Goal: Task Accomplishment & Management: Manage account settings

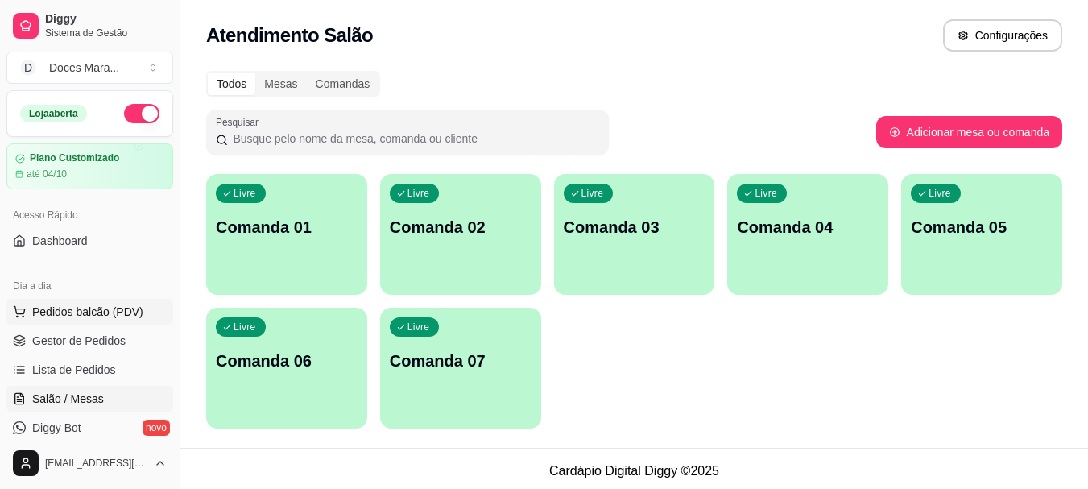
click at [82, 310] on span "Pedidos balcão (PDV)" at bounding box center [87, 312] width 111 height 16
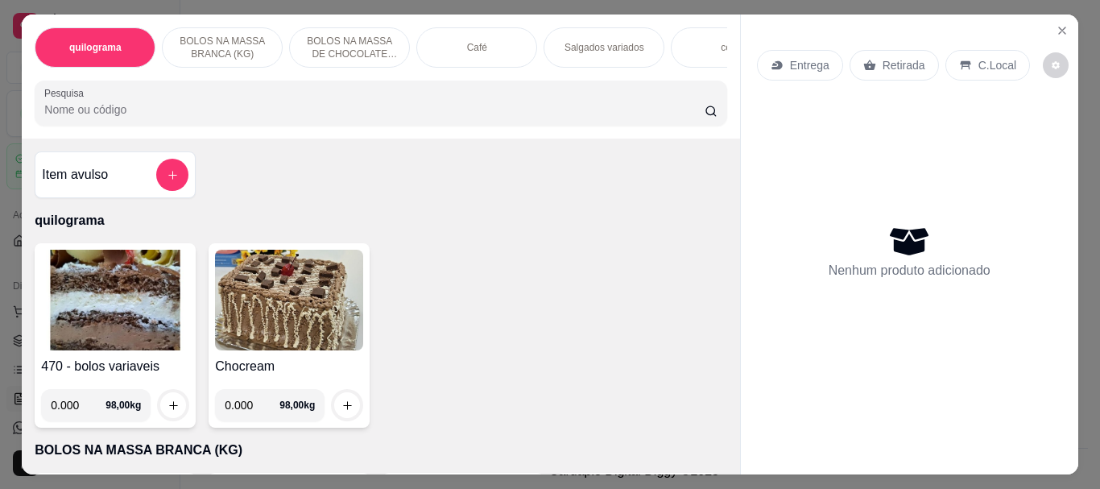
click at [623, 324] on div "470 - bolos variaveis 0.000 98,00 kg Chocream 0.000 98,00 kg" at bounding box center [381, 335] width 692 height 184
select select "ALL"
select select "0"
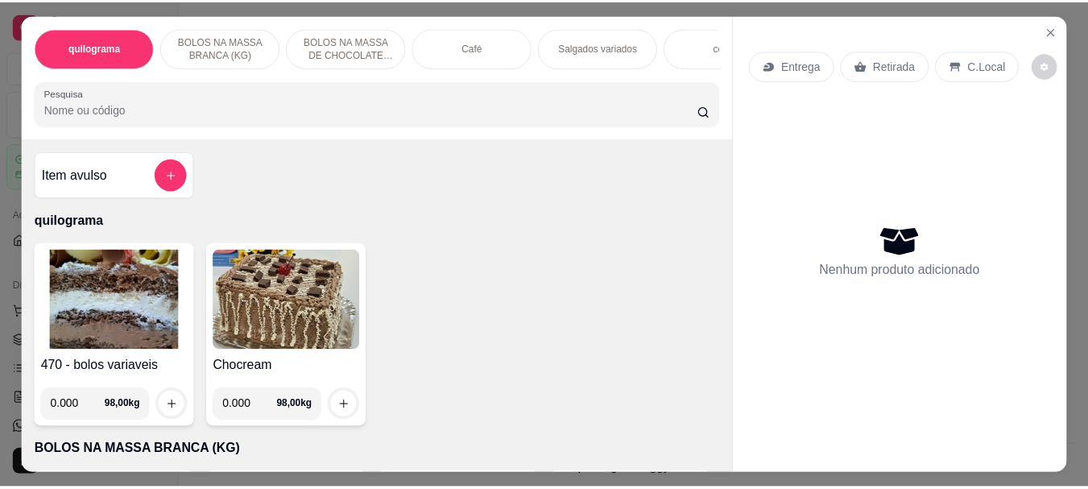
scroll to position [2, 0]
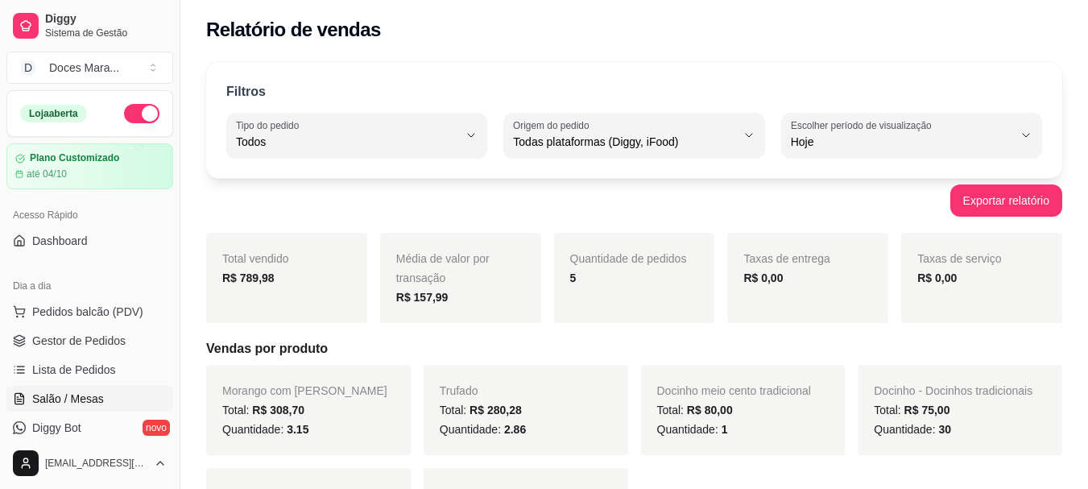
click at [84, 403] on span "Salão / Mesas" at bounding box center [68, 399] width 72 height 16
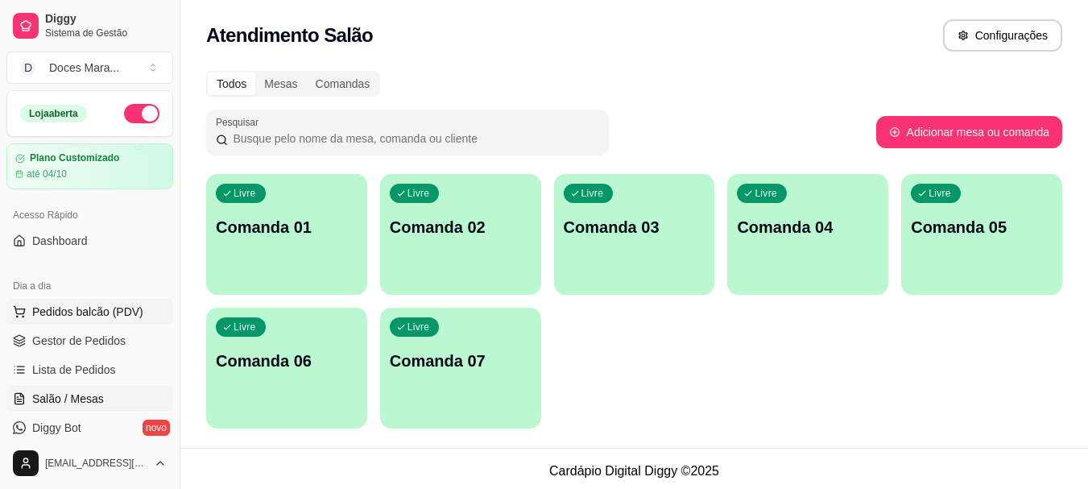
click at [81, 307] on span "Pedidos balcão (PDV)" at bounding box center [87, 312] width 111 height 16
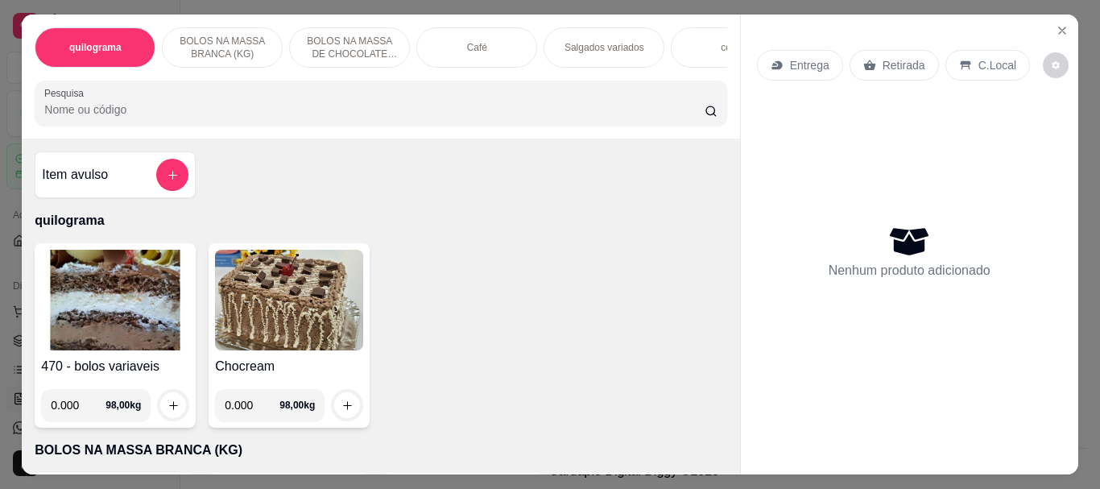
click at [232, 329] on img at bounding box center [289, 300] width 148 height 101
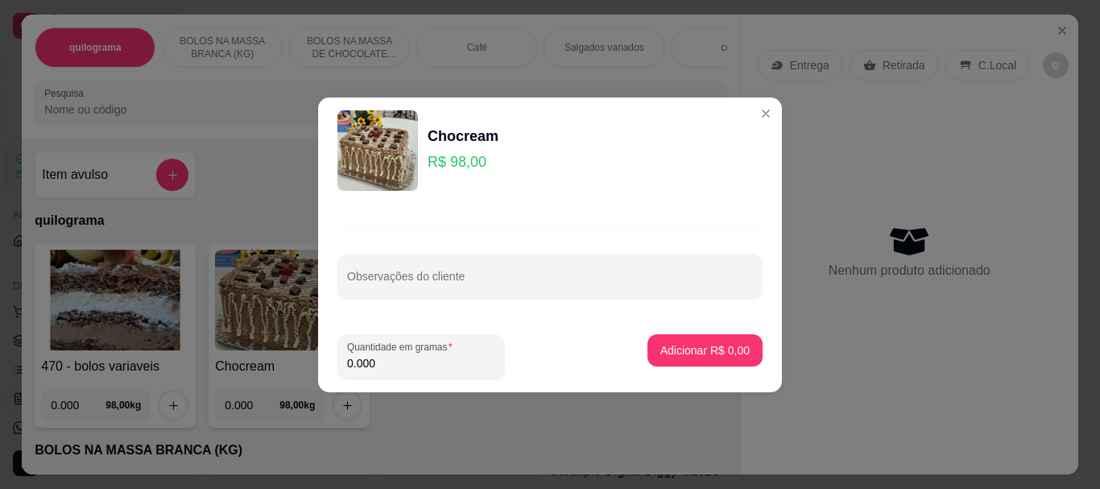
click at [399, 362] on input "0.000" at bounding box center [421, 363] width 148 height 16
type input "1.970"
click at [674, 350] on p "Adicionar R$ 193,06" at bounding box center [699, 350] width 102 height 16
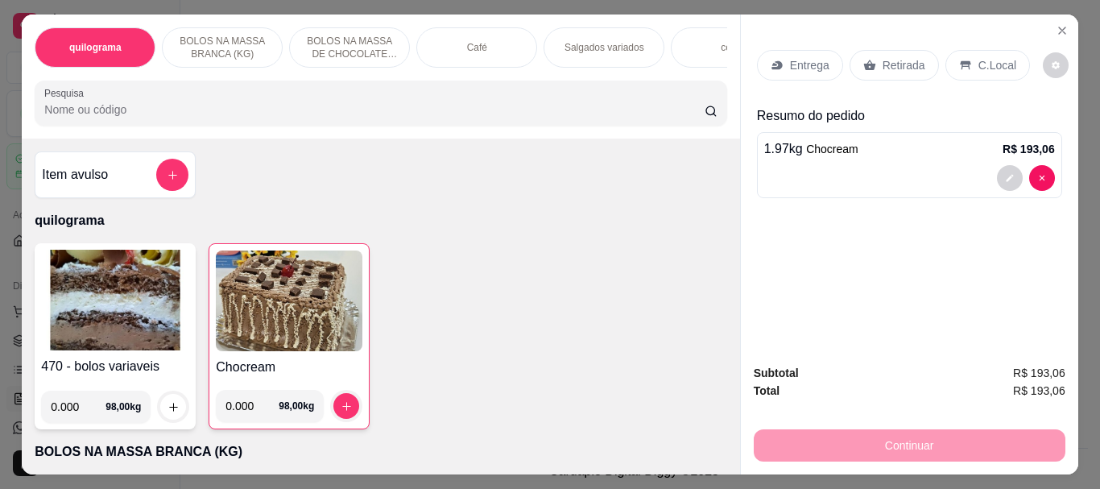
click at [902, 57] on p "Retirada" at bounding box center [904, 65] width 43 height 16
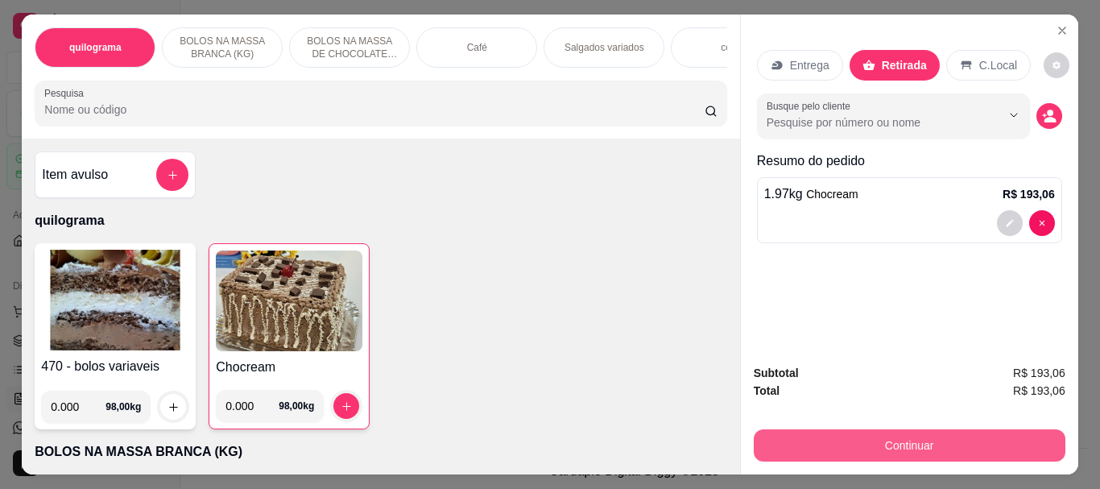
click at [904, 435] on button "Continuar" at bounding box center [910, 445] width 312 height 32
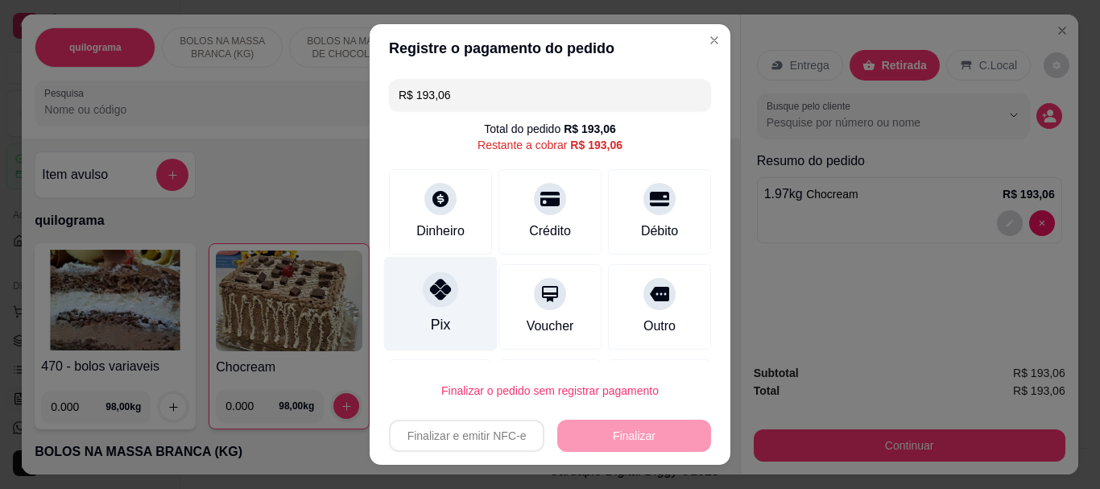
click at [430, 303] on div at bounding box center [440, 289] width 35 height 35
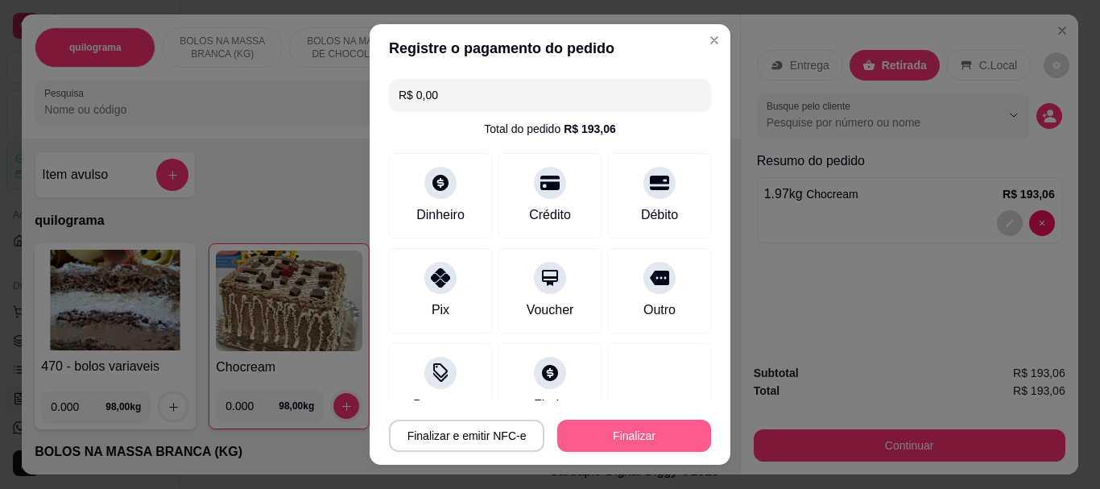
click at [633, 435] on button "Finalizar" at bounding box center [634, 436] width 154 height 32
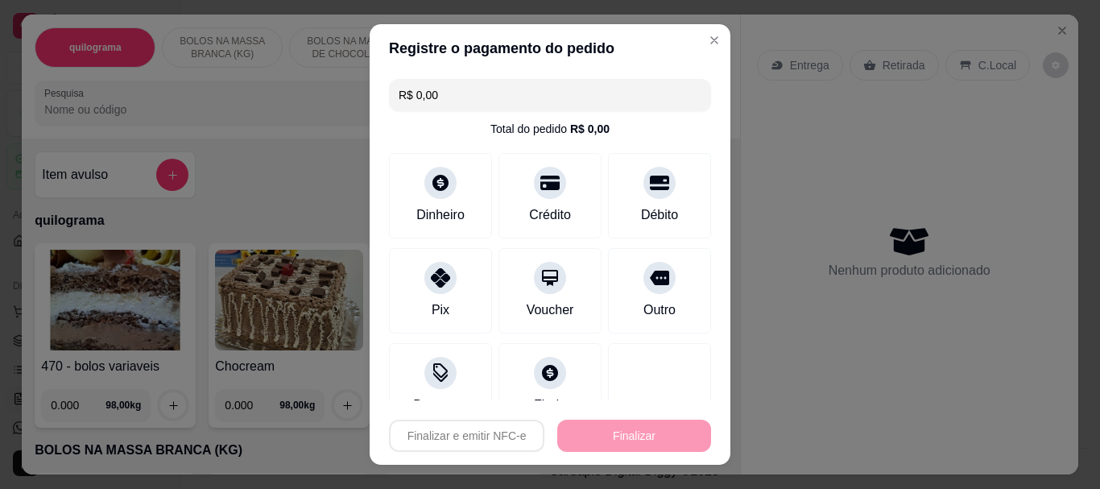
type input "-R$ 193,06"
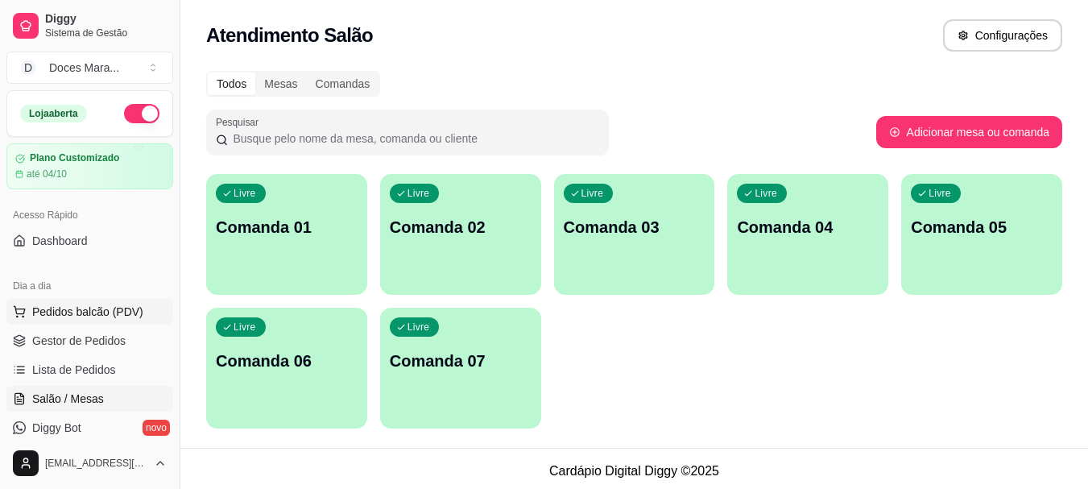
click at [75, 307] on span "Pedidos balcão (PDV)" at bounding box center [87, 312] width 111 height 16
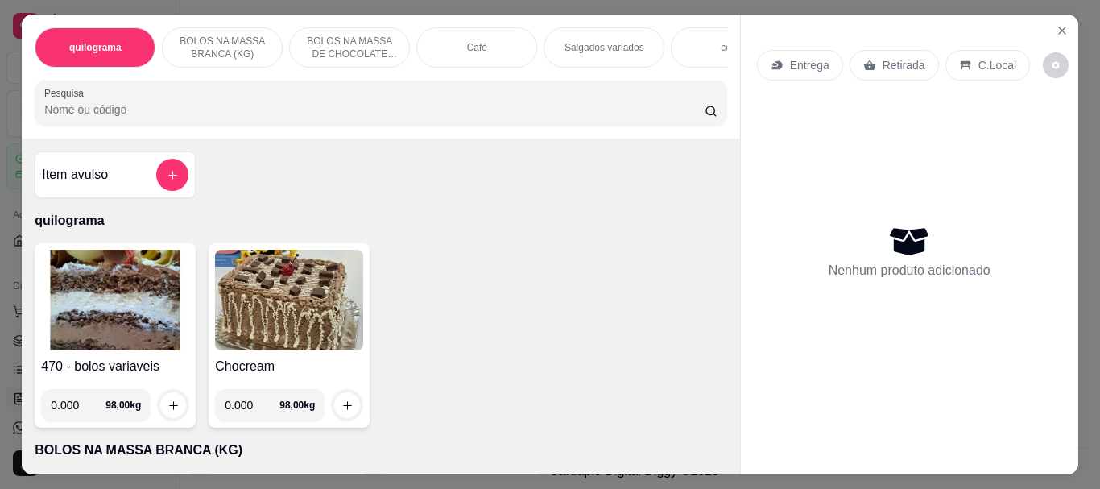
click at [109, 308] on img at bounding box center [115, 300] width 148 height 101
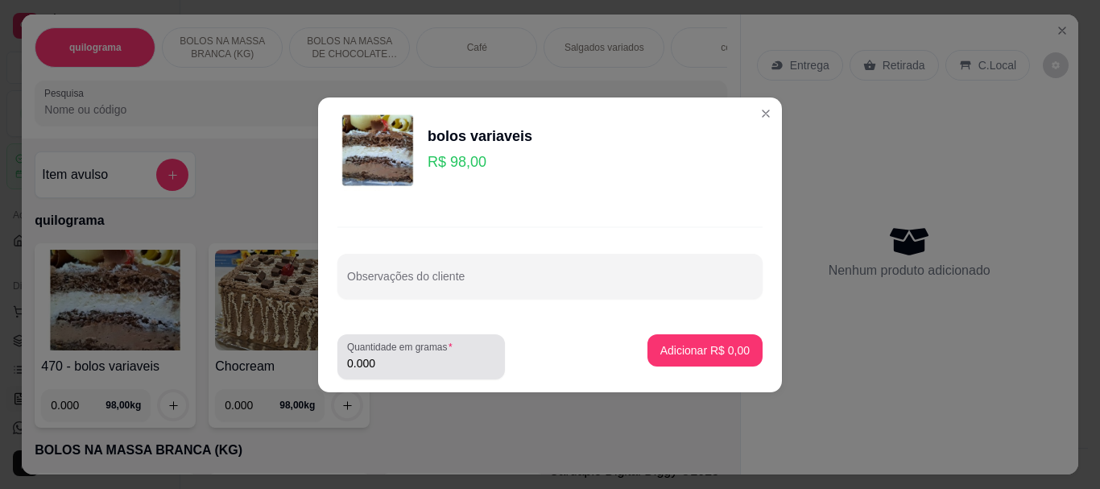
click at [394, 364] on input "0.000" at bounding box center [421, 363] width 148 height 16
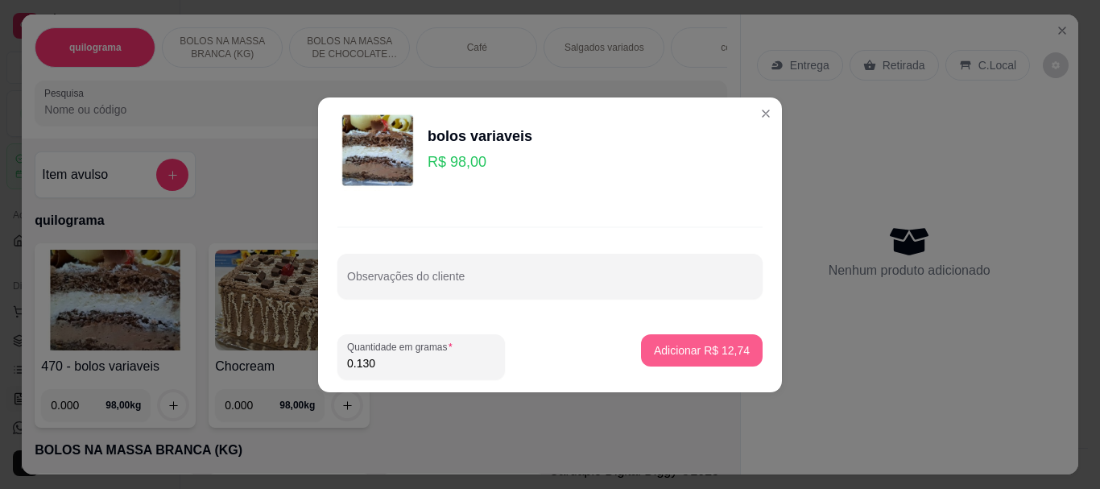
type input "0.130"
click at [707, 349] on p "Adicionar R$ 12,74" at bounding box center [702, 349] width 93 height 15
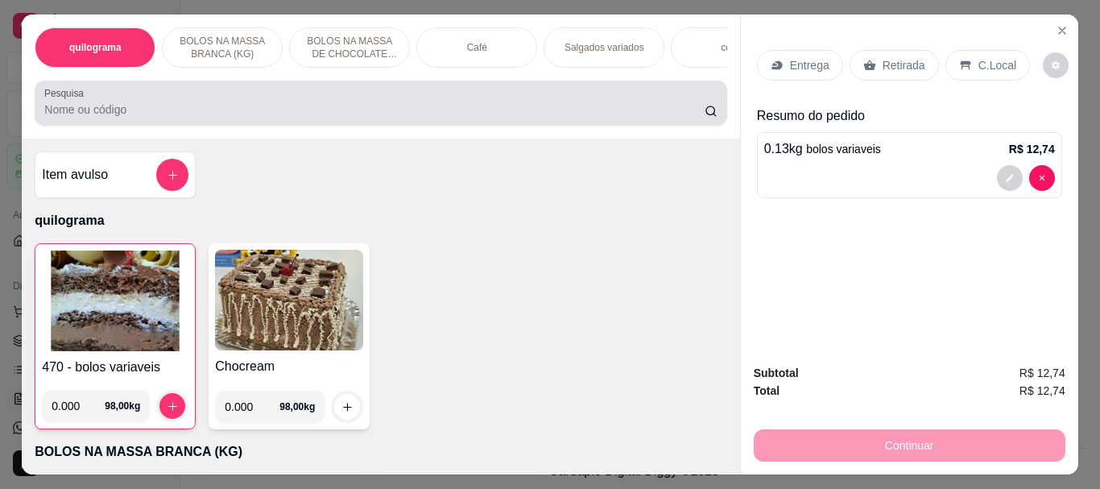
click at [127, 126] on div "Pesquisa" at bounding box center [381, 103] width 692 height 45
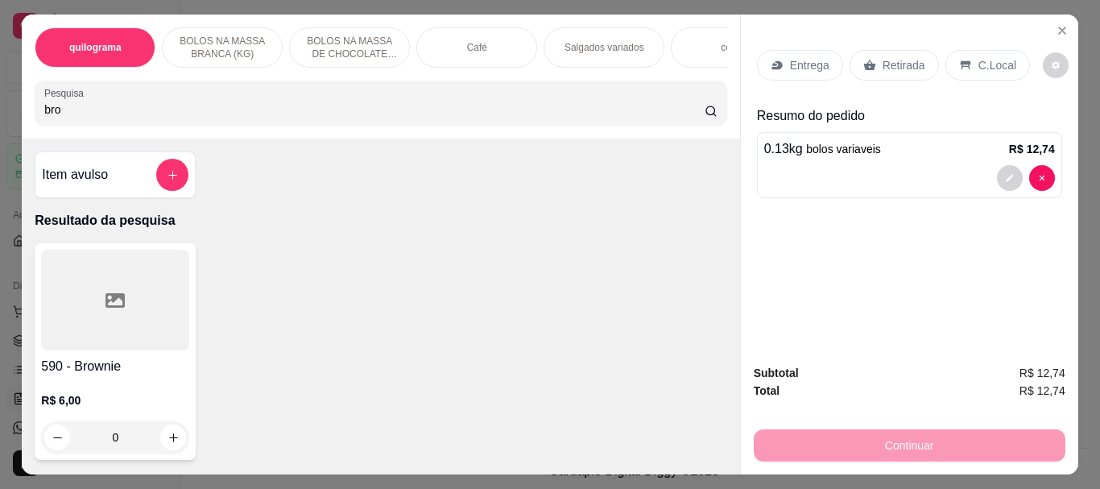
type input "bro"
click at [65, 306] on div at bounding box center [115, 300] width 148 height 101
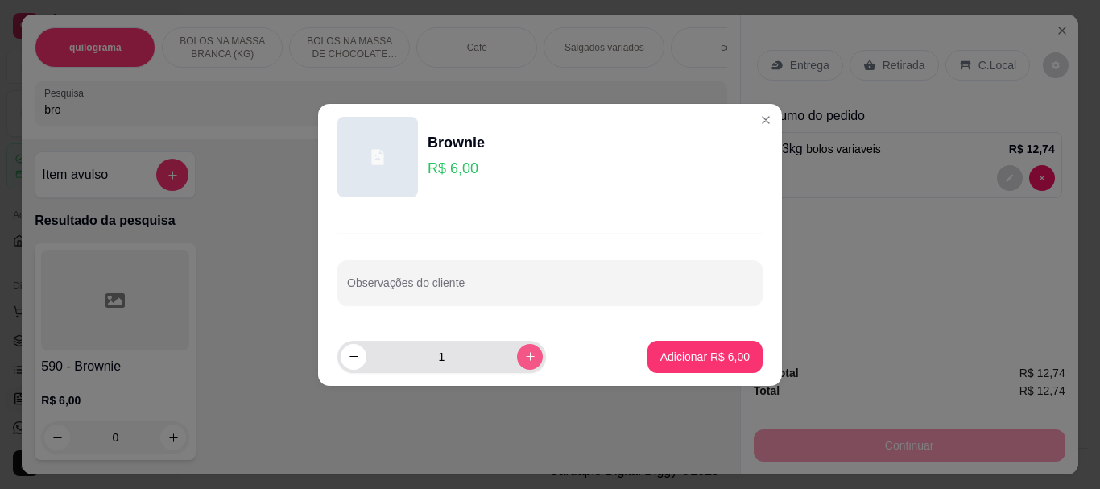
click at [524, 354] on icon "increase-product-quantity" at bounding box center [530, 356] width 12 height 12
type input "2"
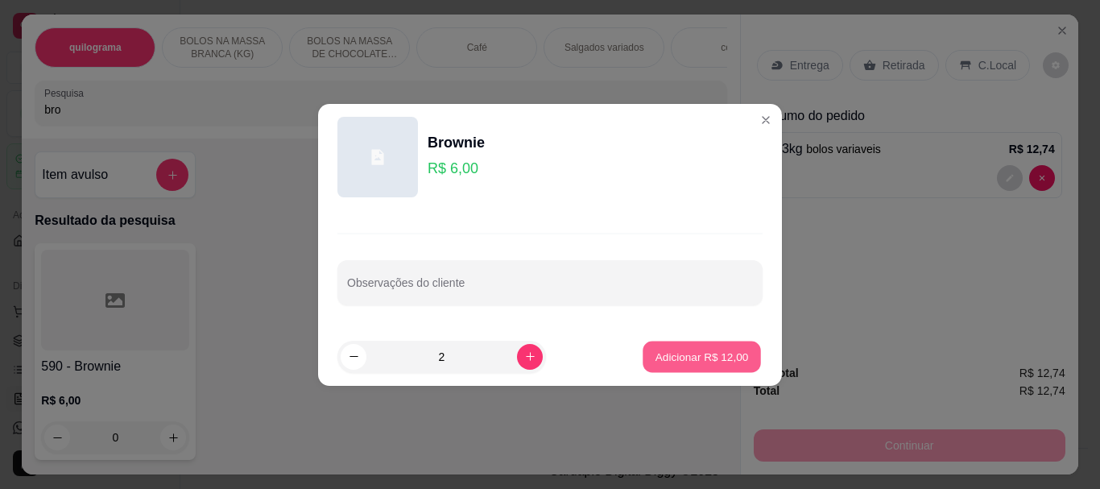
click at [667, 353] on p "Adicionar R$ 12,00" at bounding box center [702, 356] width 93 height 15
type input "2"
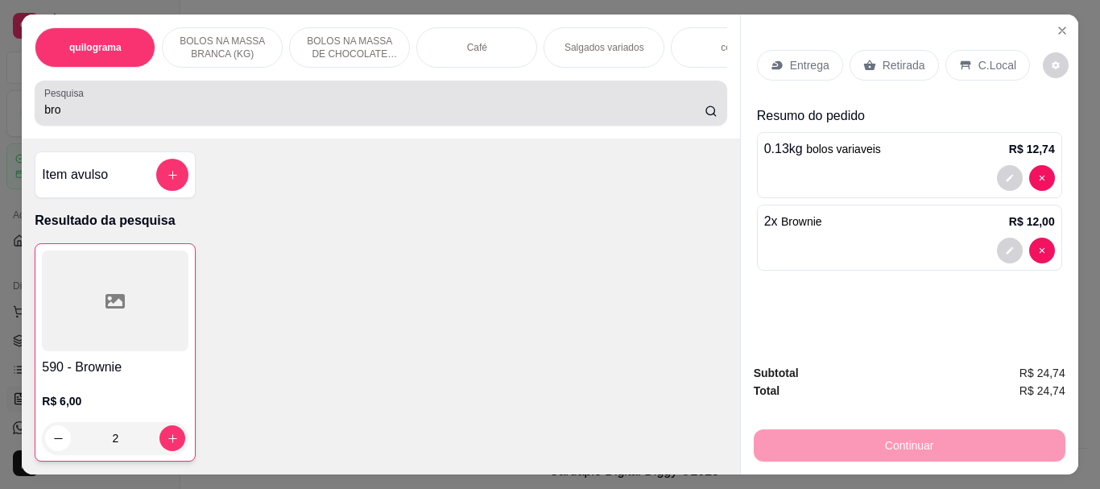
click at [118, 112] on input "bro" at bounding box center [374, 110] width 661 height 16
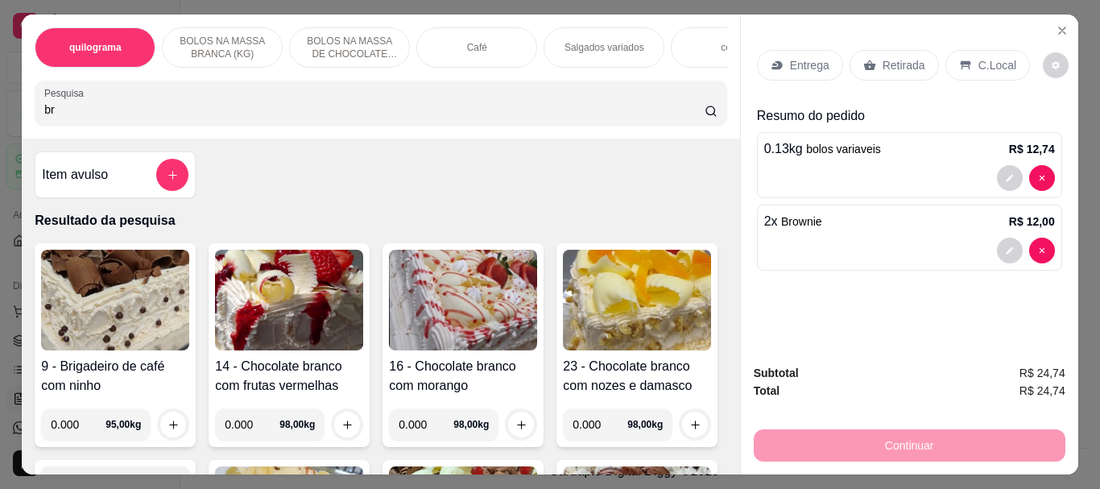
type input "b"
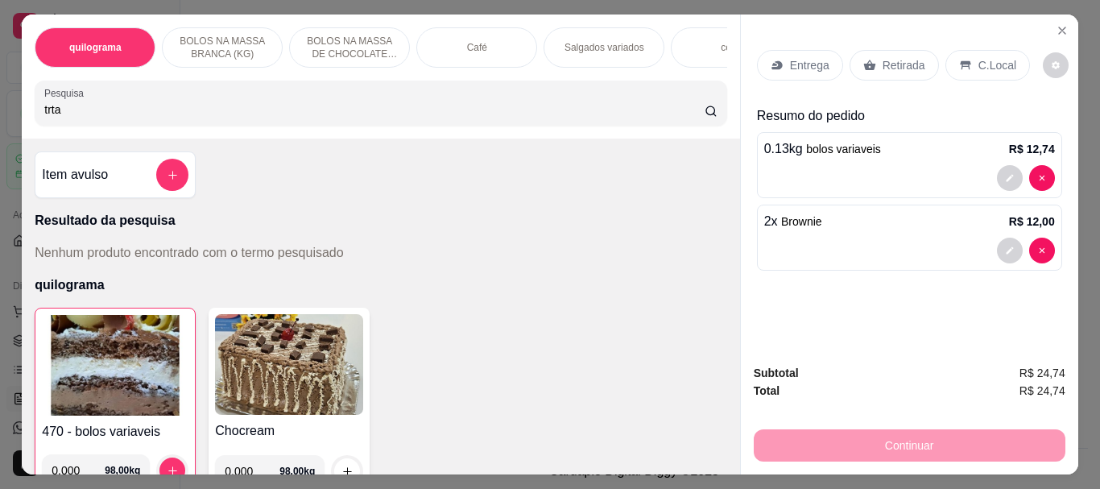
click at [44, 118] on input "trta" at bounding box center [374, 110] width 661 height 16
click at [45, 114] on input "otrta" at bounding box center [374, 110] width 661 height 16
click at [44, 114] on input "trta" at bounding box center [374, 110] width 661 height 16
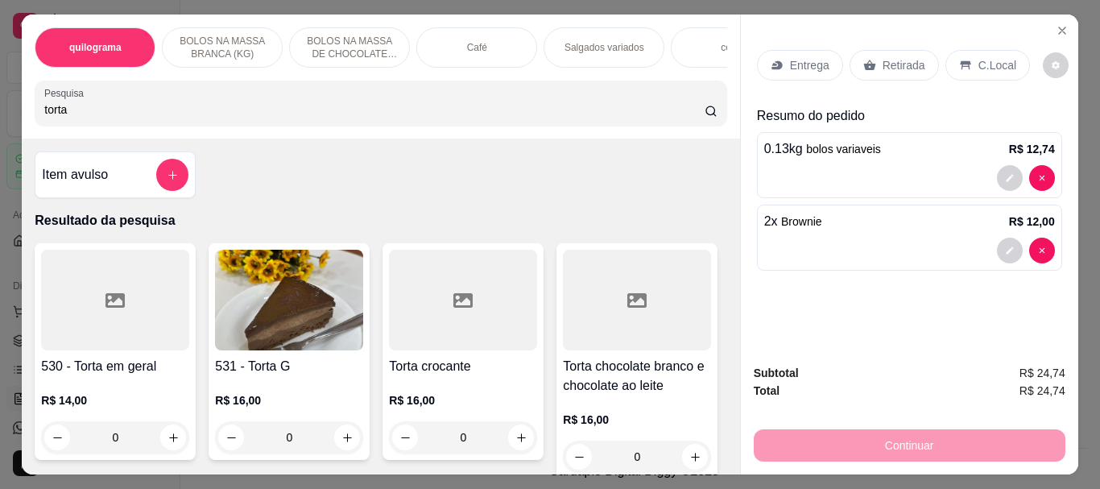
type input "torta"
click at [301, 311] on img at bounding box center [289, 300] width 148 height 101
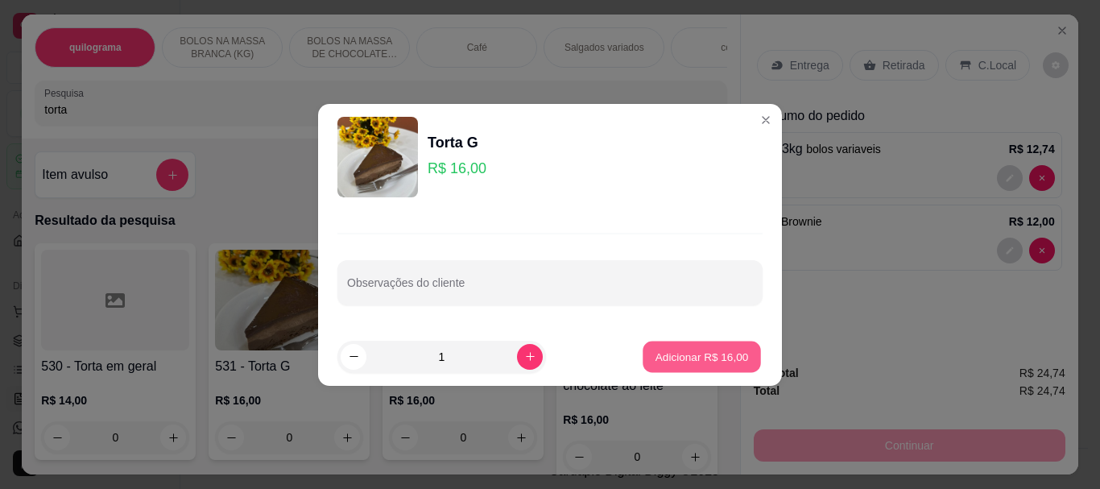
click at [680, 359] on p "Adicionar R$ 16,00" at bounding box center [702, 356] width 93 height 15
type input "1"
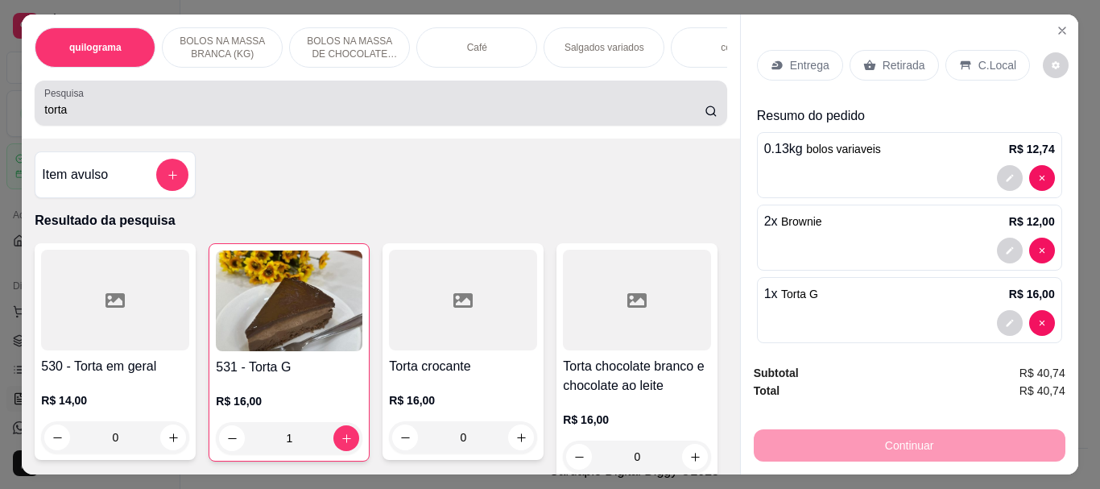
click at [93, 118] on input "torta" at bounding box center [374, 110] width 661 height 16
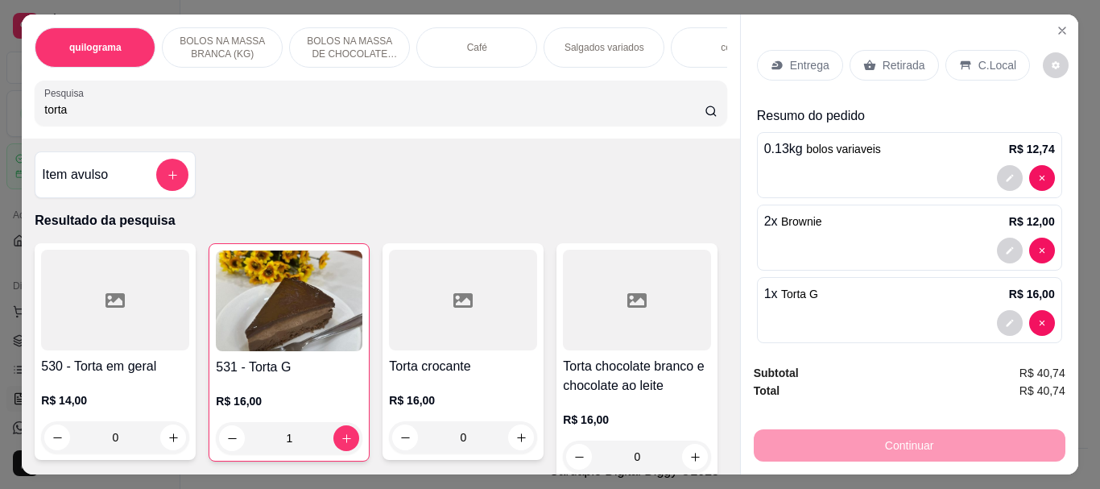
click at [468, 49] on div "Café" at bounding box center [476, 47] width 121 height 40
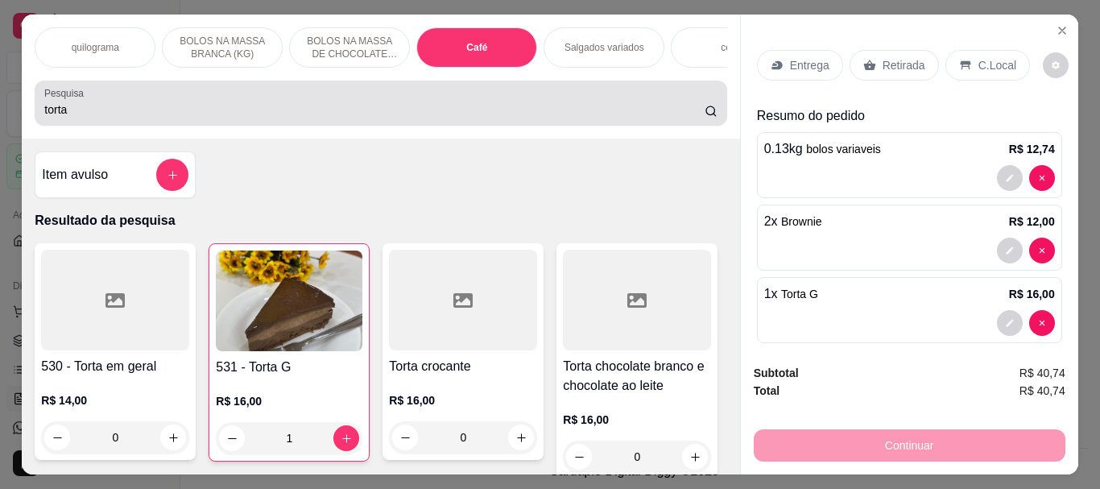
scroll to position [43, 0]
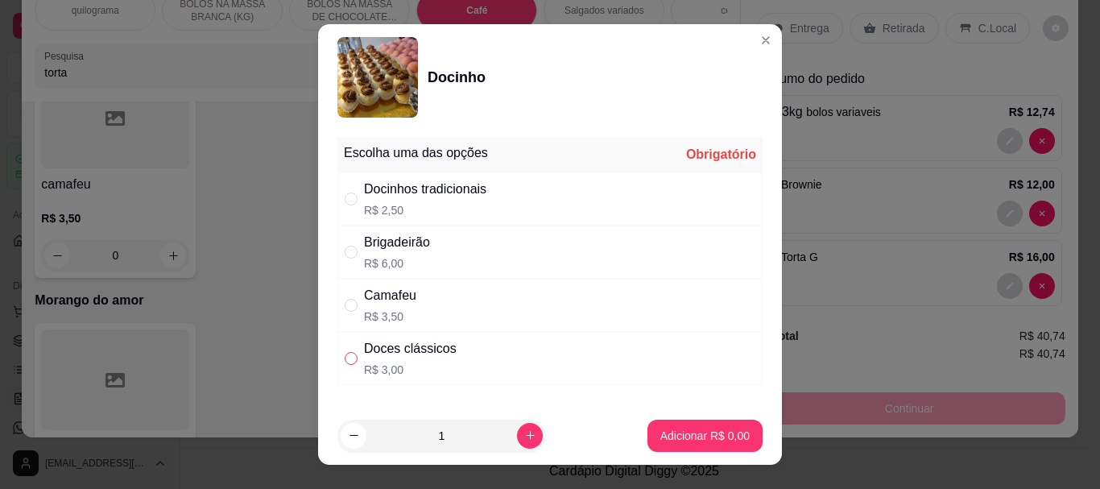
click at [348, 356] on input "" at bounding box center [351, 358] width 13 height 13
radio input "true"
click at [690, 428] on p "Adicionar R$ 3,00" at bounding box center [704, 435] width 87 height 15
type input "1"
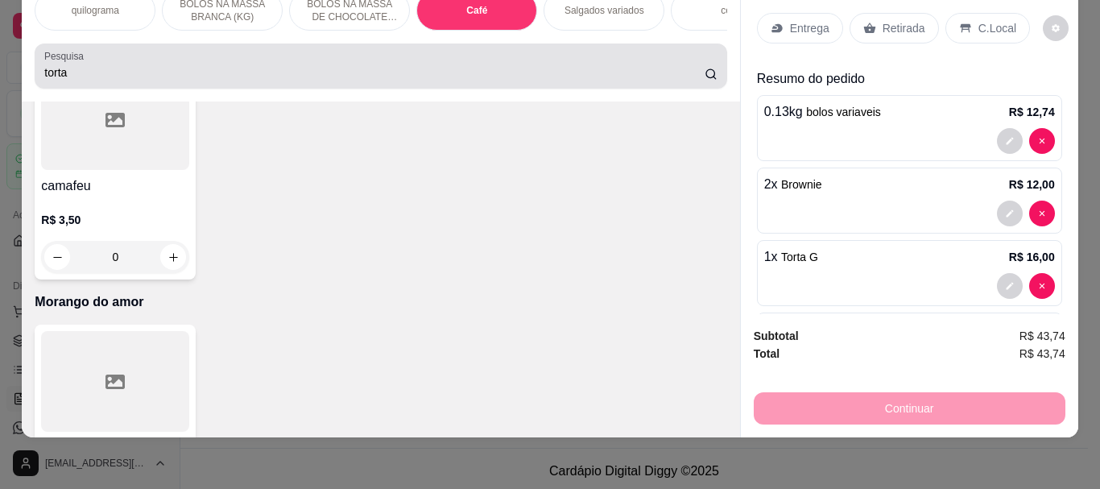
click at [168, 75] on input "torta" at bounding box center [374, 72] width 661 height 16
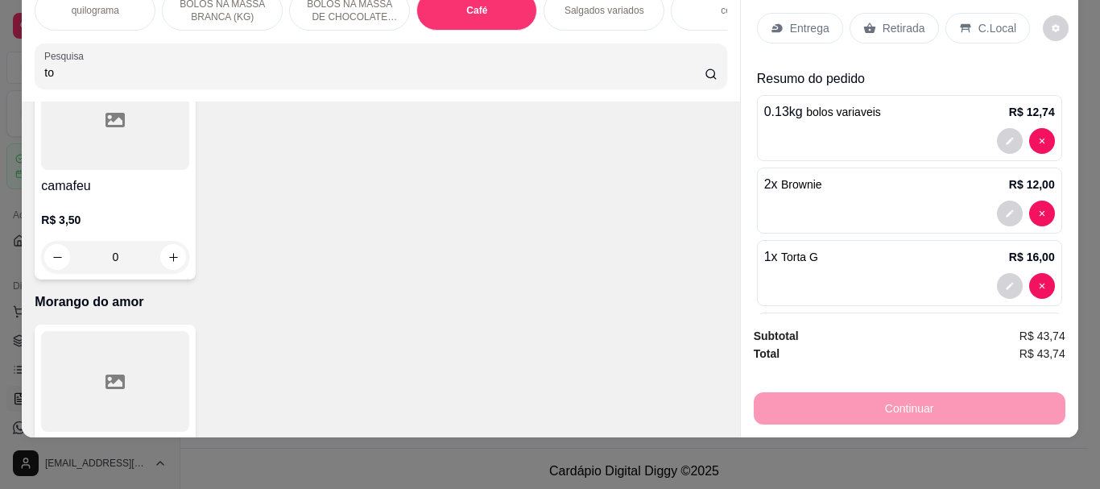
type input "t"
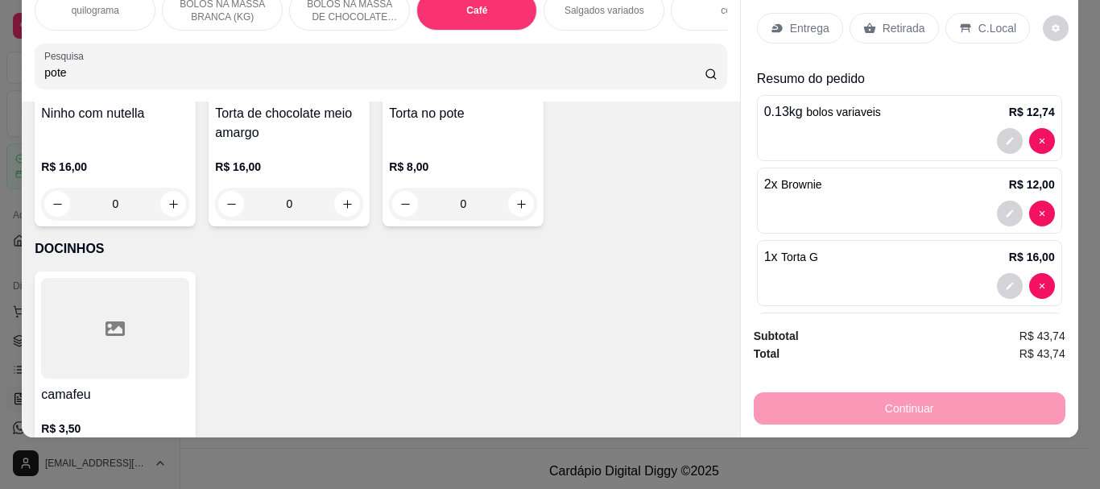
scroll to position [5970, 0]
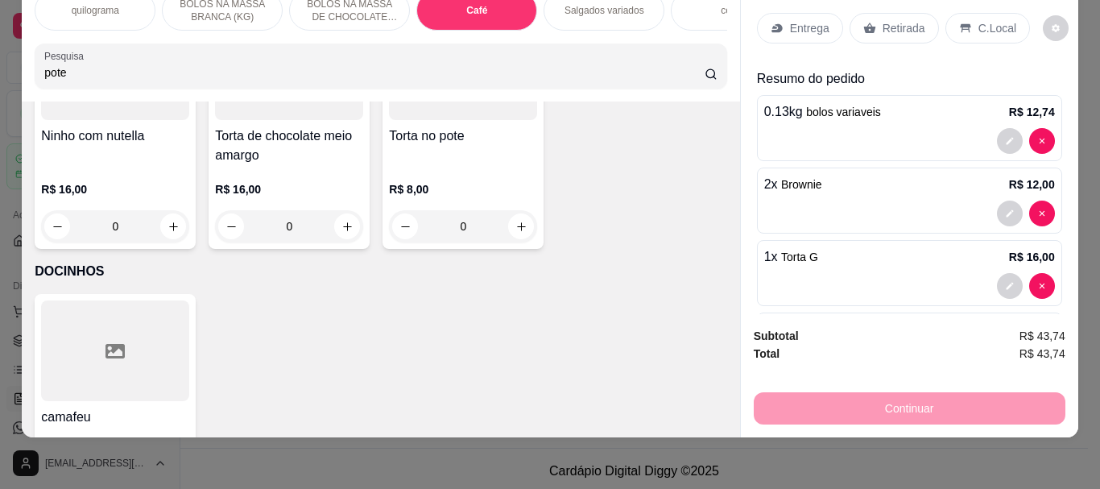
type input "pote"
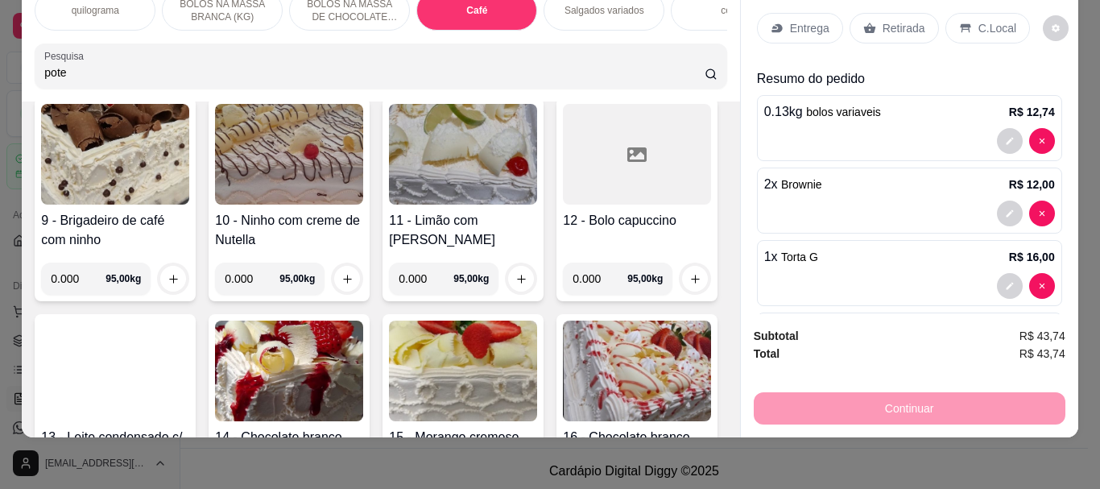
scroll to position [0, 0]
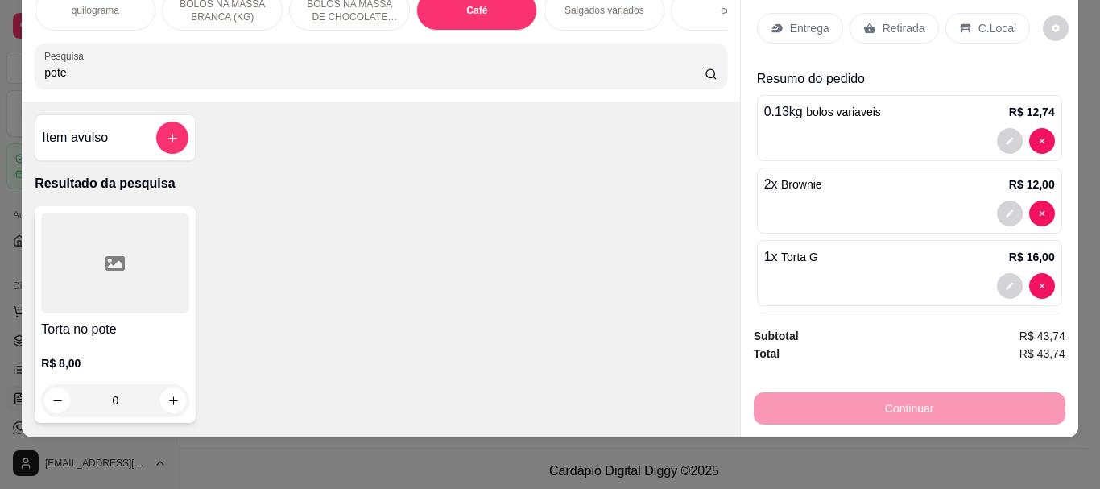
click at [89, 297] on div at bounding box center [115, 263] width 148 height 101
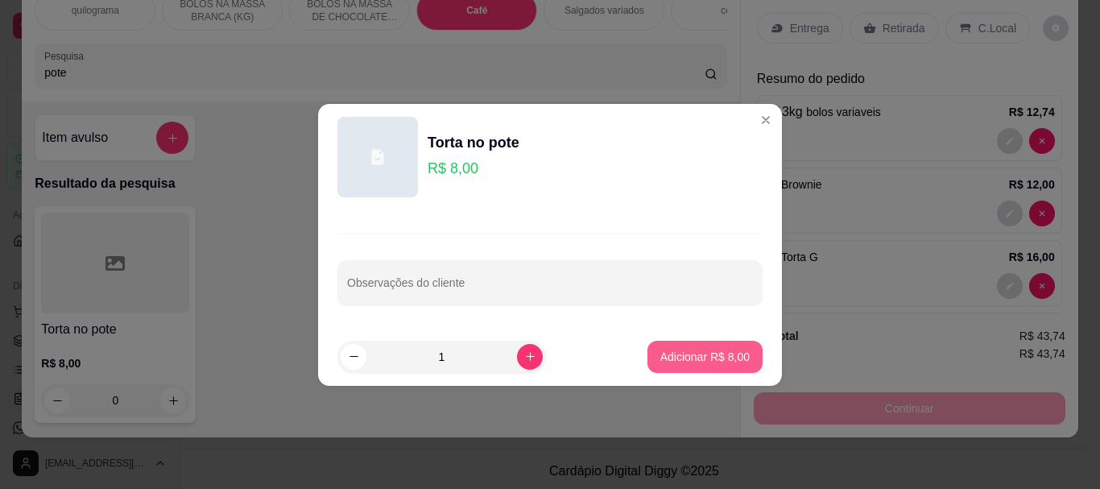
click at [648, 351] on button "Adicionar R$ 8,00" at bounding box center [705, 357] width 115 height 32
type input "1"
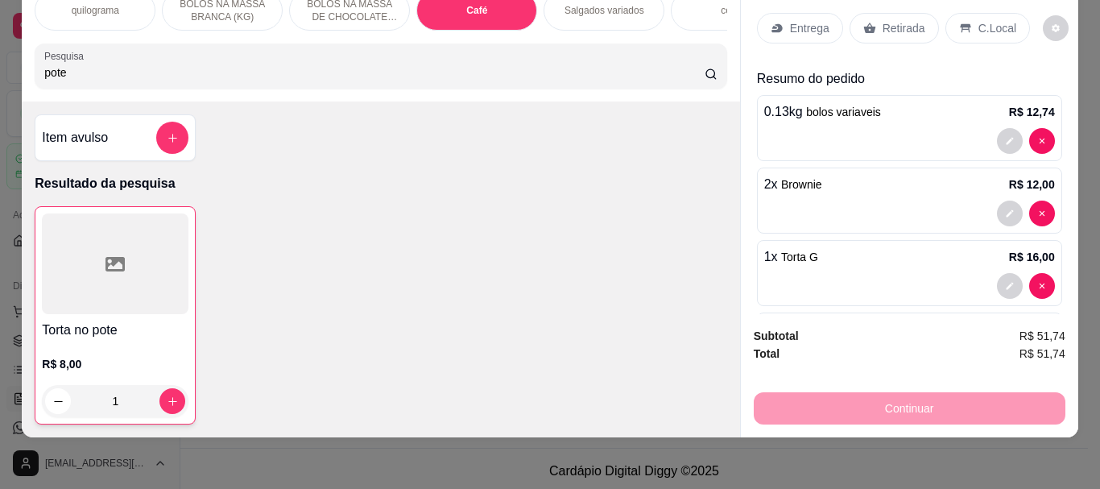
click at [898, 20] on p "Retirada" at bounding box center [904, 28] width 43 height 16
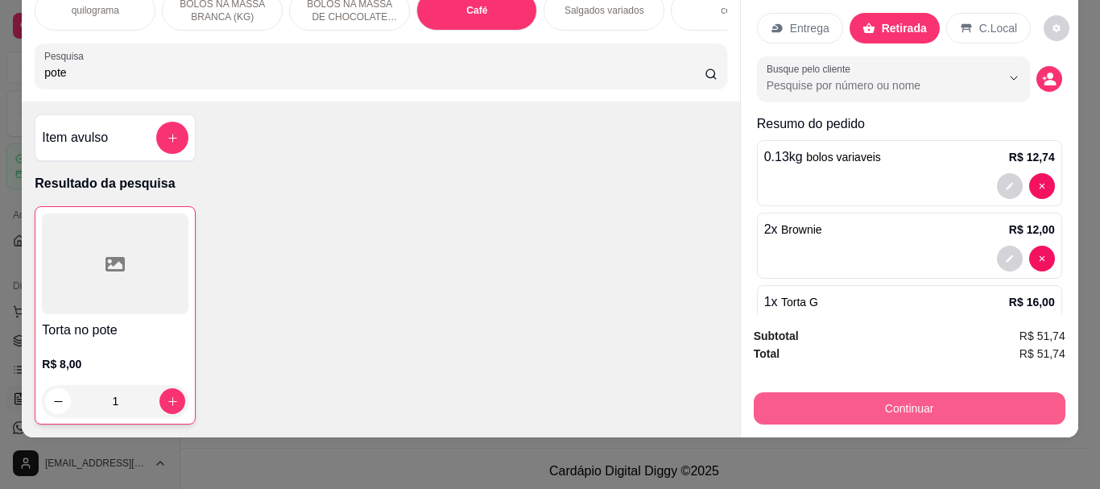
click at [909, 401] on button "Continuar" at bounding box center [910, 408] width 312 height 32
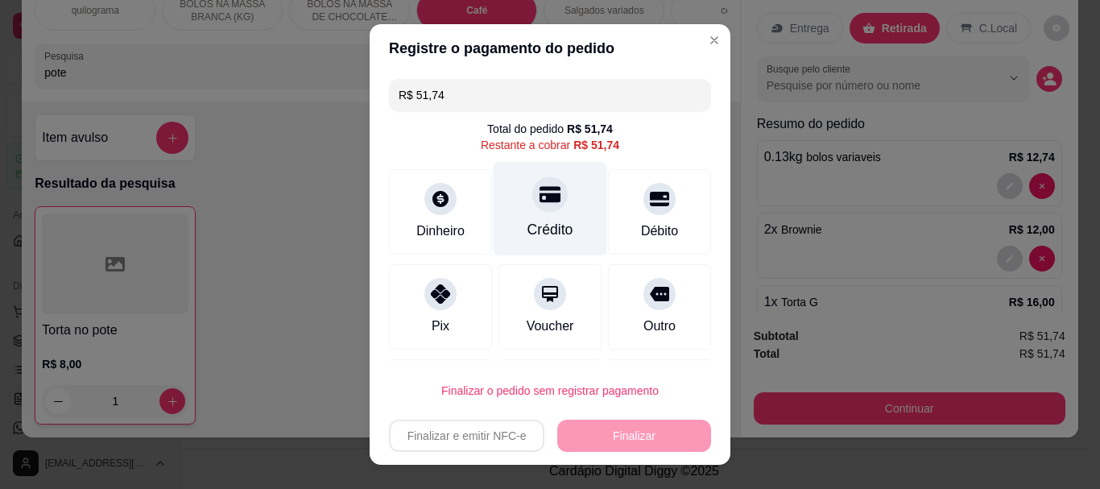
click at [537, 222] on div "Crédito" at bounding box center [551, 230] width 46 height 21
type input "R$ 0,00"
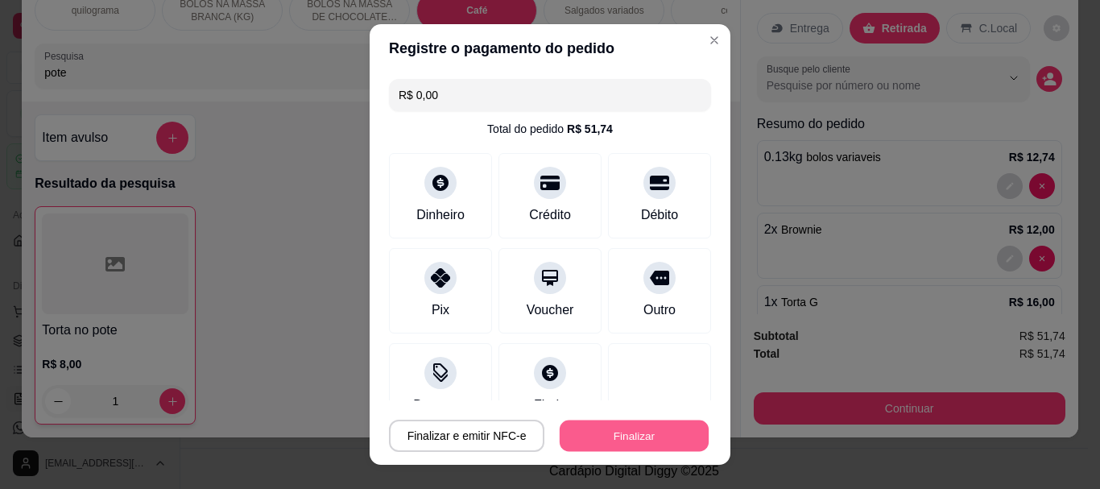
click at [575, 420] on button "Finalizar" at bounding box center [634, 435] width 149 height 31
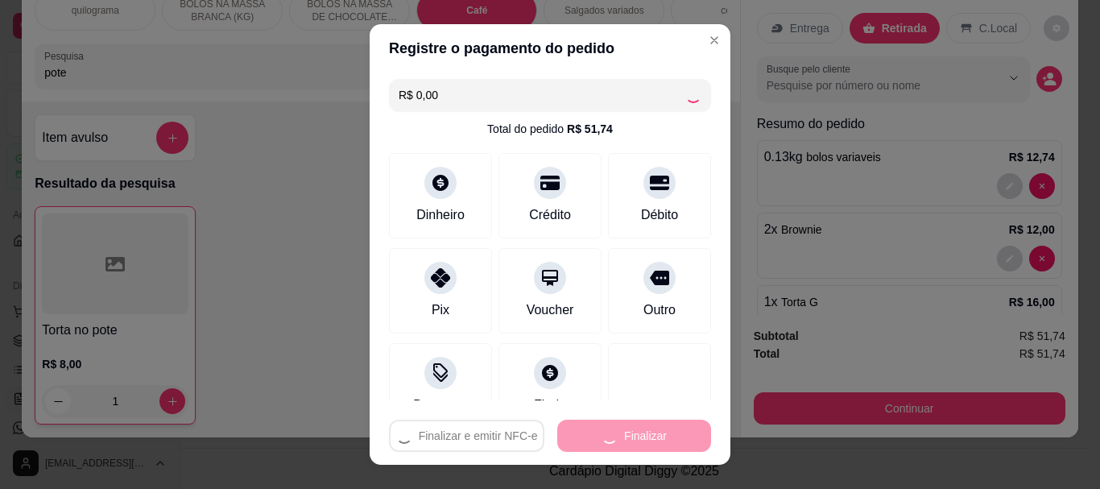
type input "0"
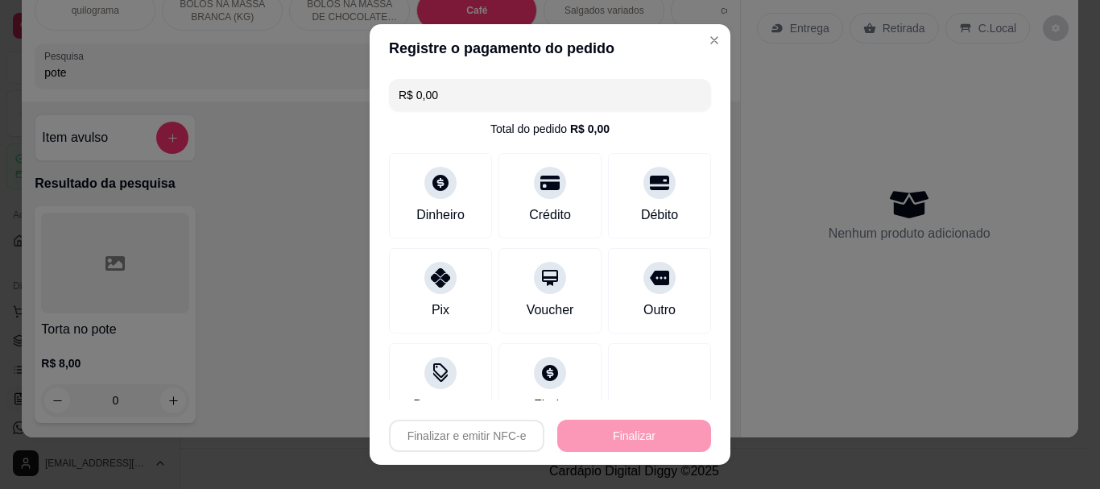
type input "-R$ 51,74"
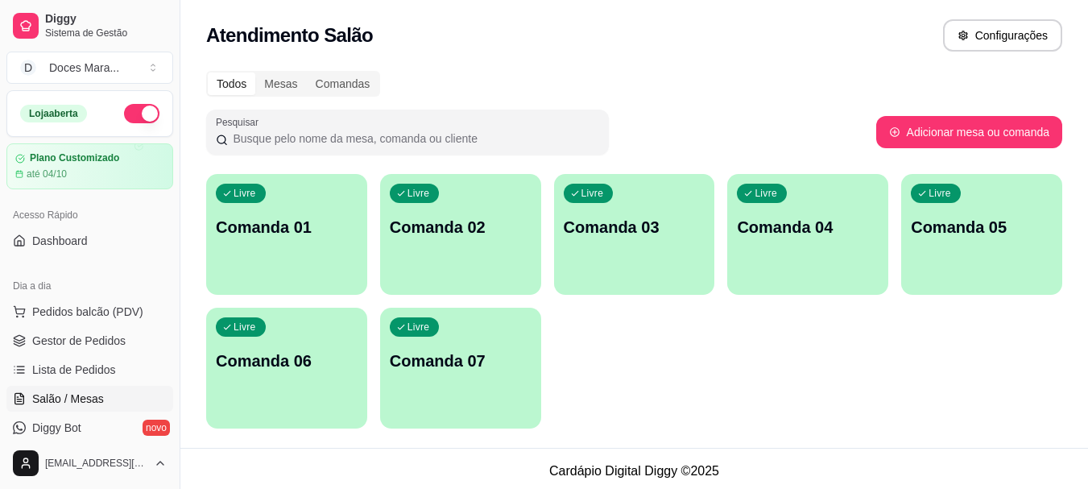
click at [813, 236] on p "Comanda 04" at bounding box center [808, 227] width 142 height 23
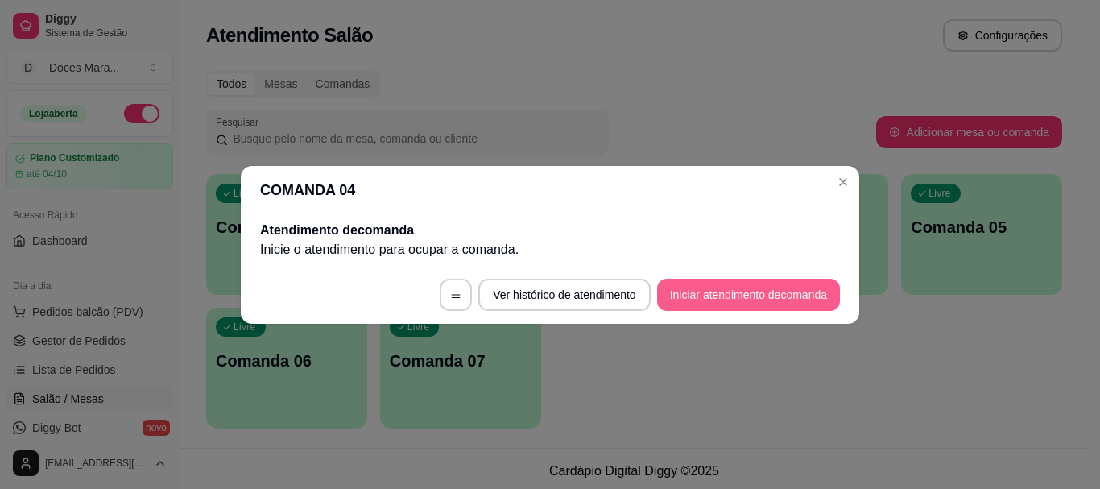
click at [727, 294] on button "Iniciar atendimento de comanda" at bounding box center [748, 295] width 183 height 32
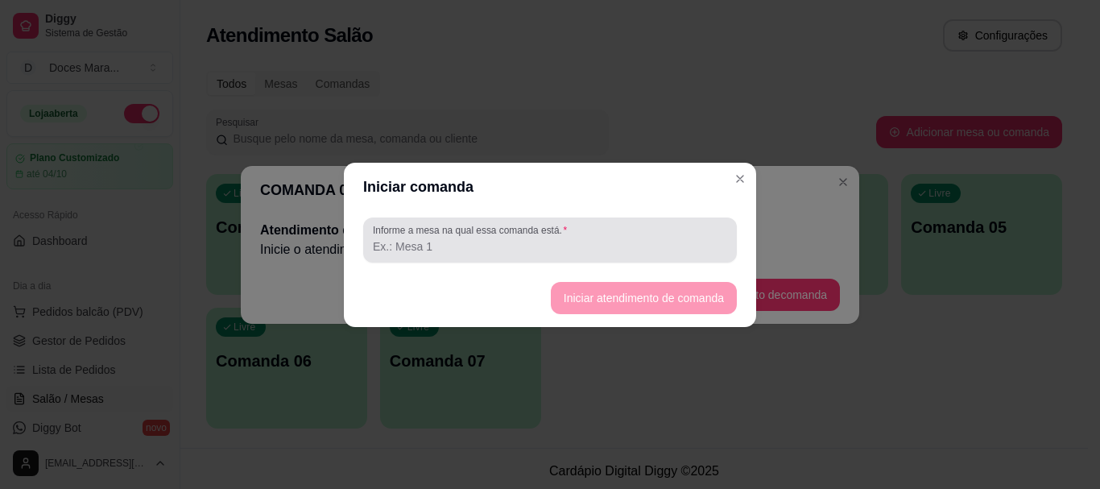
click at [463, 244] on input "Informe a mesa na qual essa comanda está." at bounding box center [550, 246] width 354 height 16
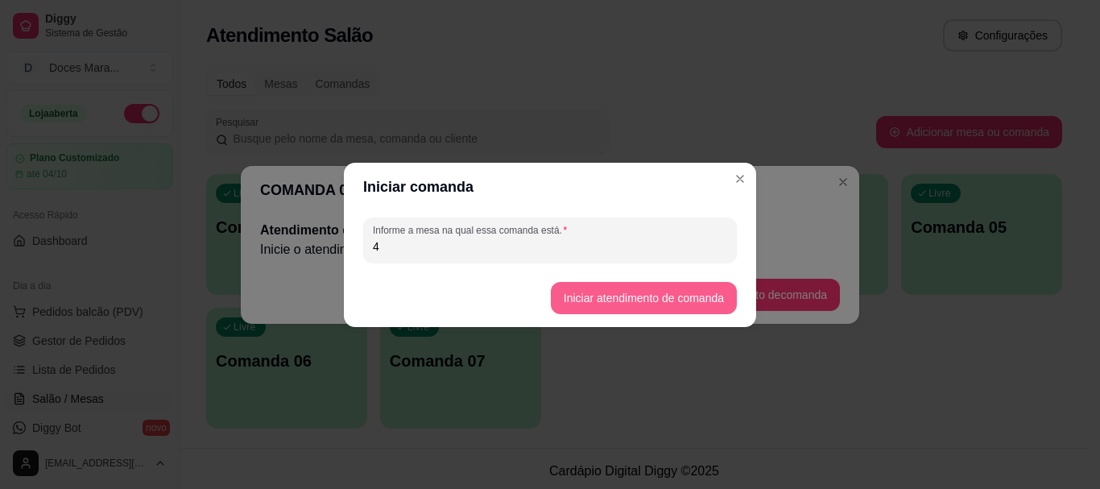
type input "4"
click at [611, 284] on button "Iniciar atendimento de comanda" at bounding box center [644, 298] width 186 height 32
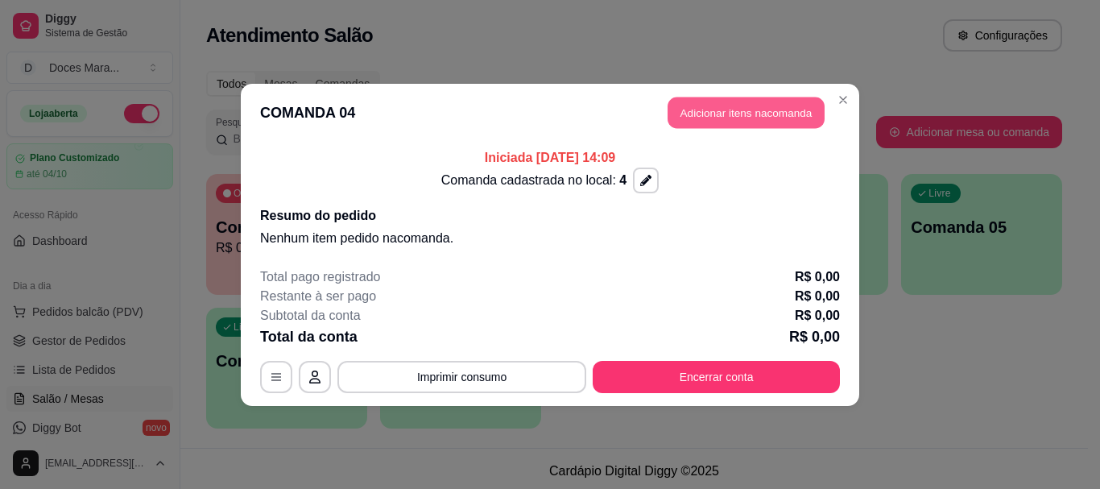
click at [762, 108] on button "Adicionar itens na comanda" at bounding box center [746, 112] width 157 height 31
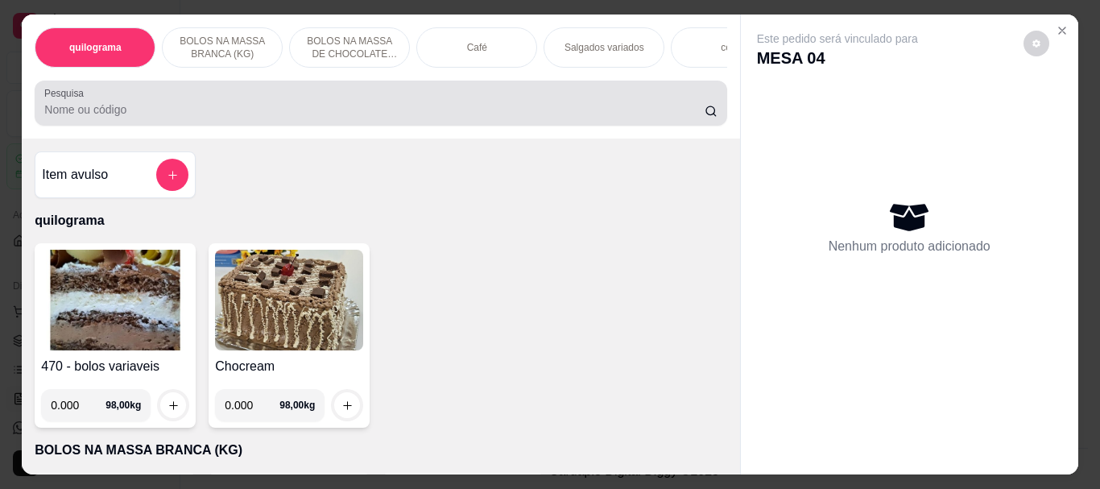
click at [339, 115] on input "Pesquisa" at bounding box center [374, 110] width 661 height 16
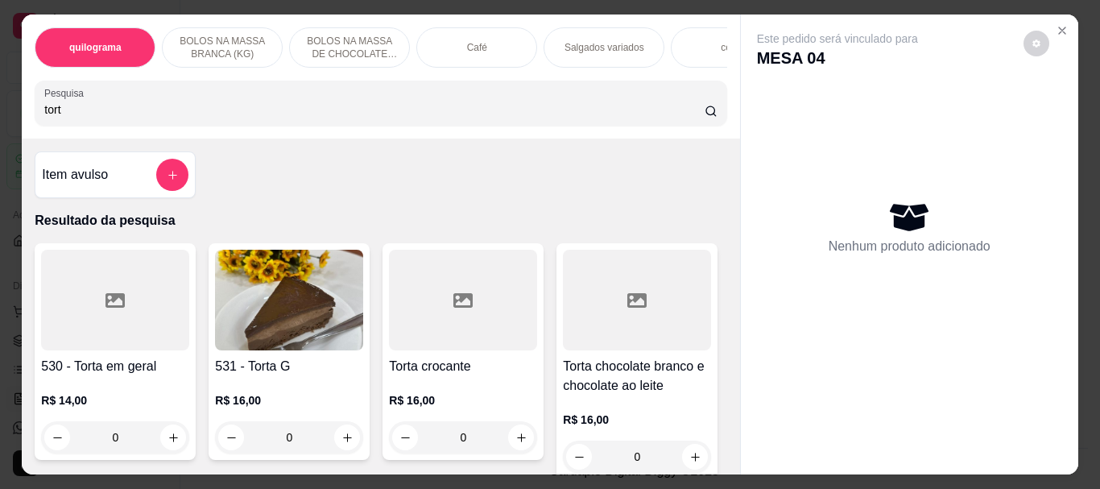
type input "tort"
click at [446, 306] on div at bounding box center [463, 300] width 148 height 101
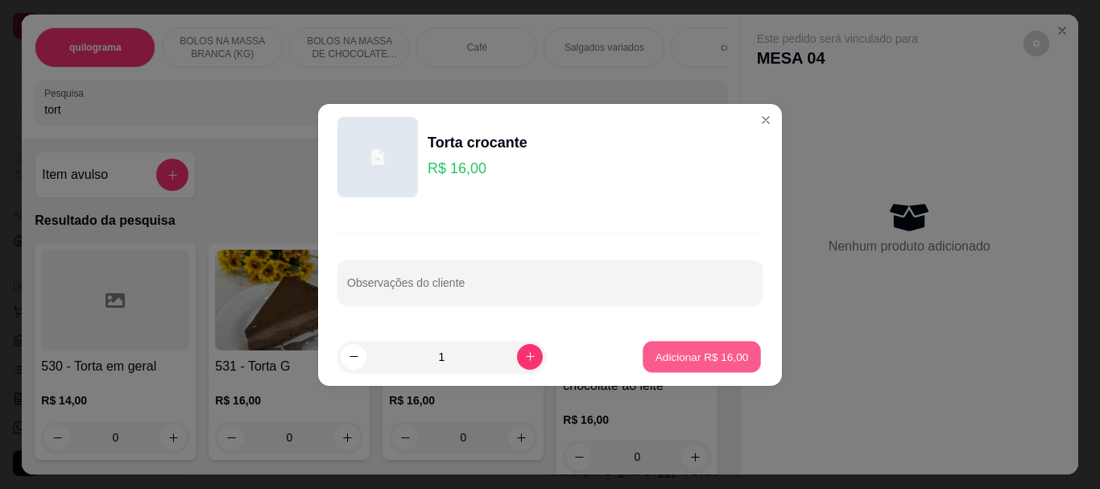
click at [690, 354] on p "Adicionar R$ 16,00" at bounding box center [702, 356] width 93 height 15
type input "1"
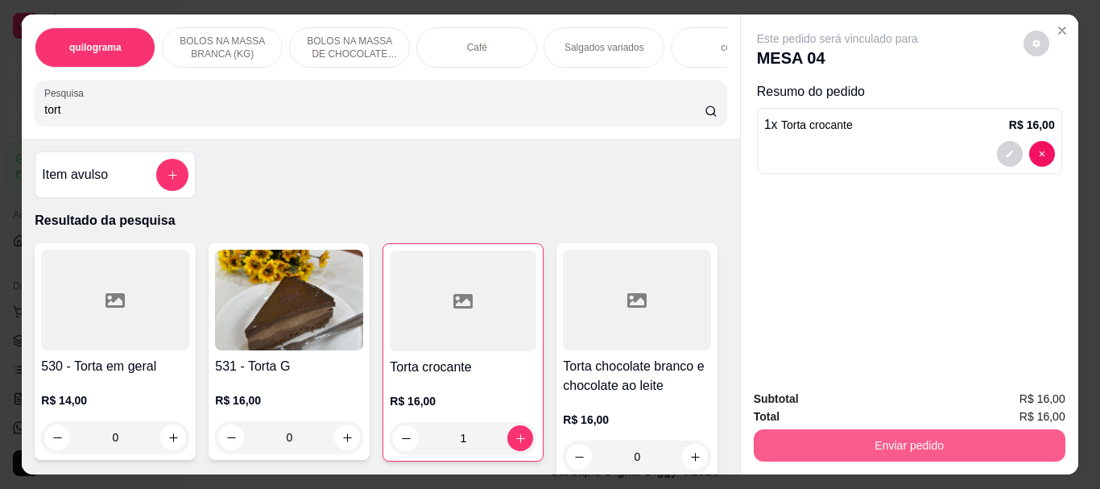
click at [918, 437] on button "Enviar pedido" at bounding box center [910, 445] width 312 height 32
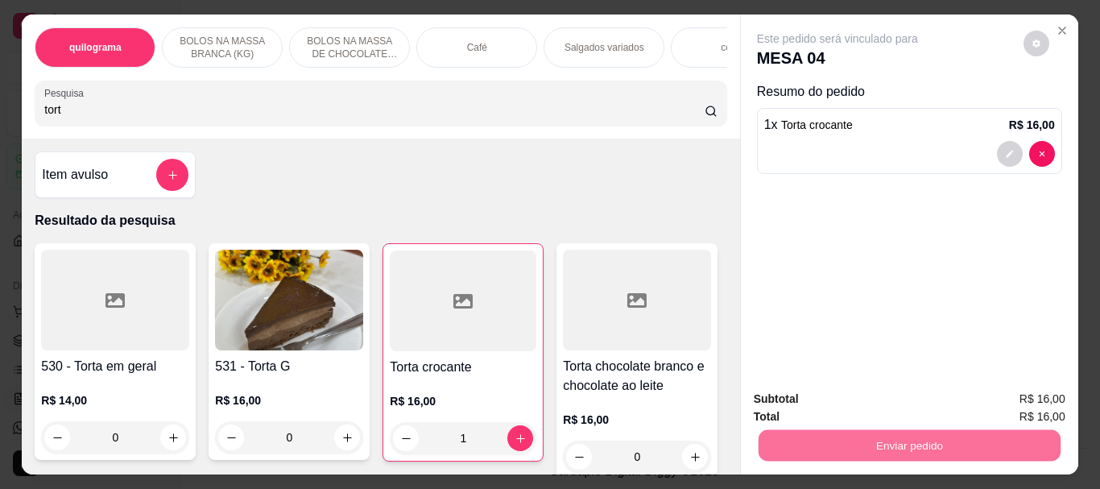
click at [903, 396] on button "Não registrar e enviar pedido" at bounding box center [857, 399] width 168 height 31
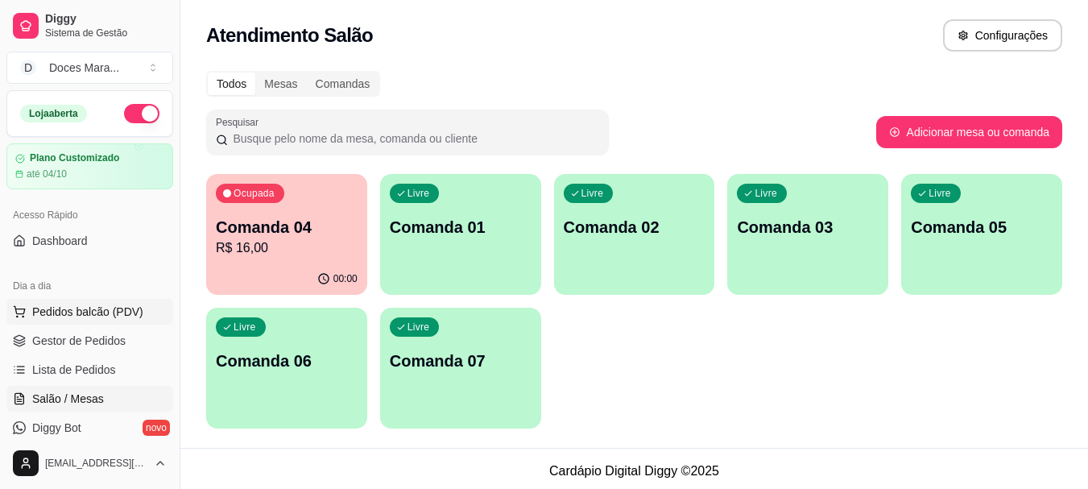
click at [119, 311] on span "Pedidos balcão (PDV)" at bounding box center [87, 312] width 111 height 16
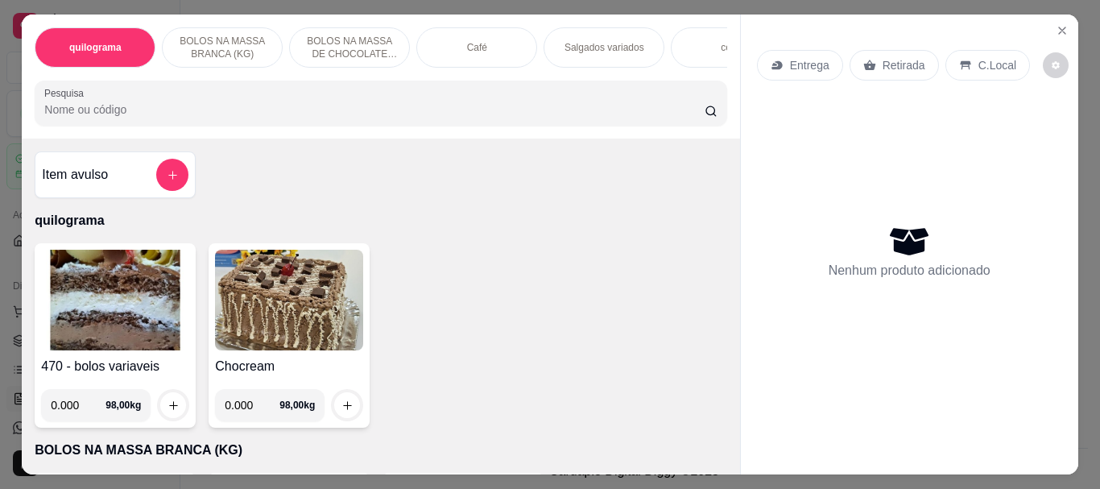
click at [230, 108] on input "Pesquisa" at bounding box center [374, 110] width 661 height 16
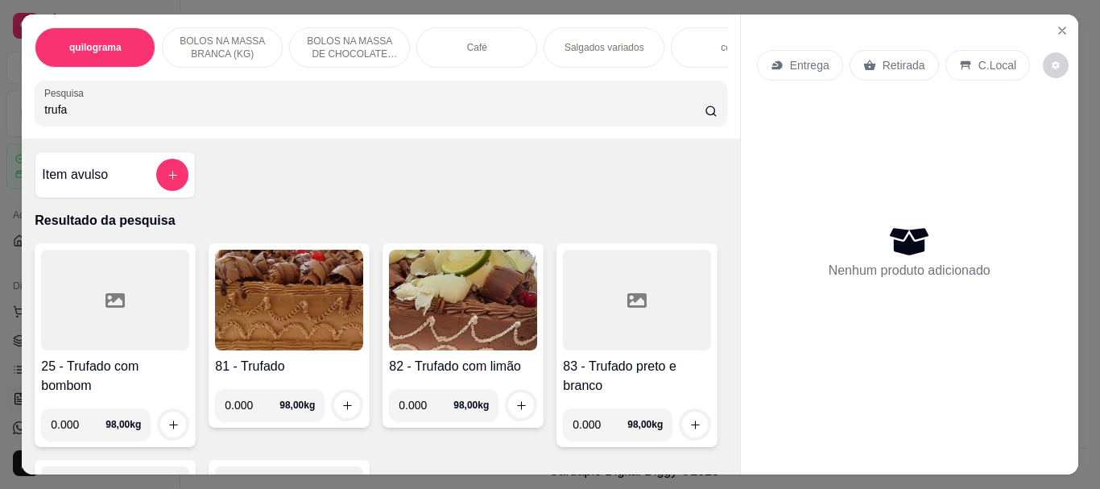
type input "trufa"
click at [143, 331] on div at bounding box center [115, 300] width 148 height 101
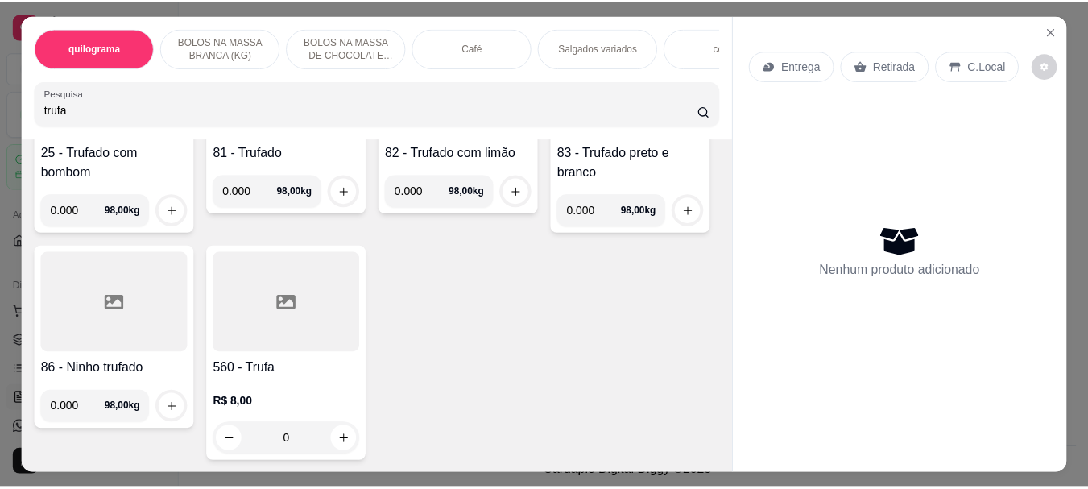
scroll to position [242, 0]
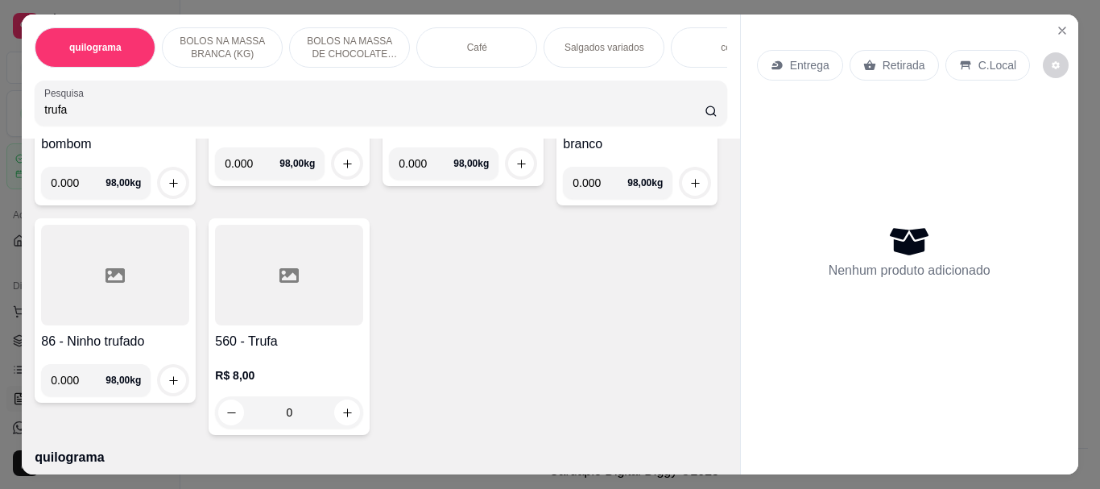
click at [563, 109] on div at bounding box center [637, 58] width 148 height 101
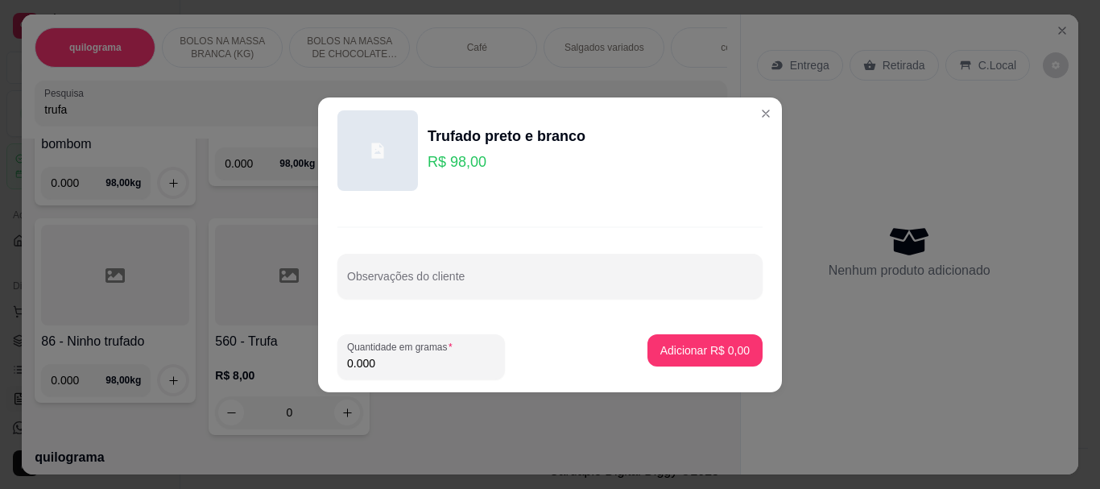
click at [402, 360] on input "0.000" at bounding box center [421, 363] width 148 height 16
type input "3.880"
click at [666, 347] on p "Adicionar R$ 380,24" at bounding box center [698, 349] width 99 height 15
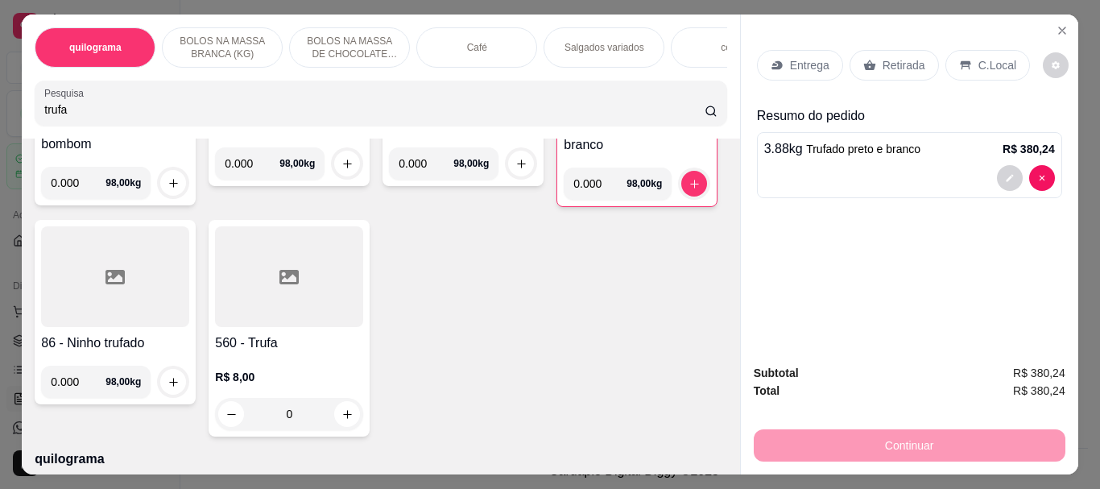
click at [564, 110] on div at bounding box center [637, 59] width 147 height 101
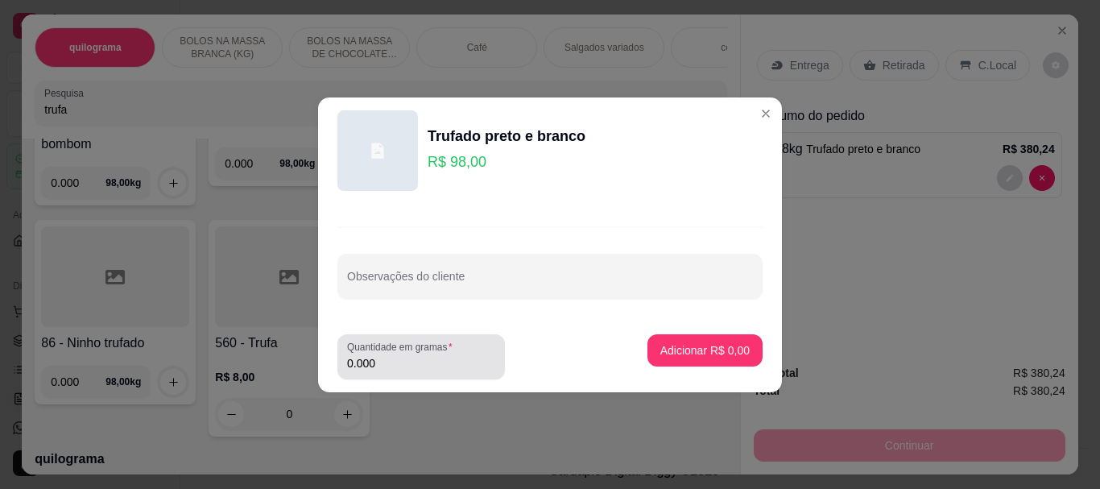
click at [407, 368] on input "0.000" at bounding box center [421, 363] width 148 height 16
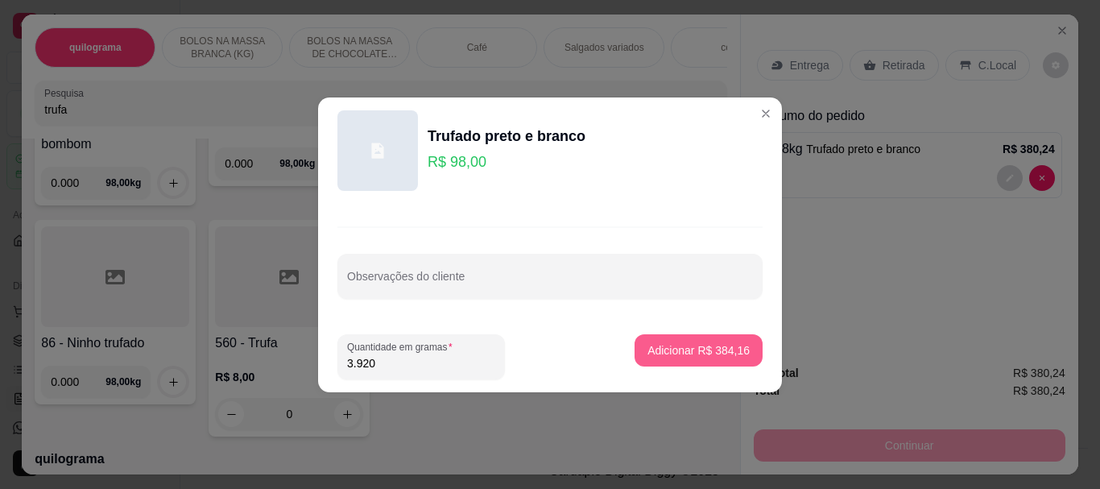
type input "3.920"
click at [671, 346] on p "Adicionar R$ 384,16" at bounding box center [698, 349] width 99 height 15
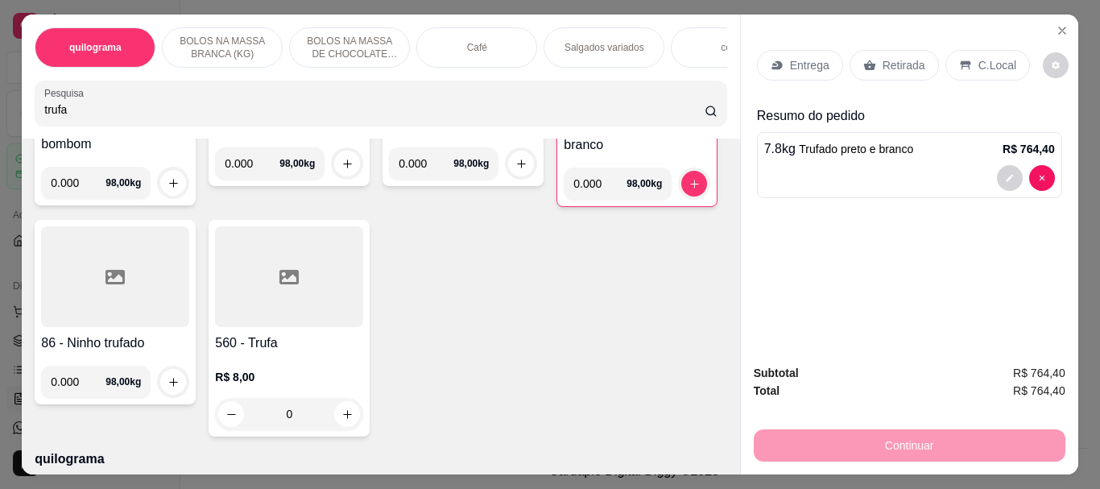
click at [897, 57] on p "Retirada" at bounding box center [904, 65] width 43 height 16
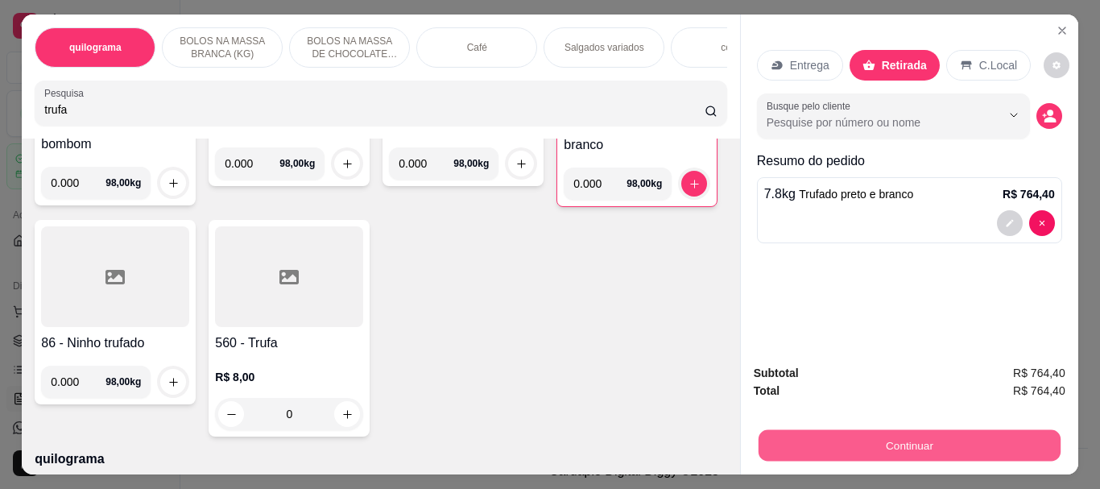
click at [941, 437] on button "Continuar" at bounding box center [909, 444] width 302 height 31
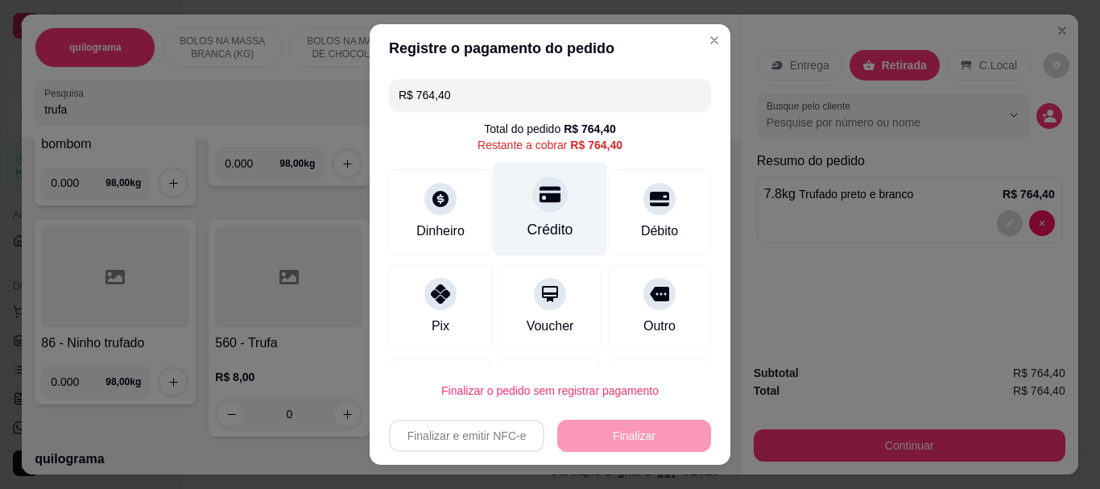
click at [535, 211] on div at bounding box center [549, 194] width 35 height 35
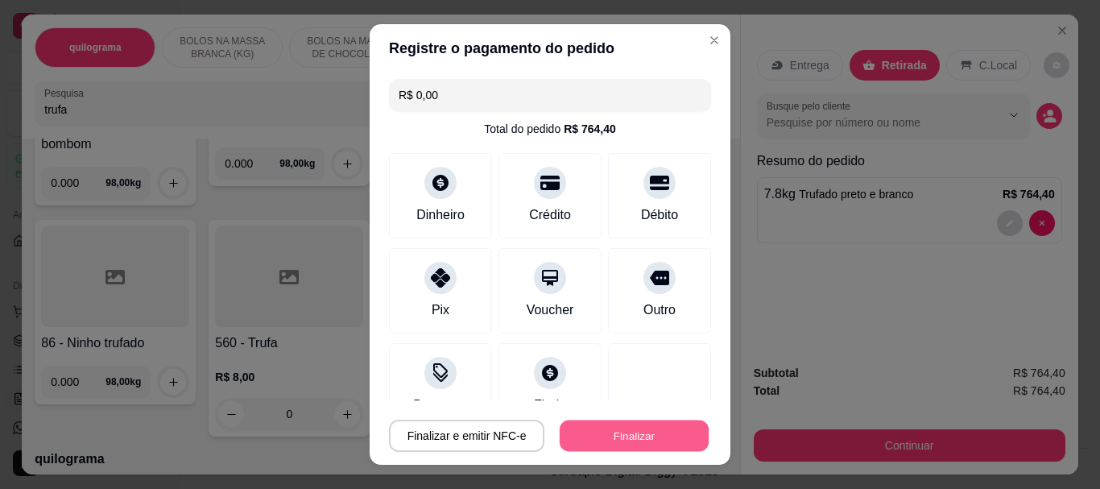
click at [649, 436] on button "Finalizar" at bounding box center [634, 435] width 149 height 31
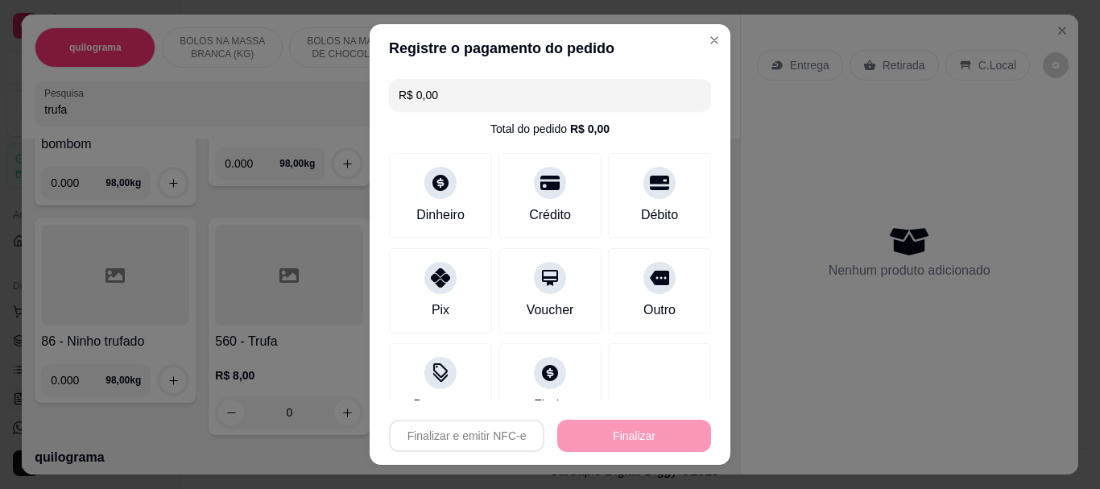
type input "-R$ 764,40"
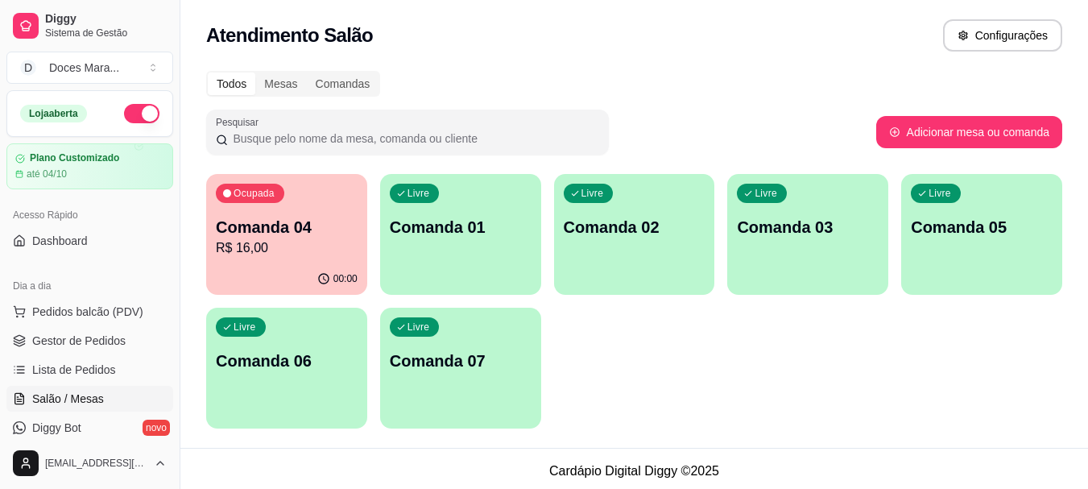
click at [290, 226] on p "Comanda 04" at bounding box center [287, 227] width 142 height 23
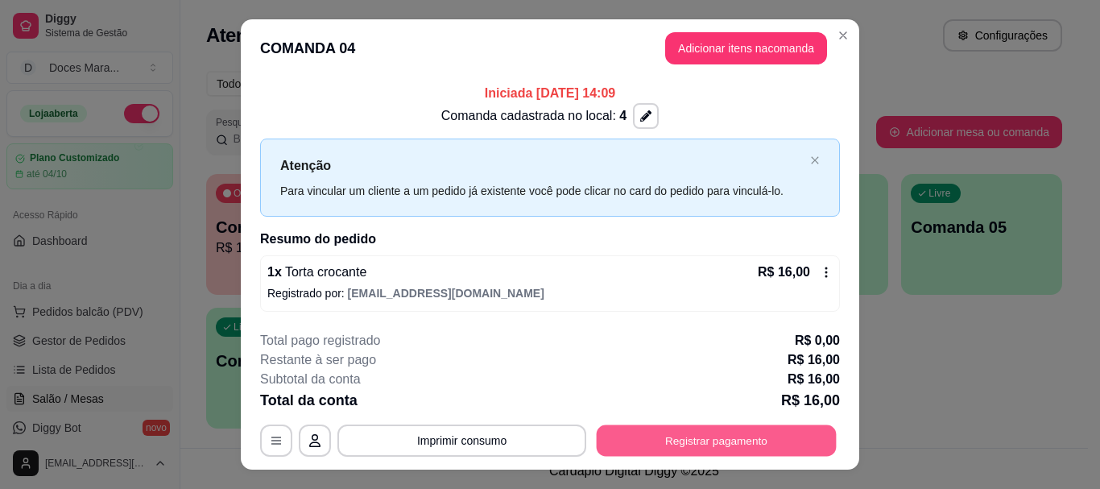
click at [698, 441] on button "Registrar pagamento" at bounding box center [717, 440] width 240 height 31
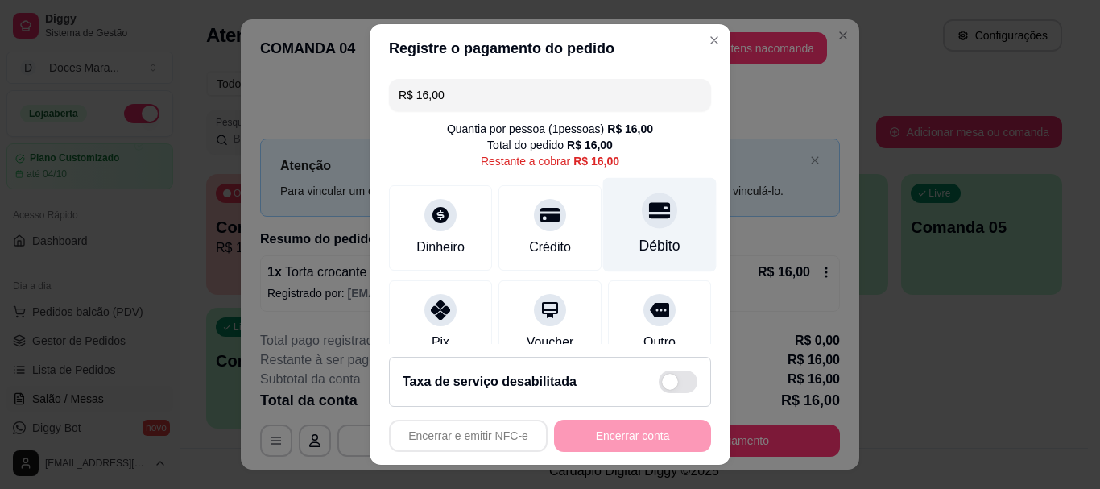
click at [649, 217] on icon at bounding box center [659, 211] width 21 height 16
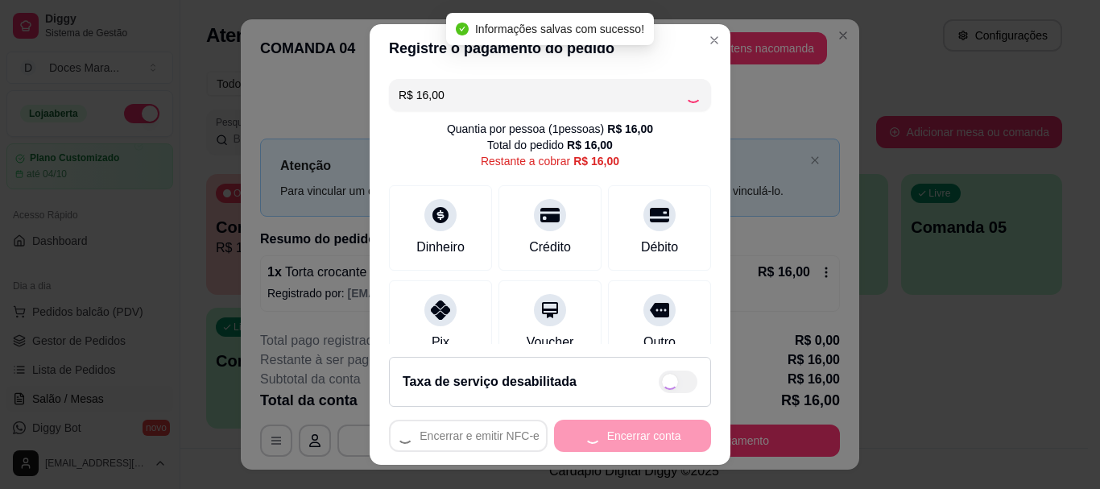
type input "R$ 0,00"
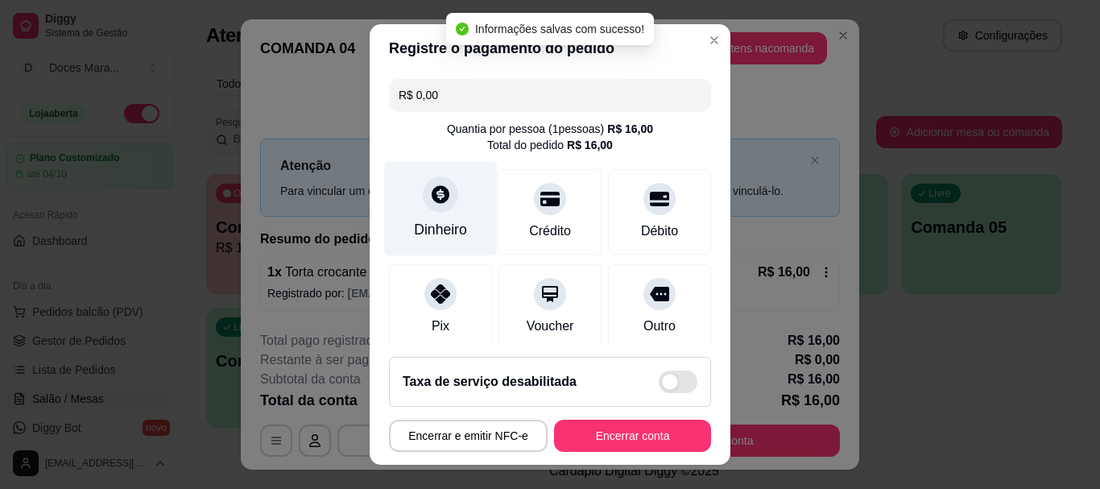
click at [428, 211] on div at bounding box center [440, 194] width 35 height 35
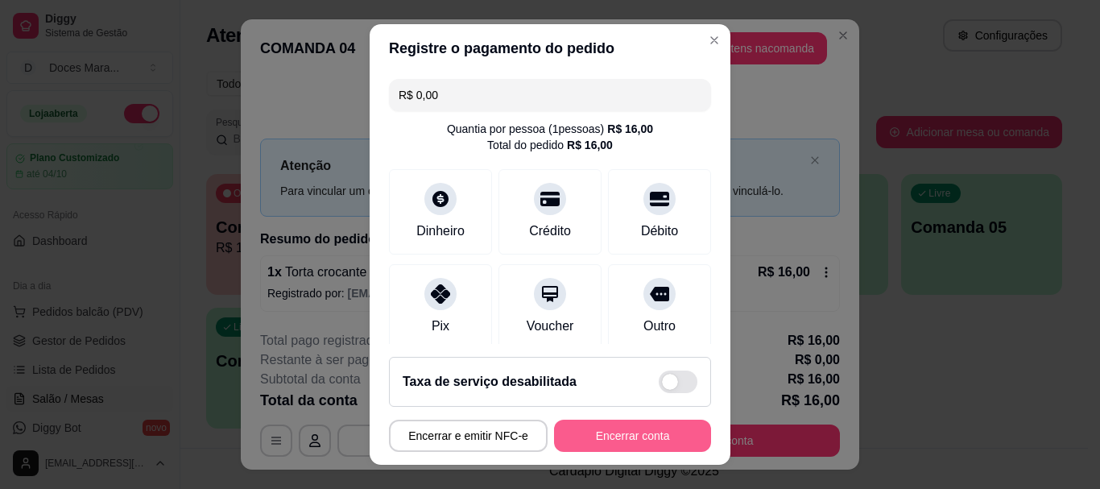
click at [633, 431] on button "Encerrar conta" at bounding box center [632, 436] width 157 height 32
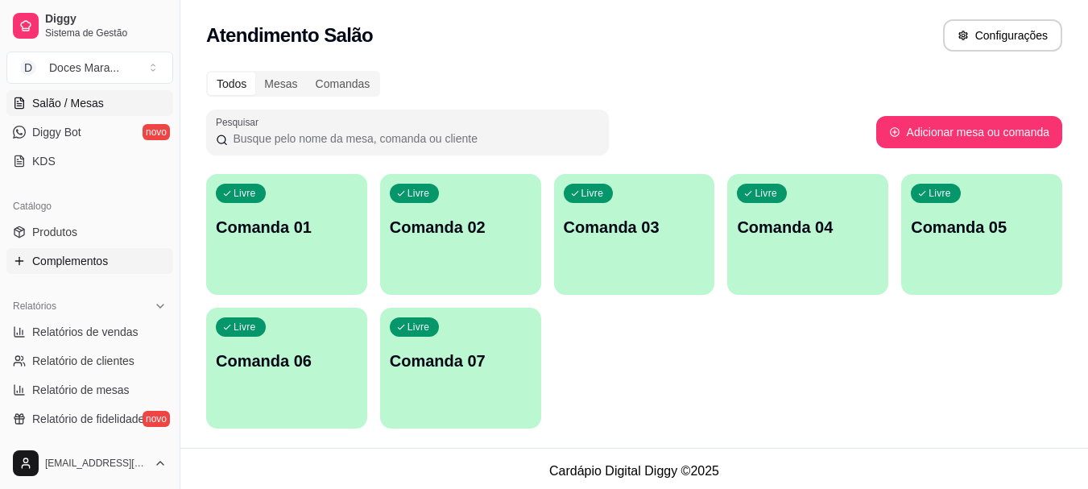
scroll to position [322, 0]
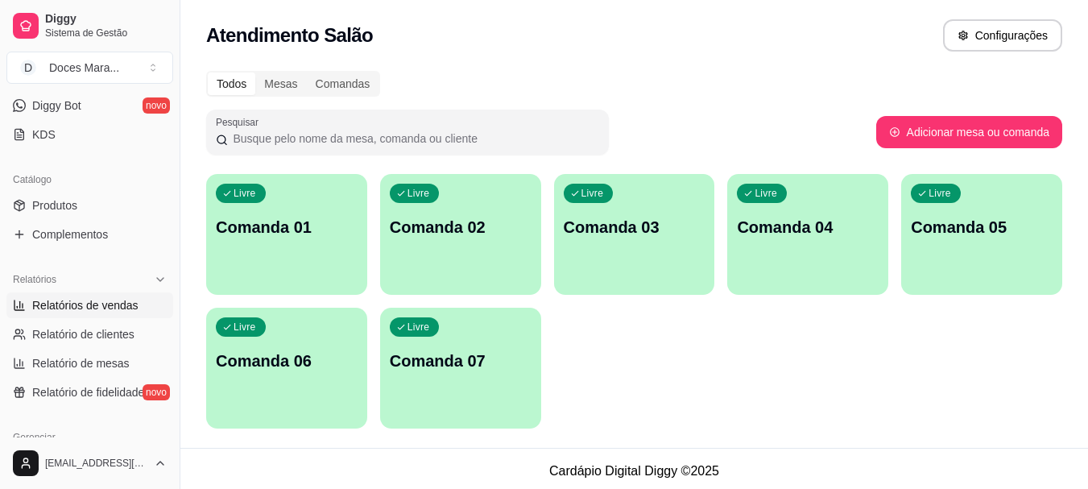
click at [59, 300] on span "Relatórios de vendas" at bounding box center [85, 305] width 106 height 16
select select "ALL"
select select "0"
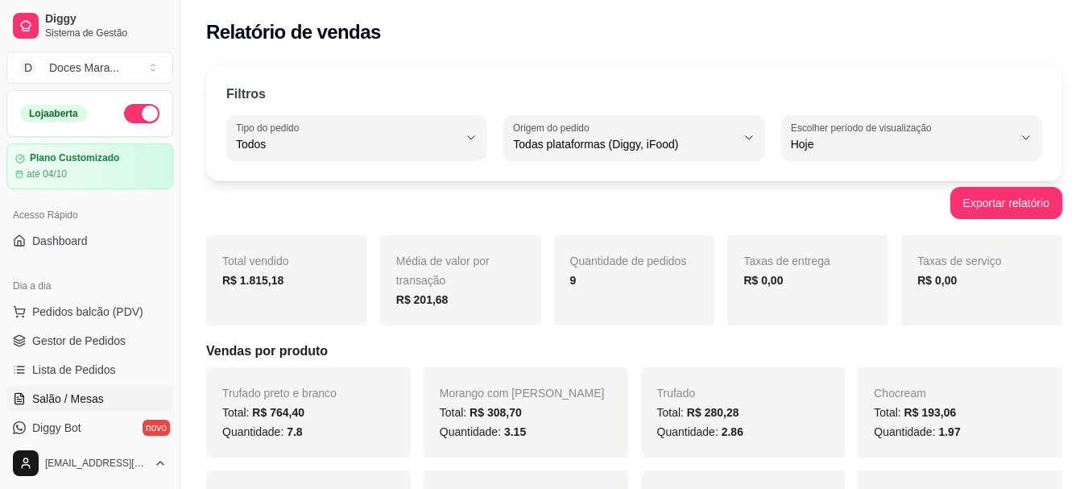
click at [71, 400] on span "Salão / Mesas" at bounding box center [68, 399] width 72 height 16
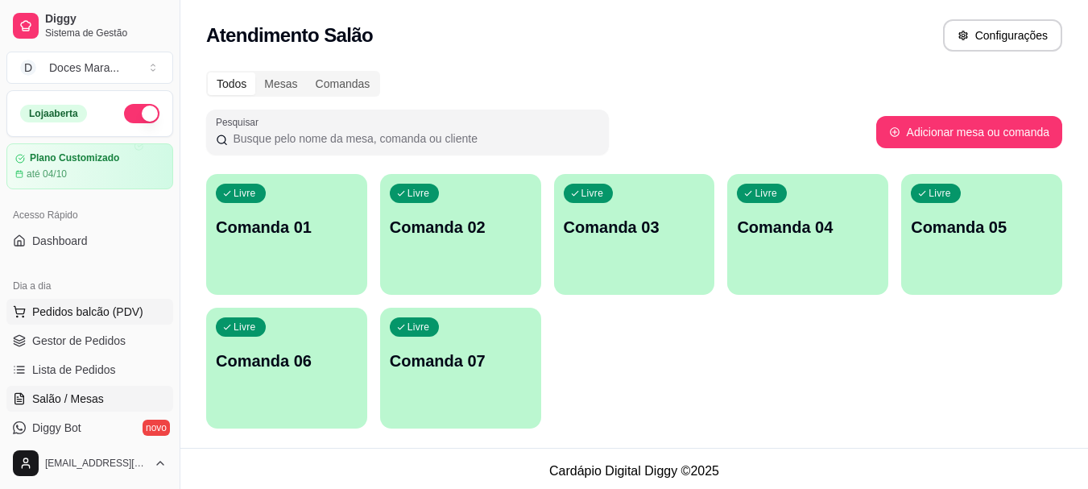
click at [97, 309] on span "Pedidos balcão (PDV)" at bounding box center [87, 312] width 111 height 16
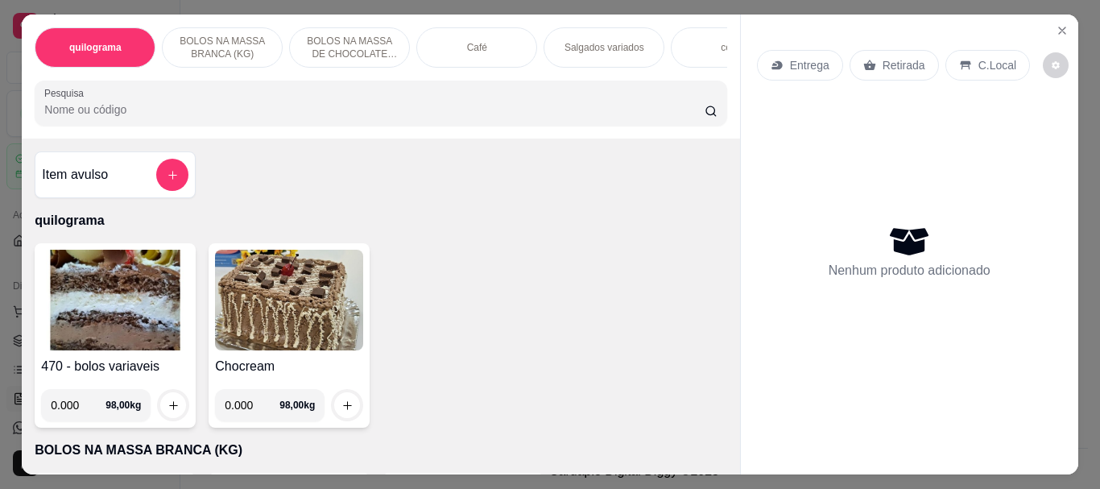
click at [97, 309] on img at bounding box center [115, 300] width 148 height 101
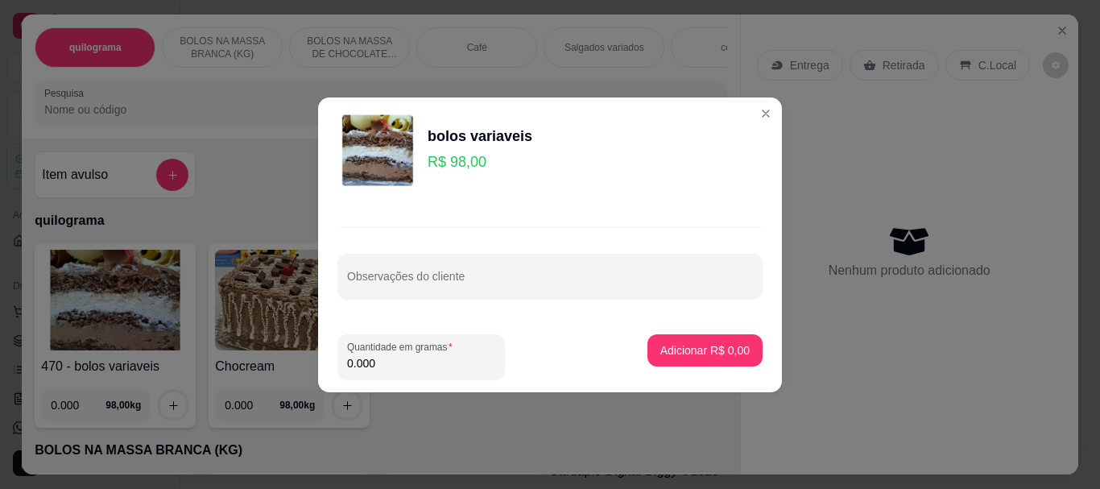
click at [403, 355] on input "0.000" at bounding box center [421, 363] width 148 height 16
type input "0.110"
click at [707, 350] on p "Adicionar R$ 10,78" at bounding box center [702, 349] width 93 height 15
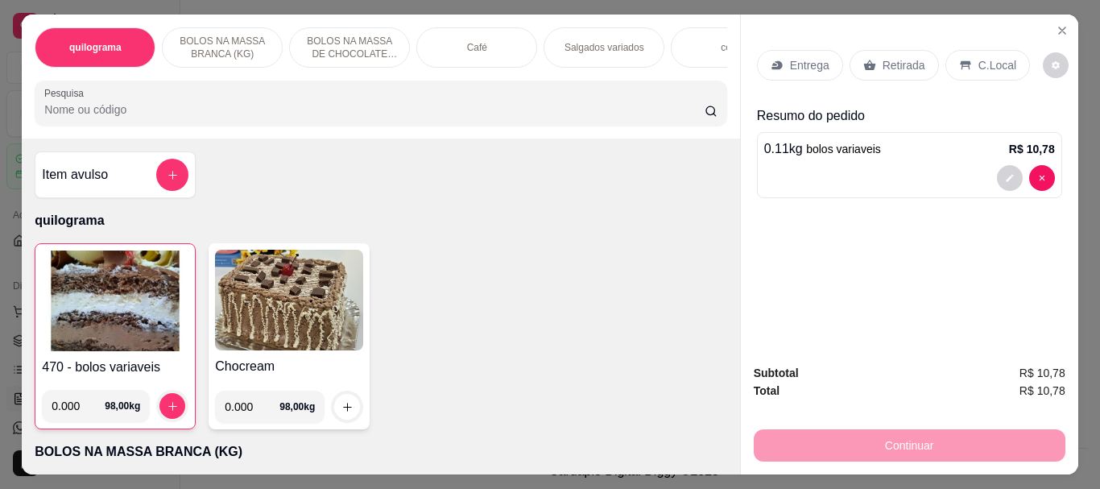
click at [163, 305] on img at bounding box center [115, 301] width 147 height 101
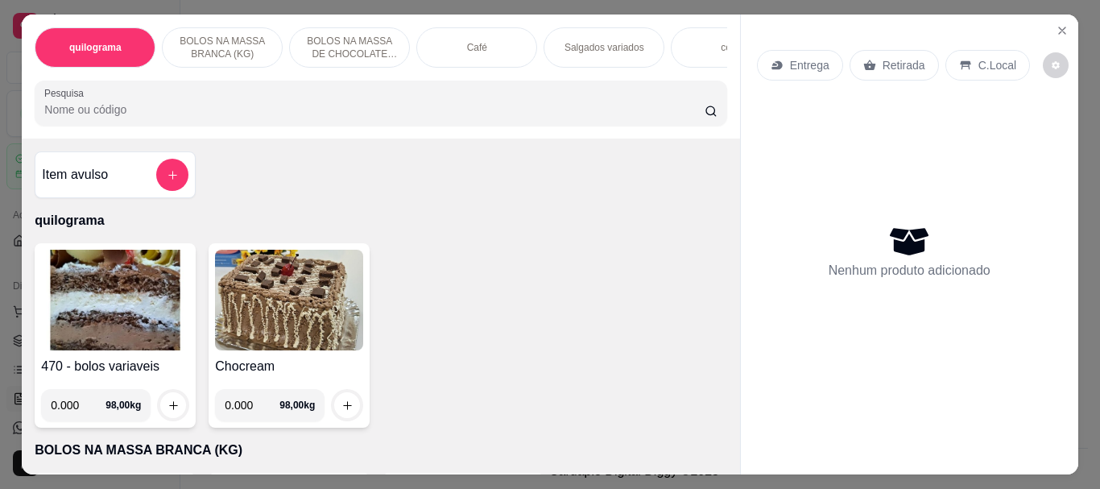
click at [89, 299] on img at bounding box center [115, 300] width 148 height 101
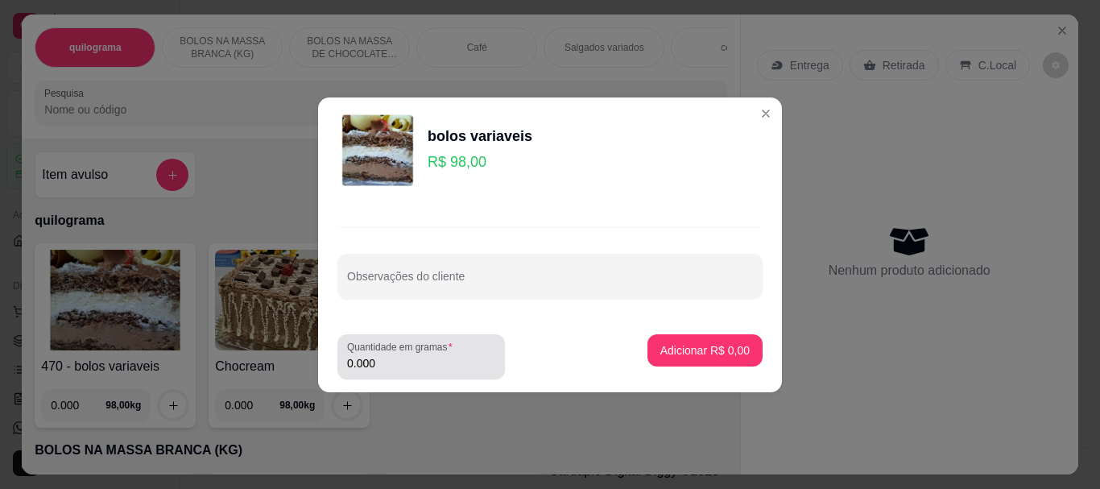
click at [375, 361] on input "0.000" at bounding box center [421, 363] width 148 height 16
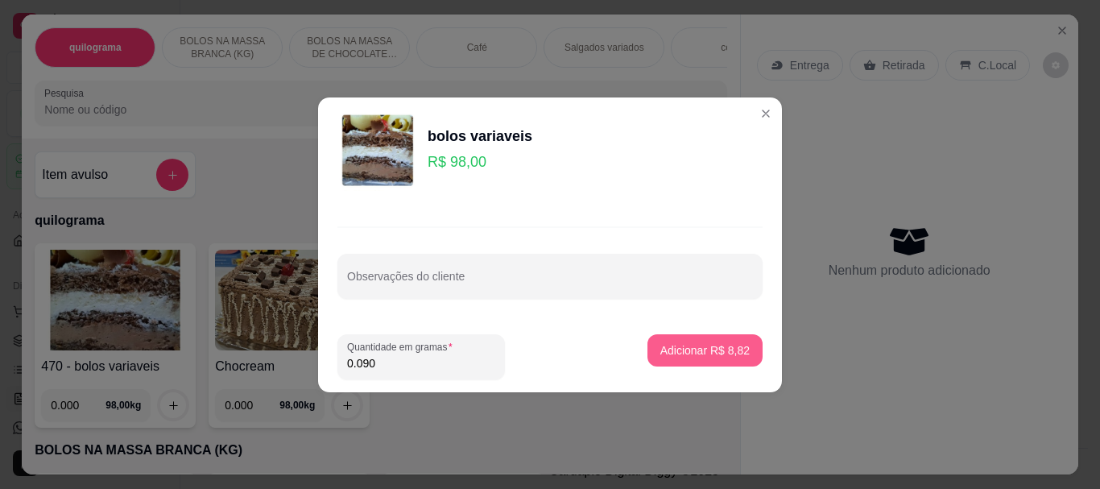
type input "0.090"
click at [673, 353] on p "Adicionar R$ 8,82" at bounding box center [704, 349] width 87 height 15
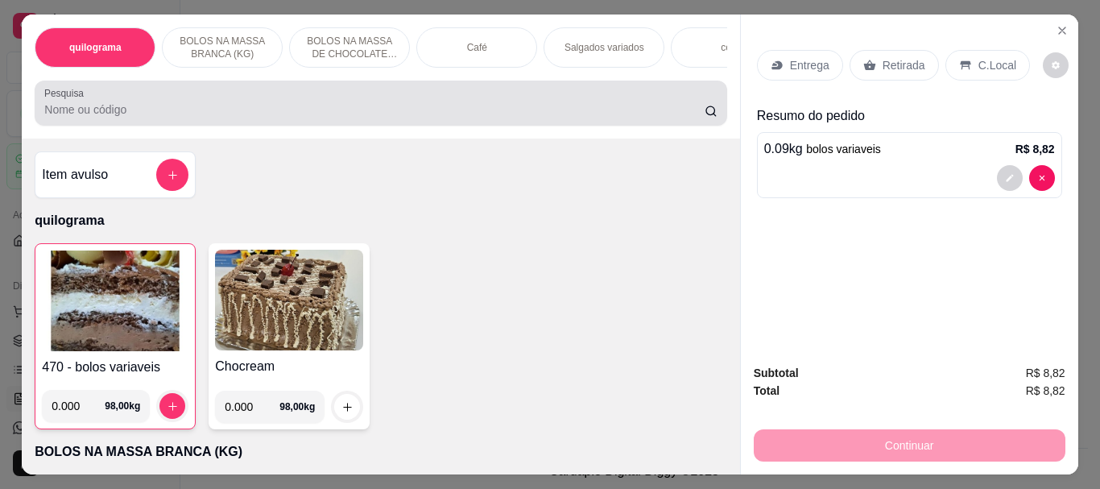
click at [75, 118] on input "Pesquisa" at bounding box center [374, 110] width 661 height 16
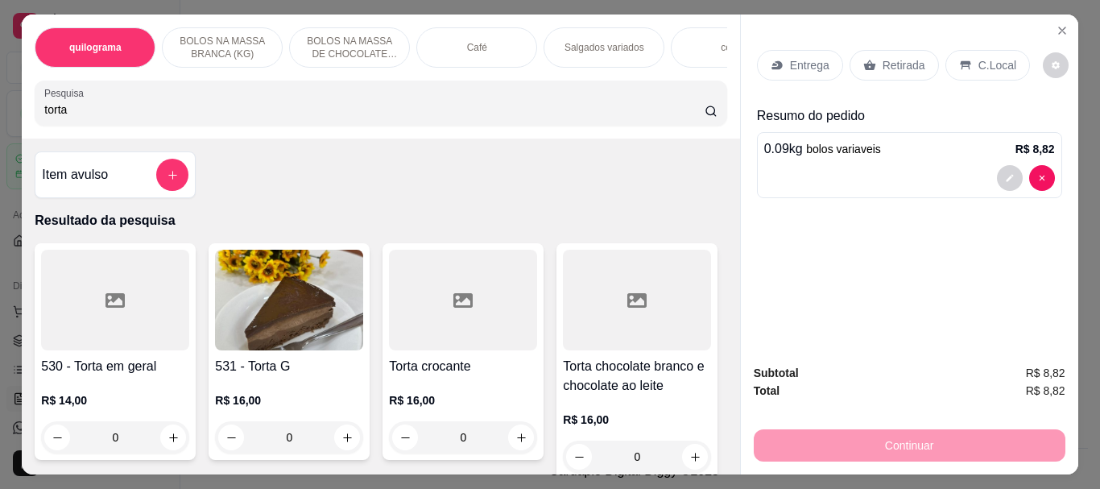
type input "torta"
click at [261, 332] on img at bounding box center [289, 300] width 148 height 101
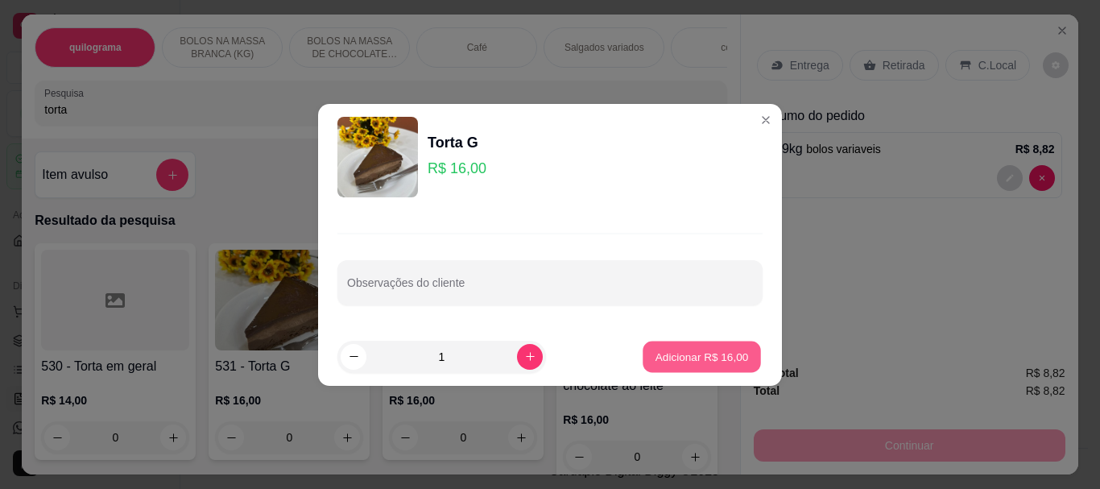
click at [697, 359] on p "Adicionar R$ 16,00" at bounding box center [702, 356] width 93 height 15
type input "1"
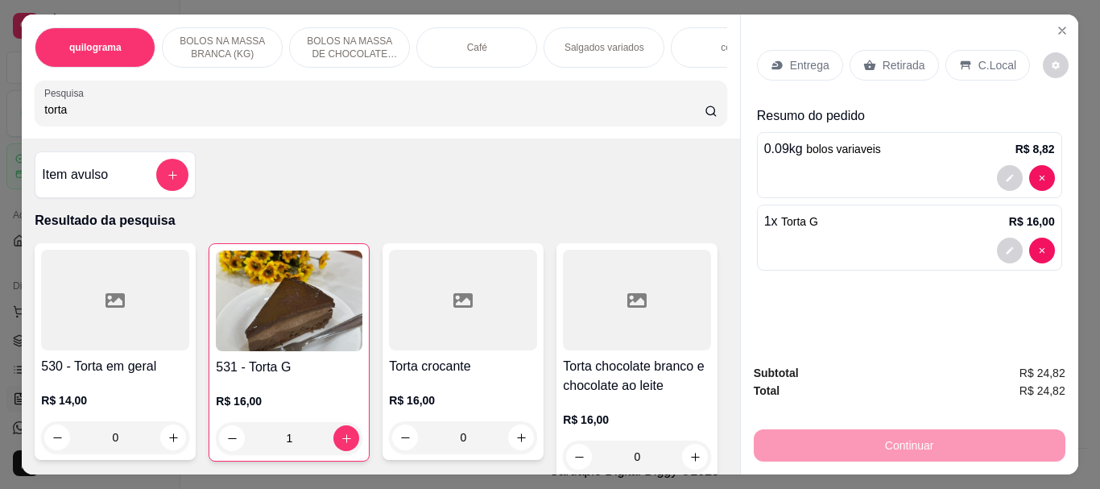
click at [94, 110] on input "torta" at bounding box center [374, 110] width 661 height 16
type input "t"
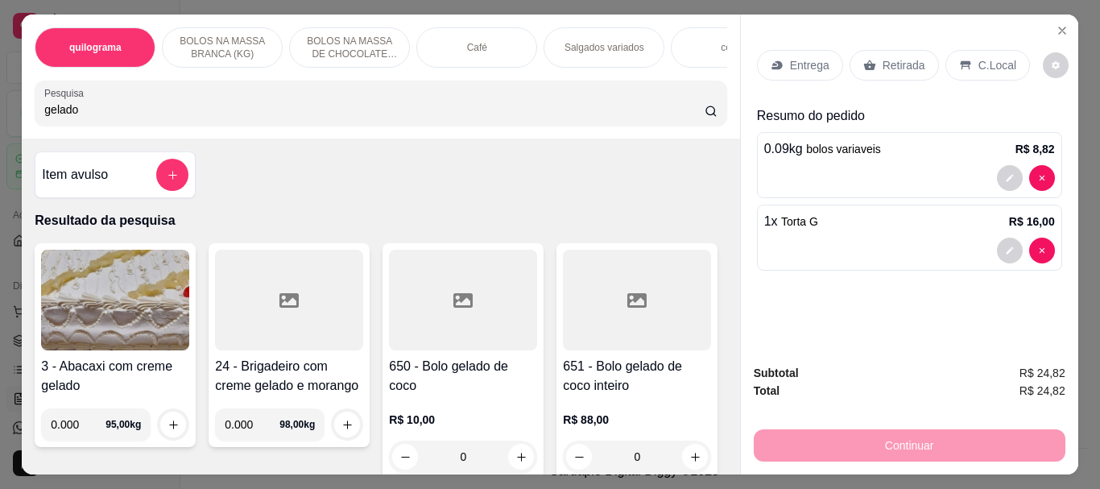
type input "gelado"
click at [426, 309] on div at bounding box center [463, 300] width 148 height 101
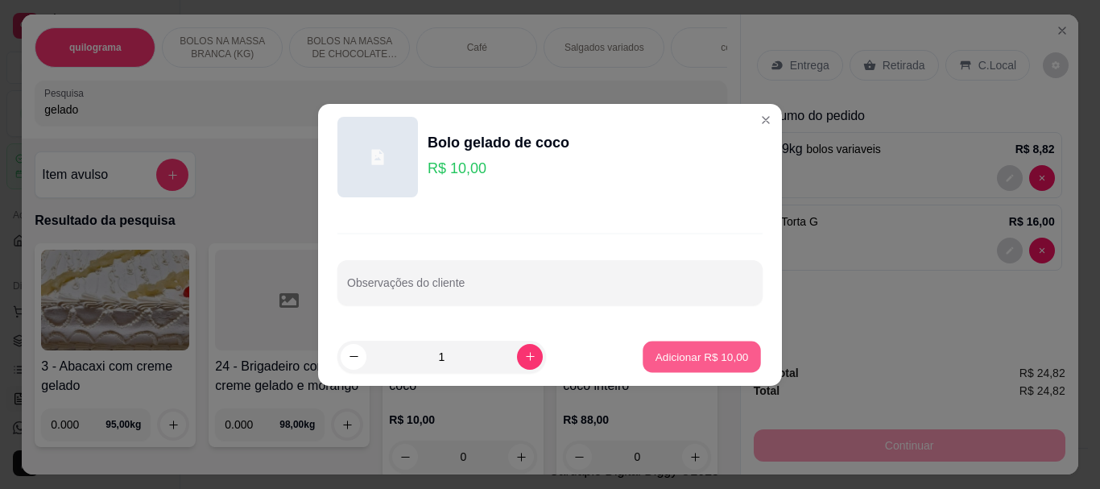
click at [657, 349] on p "Adicionar R$ 10,00" at bounding box center [702, 356] width 93 height 15
type input "1"
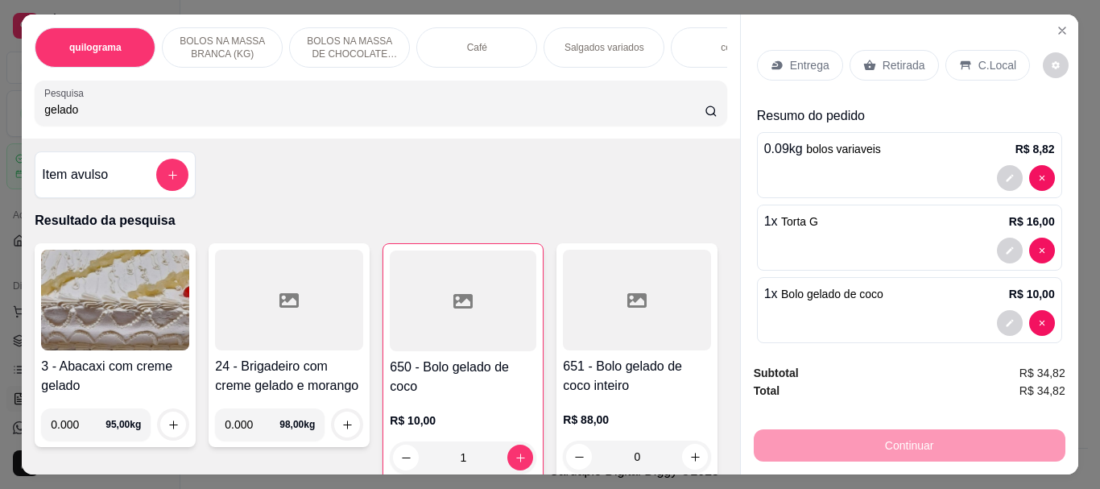
click at [131, 109] on input "gelado" at bounding box center [374, 110] width 661 height 16
type input "g"
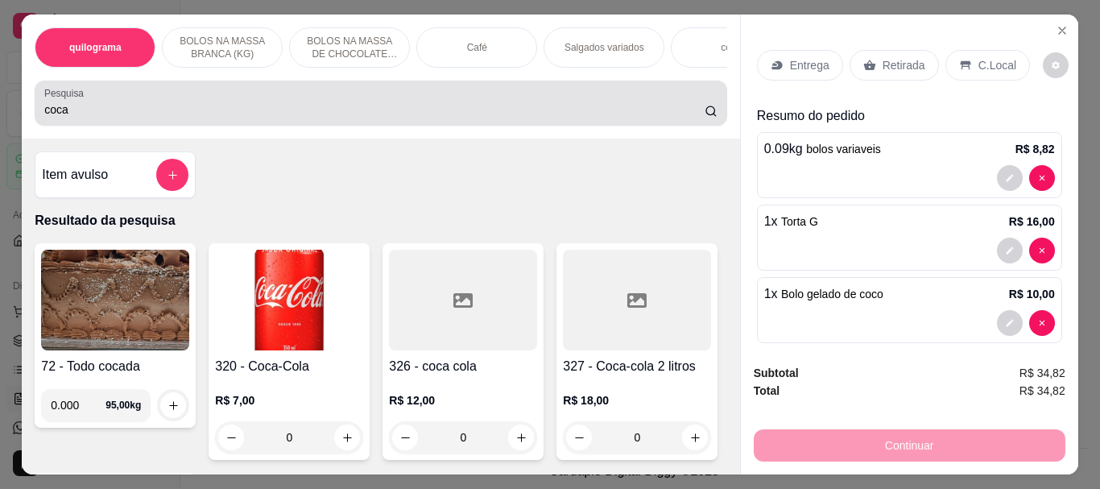
click at [114, 115] on input "coca" at bounding box center [374, 110] width 661 height 16
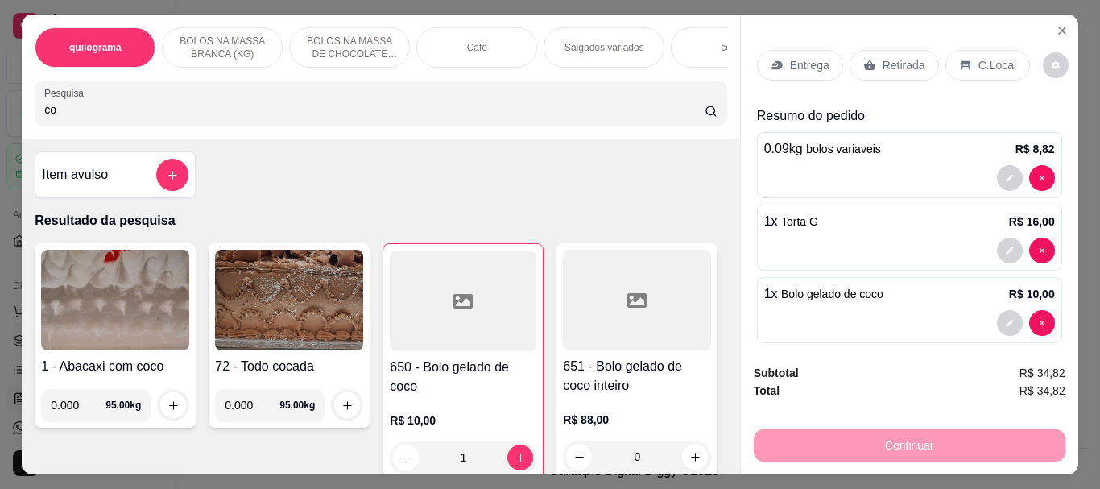
type input "c"
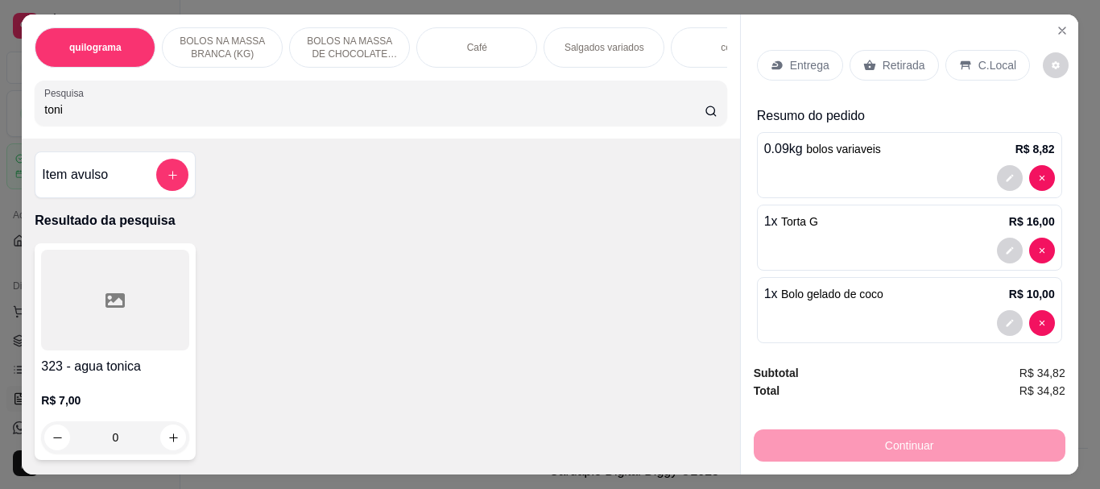
type input "toni"
click at [86, 284] on div at bounding box center [115, 300] width 148 height 101
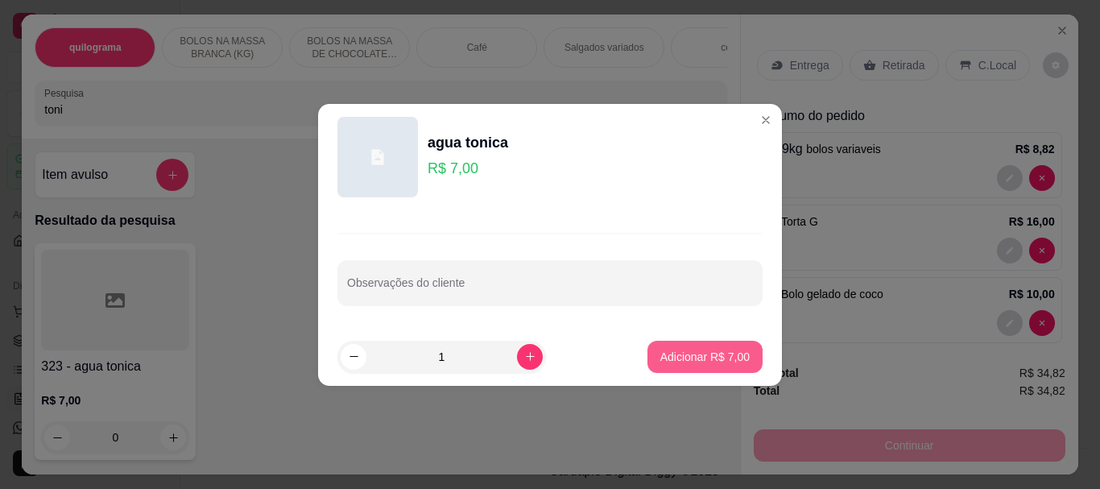
click at [652, 348] on button "Adicionar R$ 7,00" at bounding box center [705, 357] width 115 height 32
type input "1"
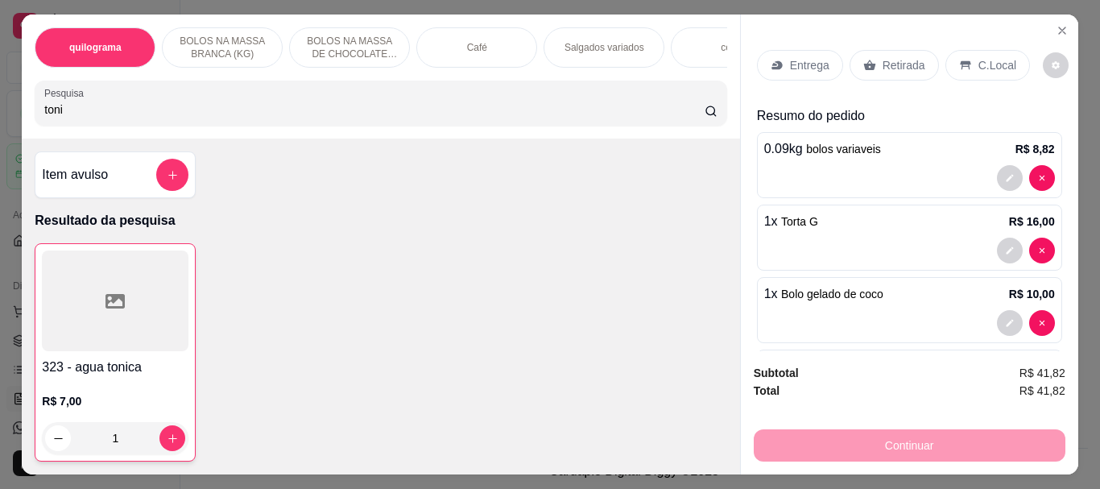
click at [99, 113] on input "toni" at bounding box center [374, 110] width 661 height 16
type input "t"
type input "bro"
click at [110, 280] on div at bounding box center [115, 300] width 148 height 101
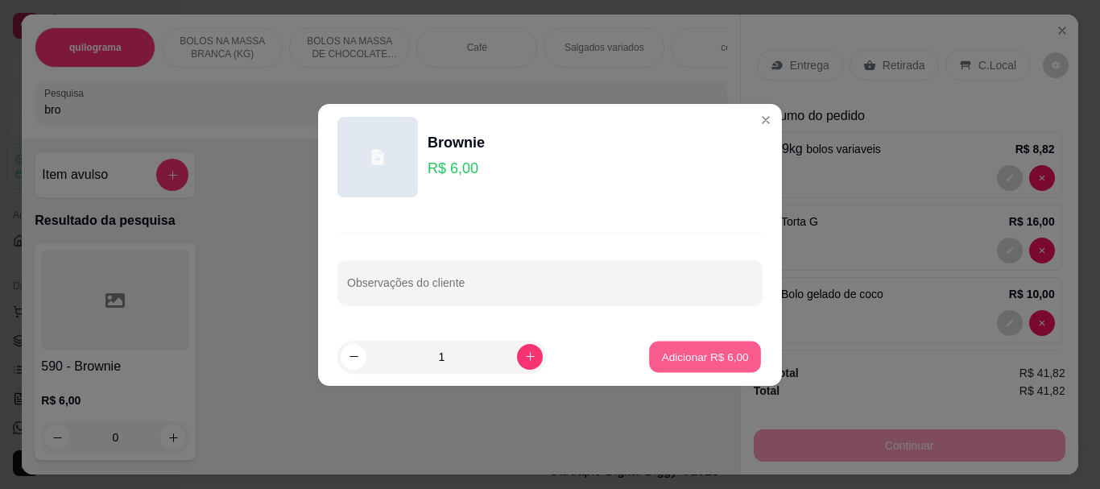
click at [688, 354] on p "Adicionar R$ 6,00" at bounding box center [704, 356] width 87 height 15
type input "1"
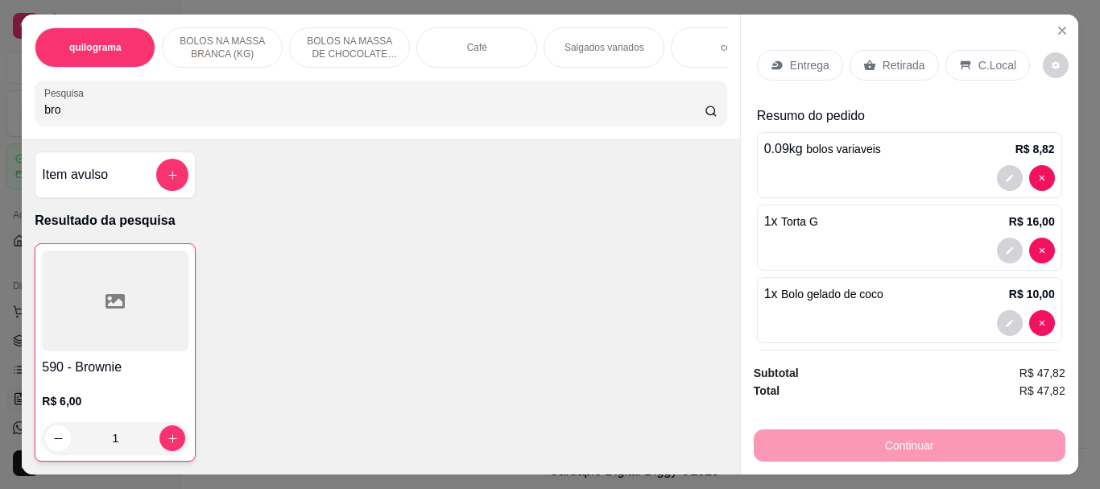
click at [1053, 393] on span "R$ 47,82" at bounding box center [1043, 391] width 46 height 18
click at [905, 62] on p "Retirada" at bounding box center [904, 65] width 43 height 16
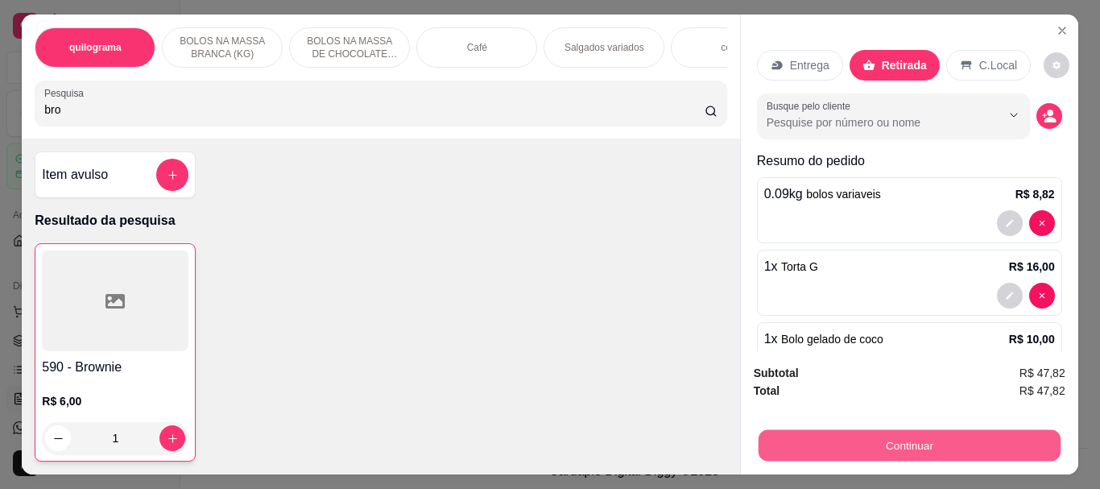
click at [893, 431] on button "Continuar" at bounding box center [909, 444] width 302 height 31
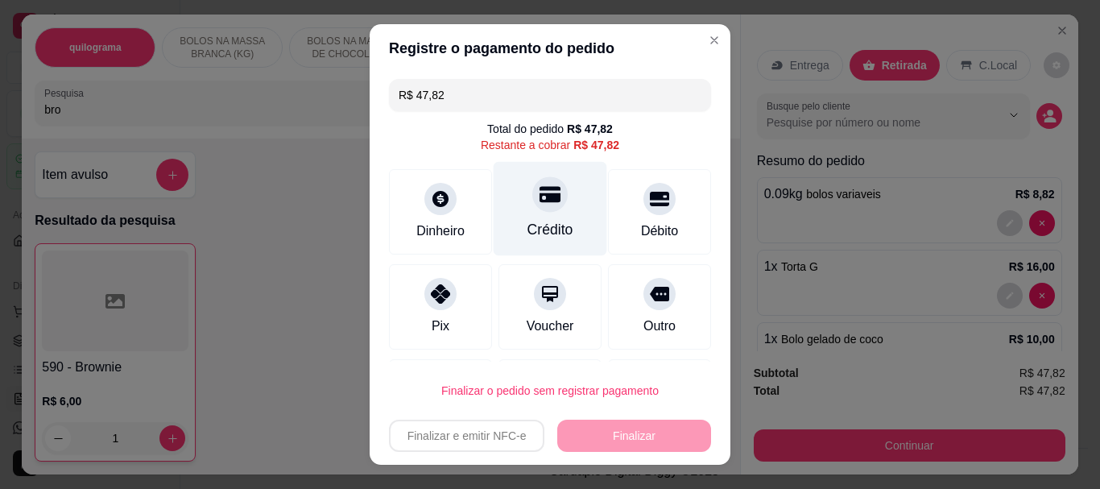
click at [527, 216] on div "Crédito" at bounding box center [551, 209] width 114 height 94
type input "R$ 0,00"
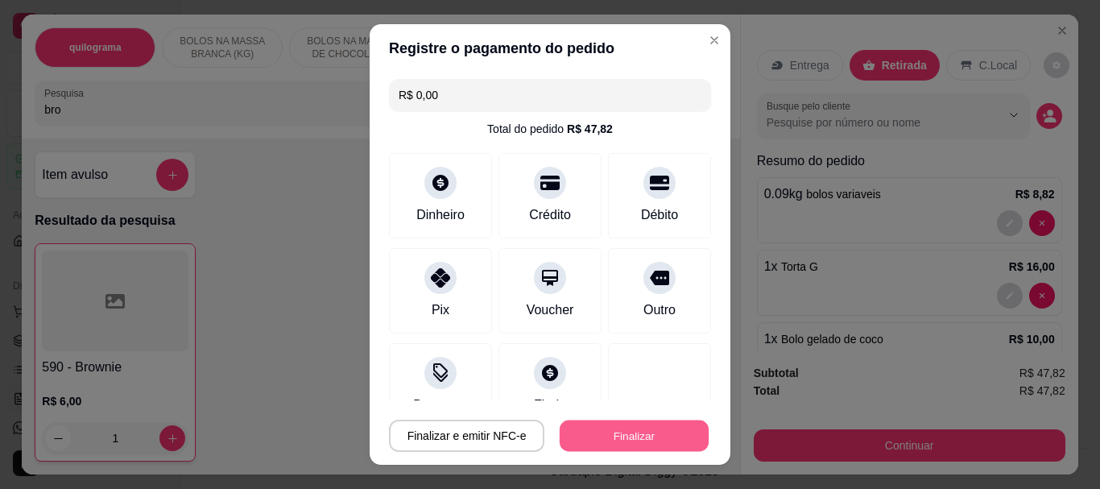
click at [621, 434] on button "Finalizar" at bounding box center [634, 435] width 149 height 31
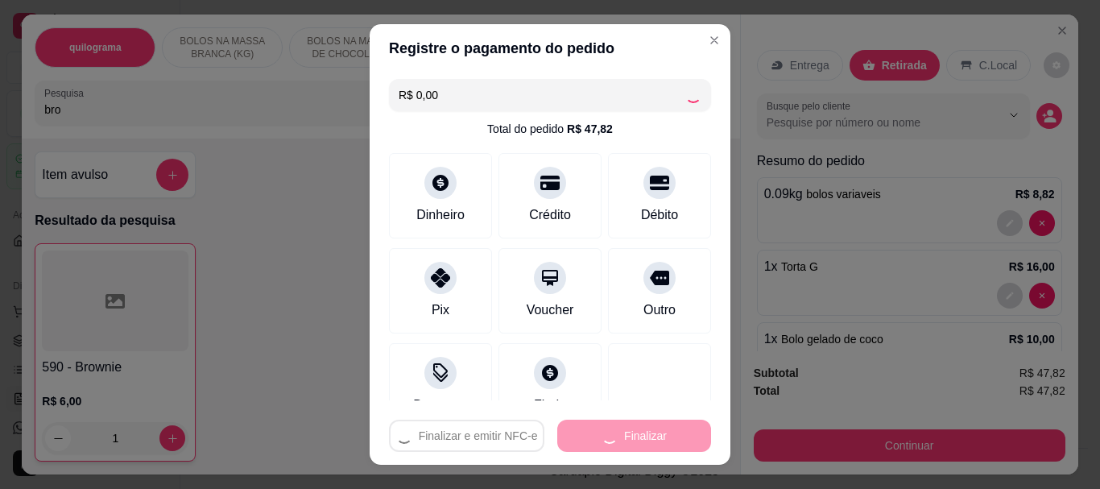
type input "0"
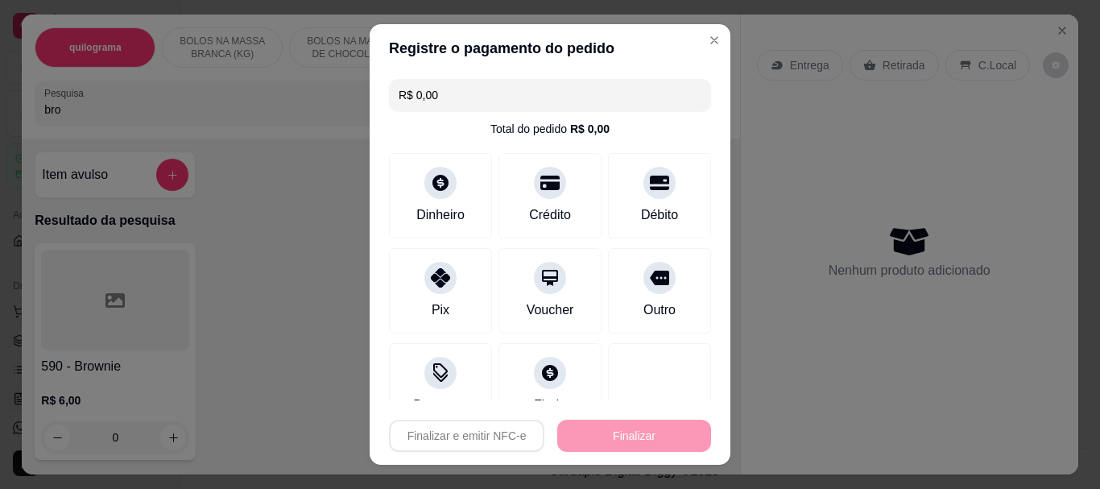
type input "-R$ 47,82"
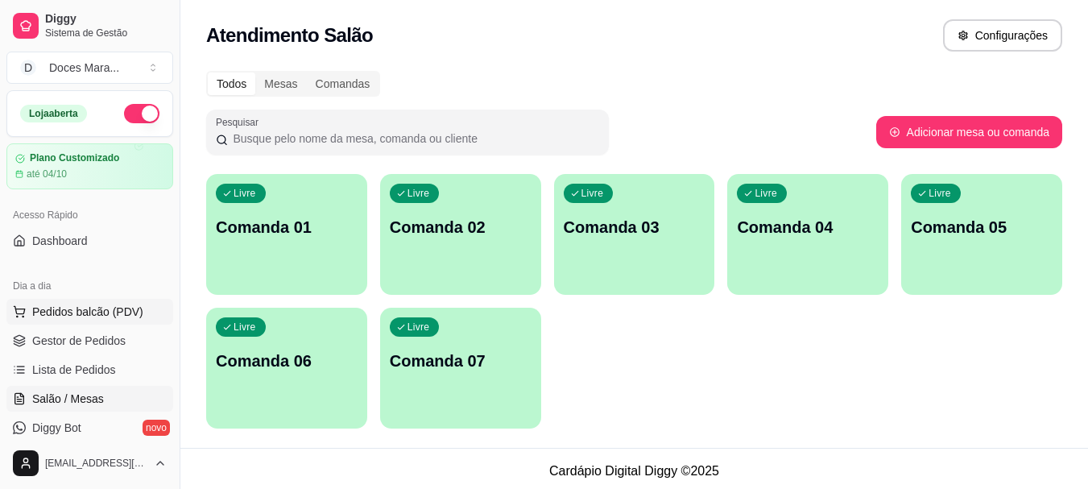
click at [93, 311] on span "Pedidos balcão (PDV)" at bounding box center [87, 312] width 111 height 16
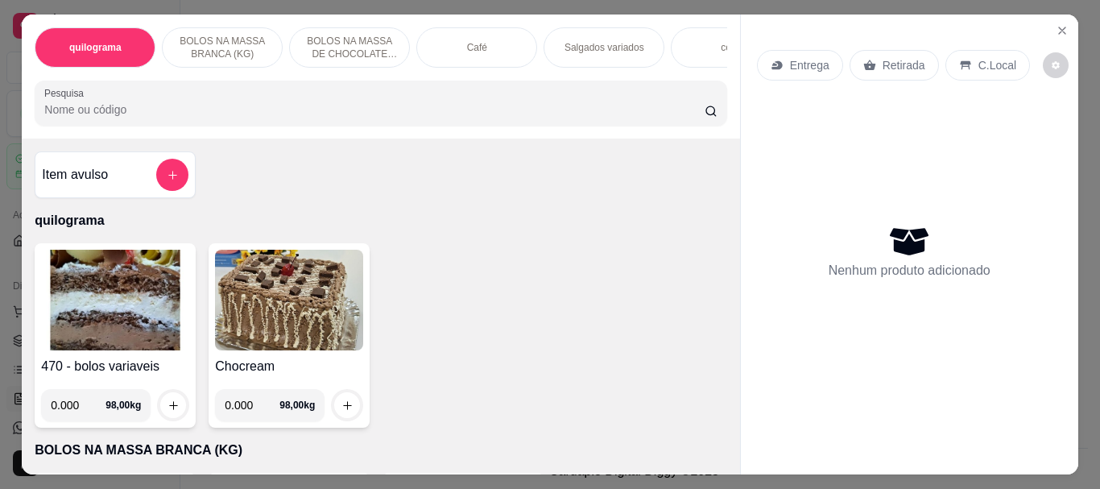
select select "ALL"
select select "0"
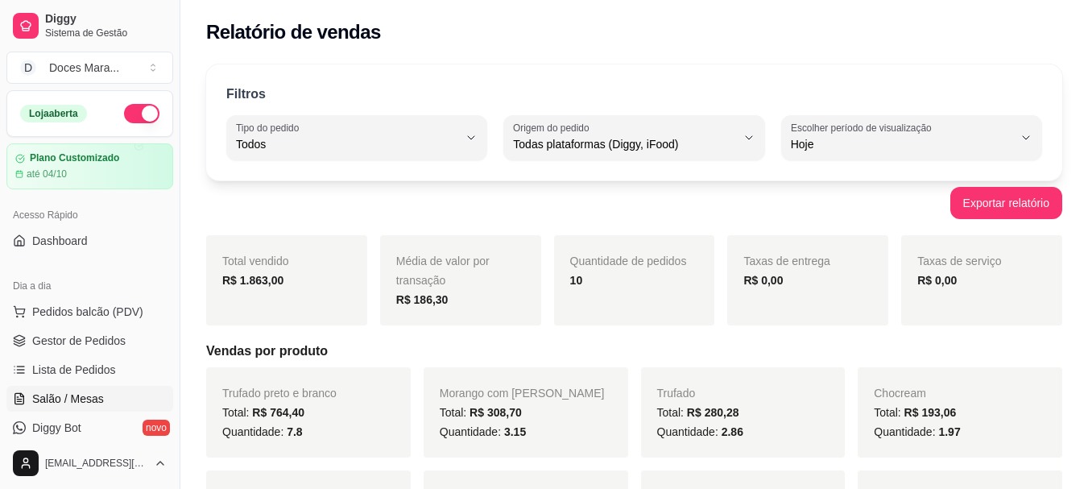
click at [64, 399] on span "Salão / Mesas" at bounding box center [68, 399] width 72 height 16
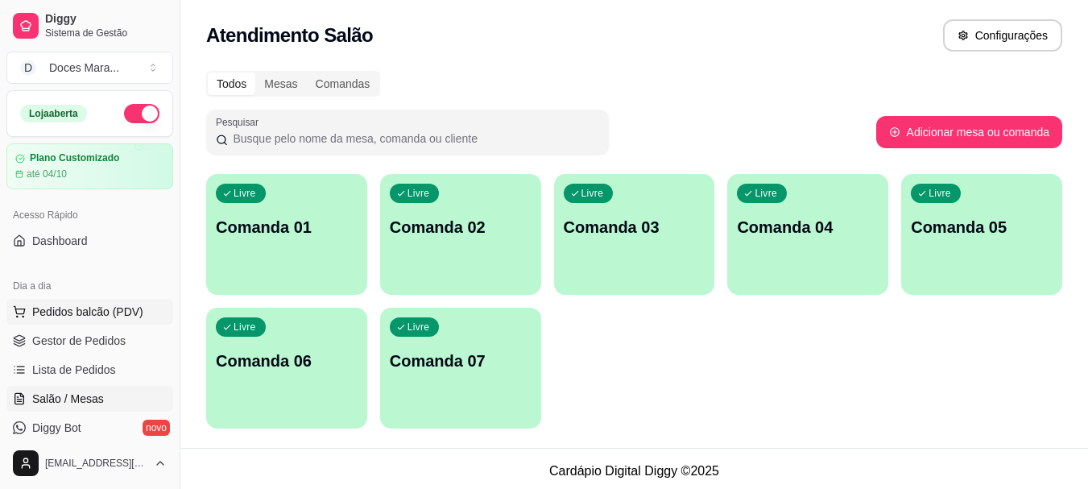
click at [59, 313] on span "Pedidos balcão (PDV)" at bounding box center [87, 312] width 111 height 16
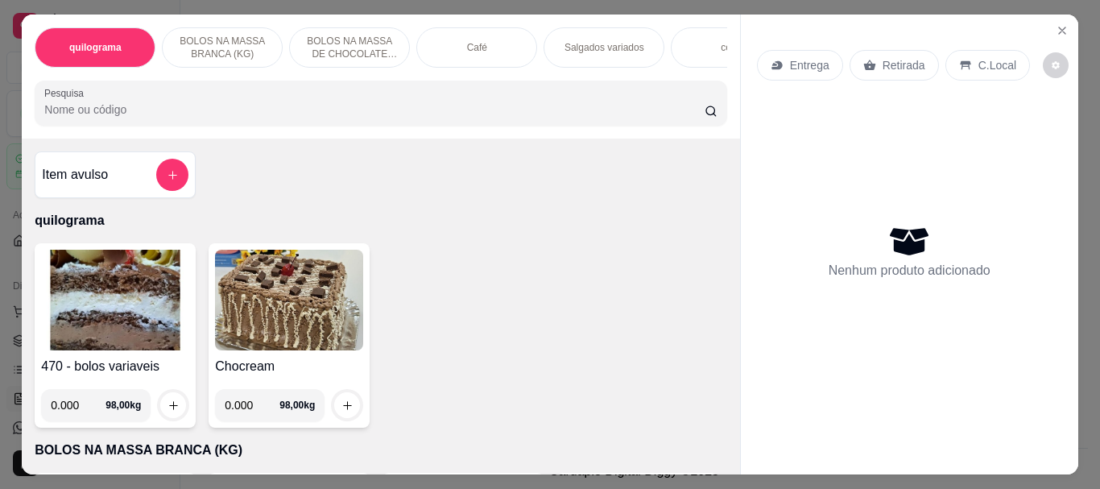
select select "ALL"
select select "0"
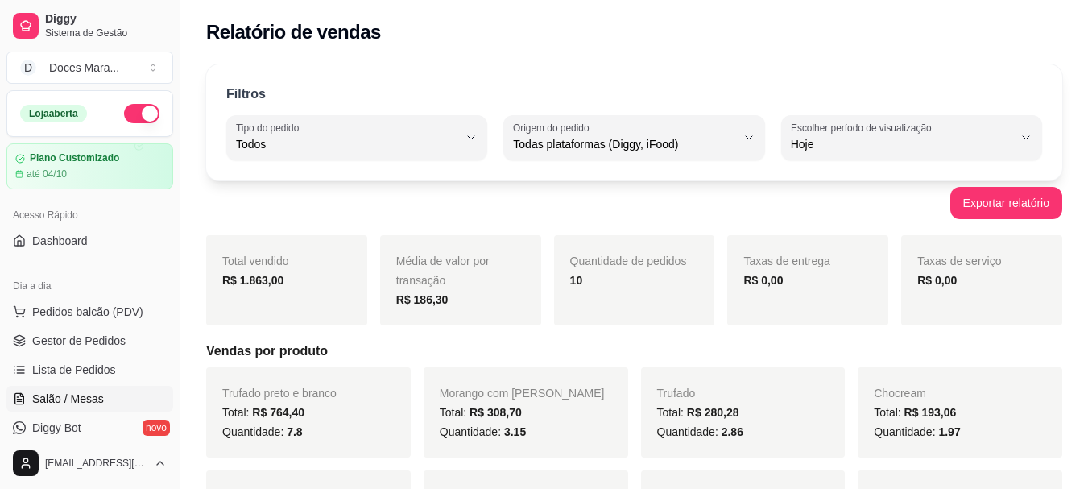
click at [82, 396] on span "Salão / Mesas" at bounding box center [68, 399] width 72 height 16
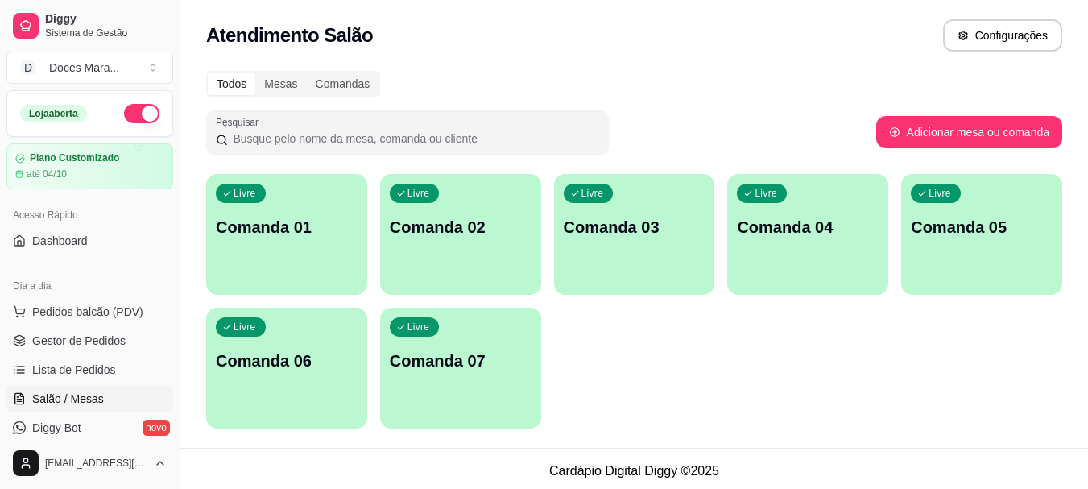
click at [322, 253] on div "Livre Comanda 01" at bounding box center [286, 225] width 161 height 102
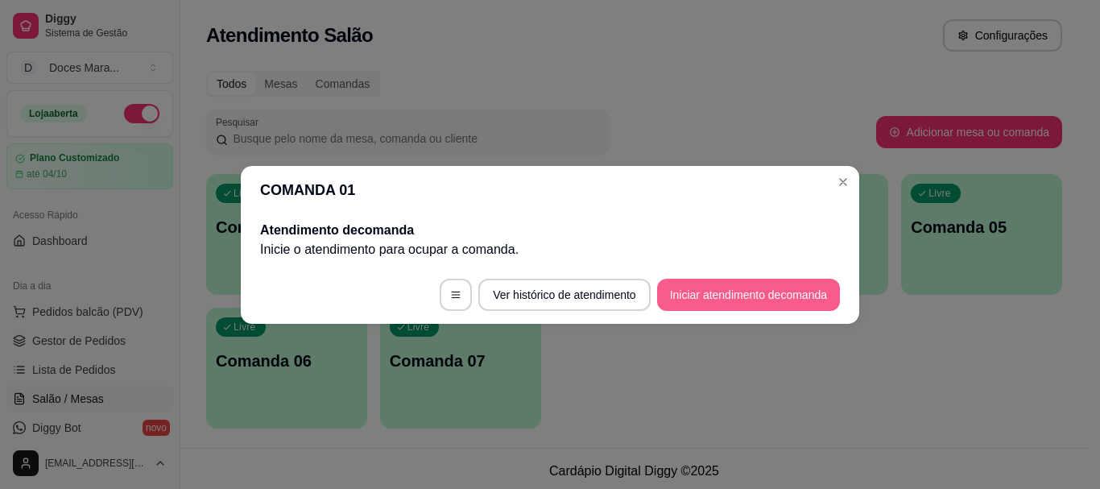
click at [763, 293] on button "Iniciar atendimento de comanda" at bounding box center [748, 295] width 183 height 32
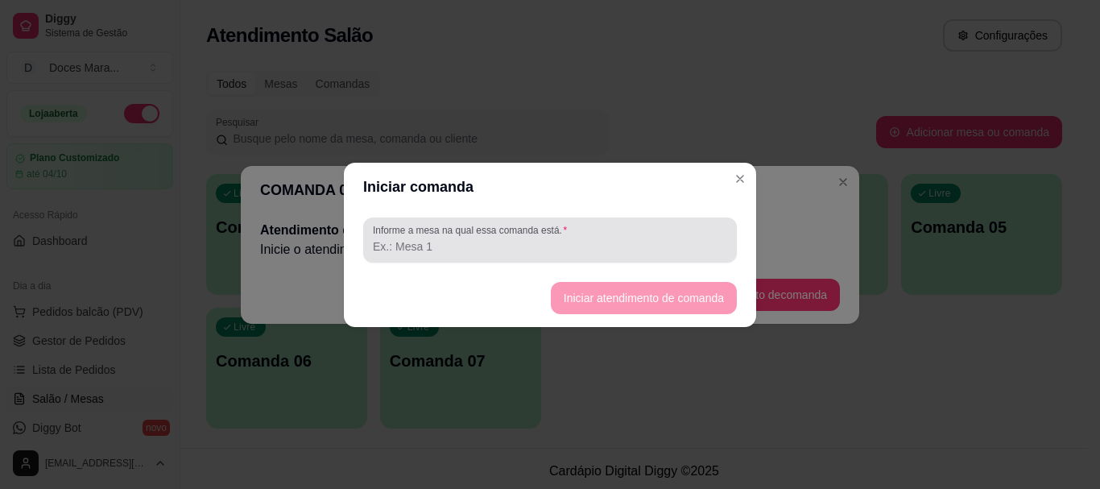
click at [679, 242] on input "Informe a mesa na qual essa comanda está." at bounding box center [550, 246] width 354 height 16
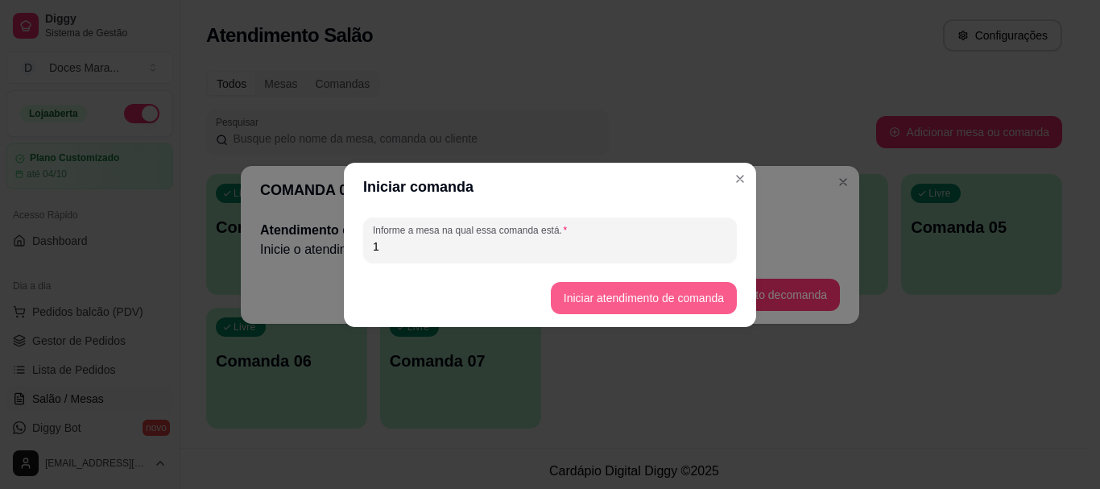
type input "1"
click at [711, 290] on button "Iniciar atendimento de comanda" at bounding box center [644, 298] width 186 height 32
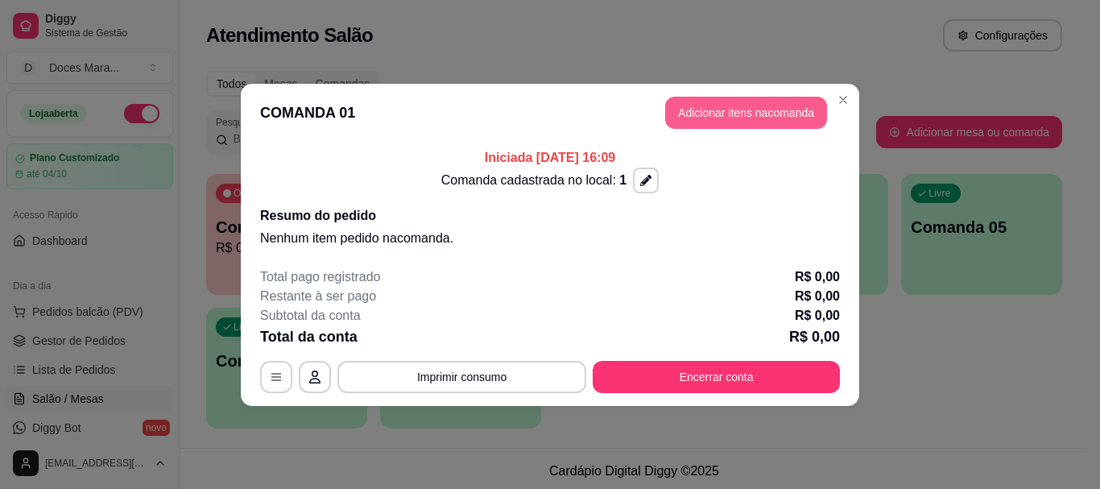
click at [752, 112] on button "Adicionar itens na comanda" at bounding box center [746, 113] width 162 height 32
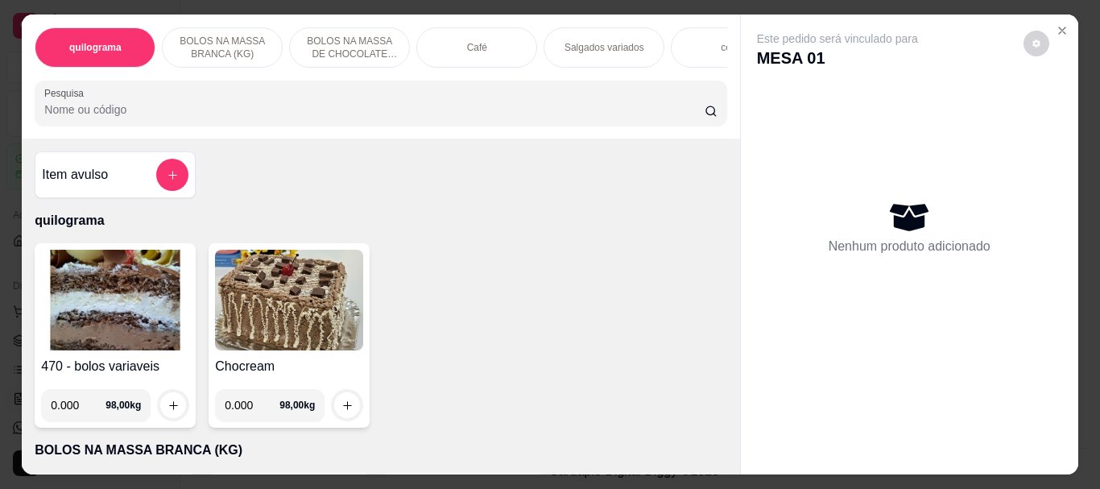
click at [84, 300] on img at bounding box center [115, 300] width 148 height 101
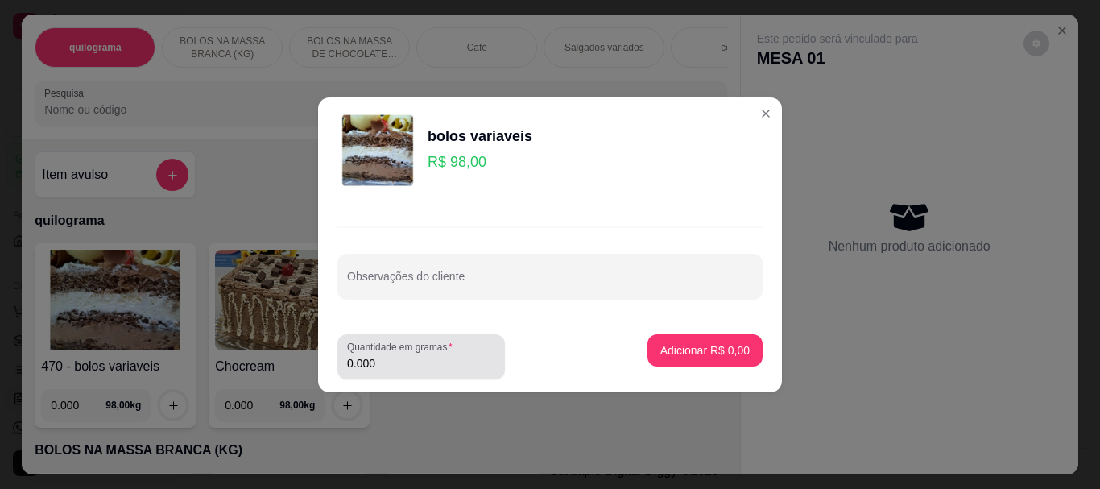
click at [428, 358] on input "0.000" at bounding box center [421, 363] width 148 height 16
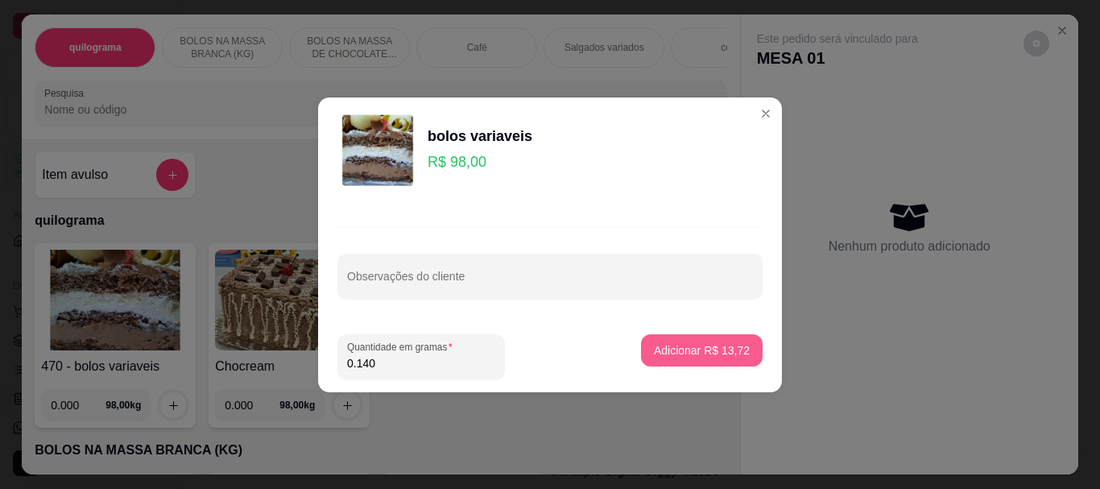
type input "0.140"
click at [658, 349] on p "Adicionar R$ 13,72" at bounding box center [702, 349] width 93 height 15
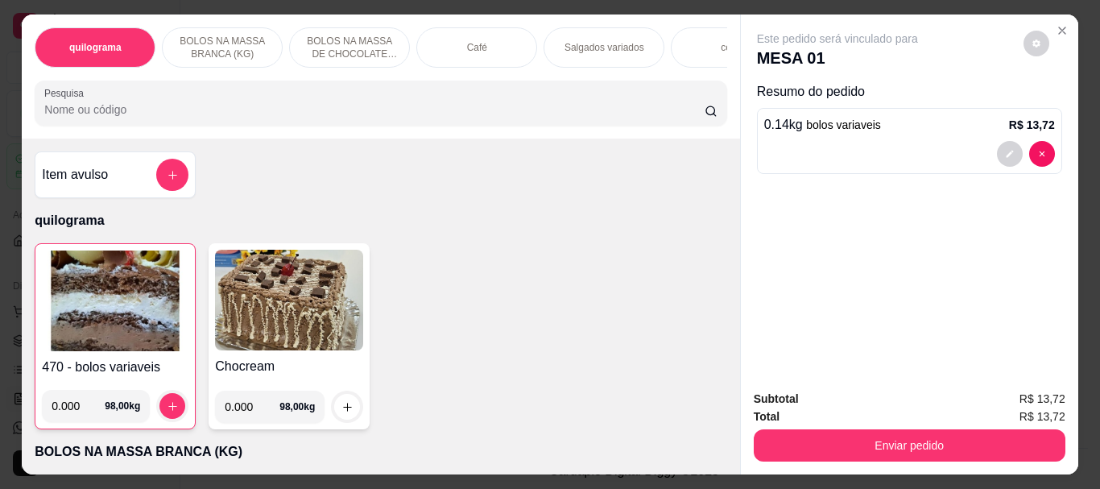
click at [500, 44] on div "Café" at bounding box center [476, 47] width 121 height 40
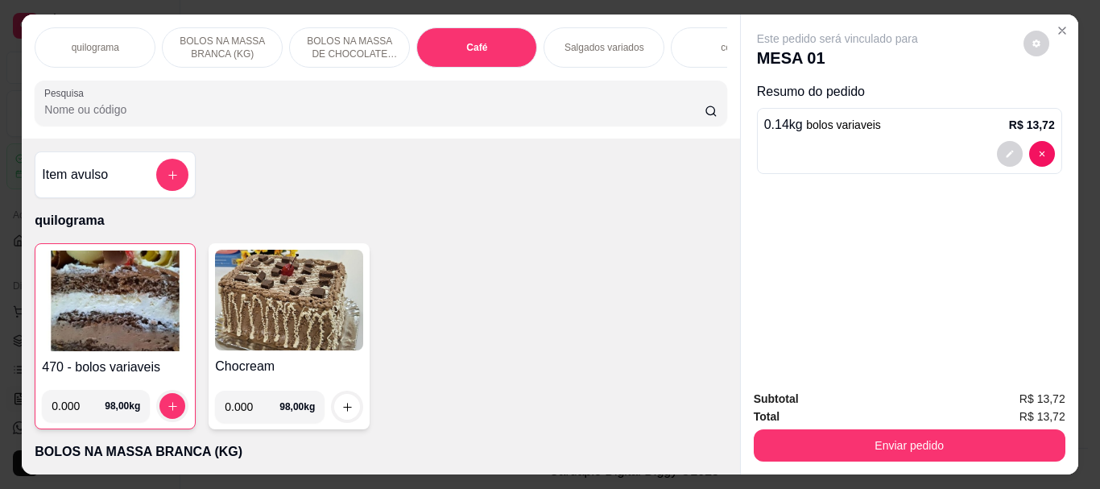
scroll to position [43, 0]
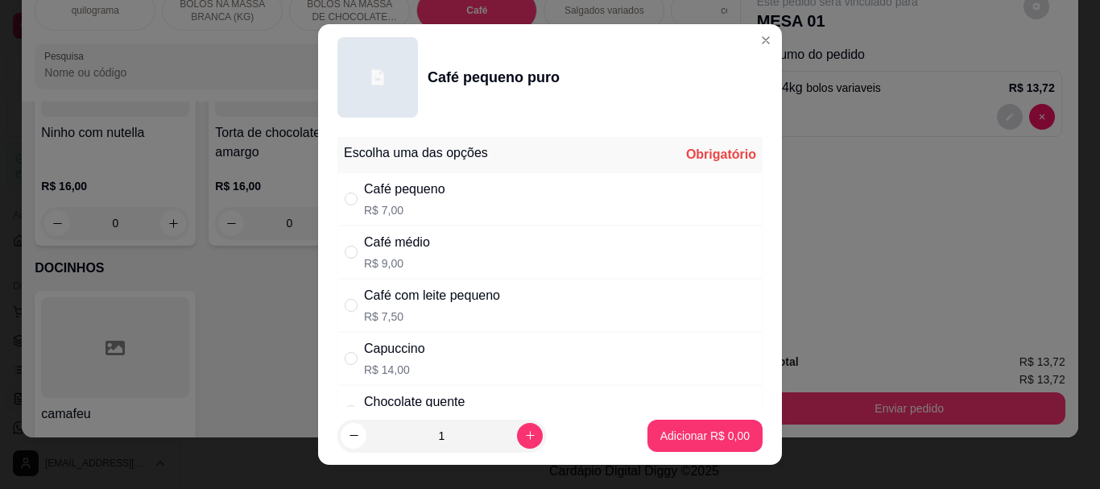
drag, startPoint x: 420, startPoint y: 177, endPoint x: 445, endPoint y: 205, distance: 37.7
click at [428, 179] on div "Café pequeno R$ 7,00" at bounding box center [550, 198] width 425 height 53
radio input "true"
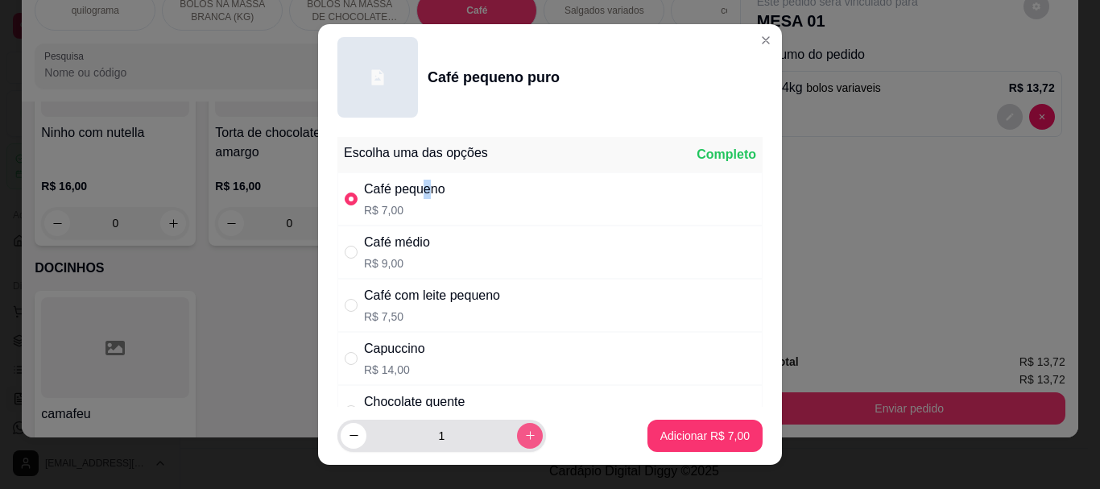
click at [524, 434] on icon "increase-product-quantity" at bounding box center [530, 435] width 12 height 12
type input "2"
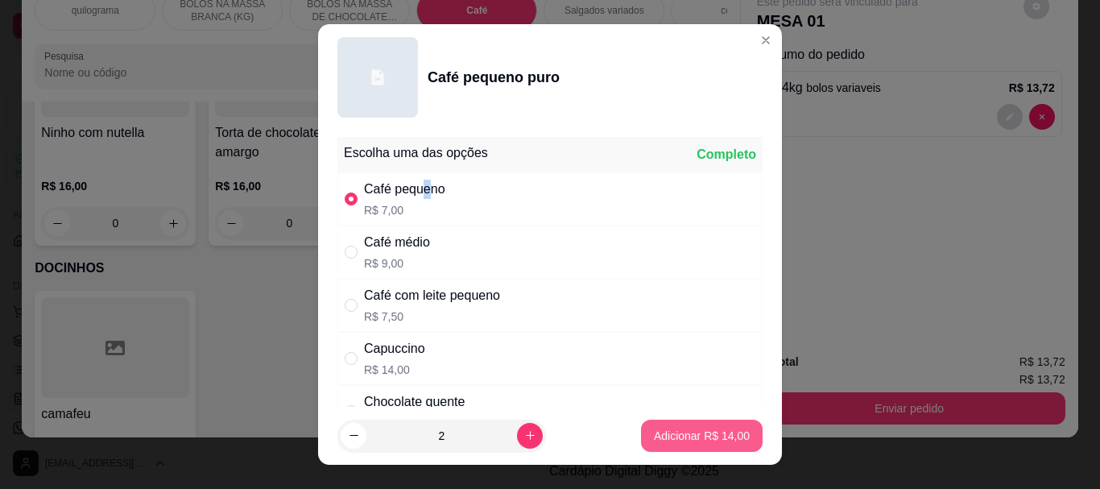
click at [703, 422] on button "Adicionar R$ 14,00" at bounding box center [702, 436] width 122 height 32
type input "2"
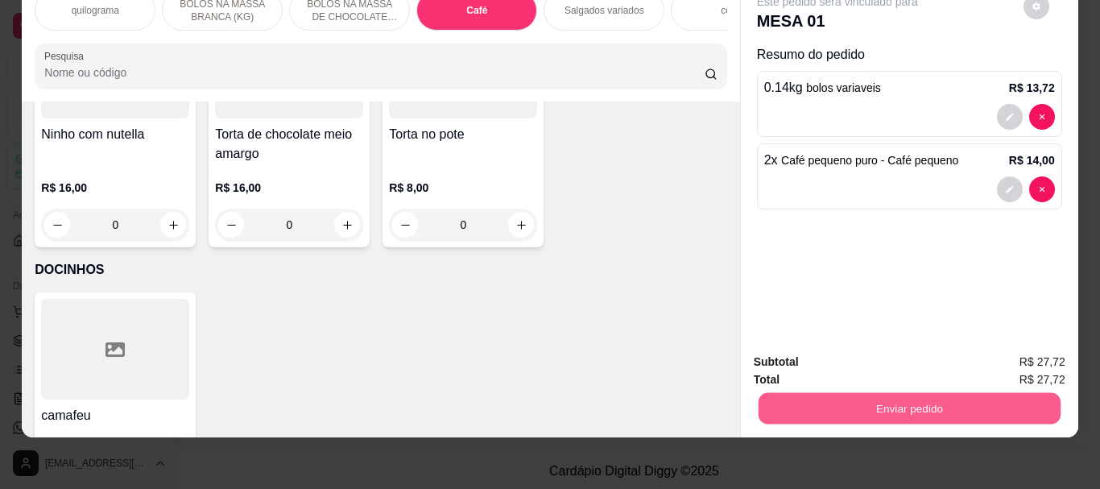
click at [831, 397] on button "Enviar pedido" at bounding box center [909, 407] width 302 height 31
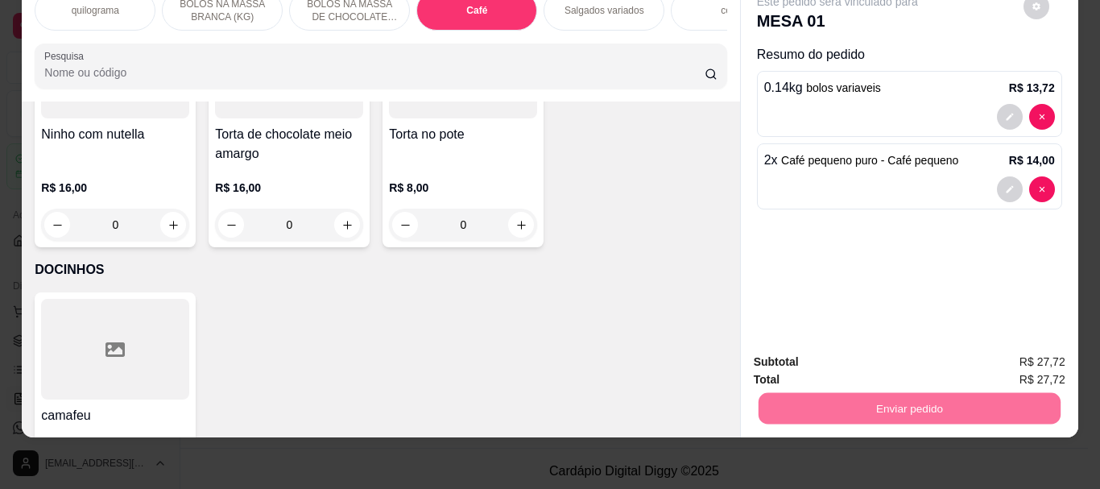
click at [842, 350] on button "Não registrar e enviar pedido" at bounding box center [857, 357] width 168 height 31
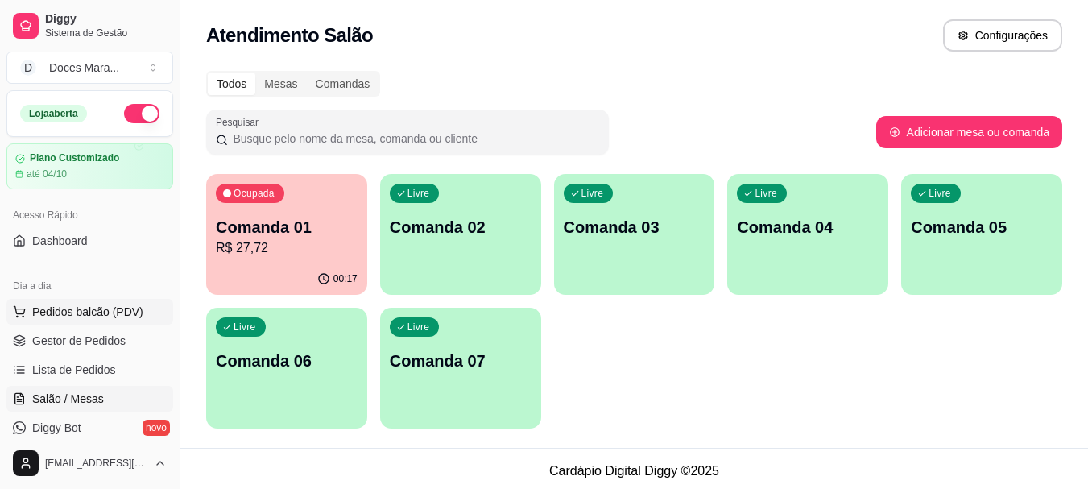
drag, startPoint x: 89, startPoint y: 311, endPoint x: 120, endPoint y: 314, distance: 31.6
click at [90, 311] on span "Pedidos balcão (PDV)" at bounding box center [87, 312] width 111 height 16
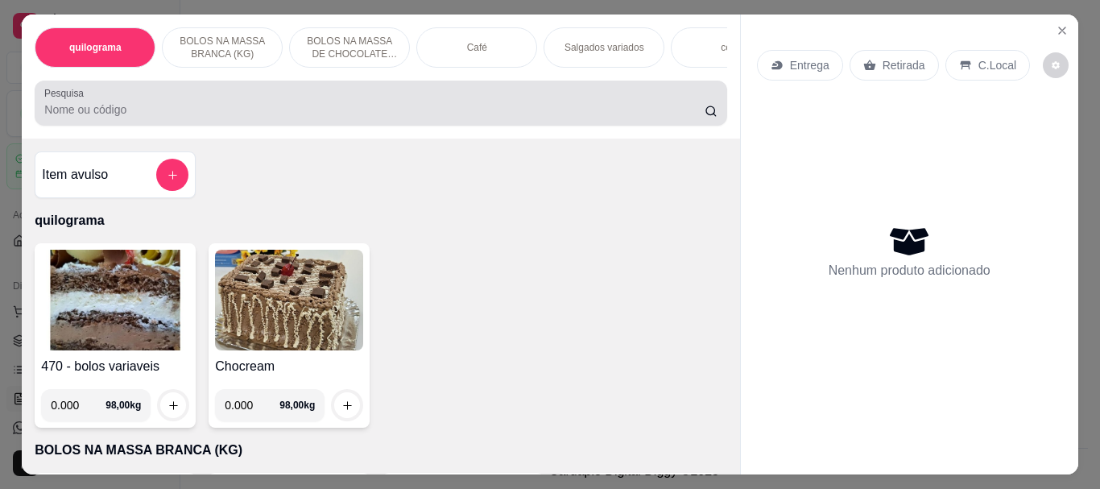
click at [229, 115] on input "Pesquisa" at bounding box center [374, 110] width 661 height 16
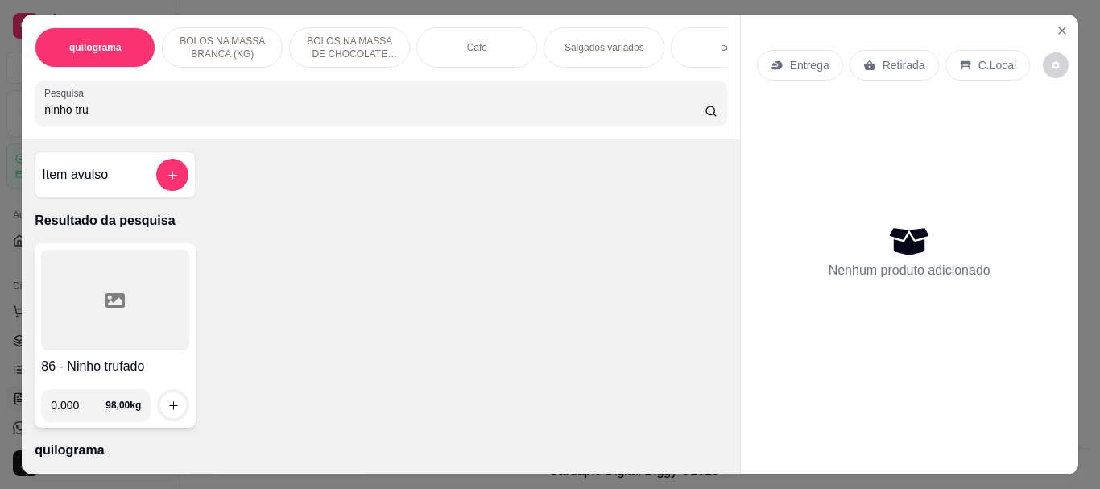
type input "ninho tru"
click at [68, 321] on div at bounding box center [115, 300] width 148 height 101
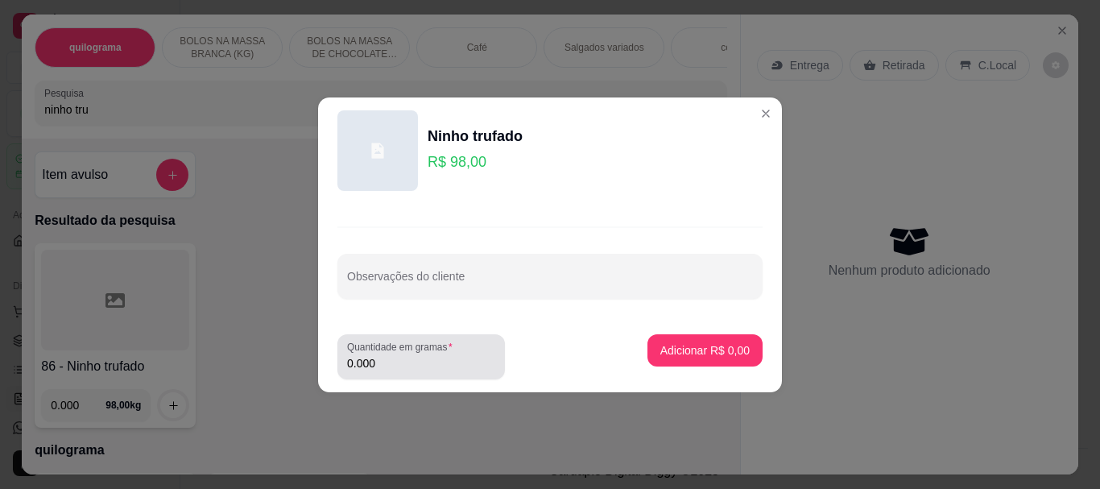
click at [391, 363] on input "0.000" at bounding box center [421, 363] width 148 height 16
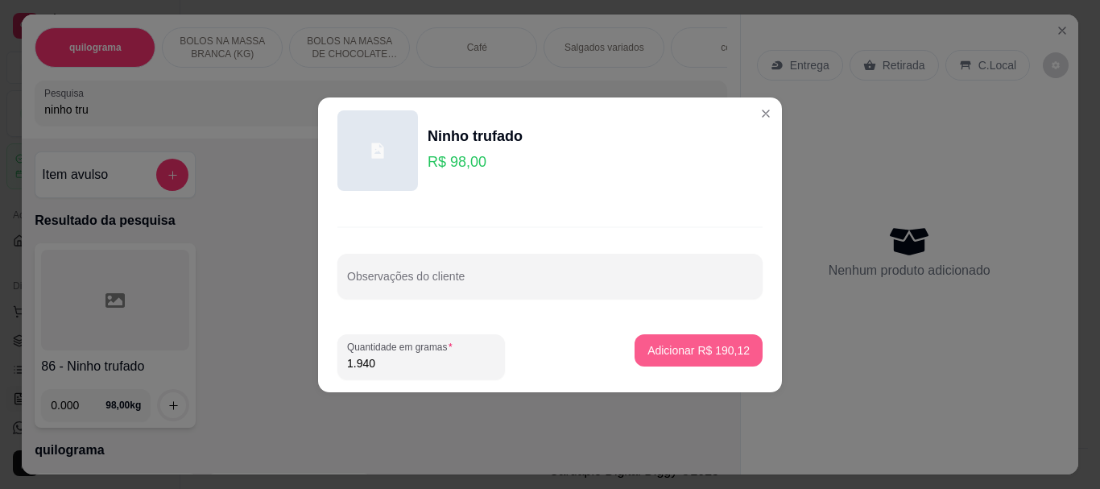
type input "1.940"
click at [685, 346] on p "Adicionar R$ 190,12" at bounding box center [698, 349] width 99 height 15
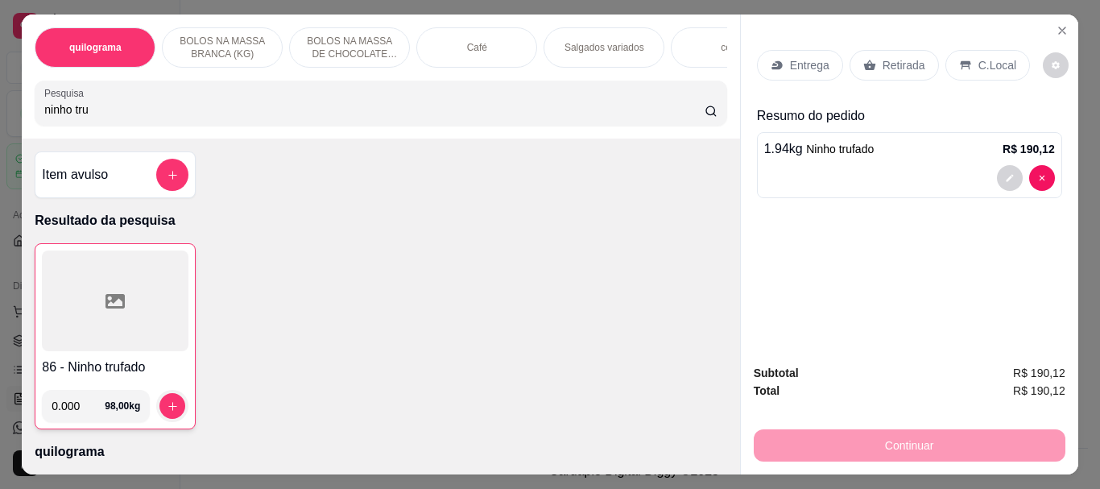
click at [908, 65] on p "Retirada" at bounding box center [904, 65] width 43 height 16
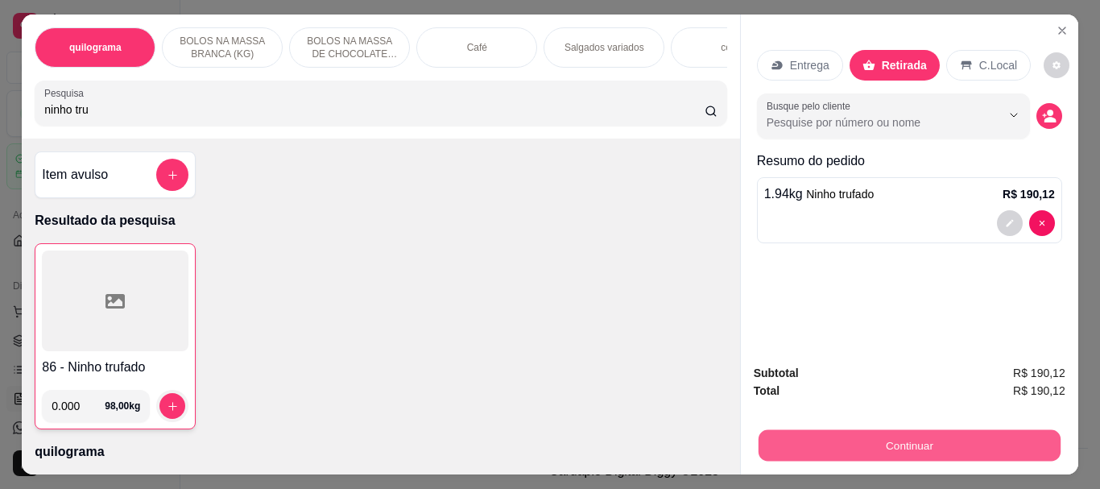
click at [926, 435] on button "Continuar" at bounding box center [909, 444] width 302 height 31
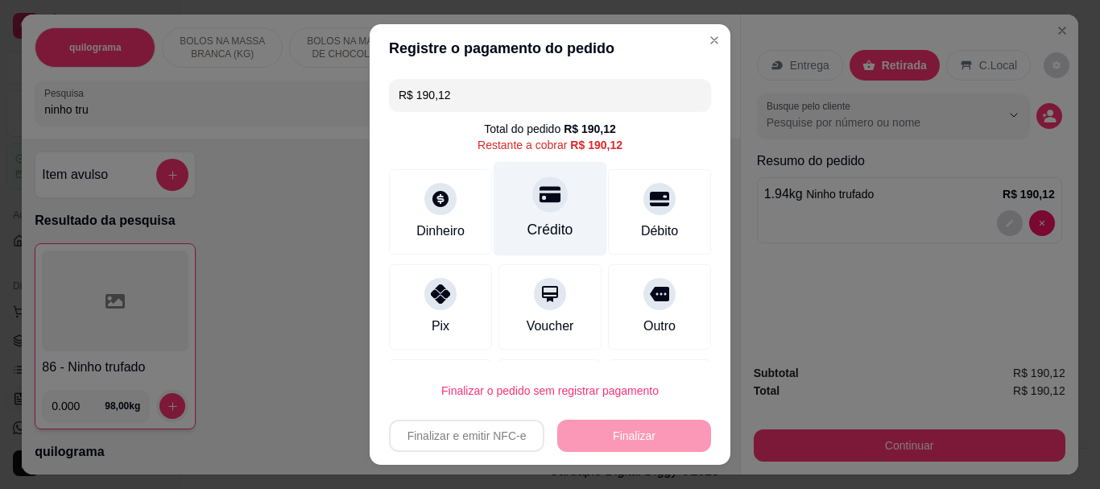
click at [541, 217] on div "Crédito" at bounding box center [551, 209] width 114 height 94
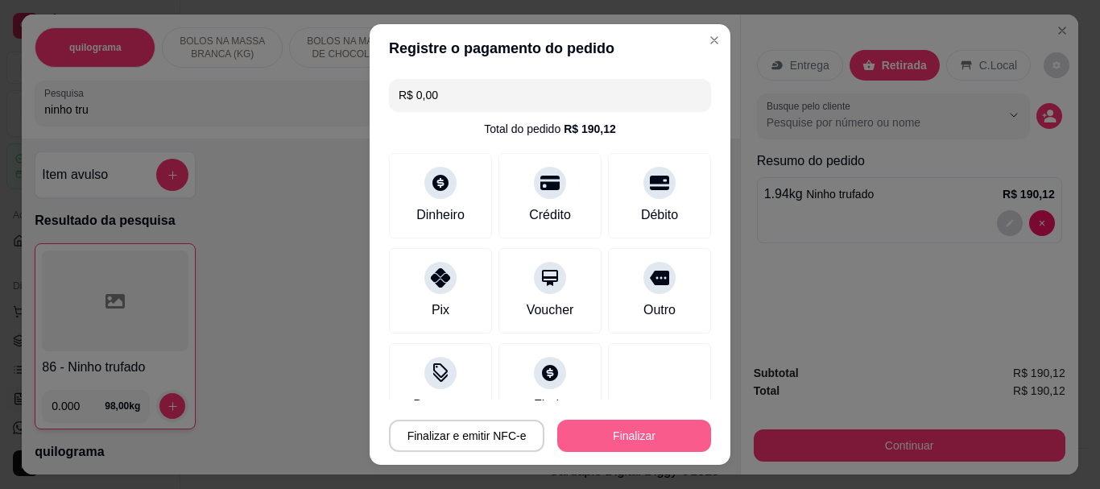
click at [625, 433] on button "Finalizar" at bounding box center [634, 436] width 154 height 32
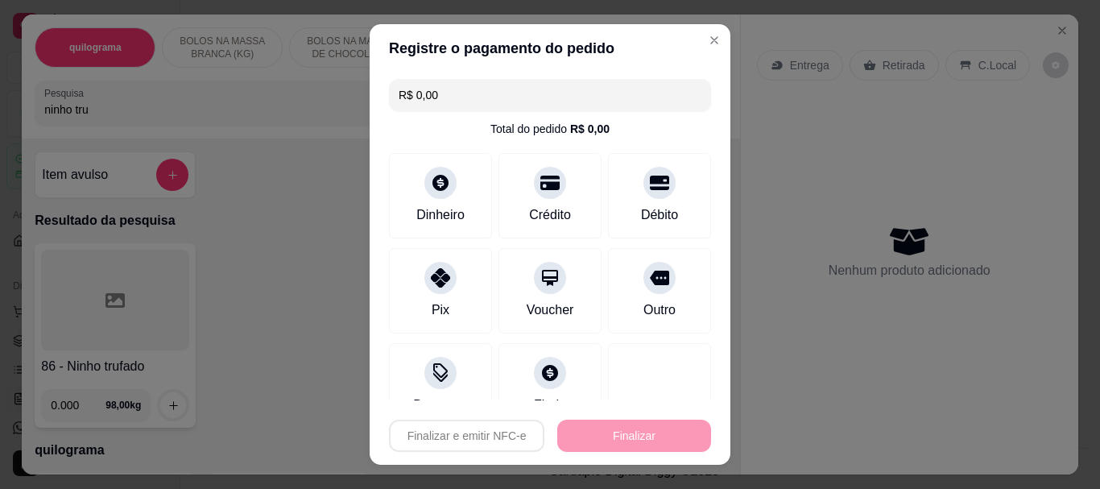
type input "-R$ 190,12"
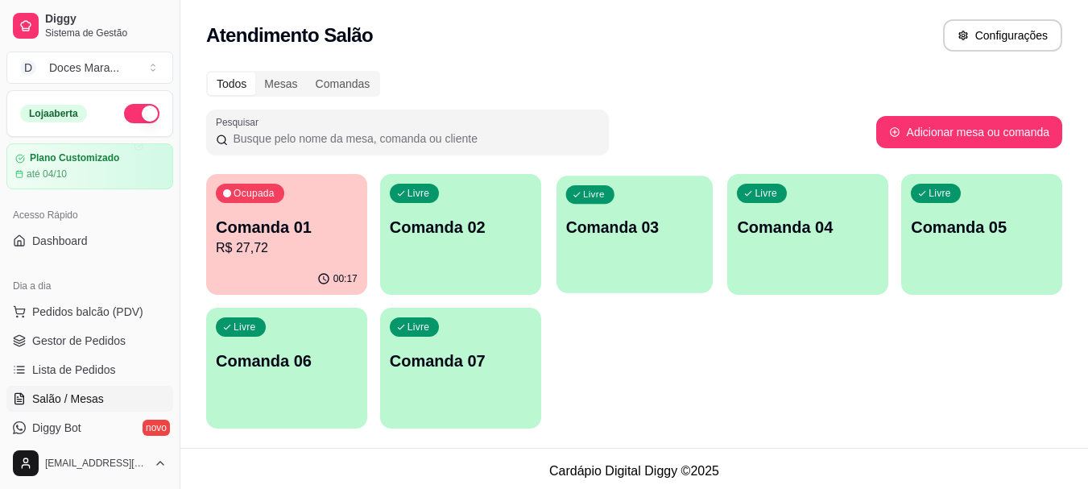
click at [630, 239] on div "Livre Comanda 03" at bounding box center [635, 225] width 156 height 98
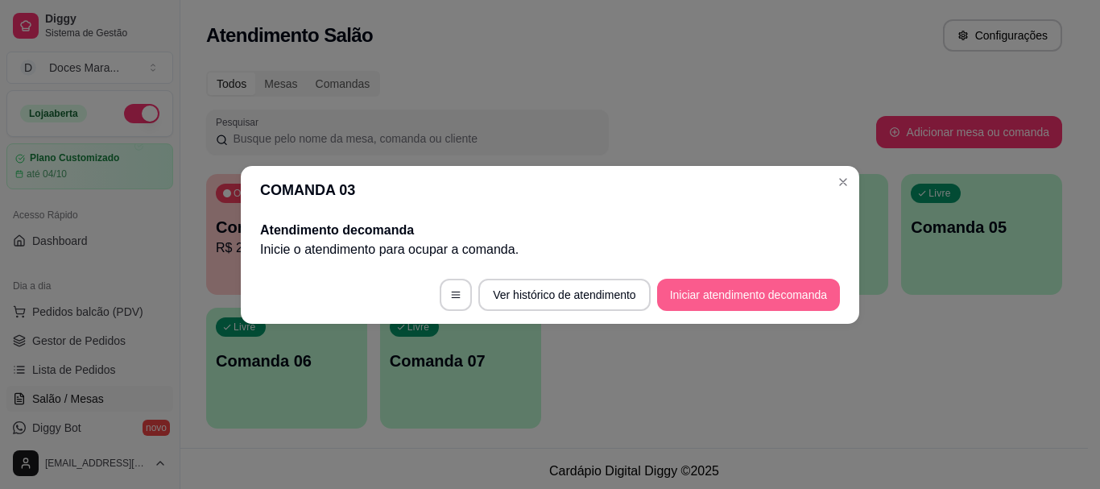
click at [767, 291] on button "Iniciar atendimento de comanda" at bounding box center [748, 295] width 183 height 32
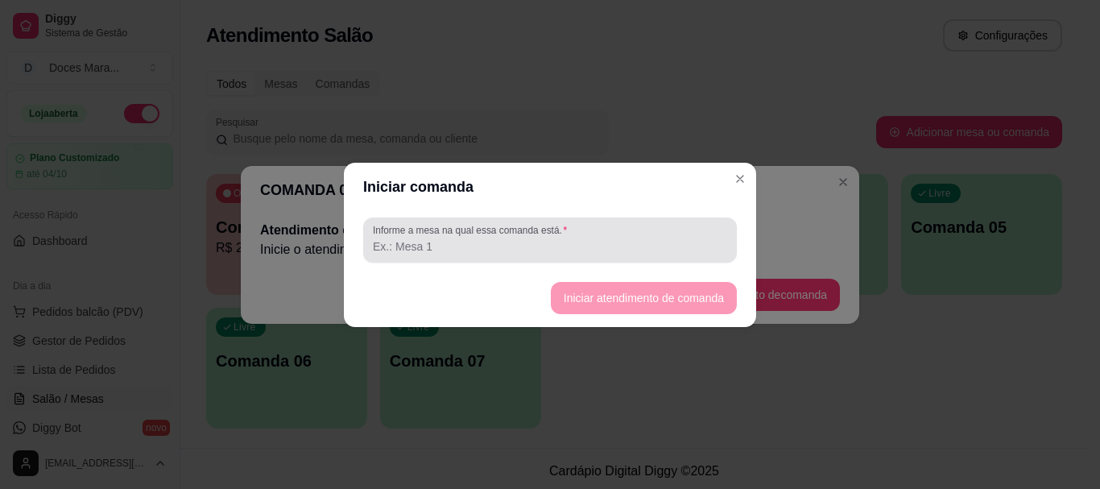
click at [578, 238] on input "Informe a mesa na qual essa comanda está." at bounding box center [550, 246] width 354 height 16
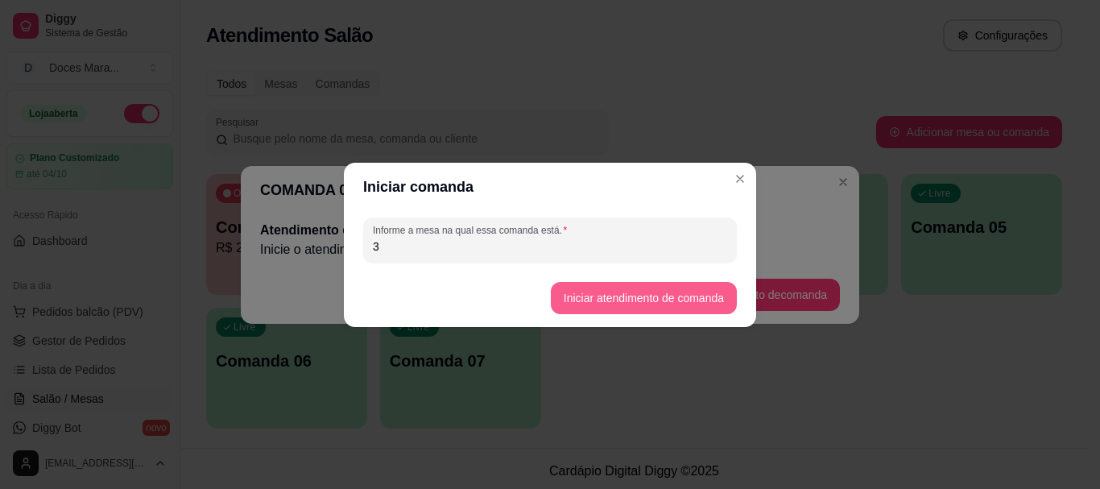
type input "3"
click at [651, 288] on button "Iniciar atendimento de comanda" at bounding box center [644, 298] width 186 height 32
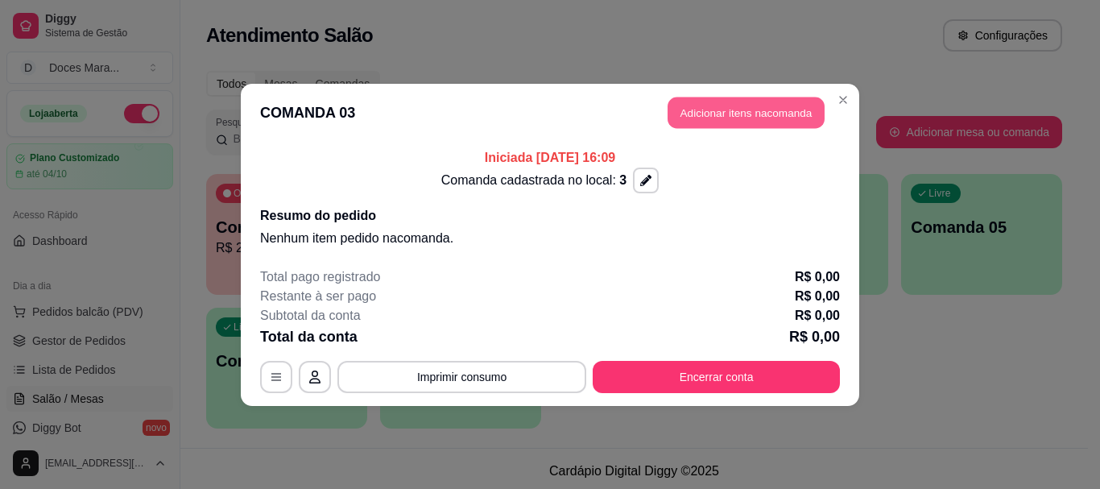
click at [761, 114] on button "Adicionar itens na comanda" at bounding box center [746, 112] width 157 height 31
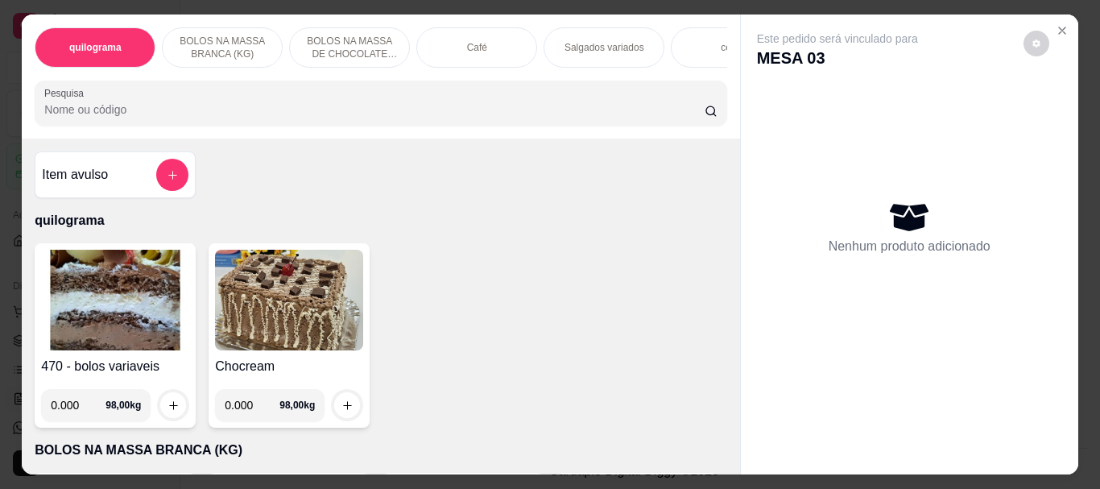
click at [120, 312] on img at bounding box center [115, 300] width 148 height 101
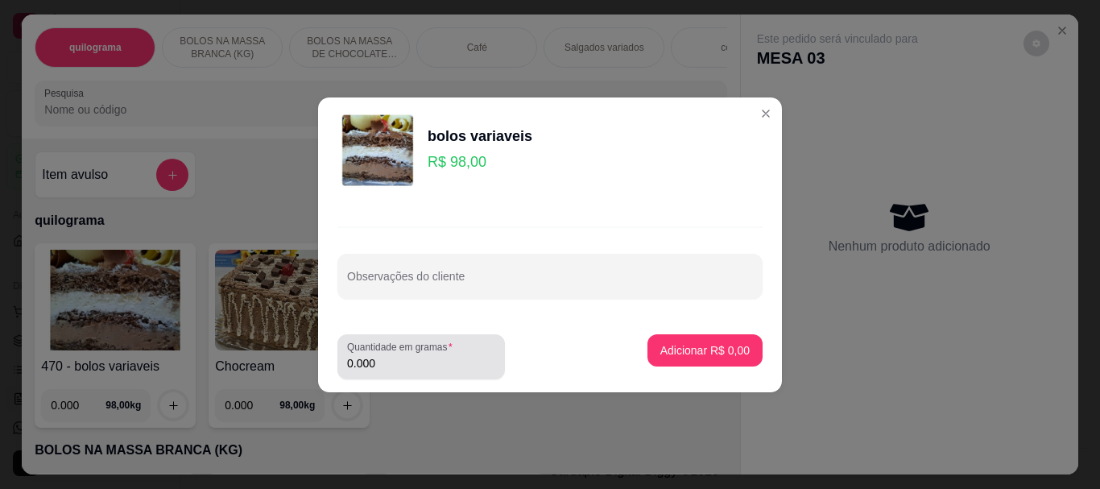
click at [396, 363] on input "0.000" at bounding box center [421, 363] width 148 height 16
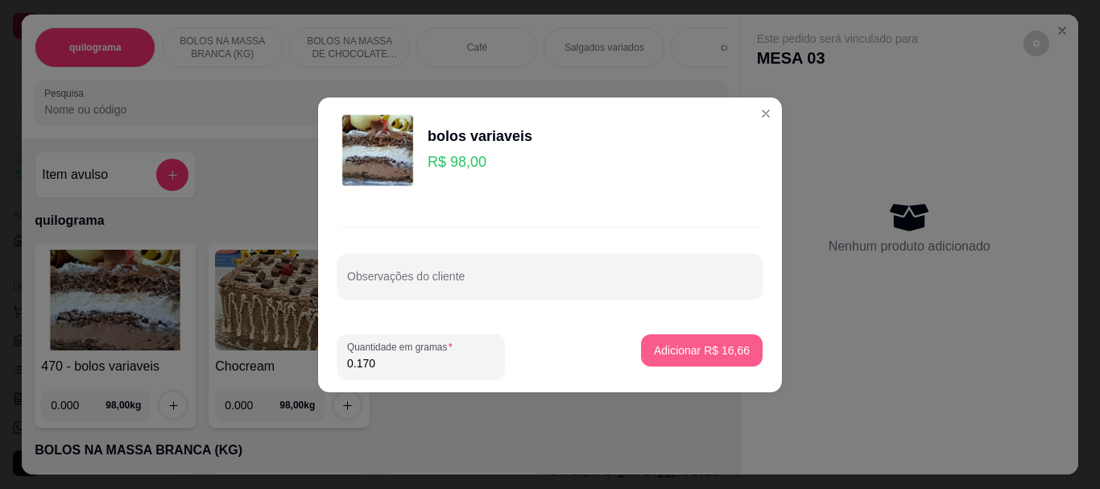
type input "0.170"
click at [684, 348] on p "Adicionar R$ 16,66" at bounding box center [702, 350] width 96 height 16
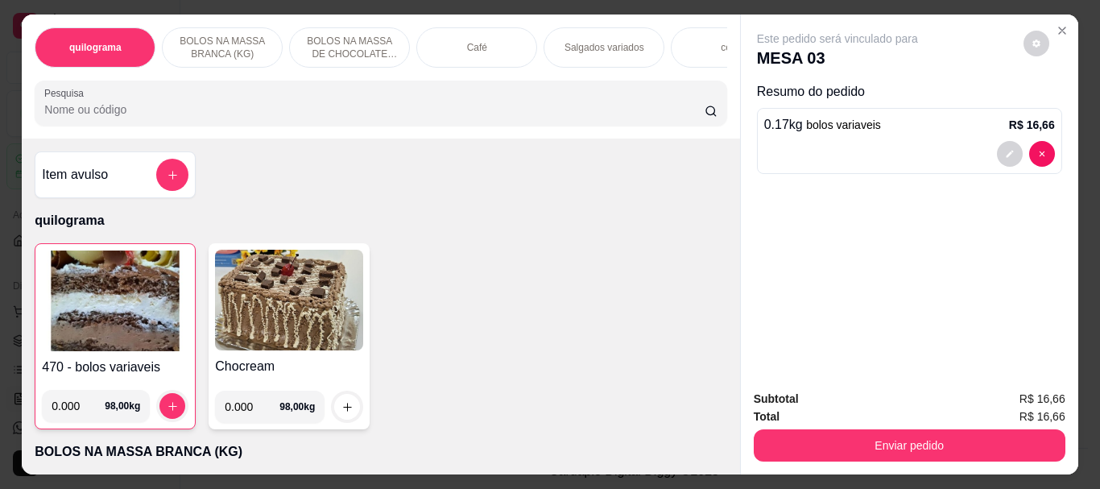
click at [489, 35] on div "Café" at bounding box center [476, 47] width 121 height 40
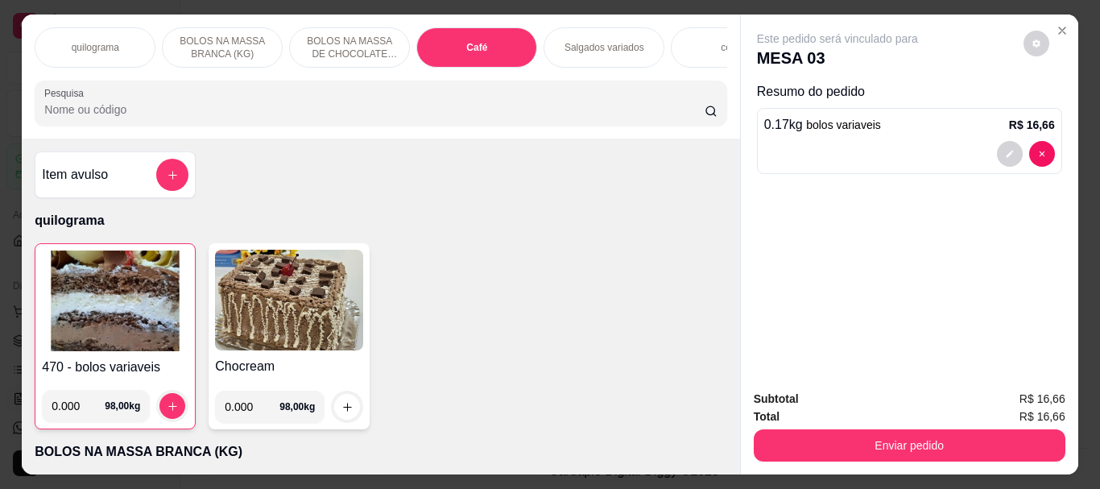
scroll to position [43, 0]
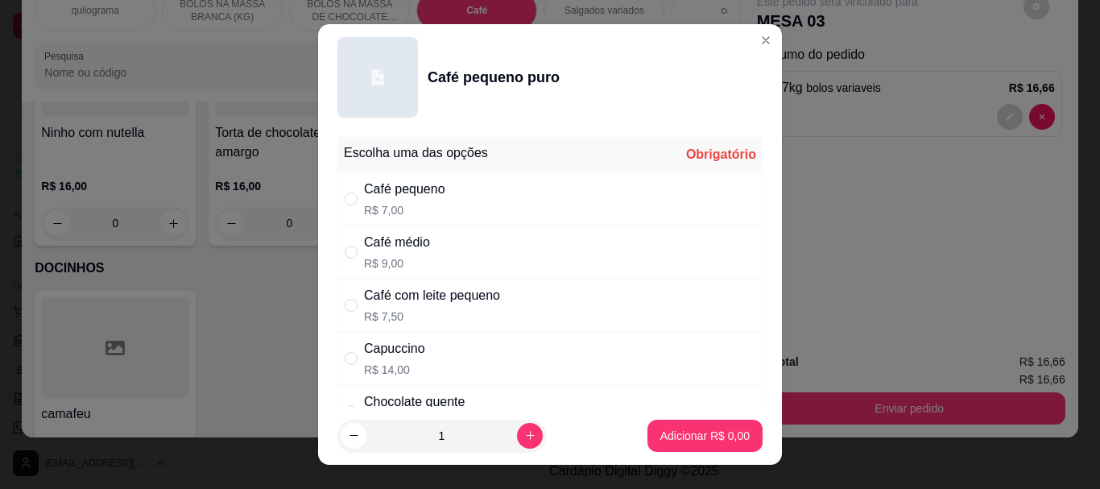
click at [417, 214] on p "R$ 7,00" at bounding box center [404, 210] width 81 height 16
radio input "true"
click at [677, 431] on p "Adicionar R$ 7,00" at bounding box center [704, 435] width 87 height 15
type input "1"
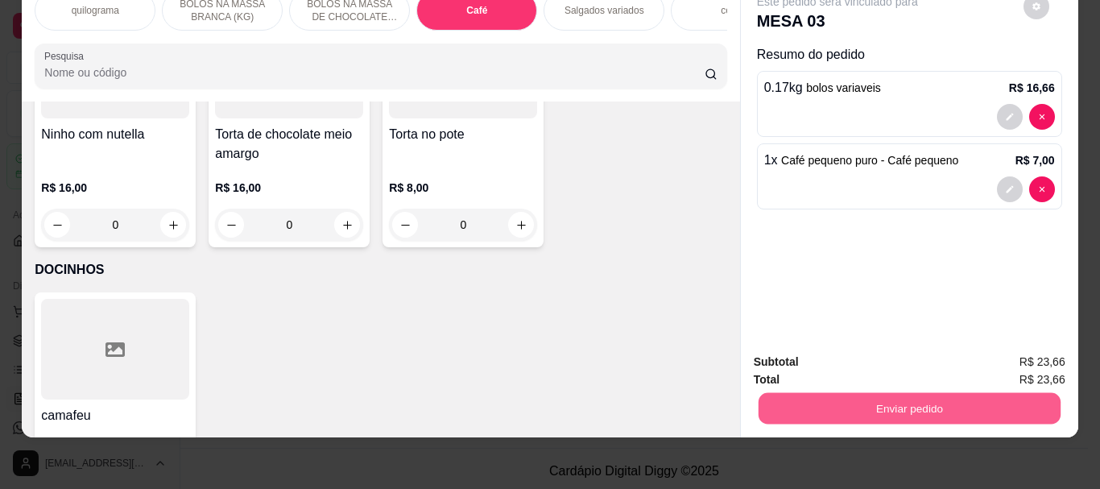
click at [891, 395] on button "Enviar pedido" at bounding box center [909, 407] width 302 height 31
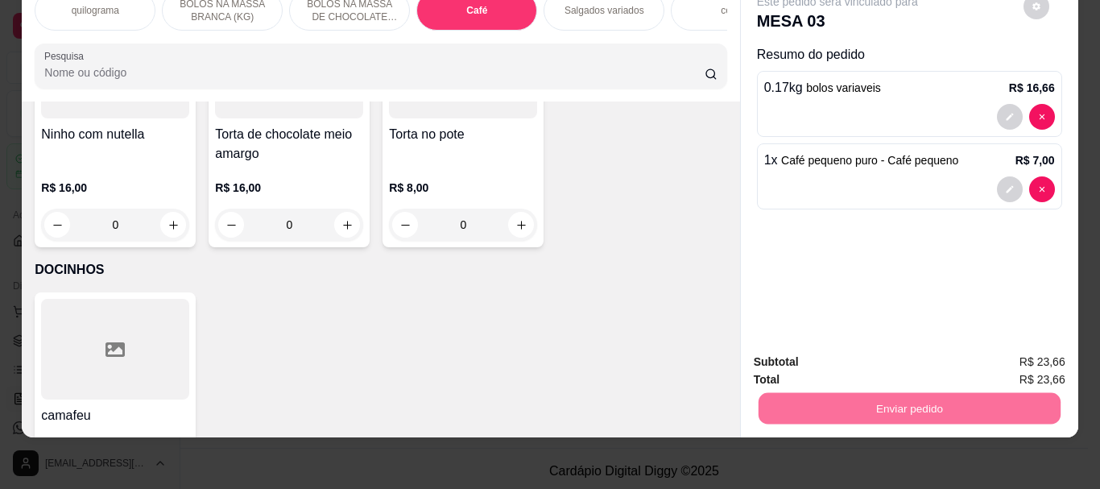
click at [910, 350] on button "Não registrar e enviar pedido" at bounding box center [856, 357] width 163 height 30
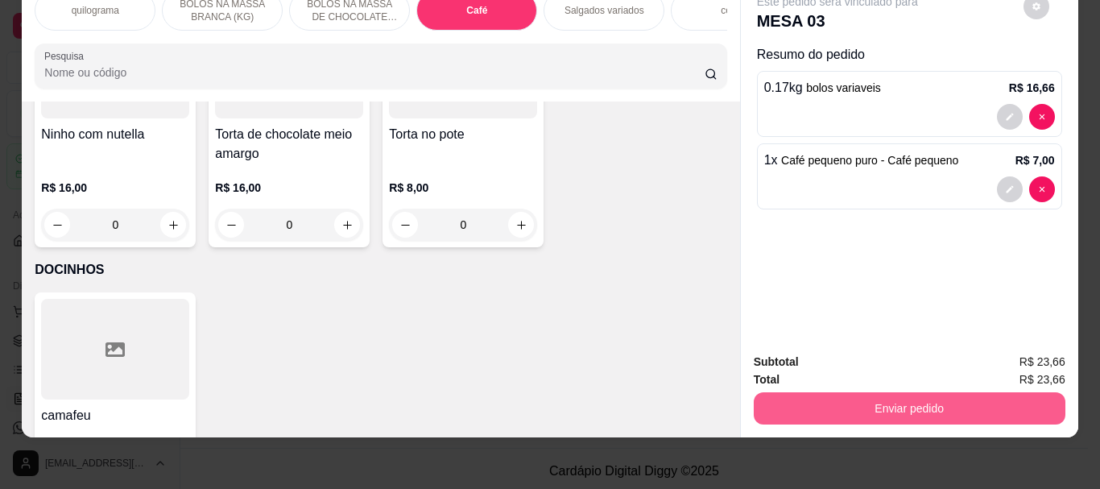
click at [894, 392] on button "Enviar pedido" at bounding box center [910, 408] width 312 height 32
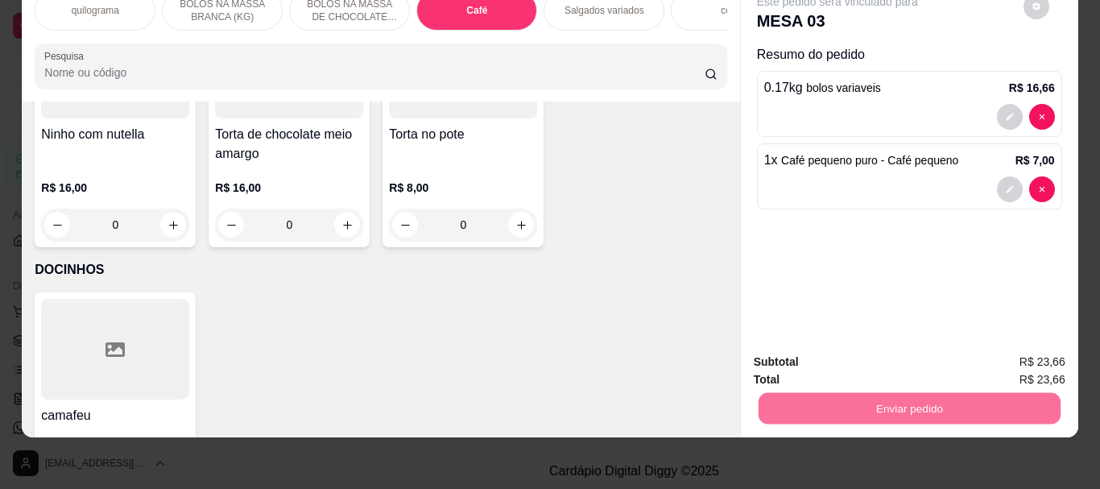
click at [856, 346] on button "Não registrar e enviar pedido" at bounding box center [857, 357] width 168 height 31
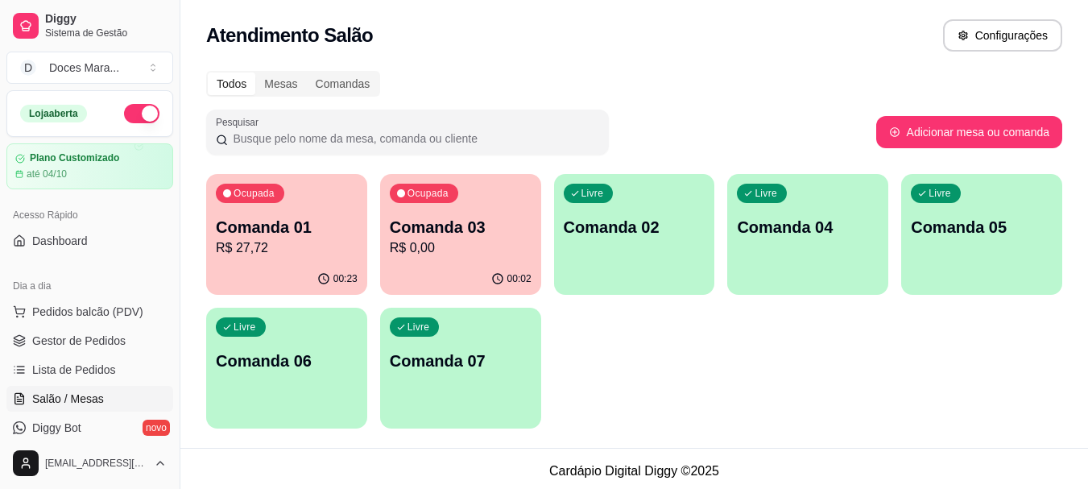
click at [333, 255] on p "R$ 27,72" at bounding box center [287, 247] width 142 height 19
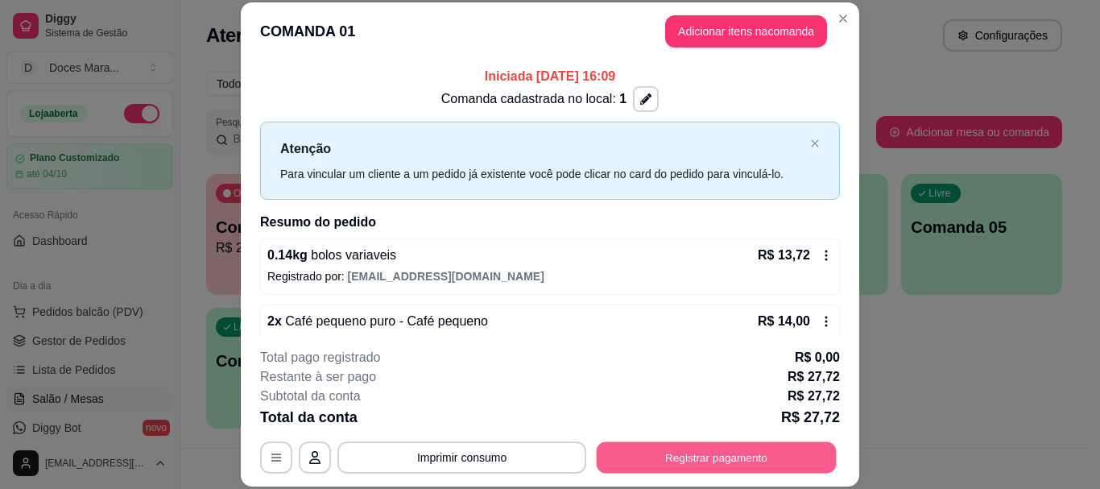
click at [714, 454] on button "Registrar pagamento" at bounding box center [717, 457] width 240 height 31
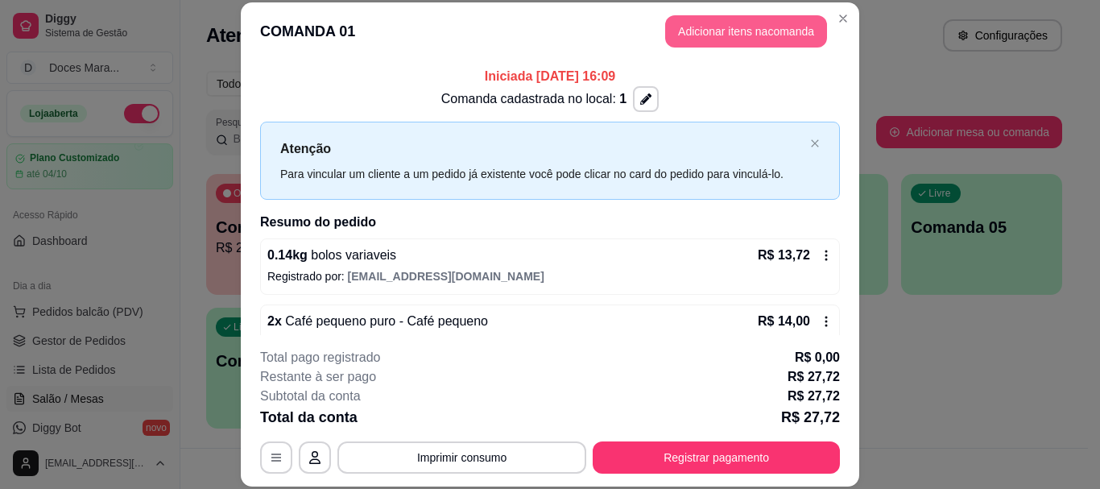
click at [781, 24] on button "Adicionar itens na comanda" at bounding box center [746, 31] width 162 height 32
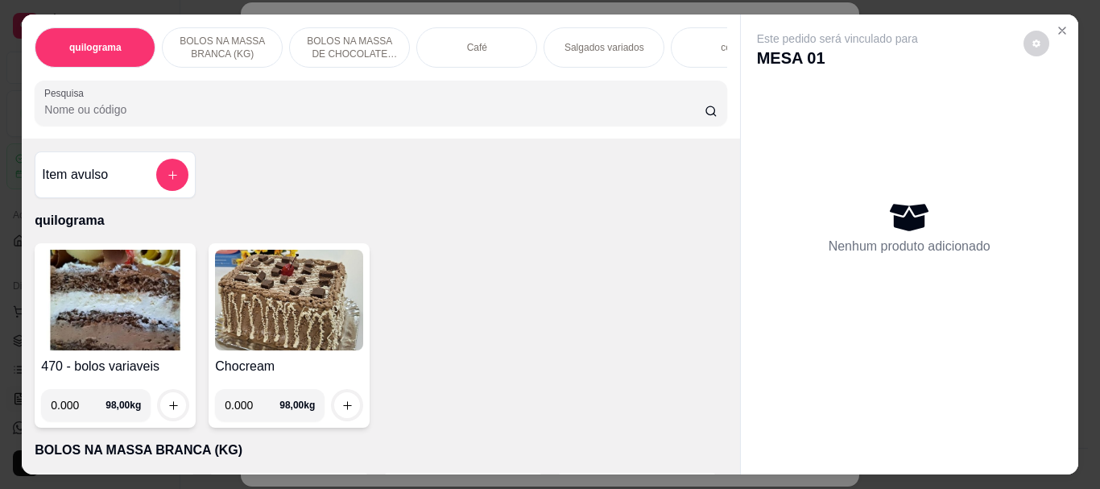
click at [122, 325] on img at bounding box center [115, 300] width 148 height 101
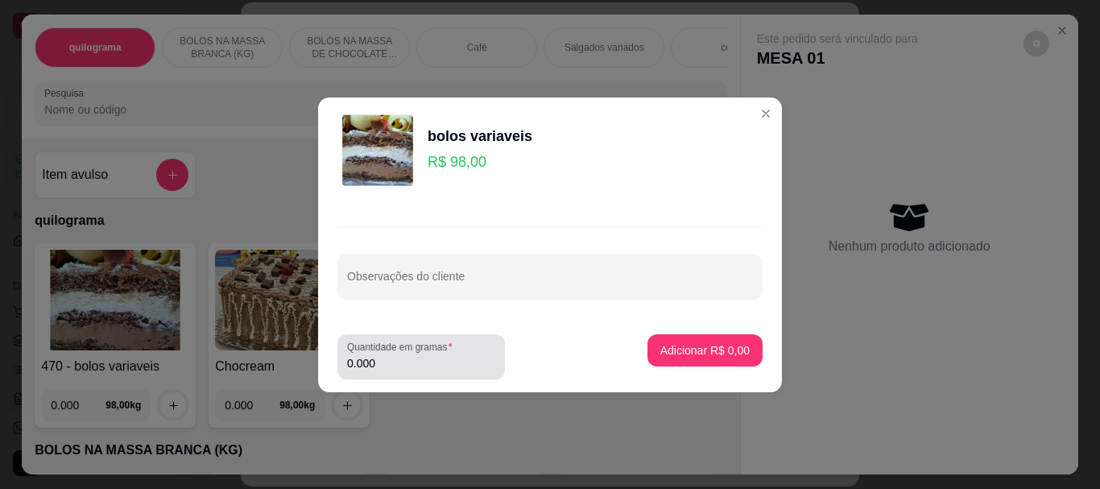
click at [393, 350] on label "Quantidade em gramas" at bounding box center [402, 347] width 111 height 14
click at [393, 355] on input "0.000" at bounding box center [421, 363] width 148 height 16
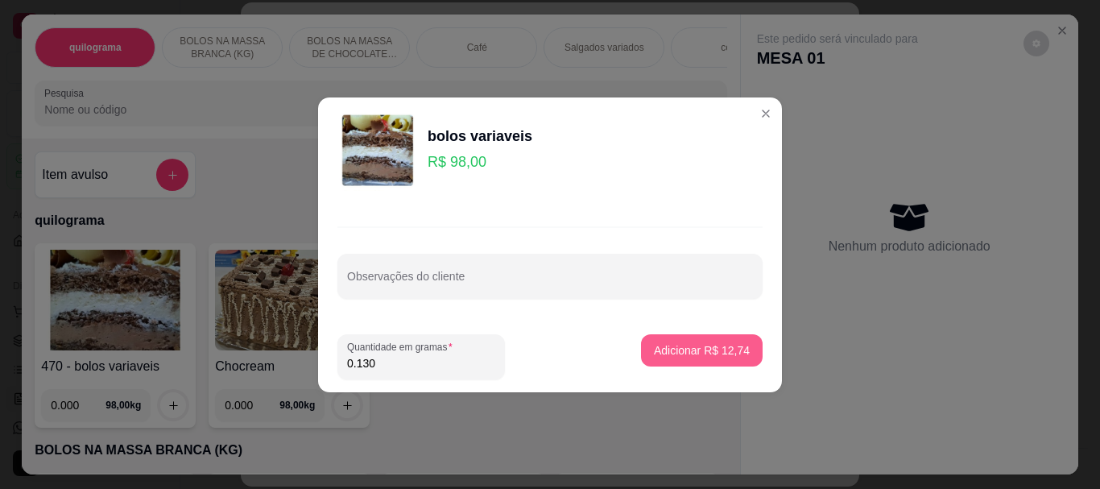
type input "0.130"
click at [661, 345] on p "Adicionar R$ 12,74" at bounding box center [702, 350] width 96 height 16
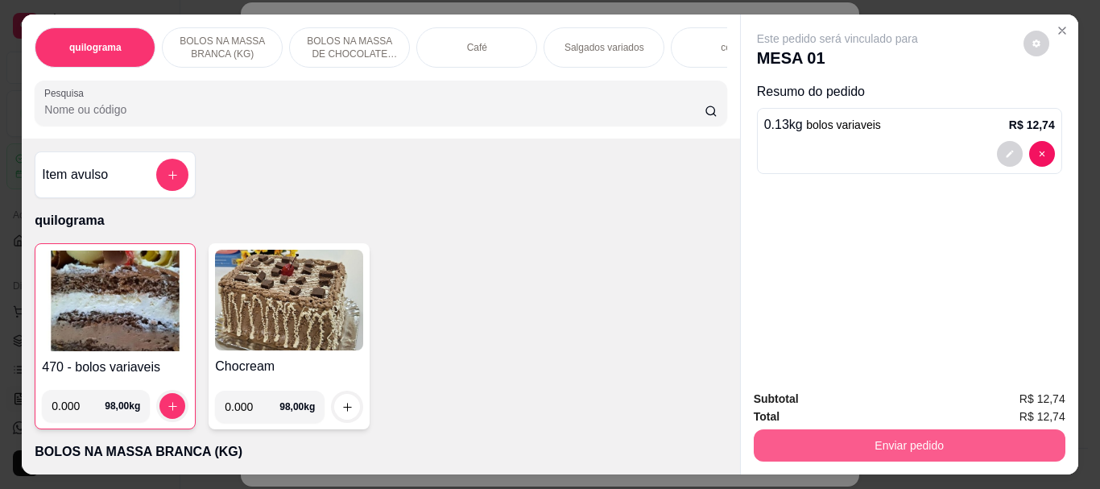
click at [853, 441] on button "Enviar pedido" at bounding box center [910, 445] width 312 height 32
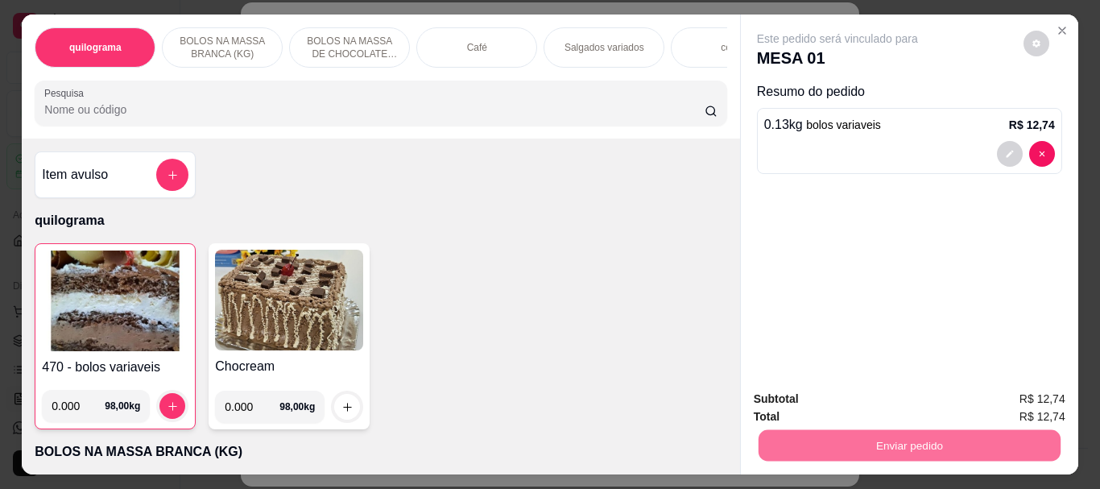
click at [865, 397] on button "Não registrar e enviar pedido" at bounding box center [857, 399] width 168 height 31
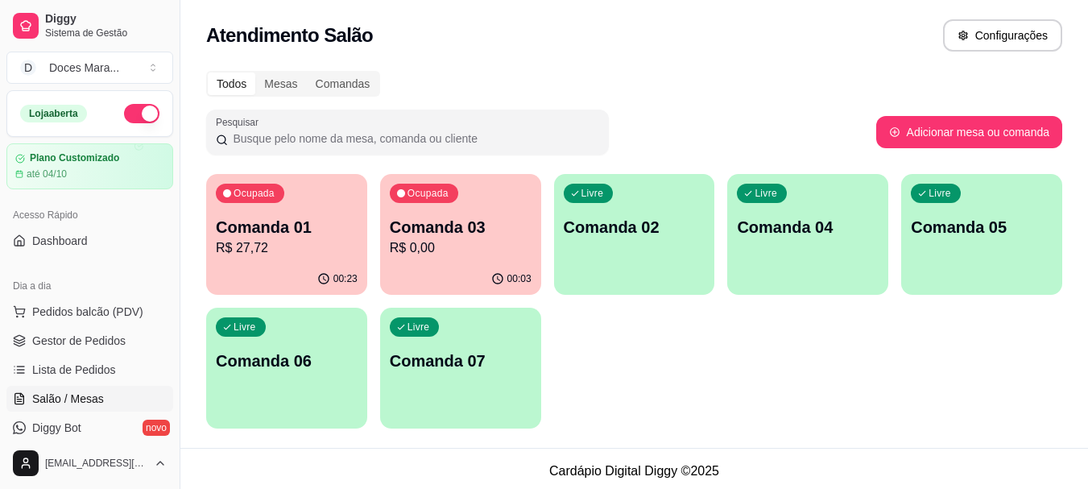
click at [453, 253] on p "R$ 0,00" at bounding box center [461, 247] width 142 height 19
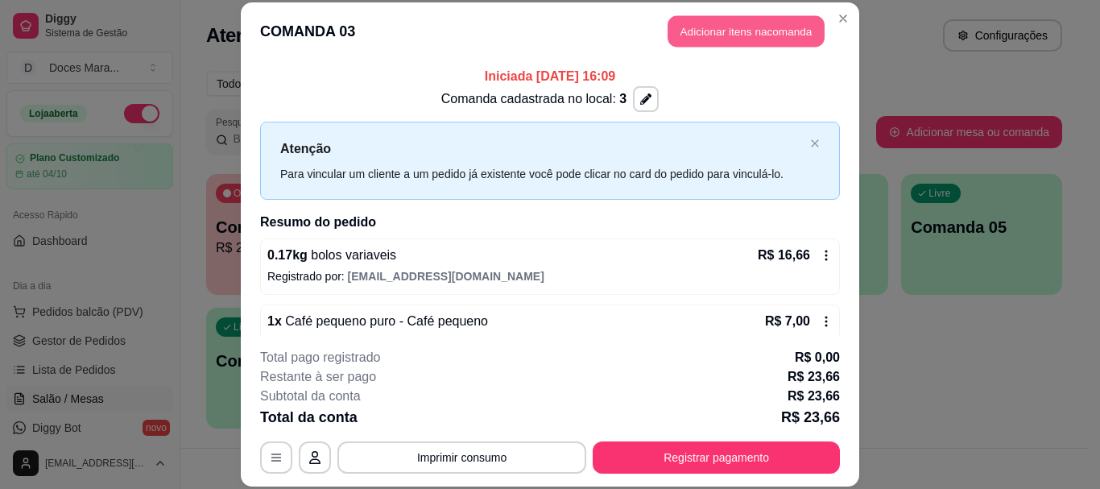
click at [740, 33] on button "Adicionar itens na comanda" at bounding box center [746, 31] width 157 height 31
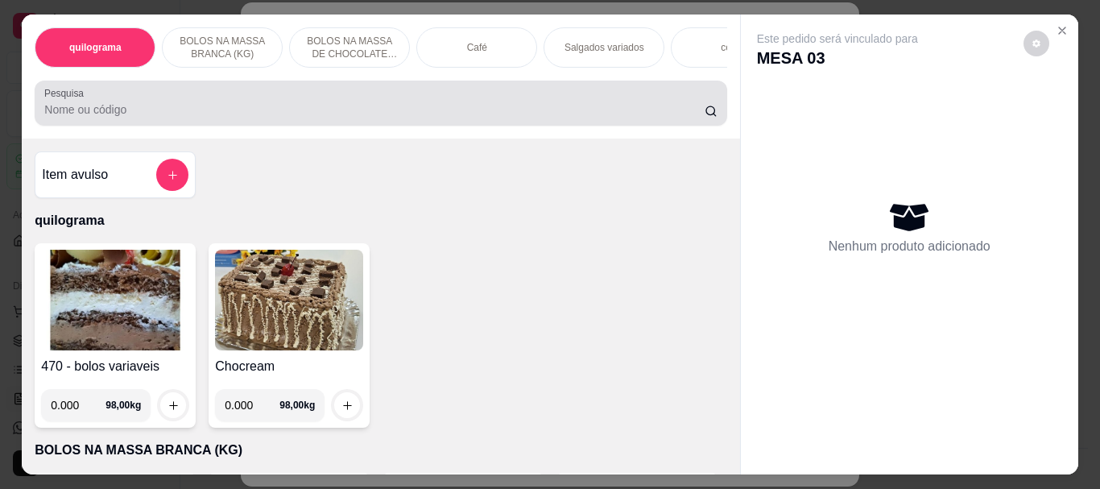
click at [358, 97] on div at bounding box center [380, 103] width 673 height 32
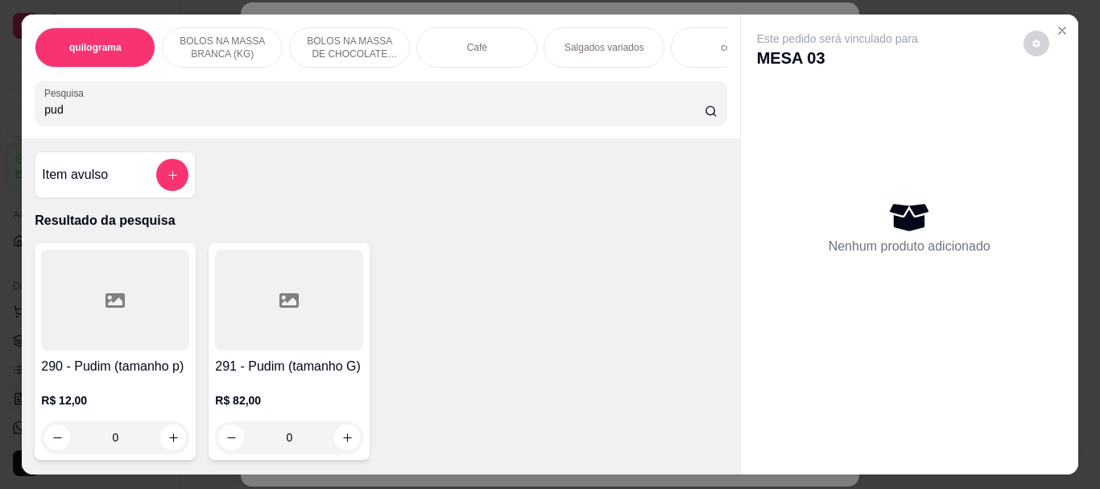
type input "pud"
click at [117, 342] on div at bounding box center [115, 300] width 148 height 101
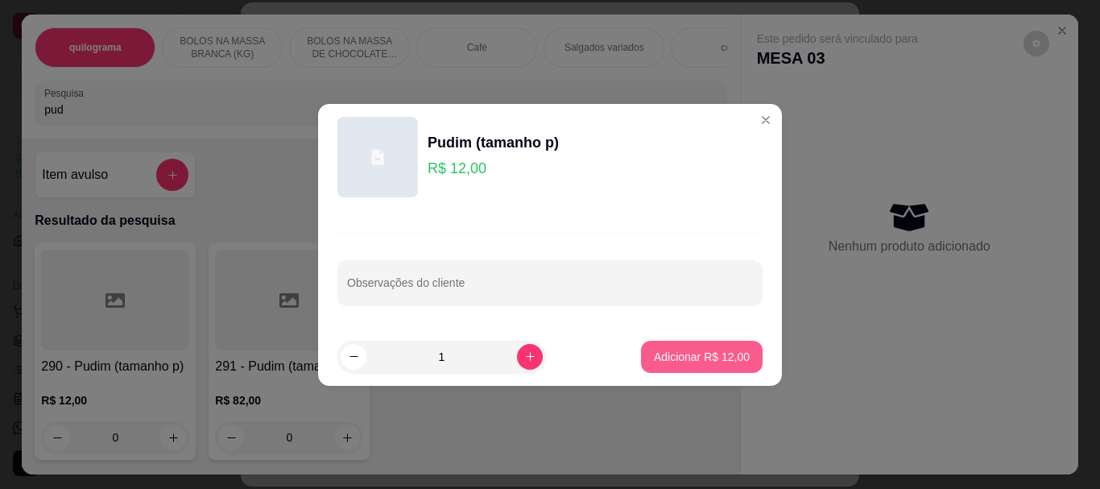
click at [689, 356] on p "Adicionar R$ 12,00" at bounding box center [702, 357] width 96 height 16
type input "1"
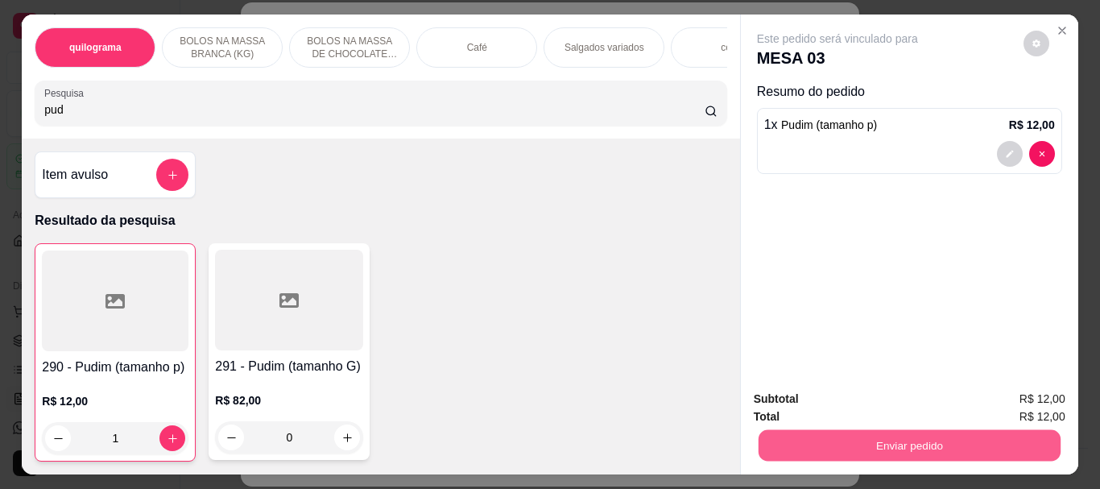
click at [856, 433] on button "Enviar pedido" at bounding box center [909, 444] width 302 height 31
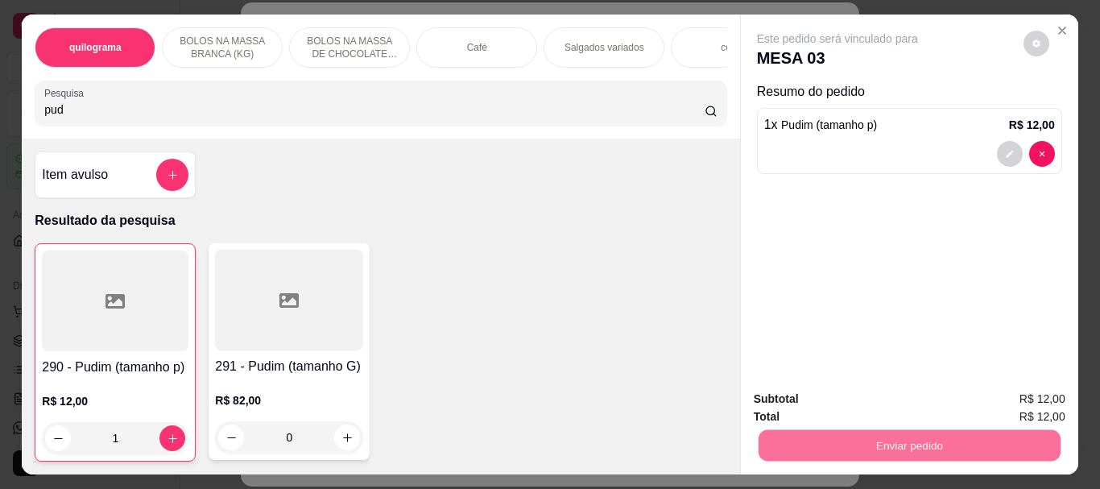
click at [892, 396] on button "Não registrar e enviar pedido" at bounding box center [857, 399] width 168 height 31
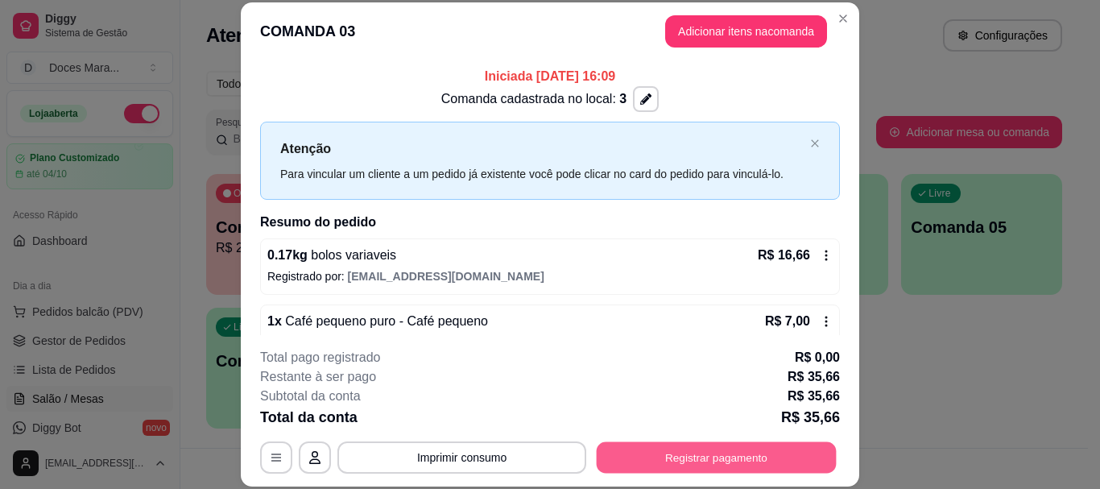
click at [731, 460] on button "Registrar pagamento" at bounding box center [717, 457] width 240 height 31
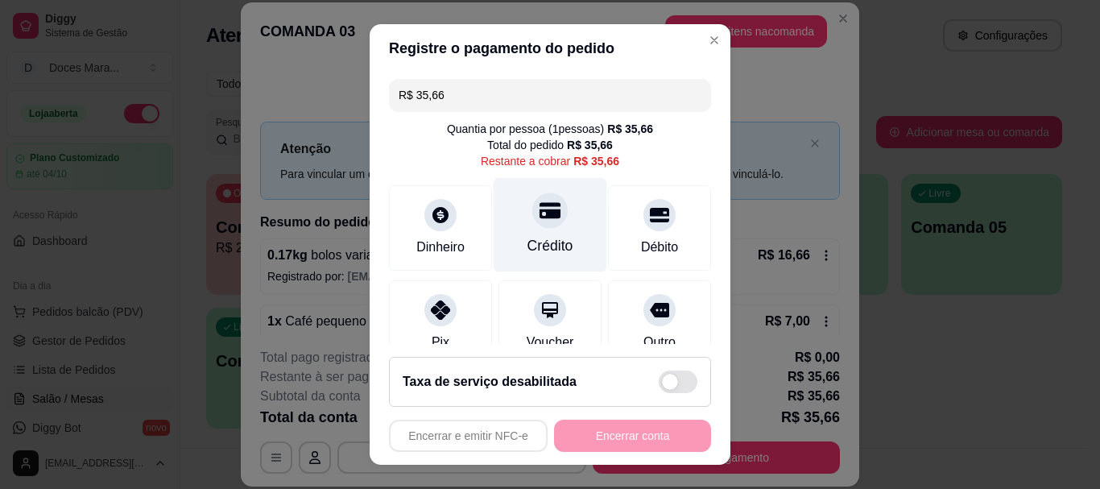
click at [540, 230] on div "Crédito" at bounding box center [551, 225] width 114 height 94
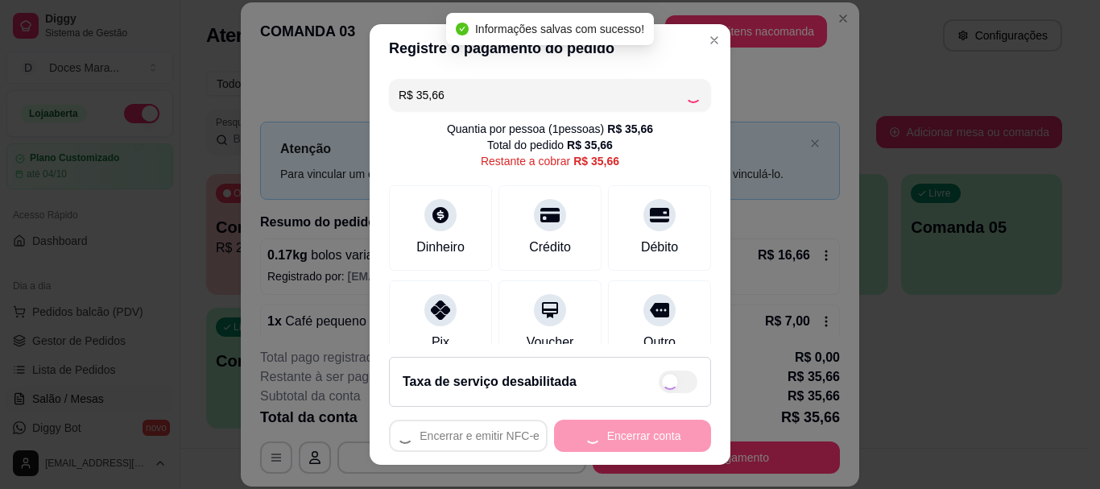
type input "R$ 0,00"
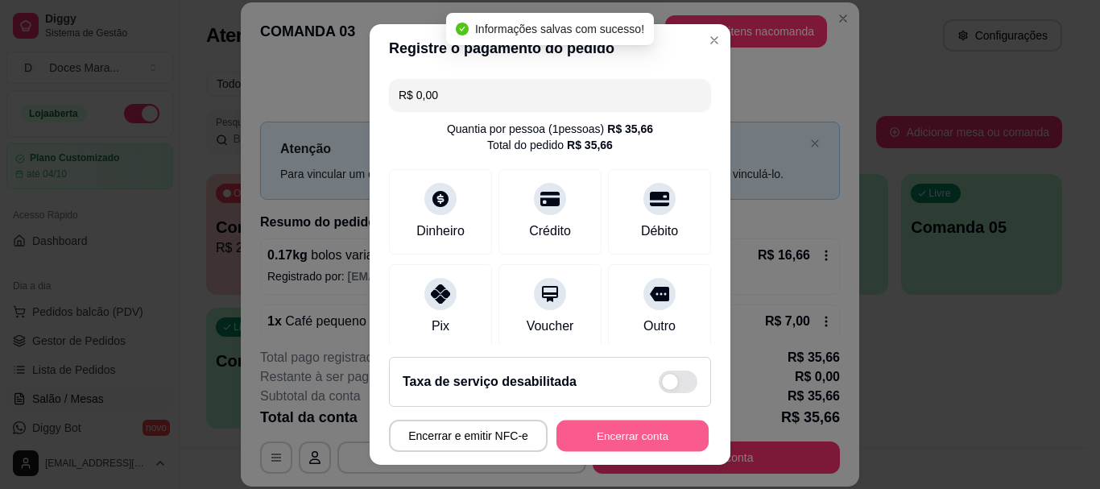
click at [649, 428] on button "Encerrar conta" at bounding box center [633, 435] width 152 height 31
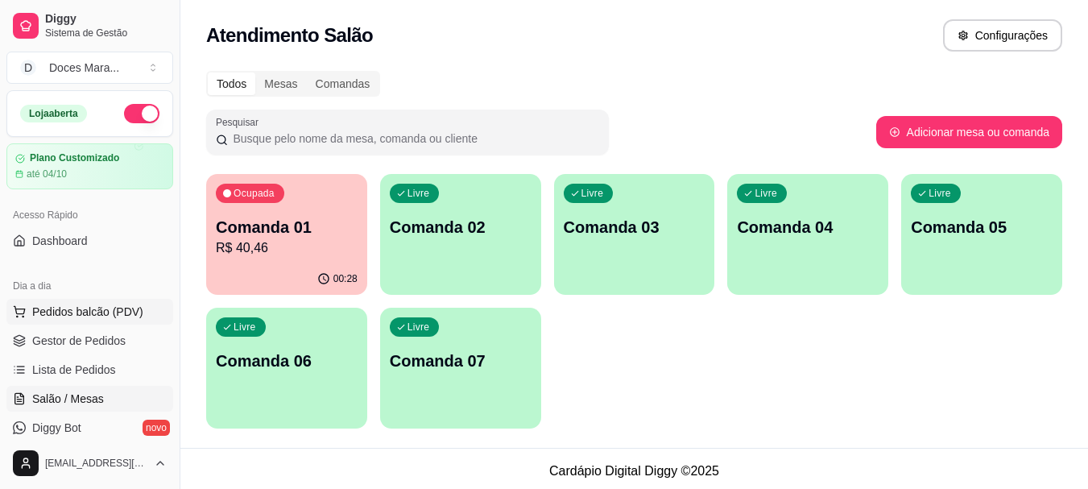
click at [85, 313] on span "Pedidos balcão (PDV)" at bounding box center [87, 312] width 111 height 16
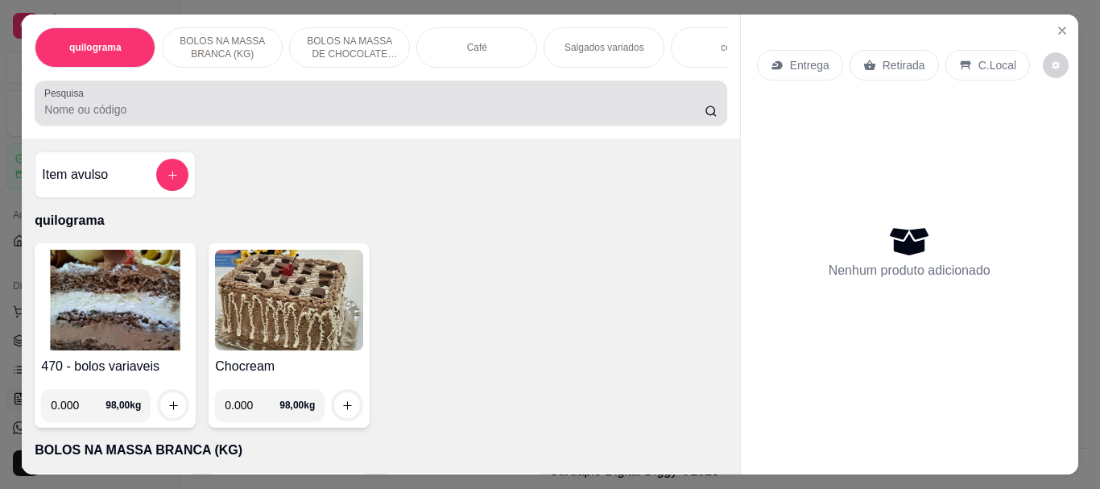
click at [265, 112] on input "Pesquisa" at bounding box center [374, 110] width 661 height 16
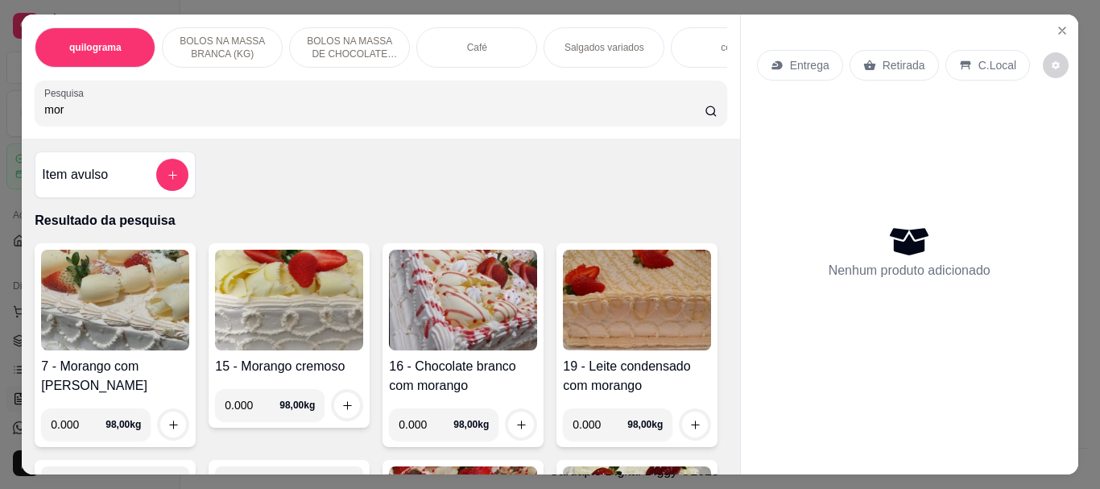
type input "mor"
click at [150, 302] on img at bounding box center [115, 300] width 148 height 101
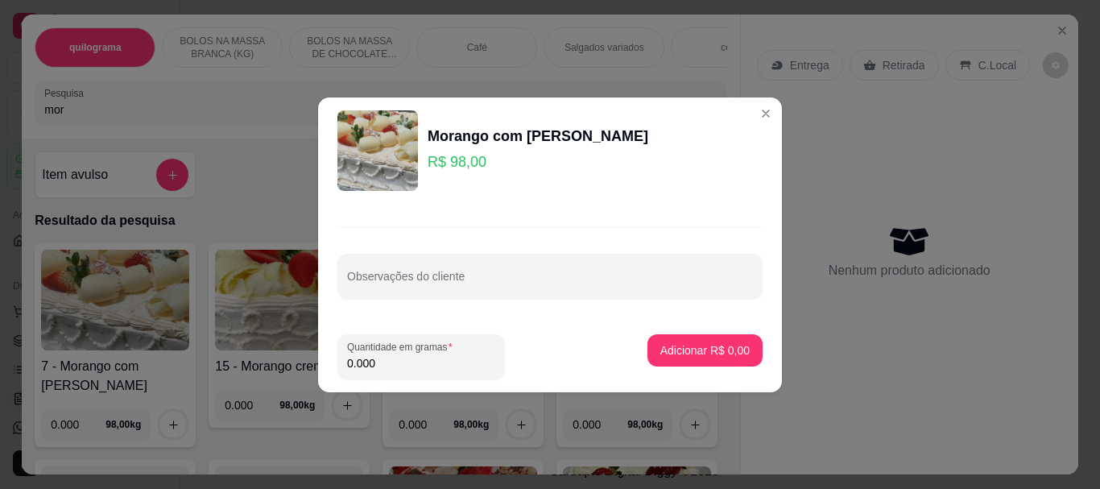
click at [393, 363] on input "0.000" at bounding box center [421, 363] width 148 height 16
type input "2.570"
click at [665, 346] on p "Adicionar R$ 251,86" at bounding box center [698, 349] width 99 height 15
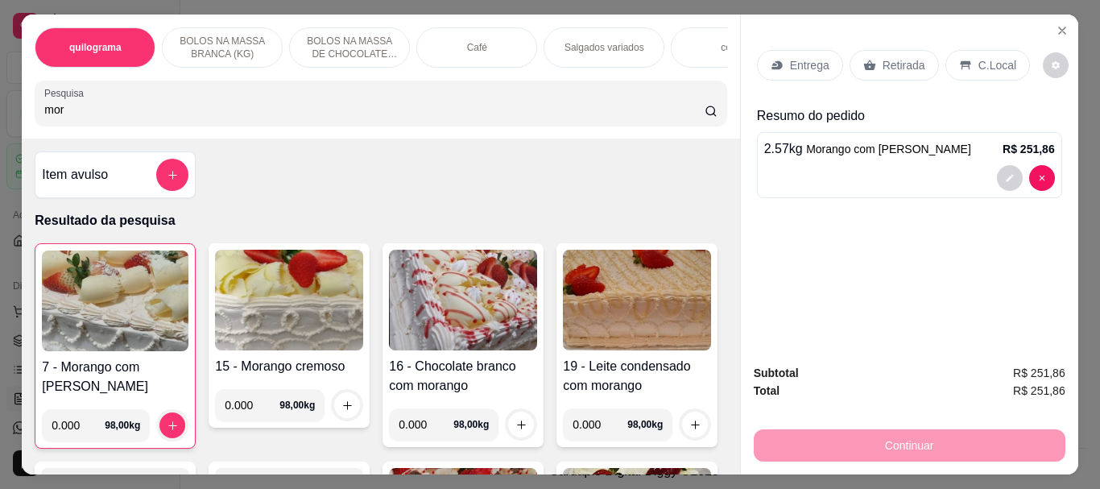
click at [891, 57] on p "Retirada" at bounding box center [904, 65] width 43 height 16
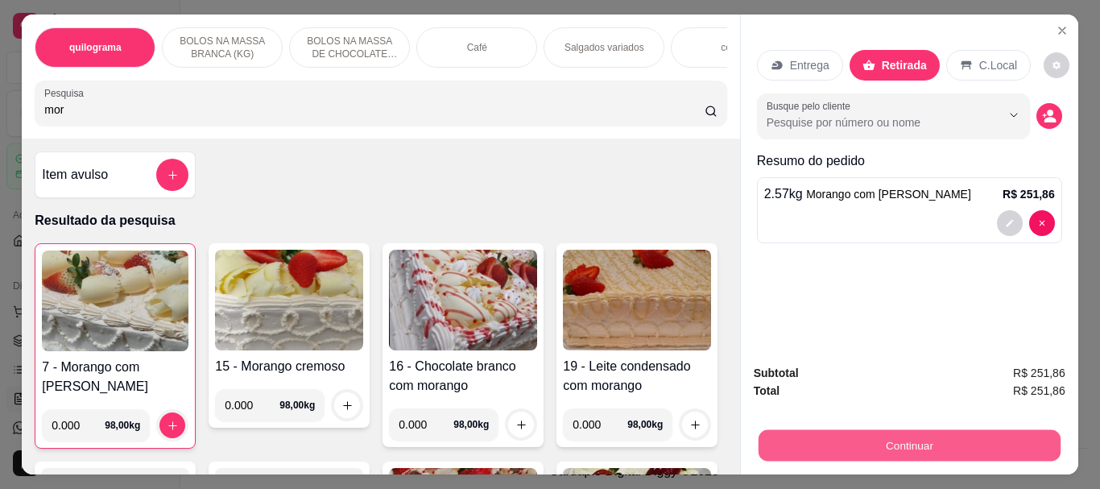
click at [919, 440] on button "Continuar" at bounding box center [909, 444] width 302 height 31
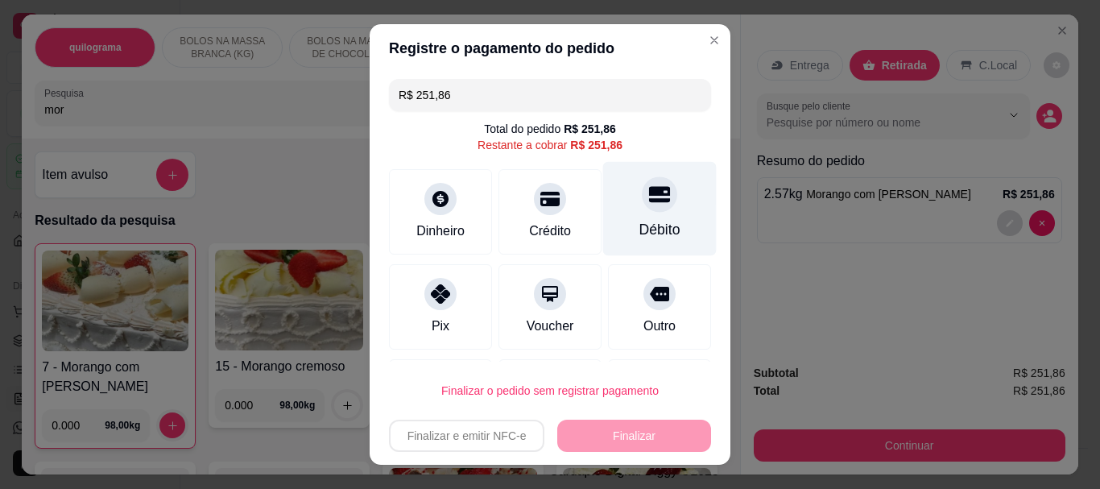
click at [641, 213] on div "Débito" at bounding box center [660, 209] width 114 height 94
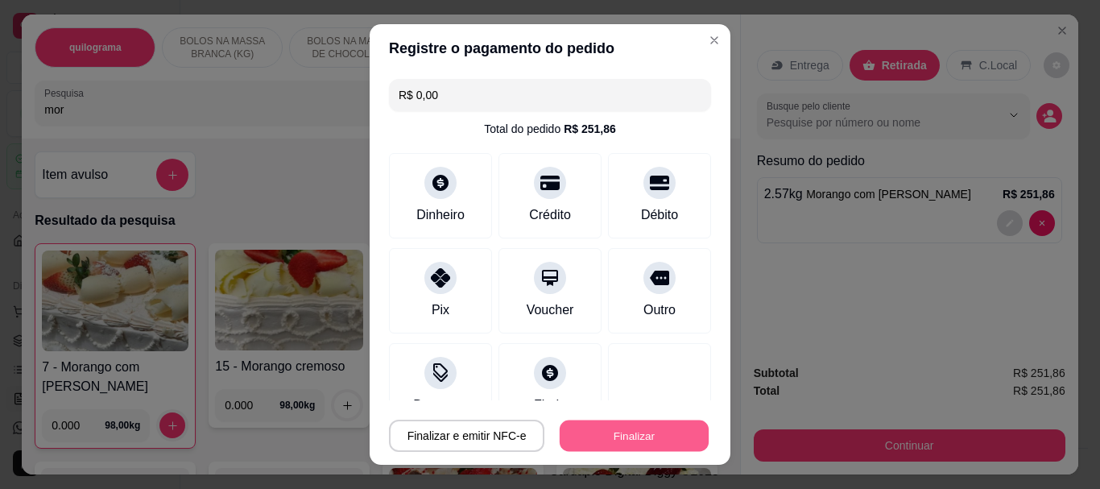
click at [621, 431] on button "Finalizar" at bounding box center [634, 435] width 149 height 31
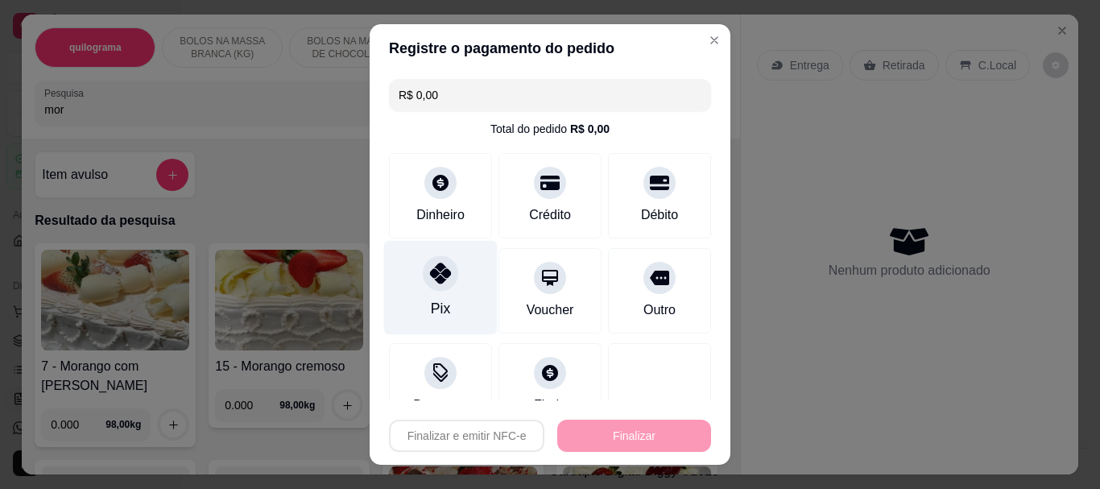
type input "-R$ 251,86"
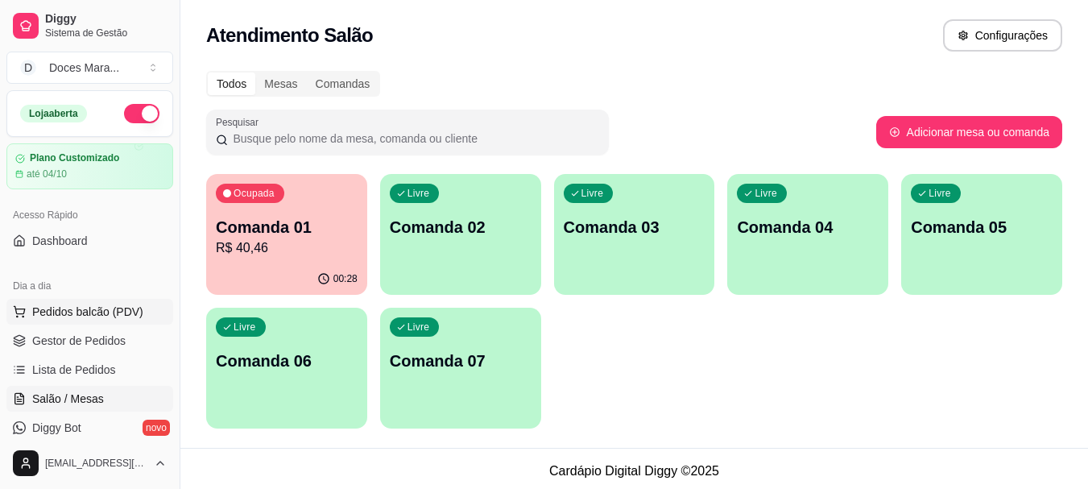
click at [99, 313] on span "Pedidos balcão (PDV)" at bounding box center [87, 312] width 111 height 16
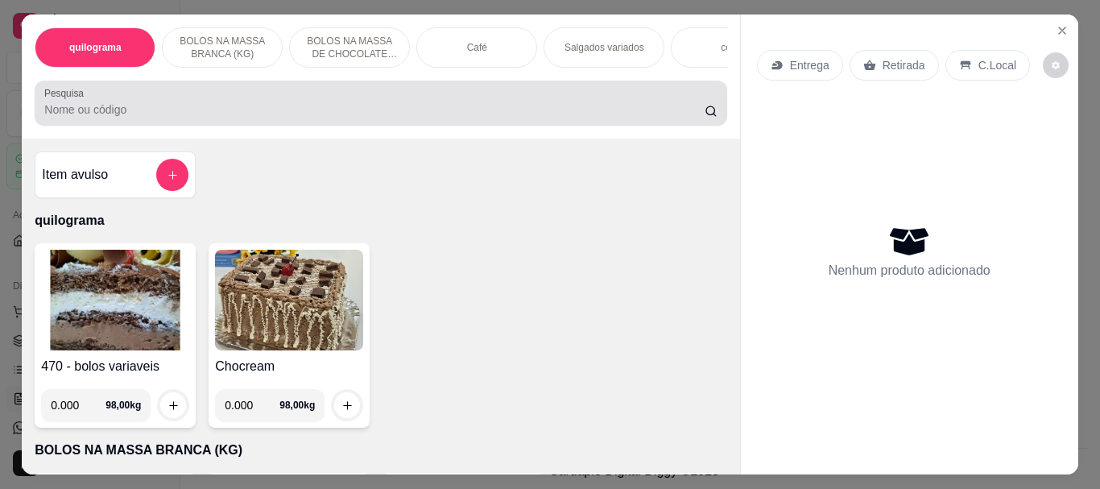
click at [182, 110] on input "Pesquisa" at bounding box center [374, 110] width 661 height 16
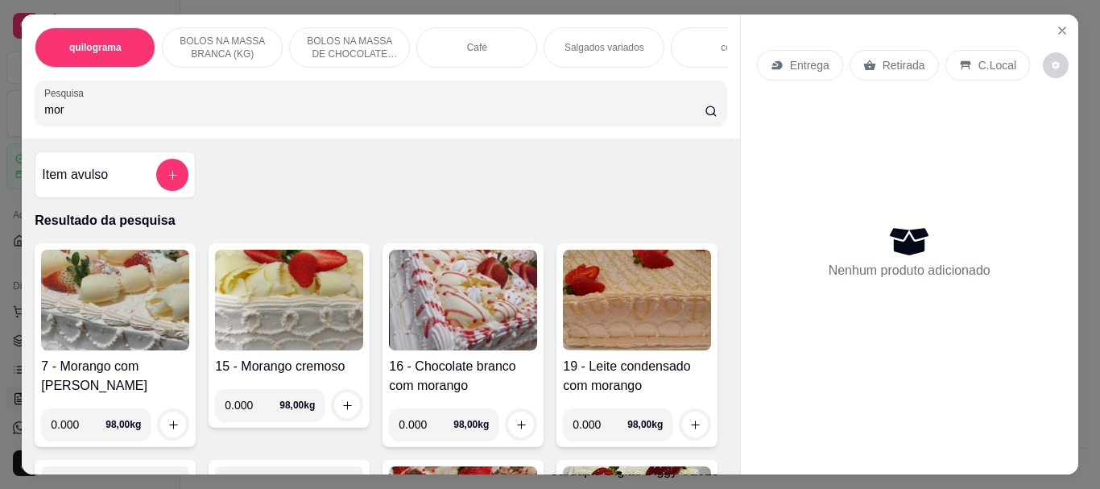
type input "mor"
click at [133, 301] on img at bounding box center [115, 300] width 148 height 101
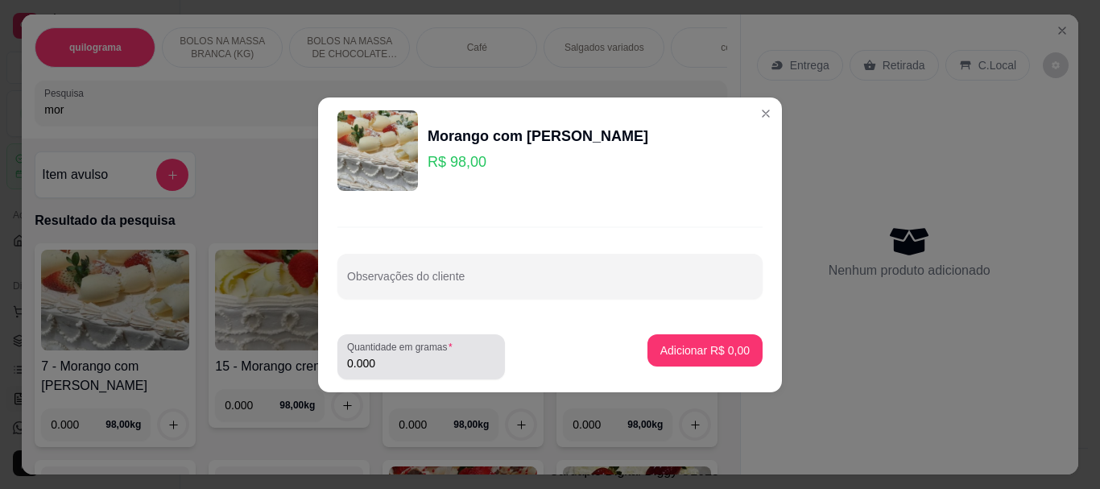
click at [454, 354] on div "Quantidade em gramas 0.000" at bounding box center [422, 356] width 168 height 45
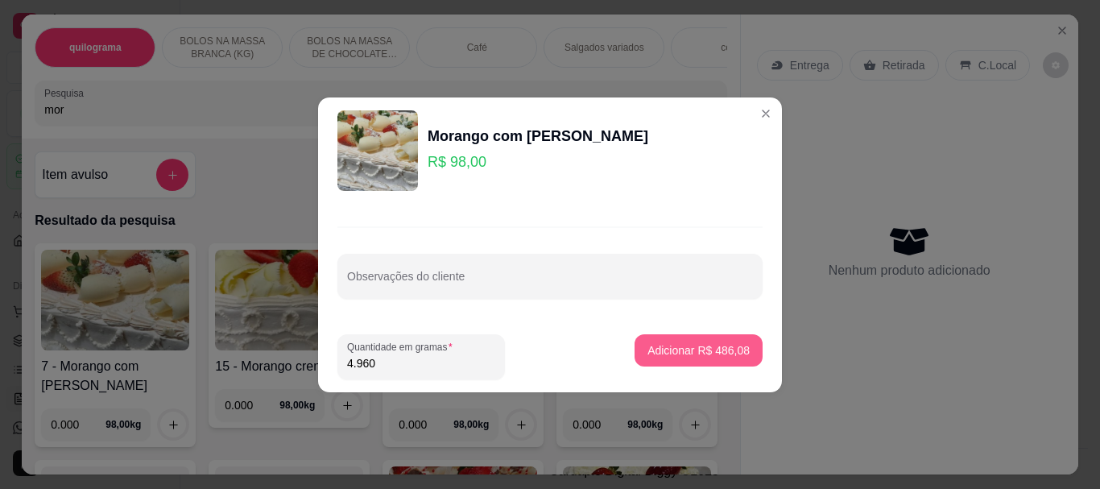
type input "4.960"
click at [693, 344] on p "Adicionar R$ 486,08" at bounding box center [698, 349] width 99 height 15
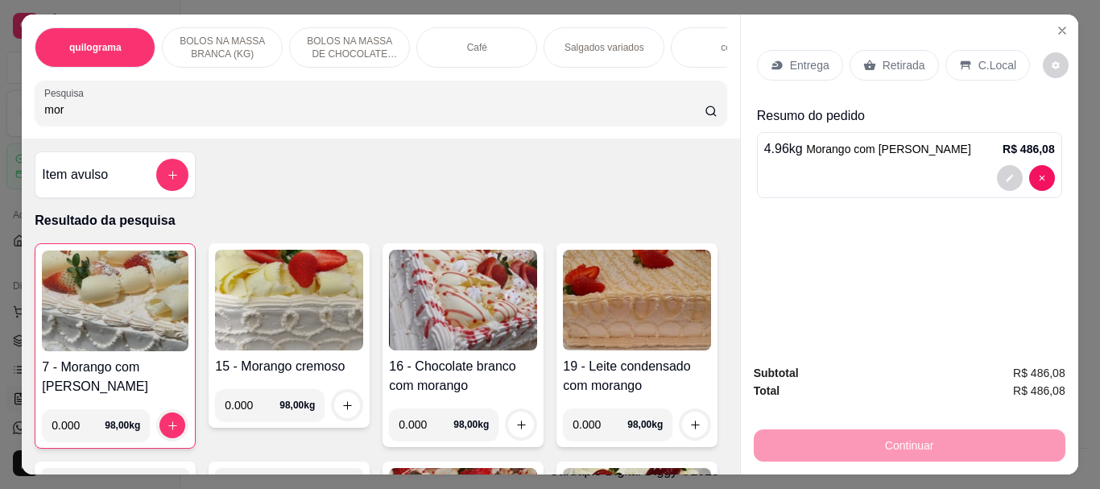
click at [883, 59] on p "Retirada" at bounding box center [904, 65] width 43 height 16
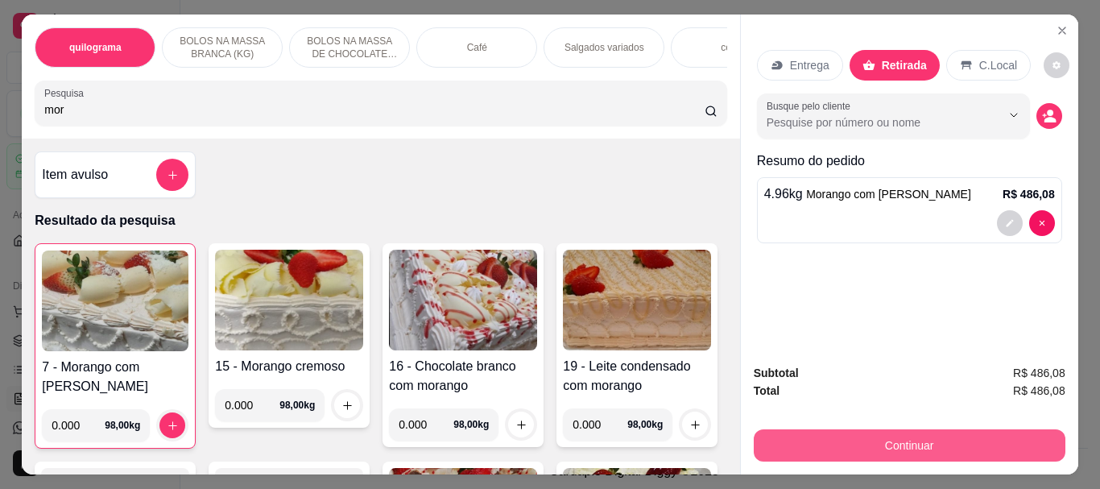
click at [930, 430] on button "Continuar" at bounding box center [910, 445] width 312 height 32
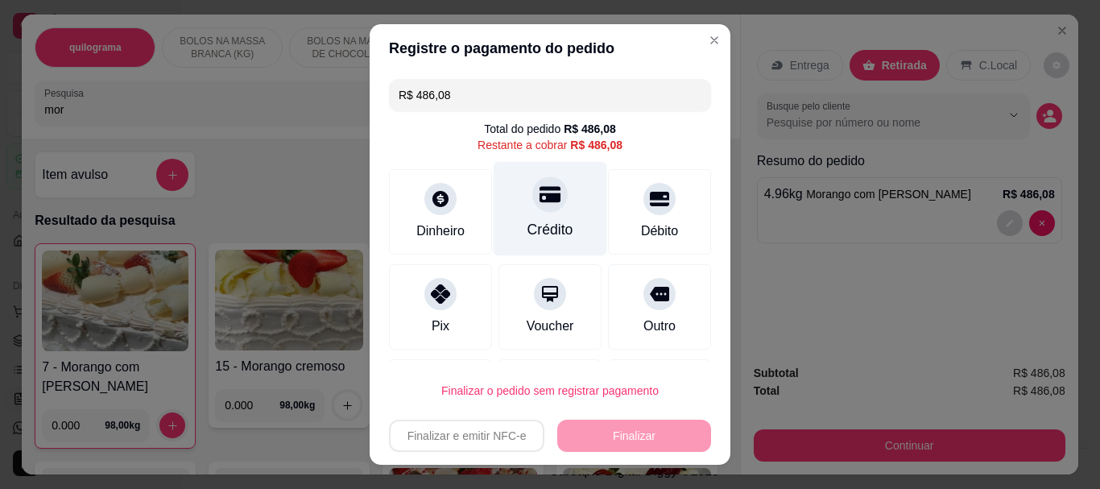
click at [540, 201] on icon at bounding box center [550, 194] width 21 height 21
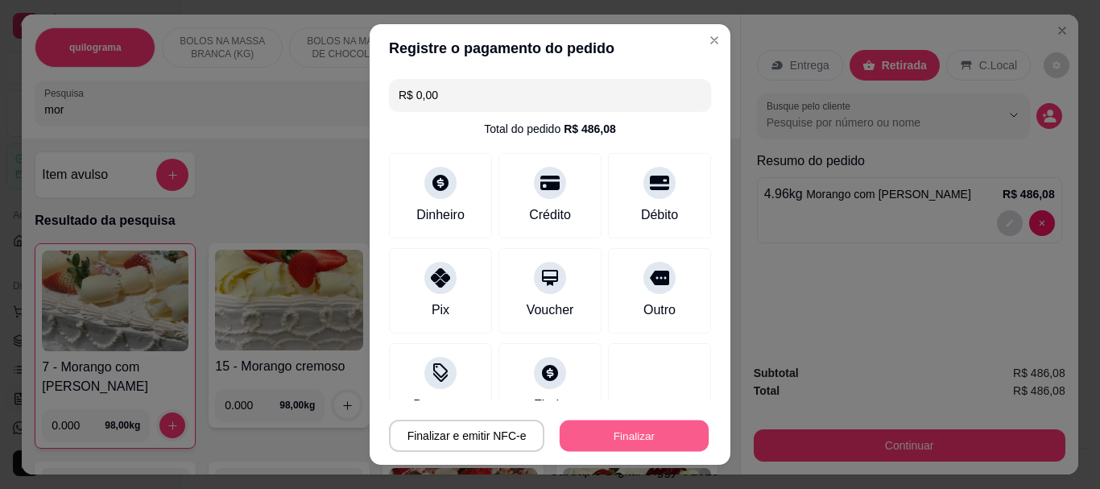
click at [636, 432] on button "Finalizar" at bounding box center [634, 435] width 149 height 31
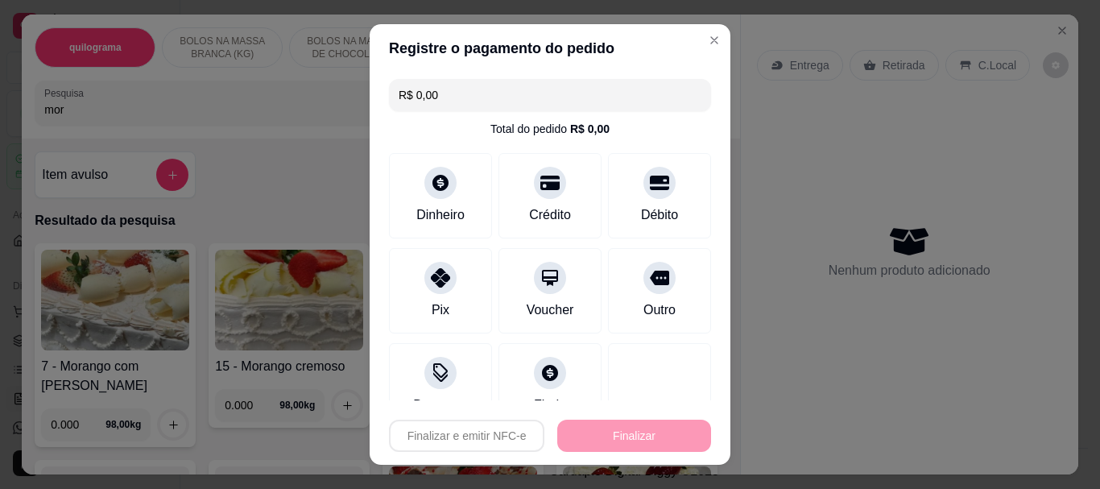
type input "-R$ 486,08"
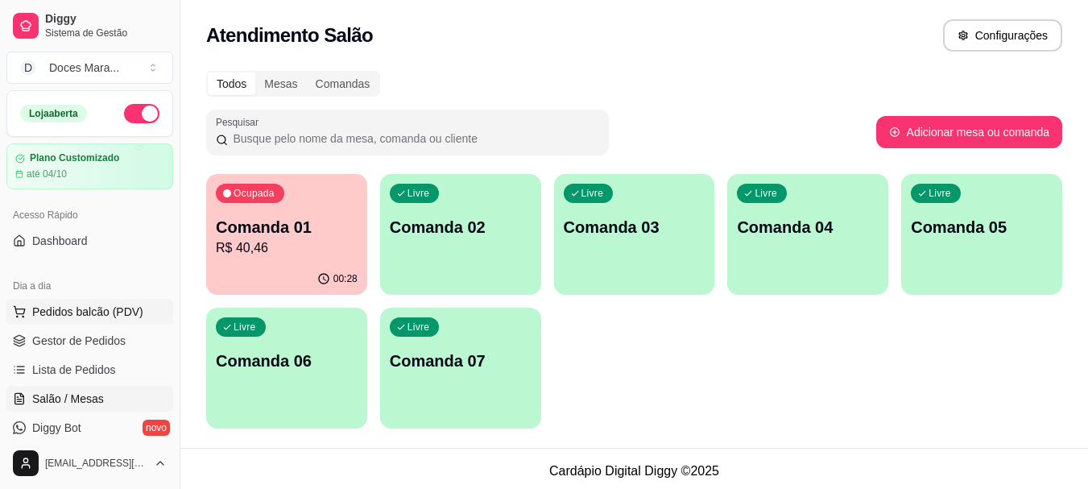
click at [78, 313] on span "Pedidos balcão (PDV)" at bounding box center [87, 312] width 111 height 16
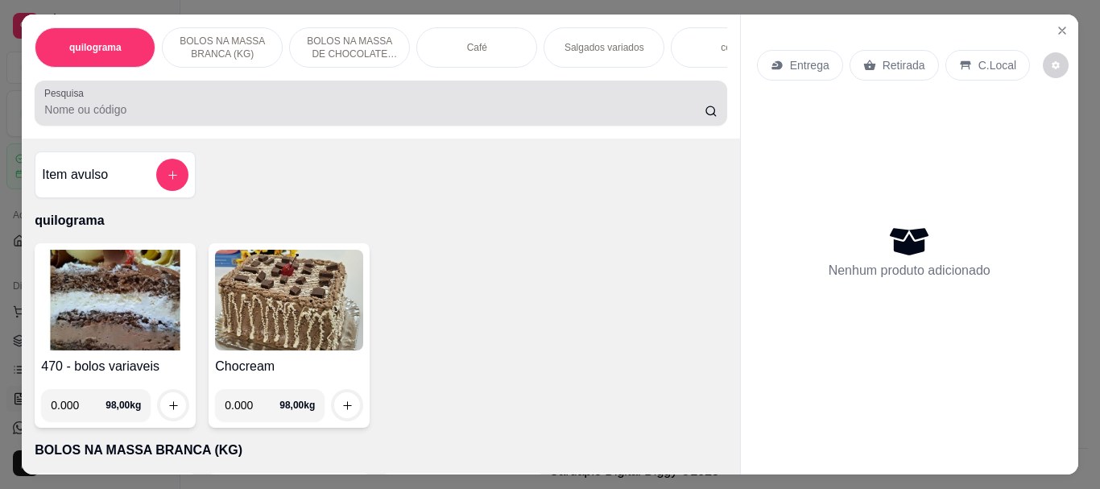
click at [244, 114] on input "Pesquisa" at bounding box center [374, 110] width 661 height 16
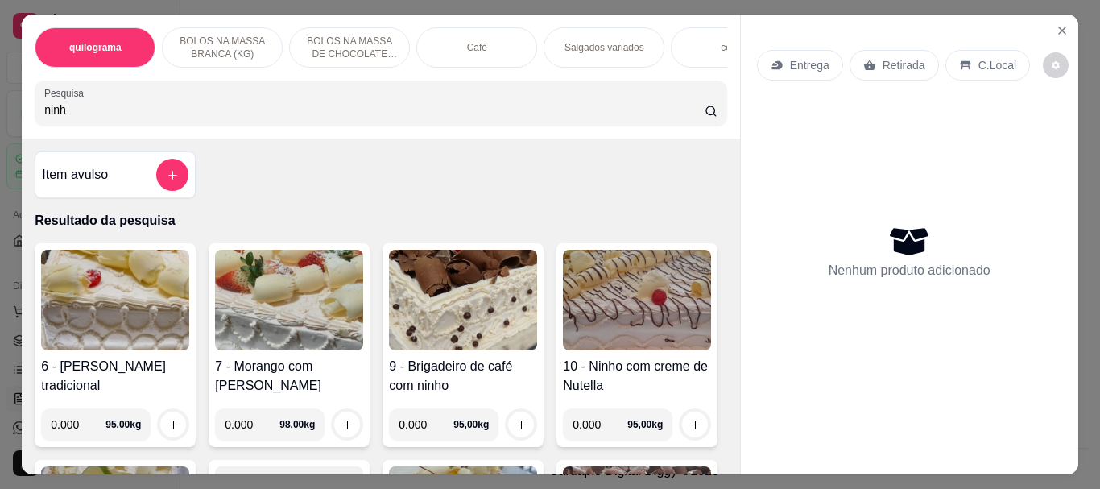
type input "ninh"
click at [306, 326] on img at bounding box center [289, 300] width 148 height 101
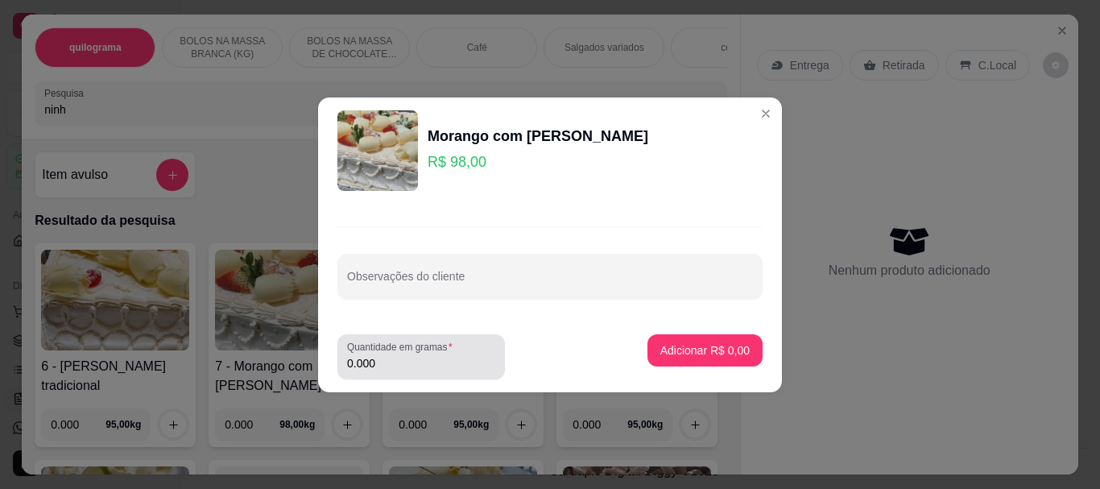
click at [451, 350] on label "Quantidade em gramas" at bounding box center [402, 347] width 111 height 14
click at [451, 355] on input "0.000" at bounding box center [421, 363] width 148 height 16
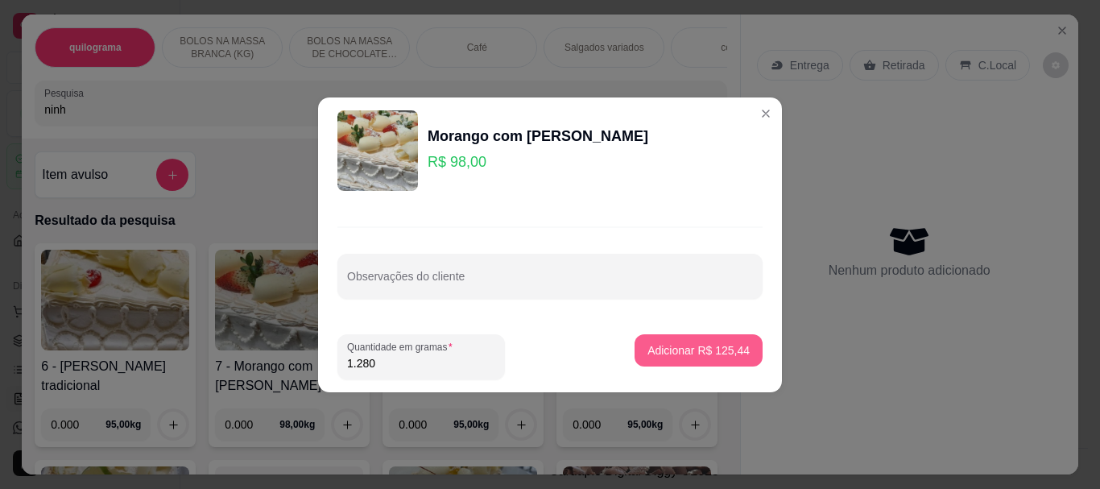
type input "1.280"
click at [656, 349] on p "Adicionar R$ 125,44" at bounding box center [699, 350] width 102 height 16
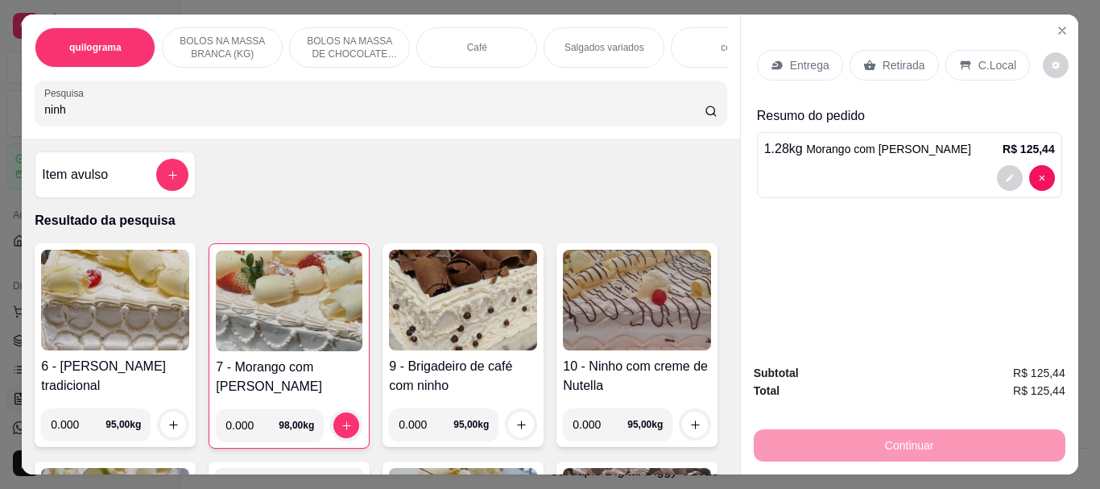
click at [900, 57] on p "Retirada" at bounding box center [904, 65] width 43 height 16
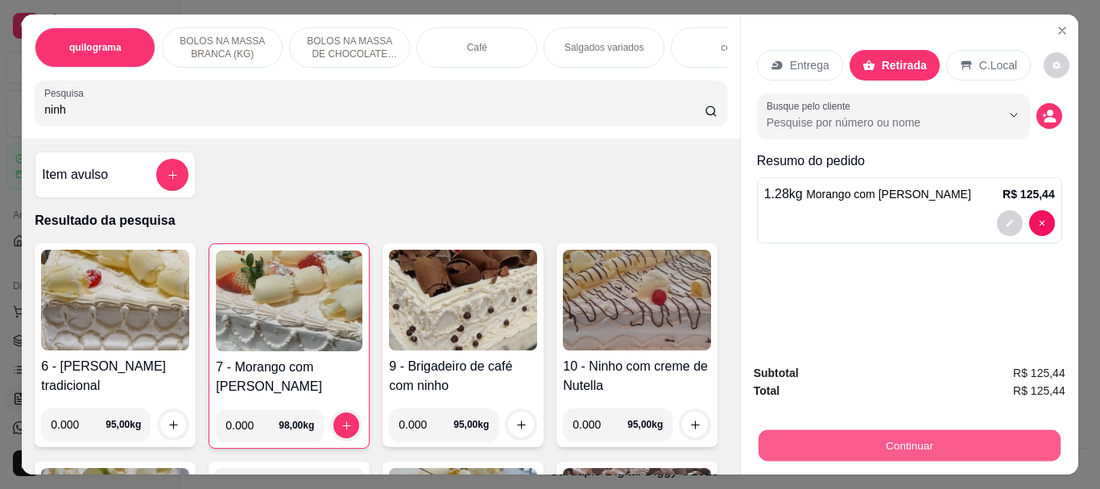
click at [901, 441] on button "Continuar" at bounding box center [909, 444] width 302 height 31
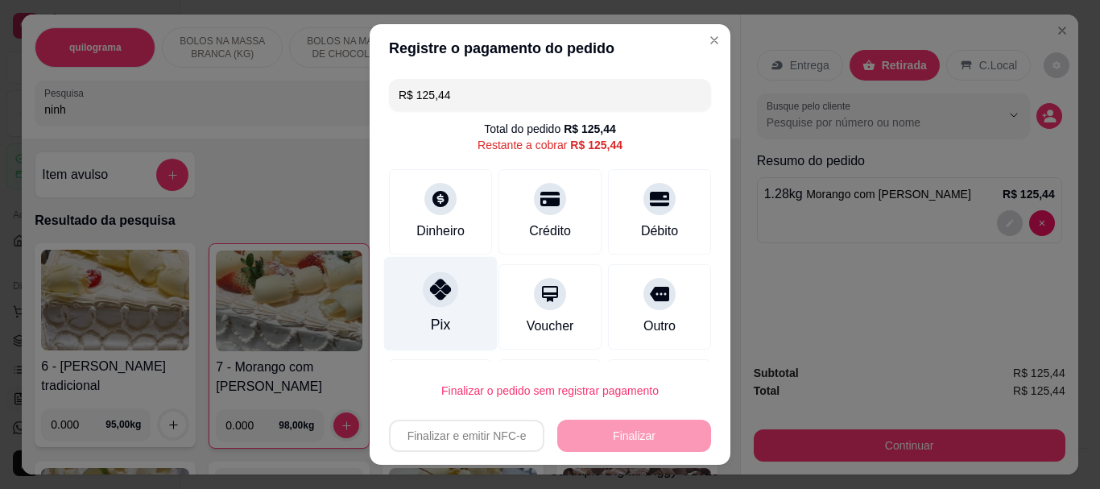
click at [425, 300] on div at bounding box center [440, 289] width 35 height 35
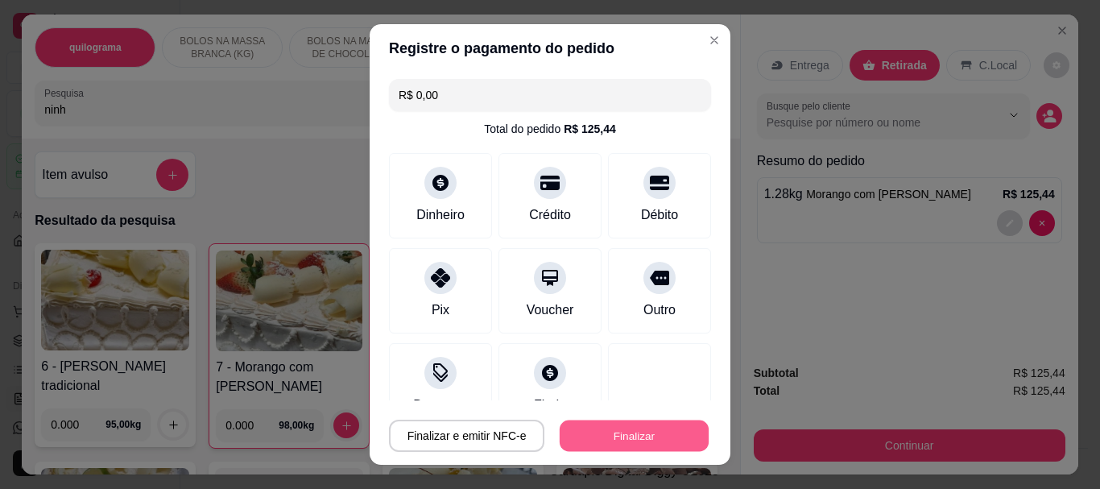
click at [637, 432] on button "Finalizar" at bounding box center [634, 435] width 149 height 31
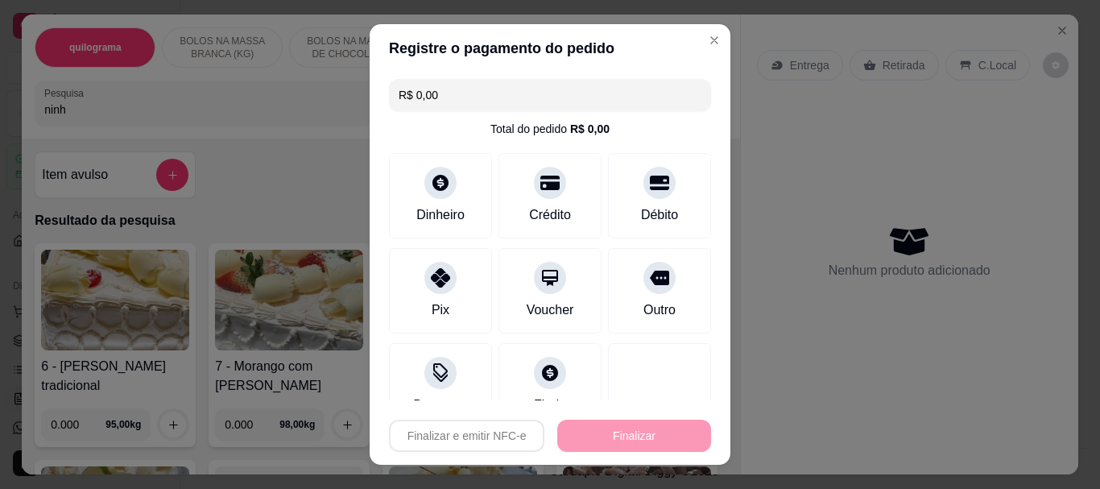
type input "-R$ 125,44"
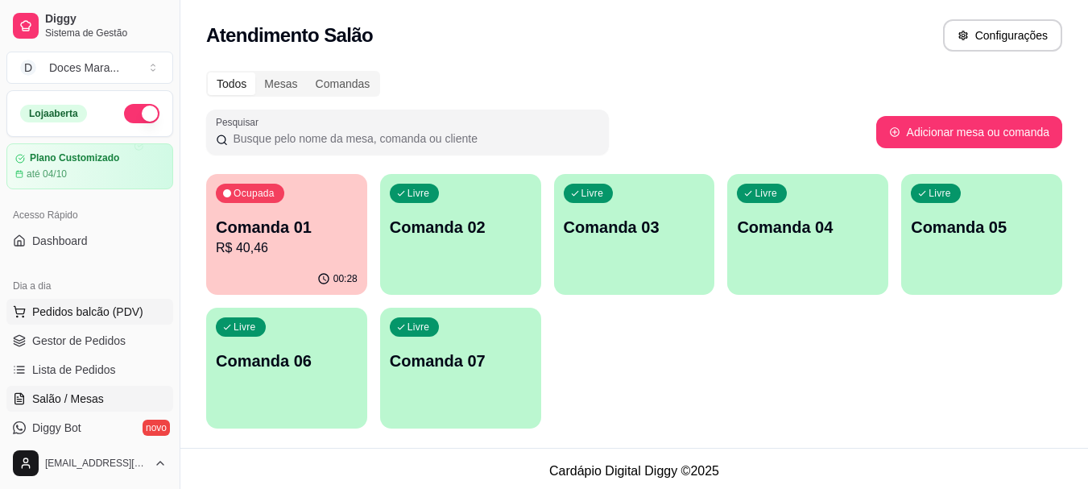
click at [81, 310] on span "Pedidos balcão (PDV)" at bounding box center [87, 312] width 111 height 16
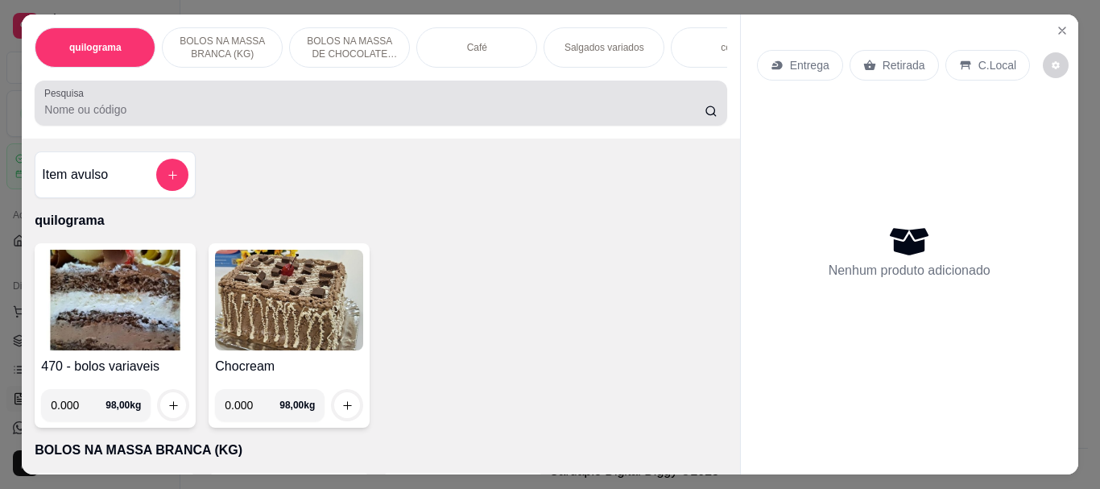
click at [220, 102] on div at bounding box center [380, 103] width 673 height 32
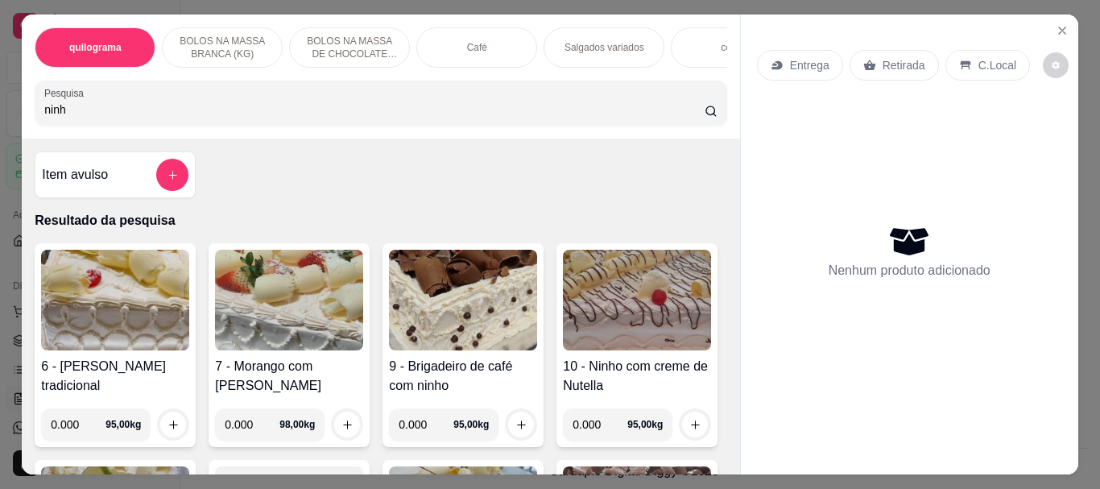
type input "ninh"
click at [274, 312] on img at bounding box center [289, 300] width 148 height 101
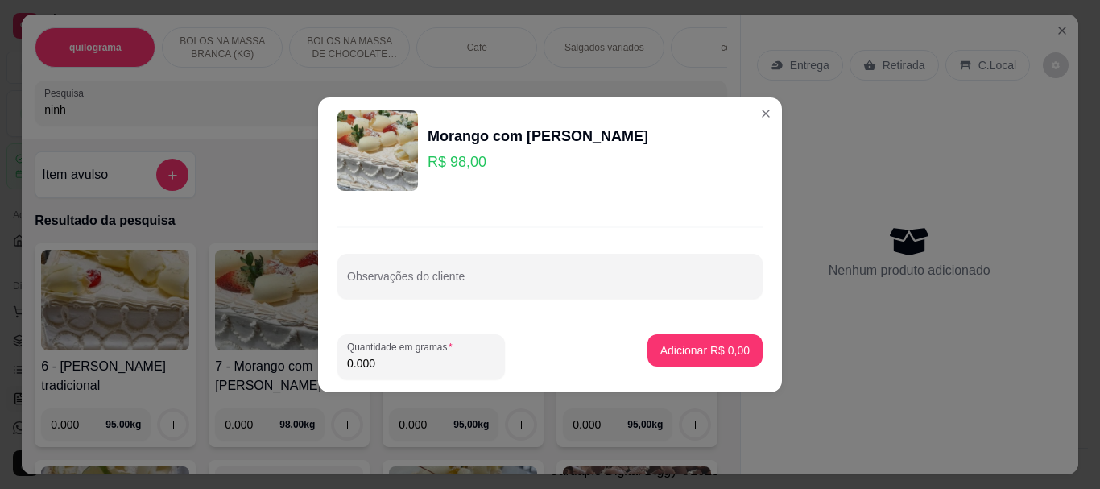
click at [408, 359] on input "0.000" at bounding box center [421, 363] width 148 height 16
type input "1.370"
click at [664, 347] on p "Adicionar R$ 134,26" at bounding box center [699, 350] width 102 height 16
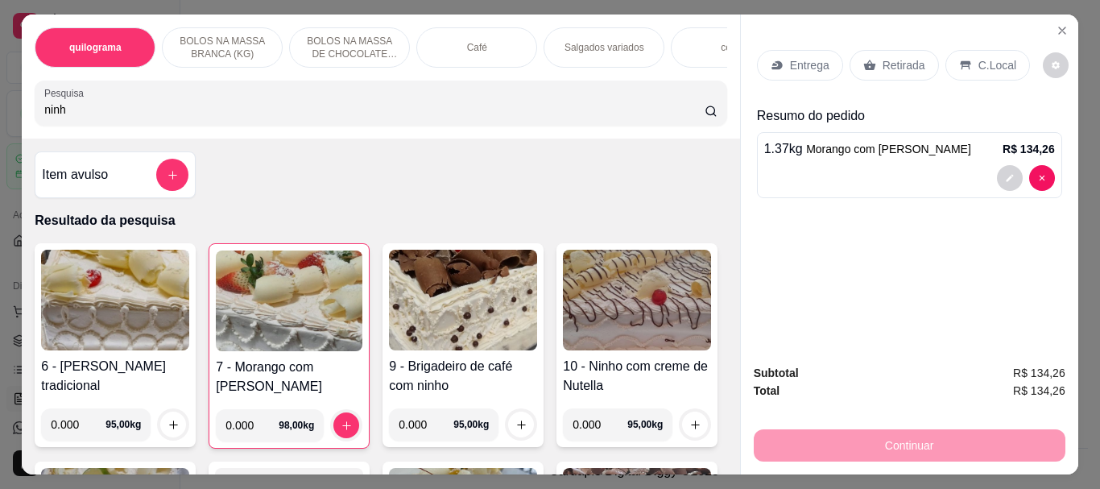
click at [883, 59] on p "Retirada" at bounding box center [904, 65] width 43 height 16
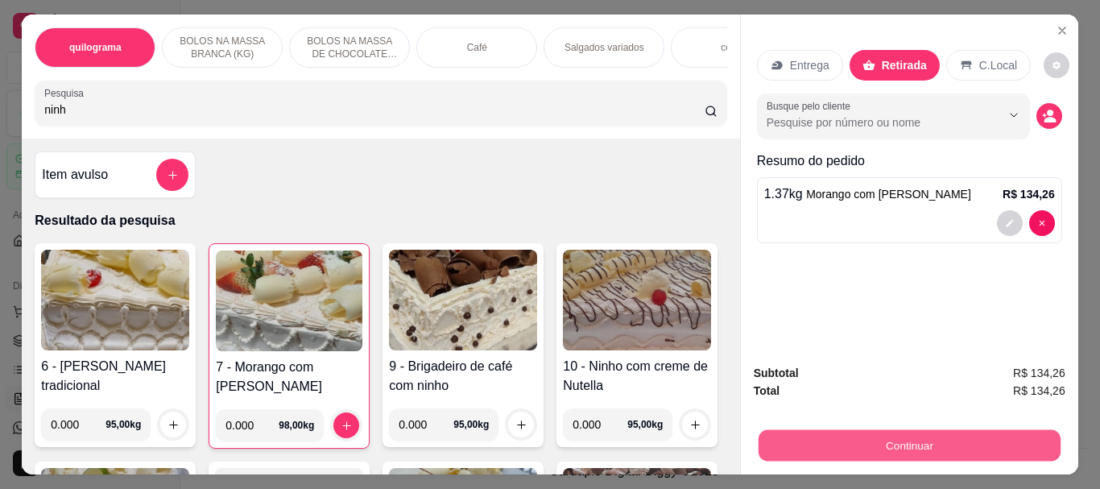
click at [851, 429] on button "Continuar" at bounding box center [909, 444] width 302 height 31
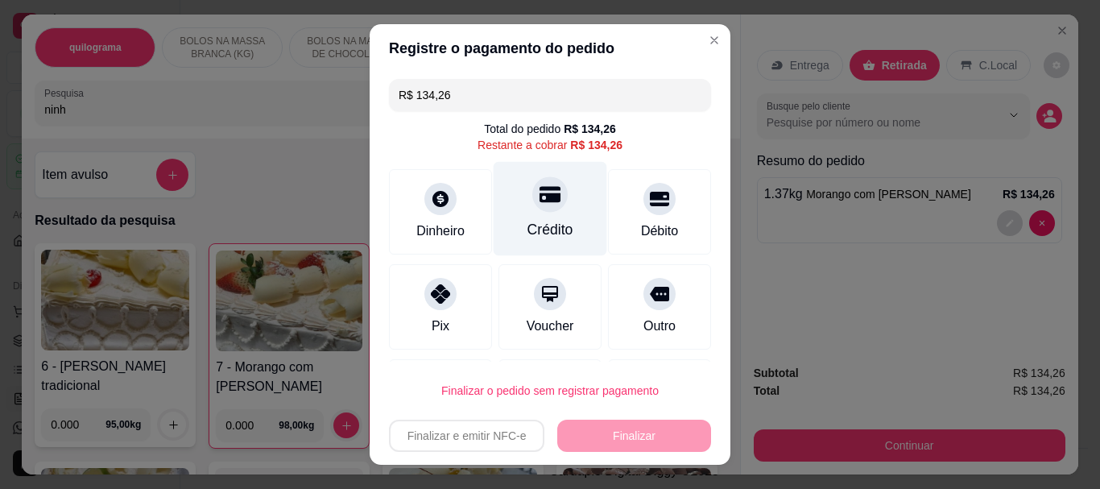
click at [540, 194] on icon at bounding box center [550, 195] width 21 height 16
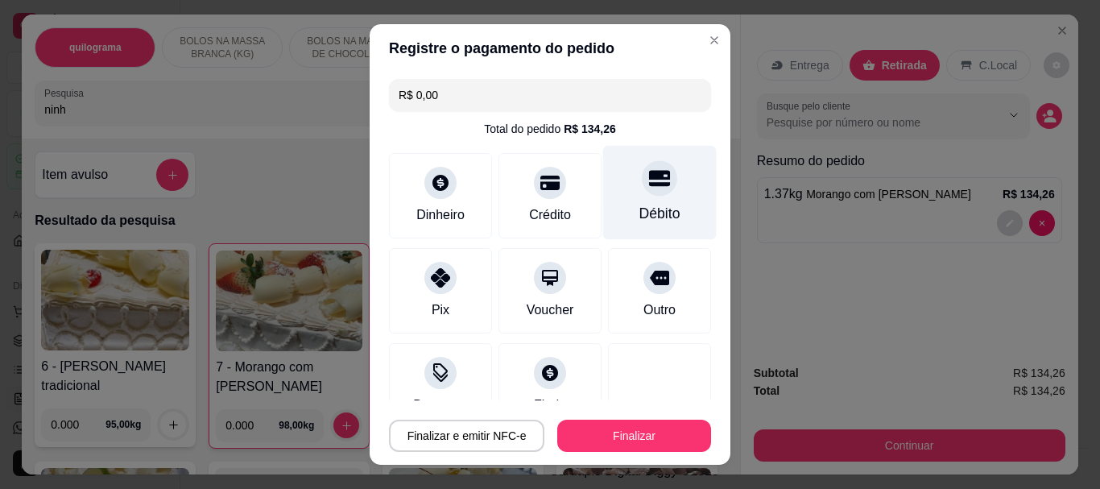
click at [636, 197] on div "Débito" at bounding box center [660, 193] width 114 height 94
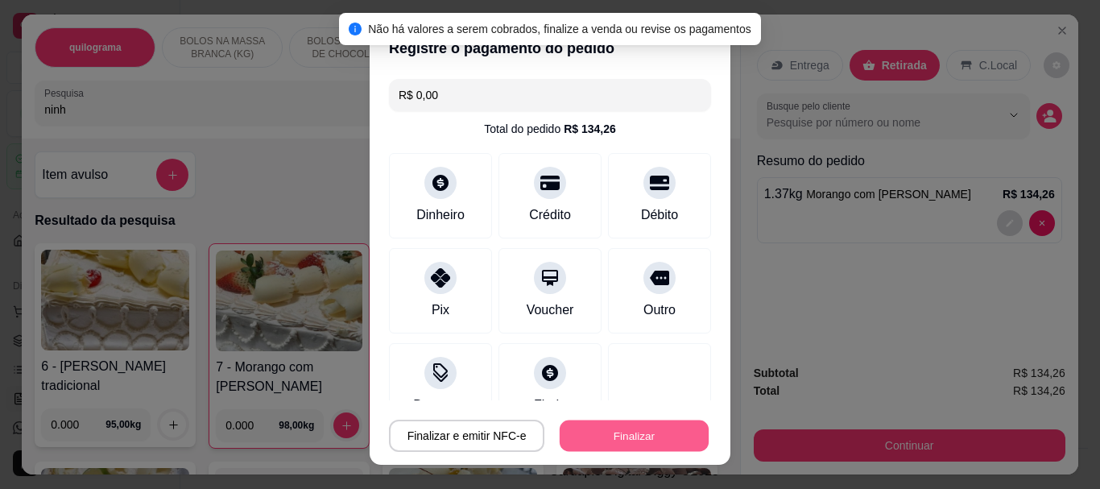
click at [641, 436] on button "Finalizar" at bounding box center [634, 435] width 149 height 31
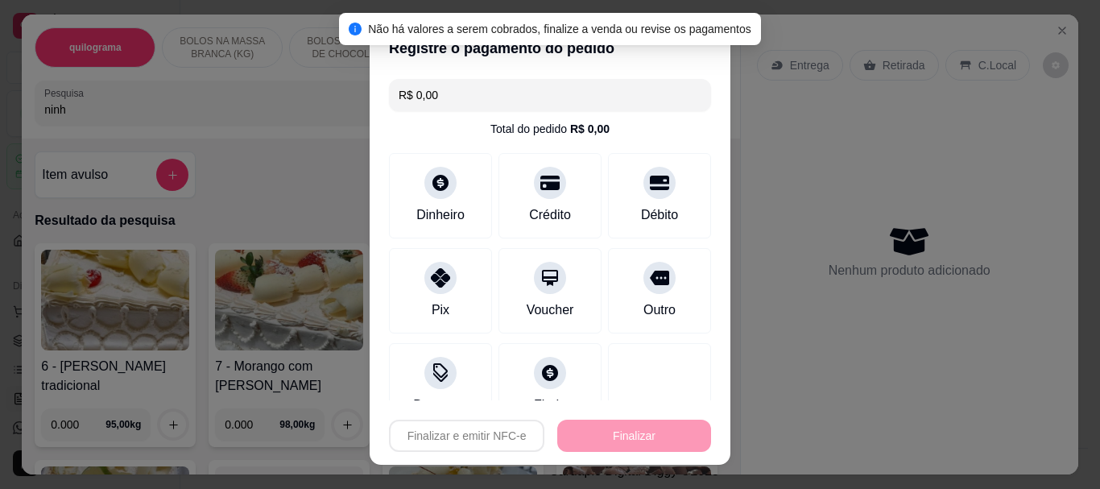
type input "-R$ 134,26"
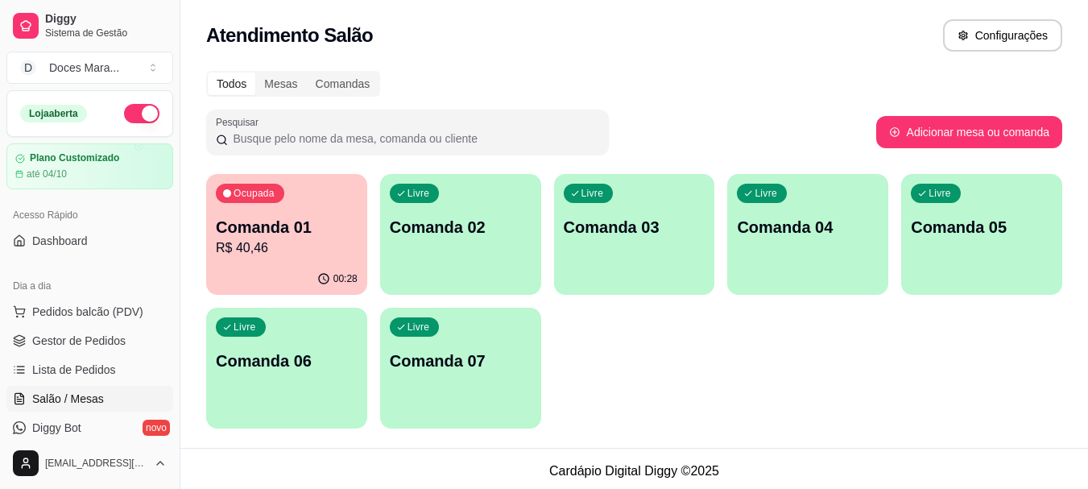
click at [262, 257] on p "R$ 40,46" at bounding box center [287, 247] width 142 height 19
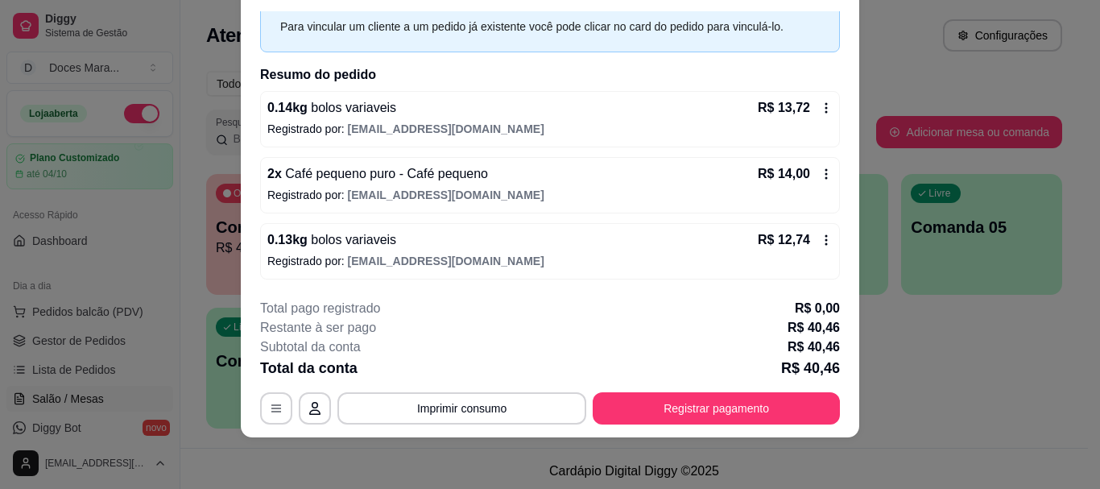
scroll to position [18, 0]
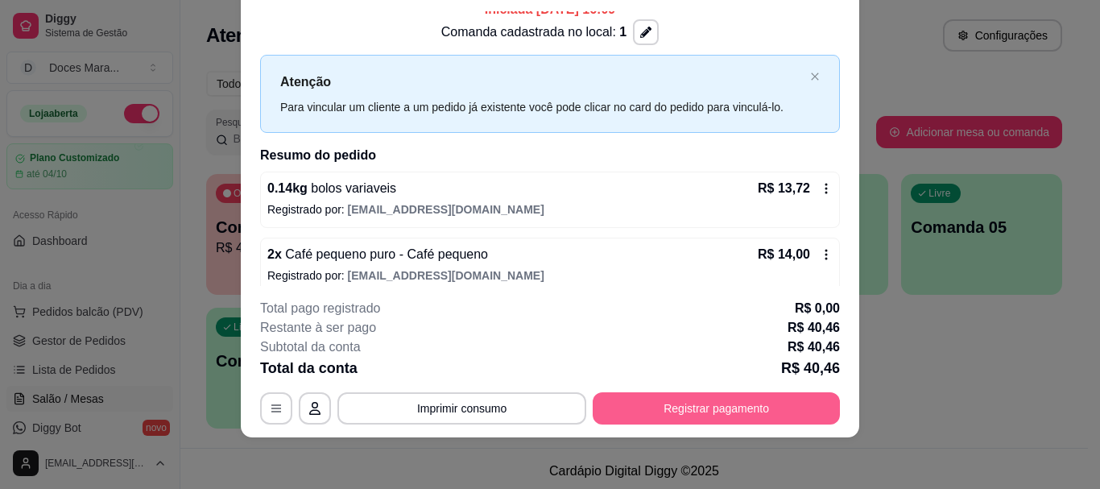
click at [750, 402] on button "Registrar pagamento" at bounding box center [716, 408] width 247 height 32
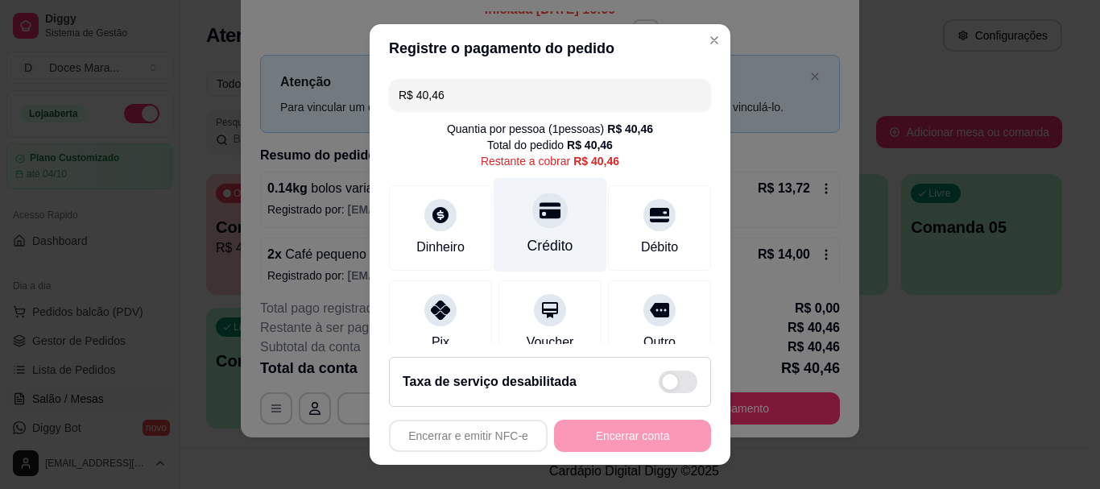
click at [537, 230] on div "Crédito" at bounding box center [551, 225] width 114 height 94
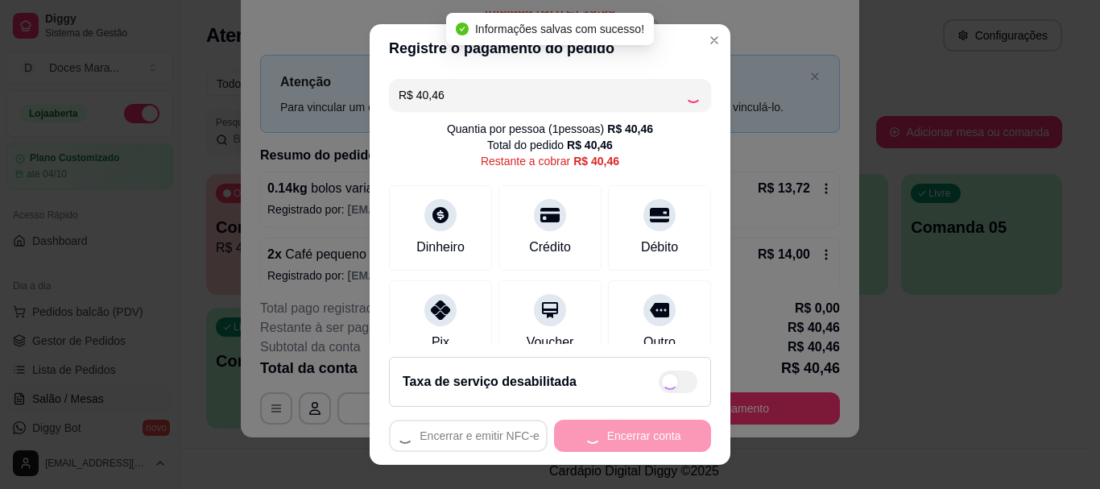
type input "R$ 0,00"
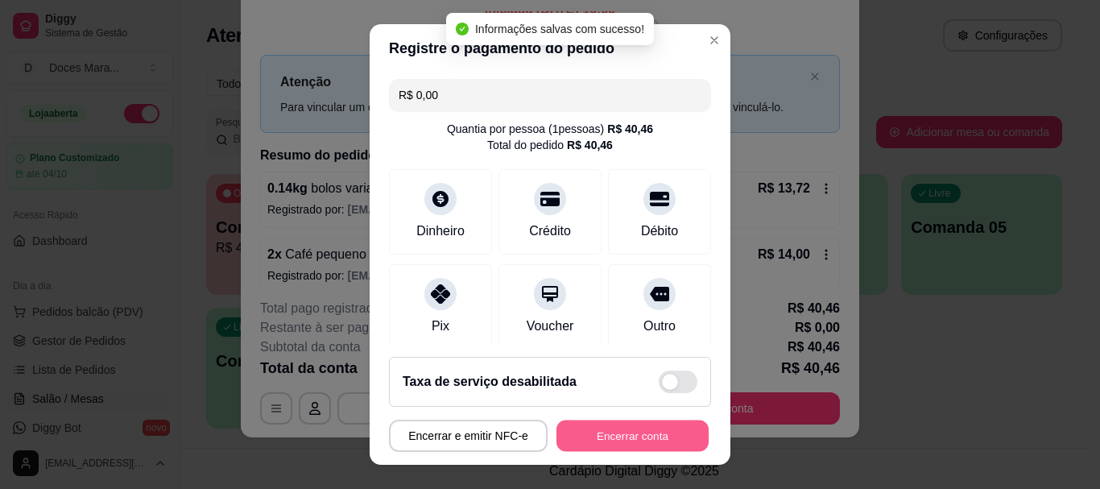
click at [623, 430] on button "Encerrar conta" at bounding box center [633, 435] width 152 height 31
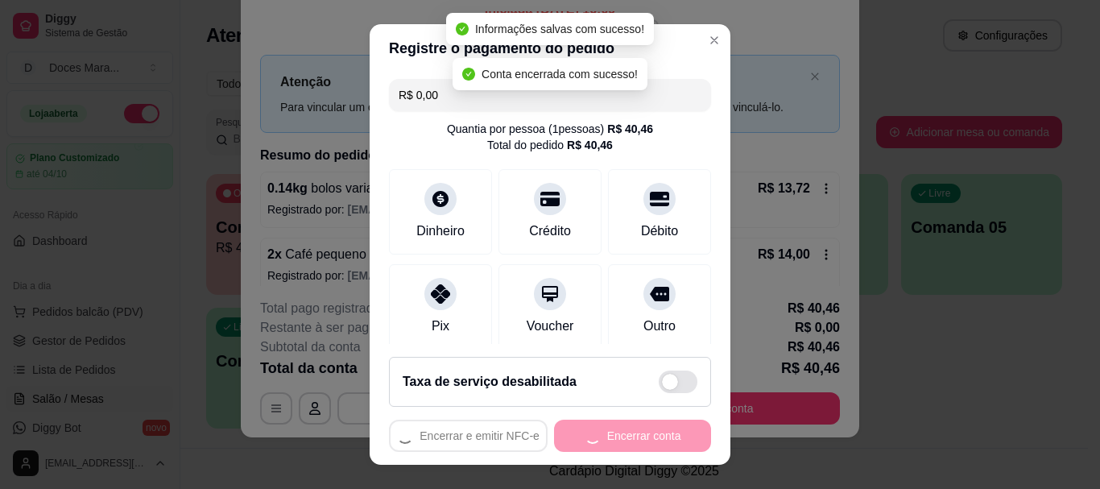
scroll to position [0, 0]
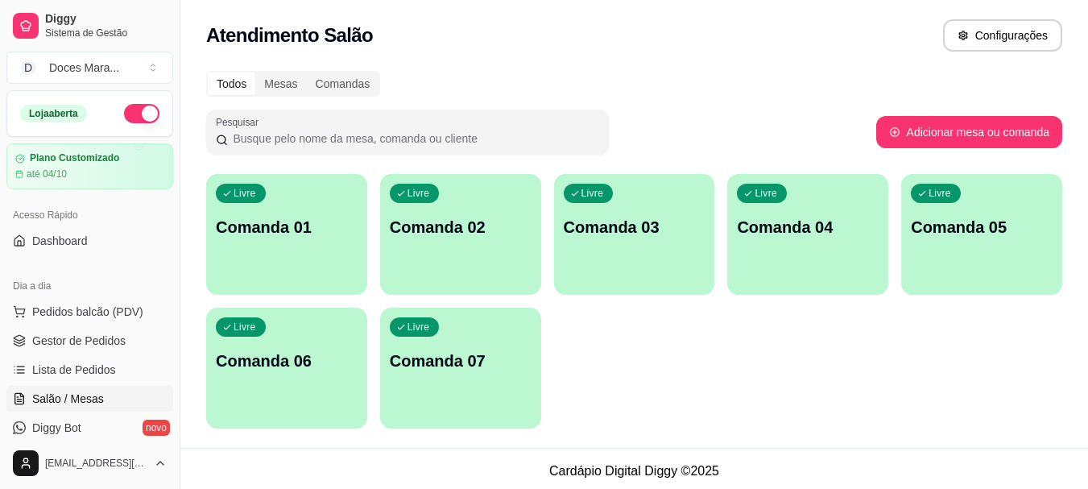
click at [269, 234] on p "Comanda 01" at bounding box center [287, 227] width 142 height 23
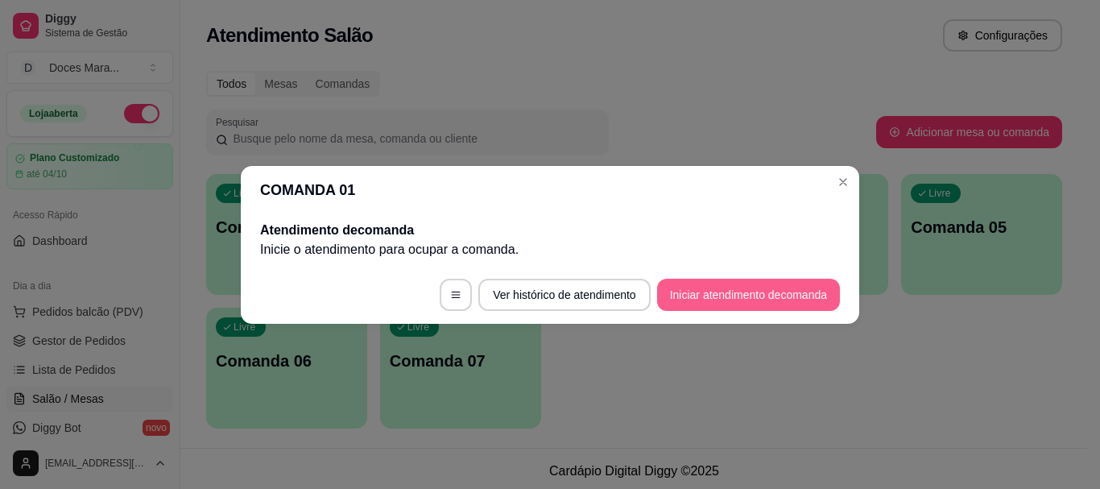
click at [692, 288] on button "Iniciar atendimento de comanda" at bounding box center [748, 295] width 183 height 32
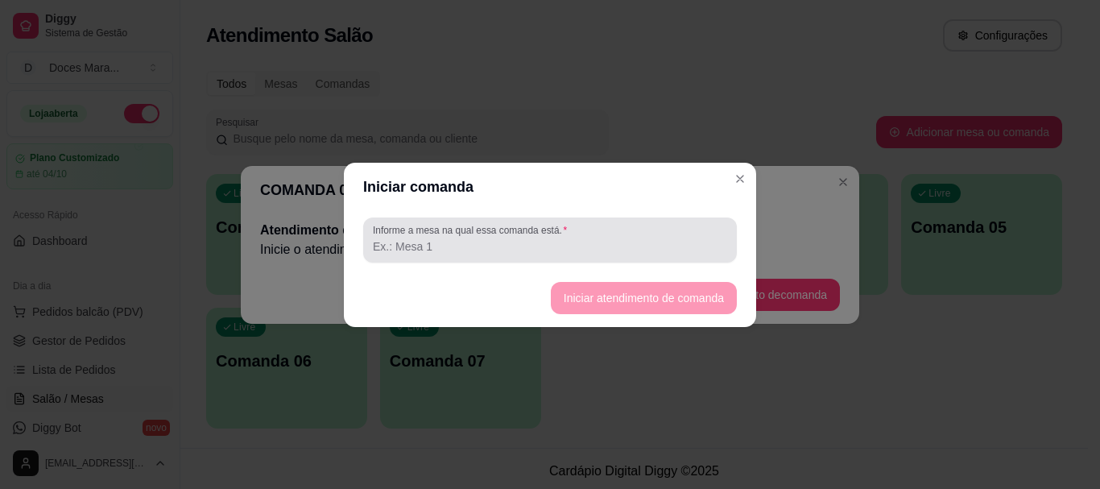
click at [542, 240] on input "Informe a mesa na qual essa comanda está." at bounding box center [550, 246] width 354 height 16
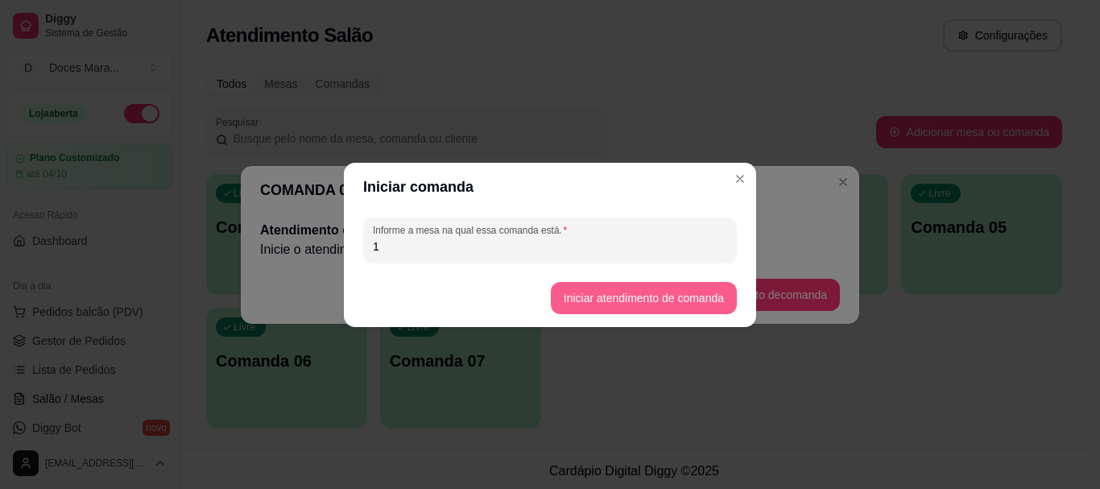
type input "1"
click at [594, 292] on button "Iniciar atendimento de comanda" at bounding box center [644, 298] width 186 height 32
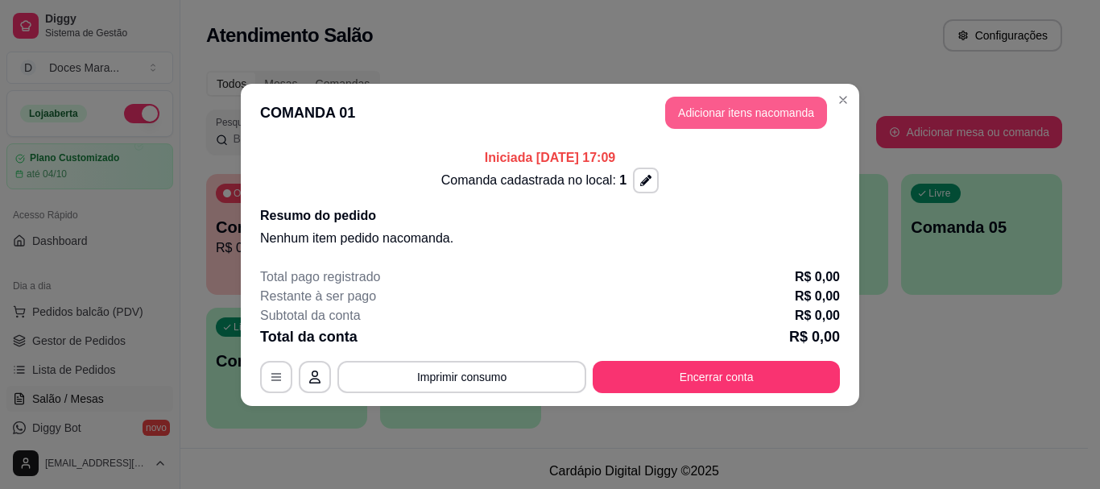
click at [749, 113] on button "Adicionar itens na comanda" at bounding box center [746, 113] width 162 height 32
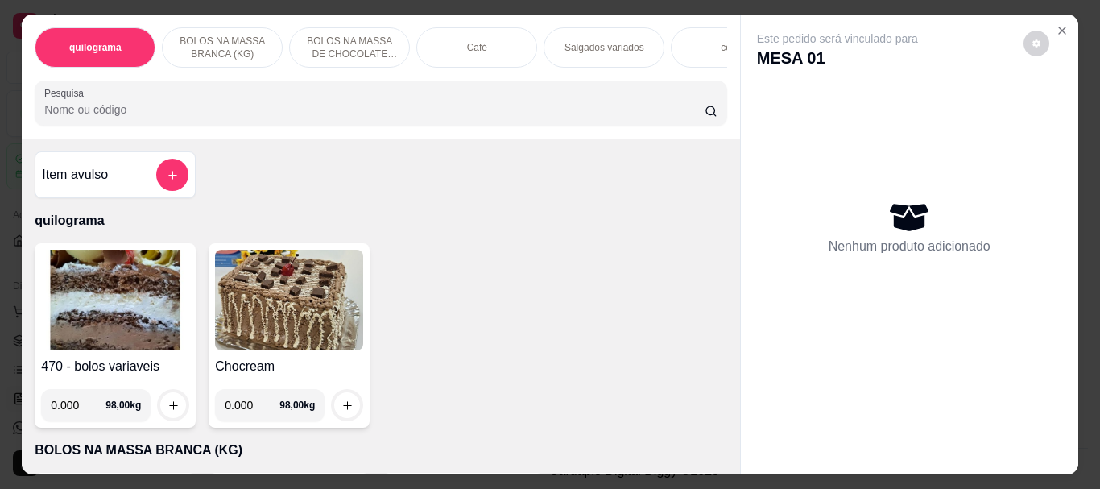
click at [142, 317] on img at bounding box center [115, 300] width 148 height 101
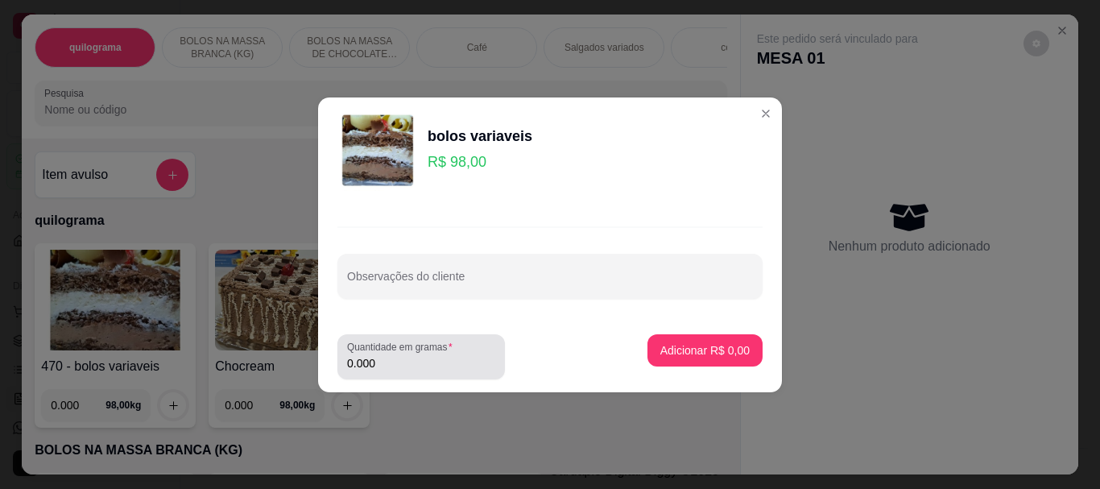
click at [409, 370] on input "0.000" at bounding box center [421, 363] width 148 height 16
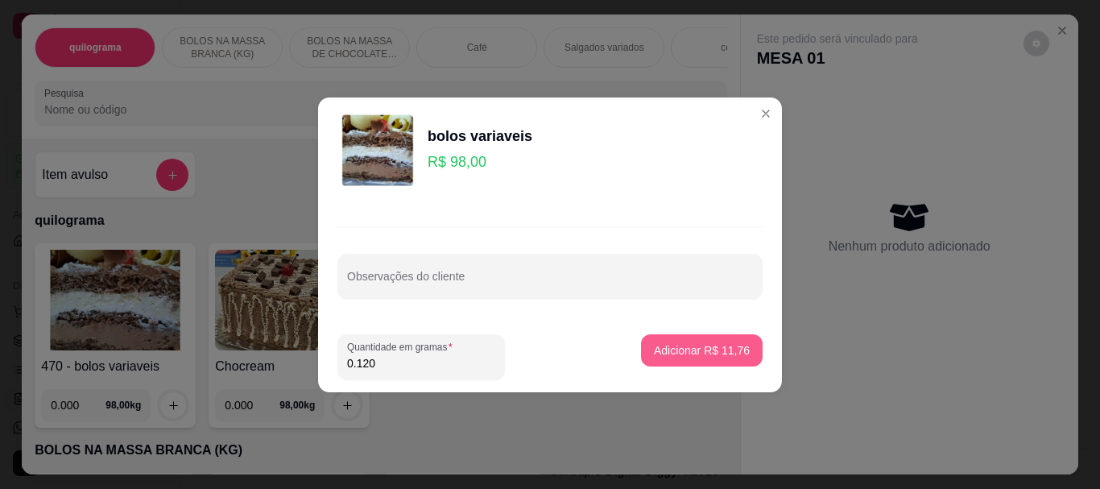
type input "0.120"
click at [698, 350] on p "Adicionar R$ 11,76" at bounding box center [702, 350] width 96 height 16
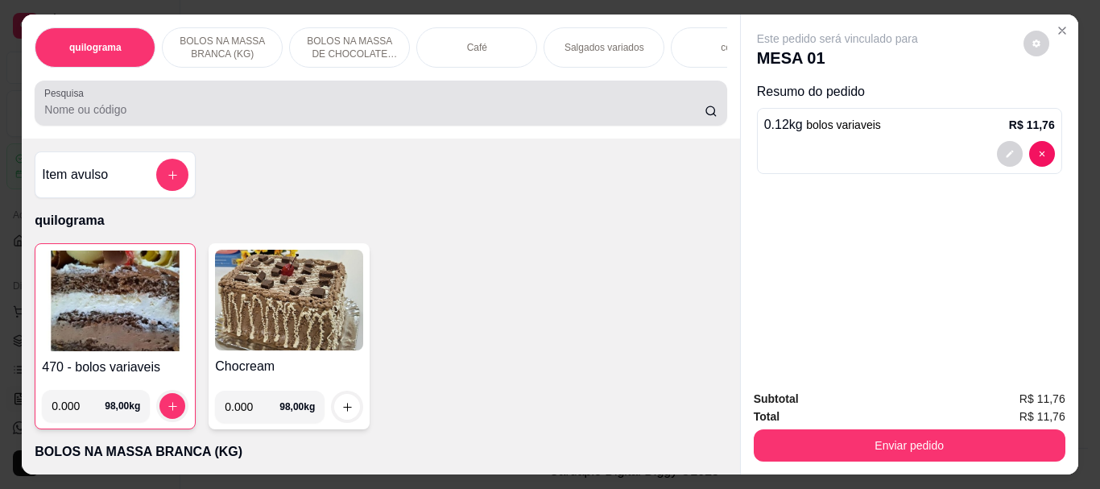
click at [375, 102] on div at bounding box center [380, 103] width 673 height 32
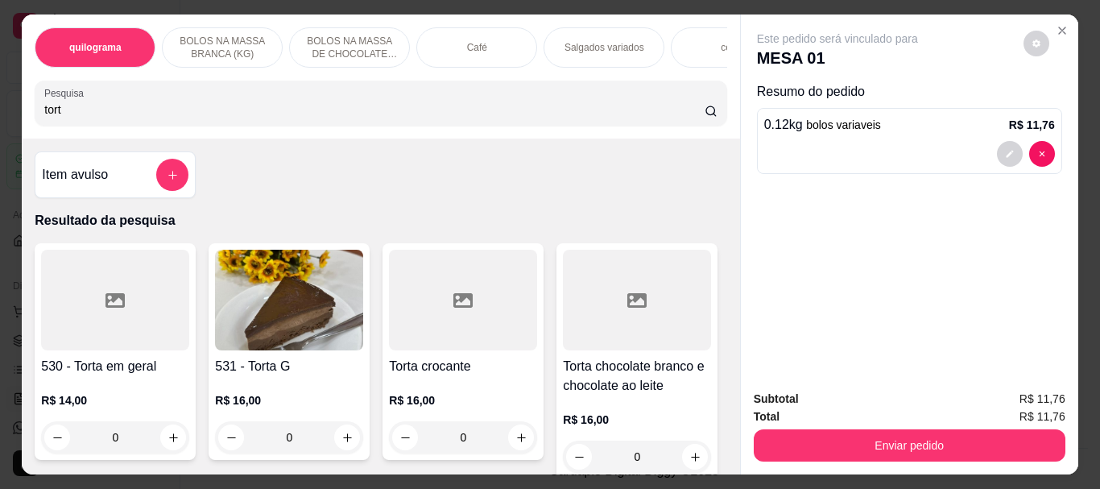
type input "tort"
click at [435, 318] on div at bounding box center [463, 300] width 148 height 101
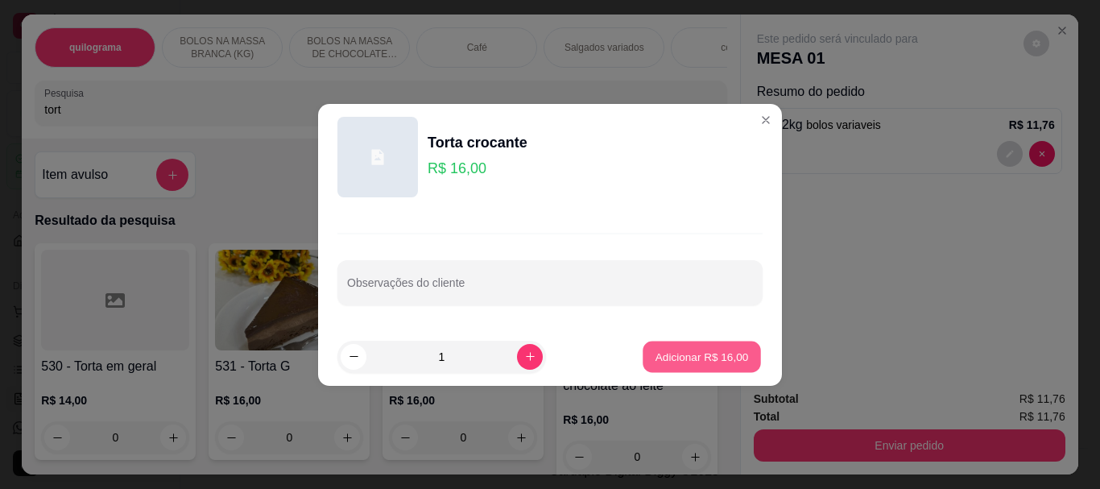
click at [677, 347] on button "Adicionar R$ 16,00" at bounding box center [702, 356] width 118 height 31
type input "1"
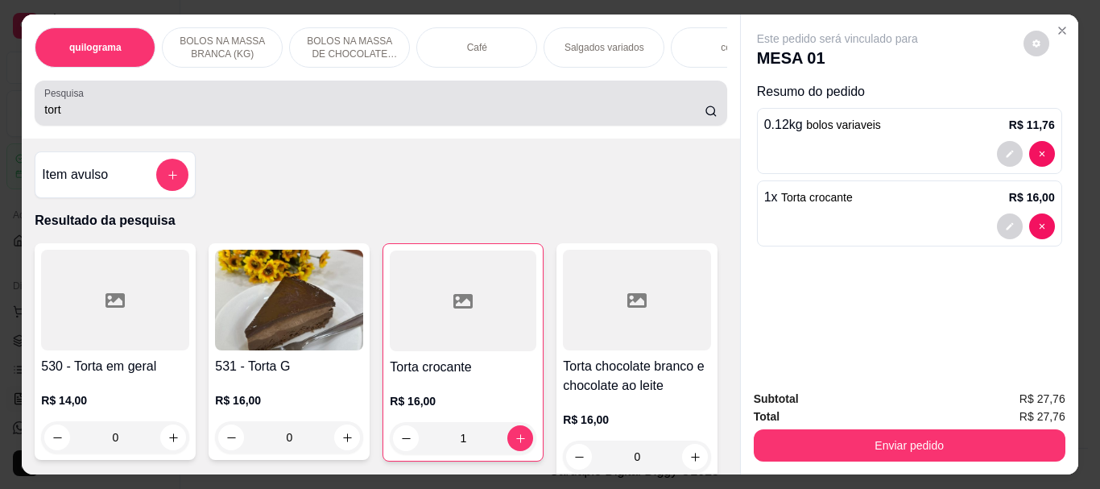
click at [441, 109] on input "tort" at bounding box center [374, 110] width 661 height 16
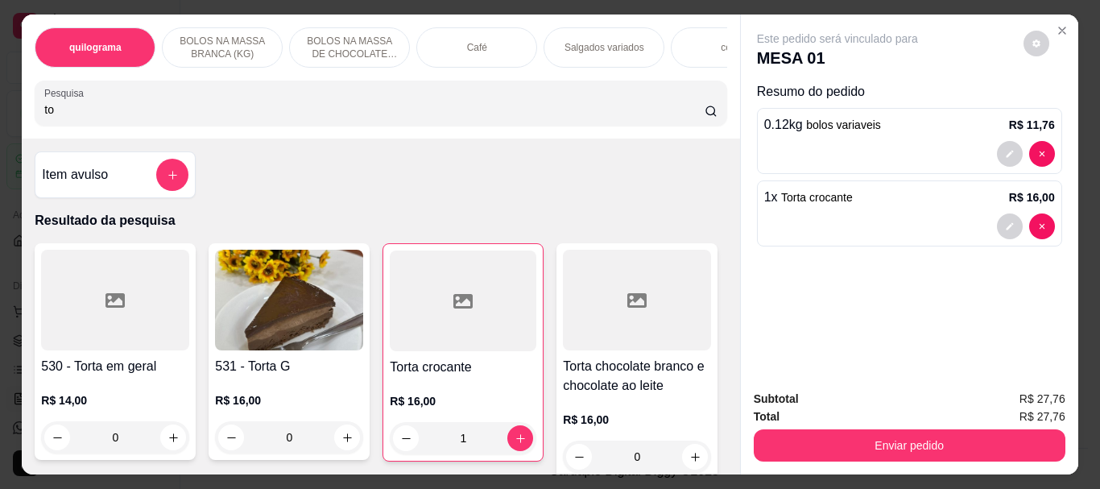
type input "t"
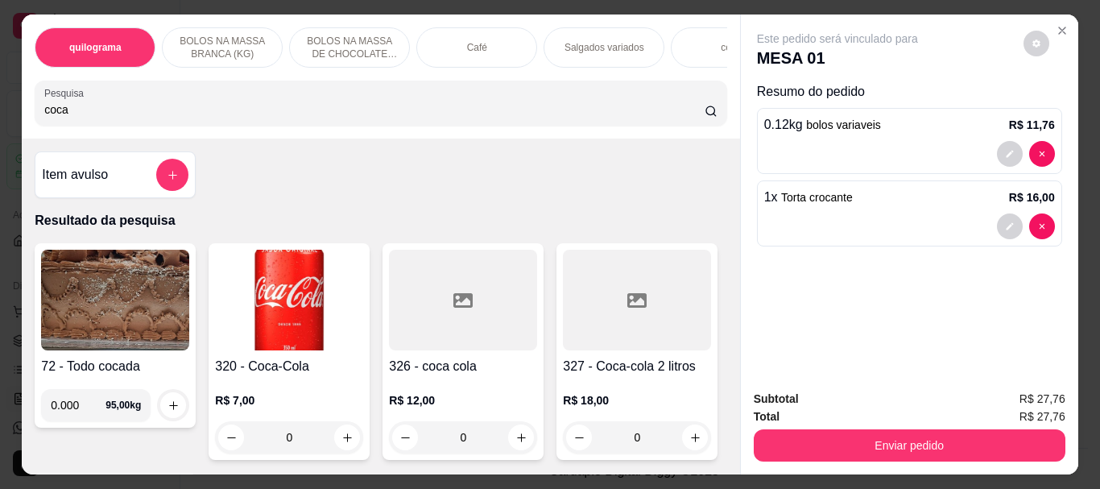
type input "coca"
click at [296, 300] on img at bounding box center [289, 300] width 148 height 101
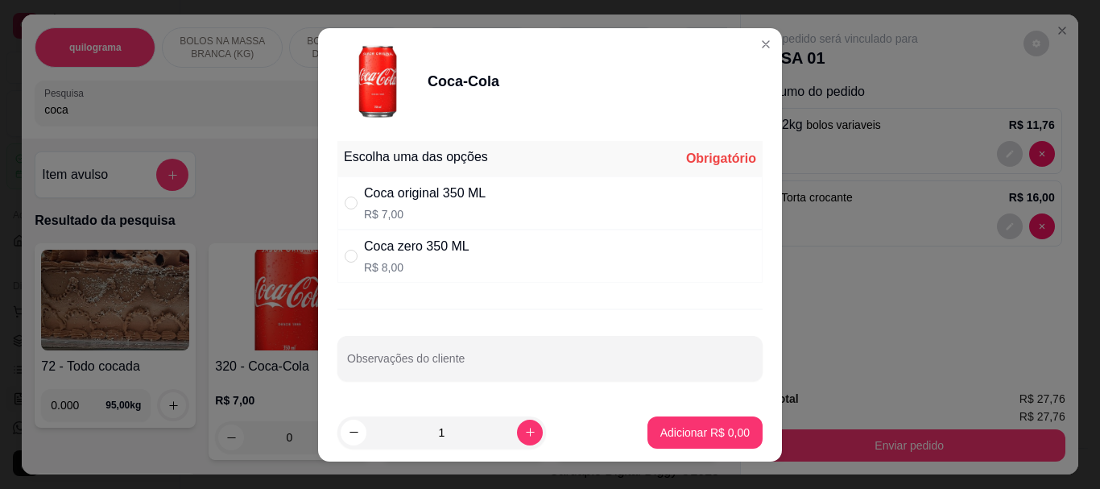
click at [400, 193] on div "Coca original 350 ML" at bounding box center [425, 193] width 122 height 19
radio input "true"
click at [682, 432] on p "Adicionar R$ 7,00" at bounding box center [705, 433] width 89 height 16
type input "1"
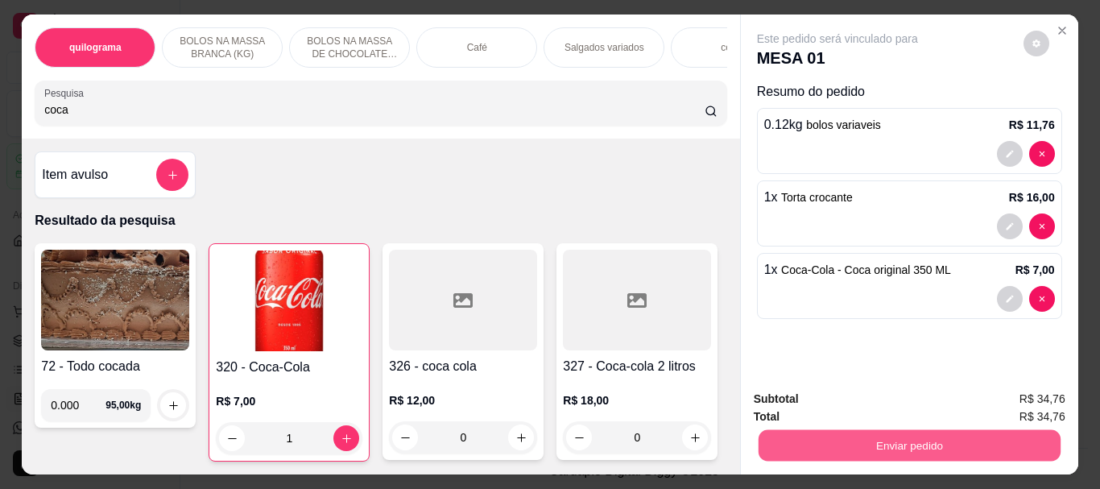
click at [854, 435] on button "Enviar pedido" at bounding box center [909, 444] width 302 height 31
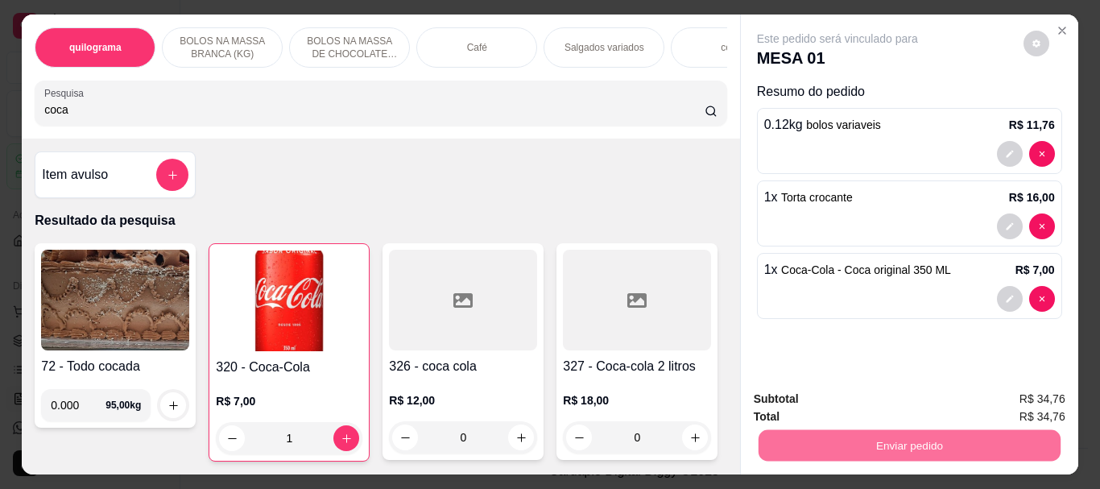
click at [838, 403] on button "Não registrar e enviar pedido" at bounding box center [857, 399] width 168 height 31
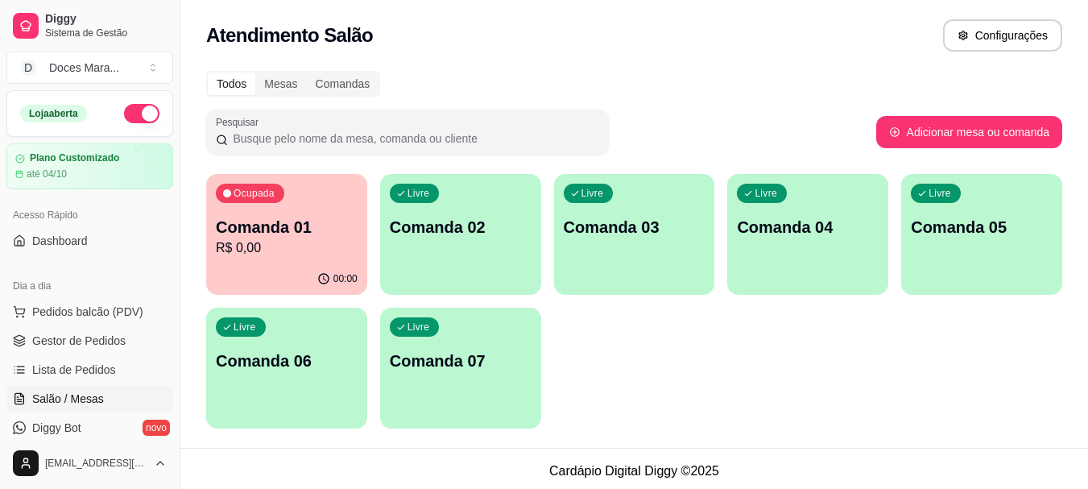
click at [292, 260] on div "Ocupada Comanda 01 R$ 0,00" at bounding box center [286, 218] width 161 height 89
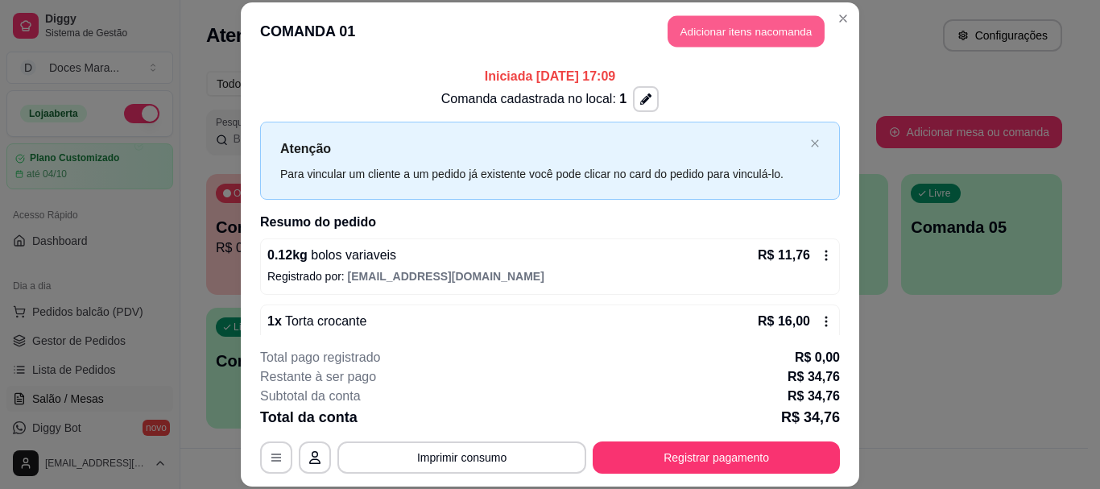
click at [705, 33] on button "Adicionar itens na comanda" at bounding box center [746, 31] width 157 height 31
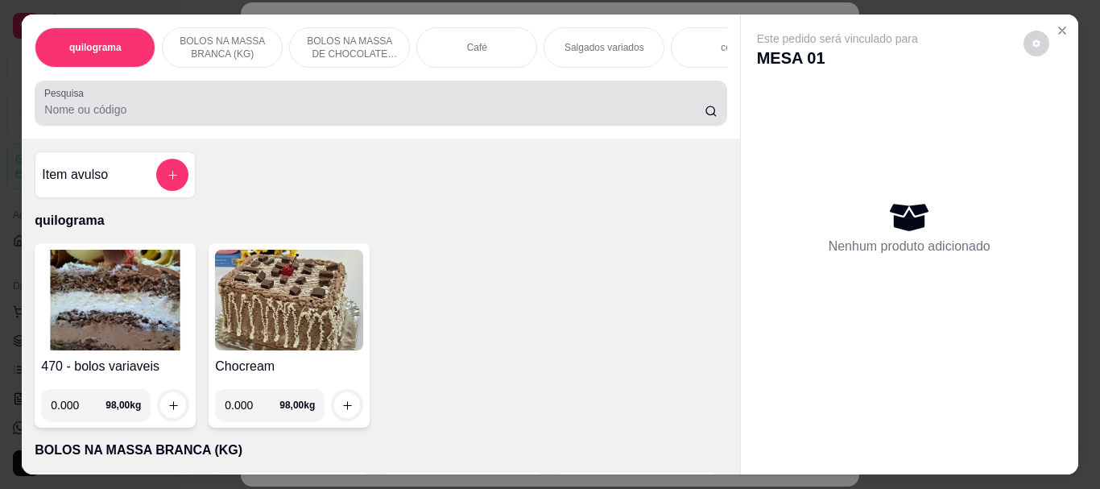
click at [353, 113] on input "Pesquisa" at bounding box center [374, 110] width 661 height 16
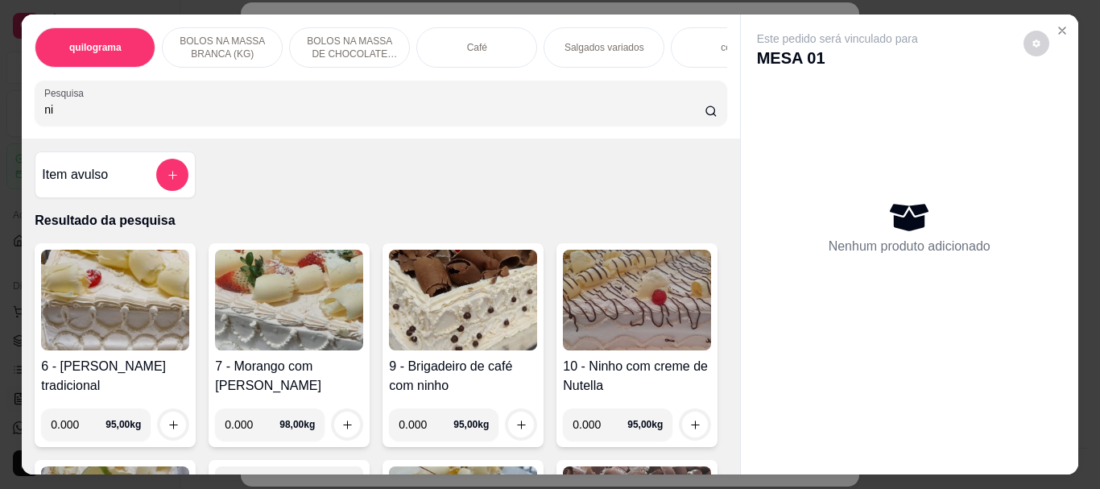
type input "ni"
click at [297, 317] on img at bounding box center [289, 300] width 148 height 101
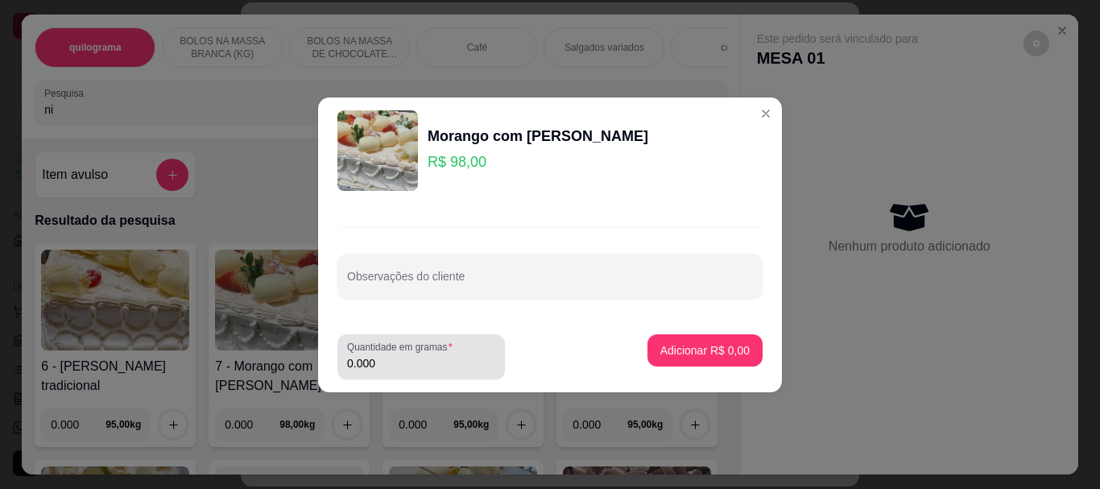
click at [433, 355] on input "0.000" at bounding box center [421, 363] width 148 height 16
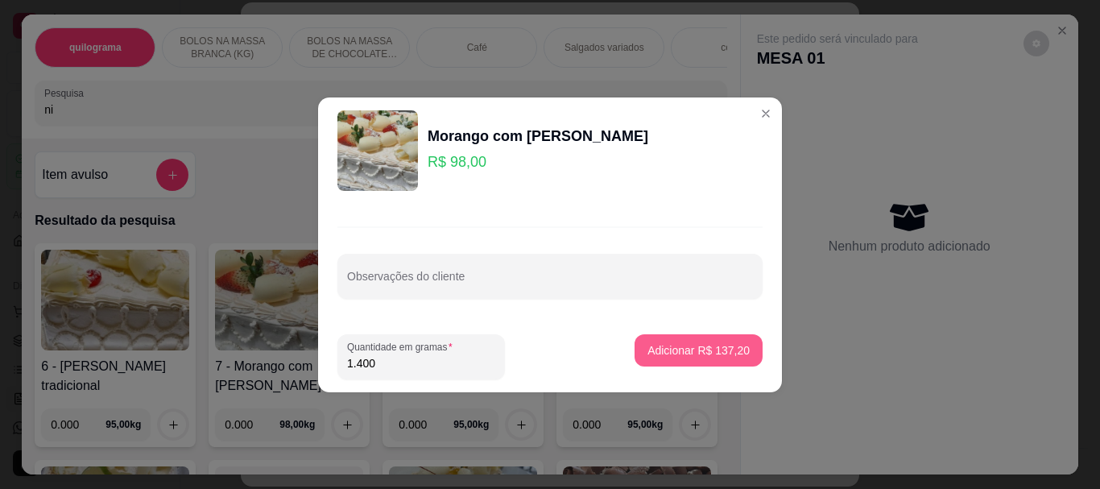
type input "1.400"
click at [661, 346] on p "Adicionar R$ 137,20" at bounding box center [699, 350] width 102 height 16
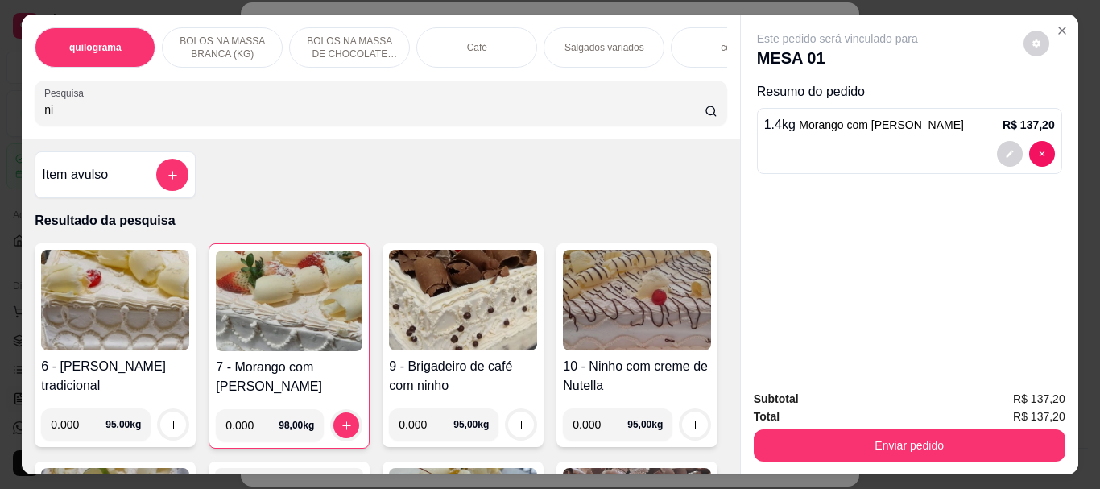
click at [311, 110] on input "ni" at bounding box center [374, 110] width 661 height 16
type input "n"
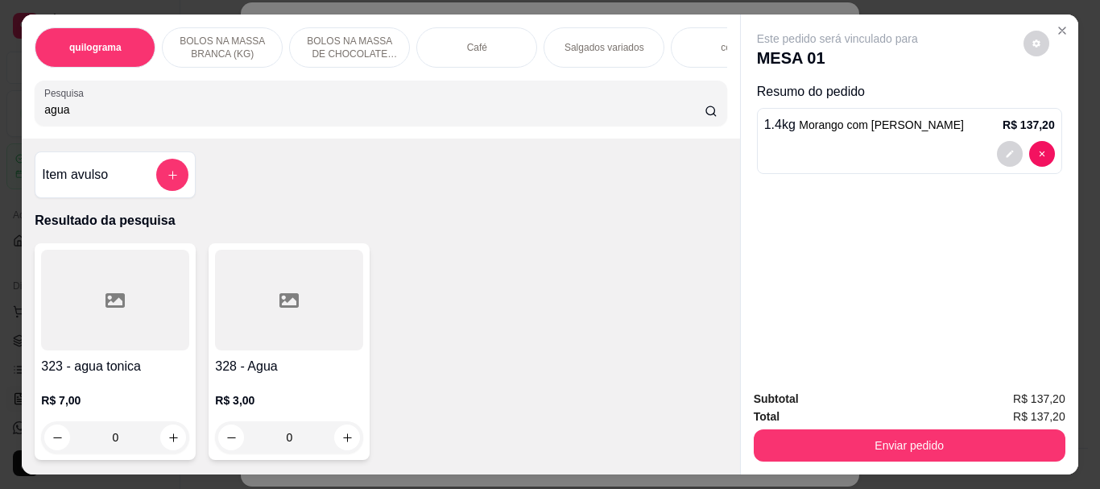
type input "agua"
click at [256, 317] on div at bounding box center [289, 300] width 148 height 101
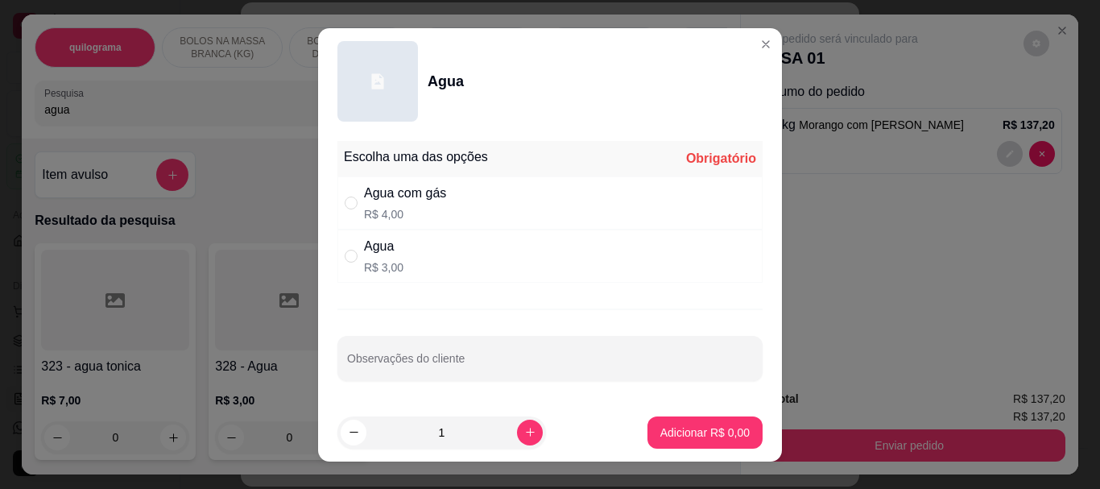
drag, startPoint x: 375, startPoint y: 252, endPoint x: 394, endPoint y: 267, distance: 24.2
click at [376, 252] on div "Agua" at bounding box center [383, 246] width 39 height 19
radio input "true"
click at [699, 431] on p "Adicionar R$ 3,00" at bounding box center [704, 432] width 87 height 15
type input "1"
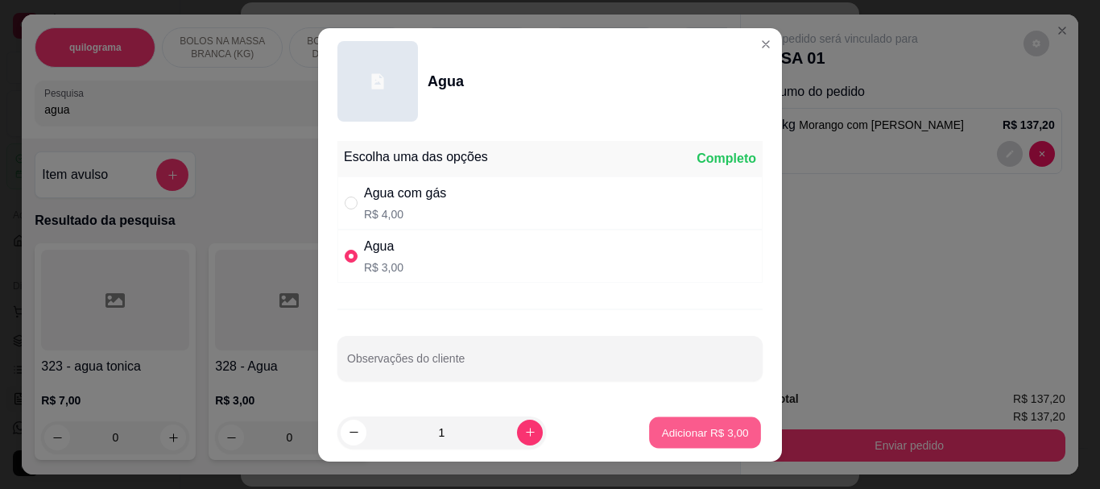
type input "1"
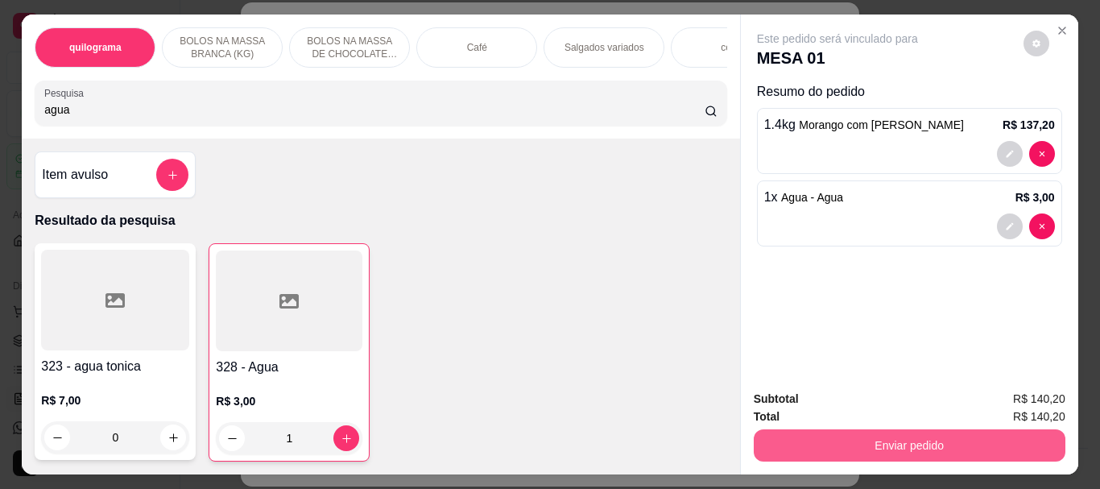
click at [814, 435] on button "Enviar pedido" at bounding box center [910, 445] width 312 height 32
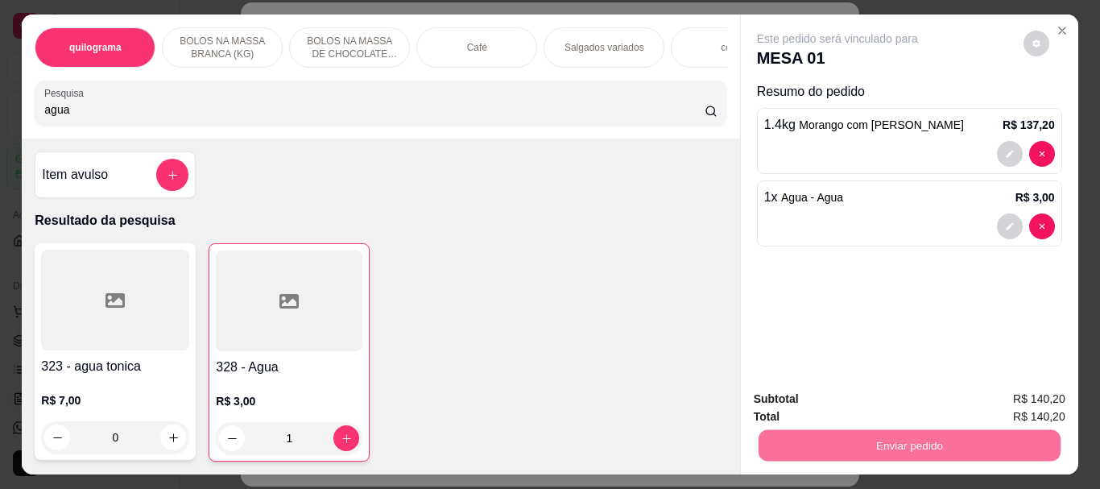
click at [842, 394] on button "Não registrar e enviar pedido" at bounding box center [856, 399] width 163 height 30
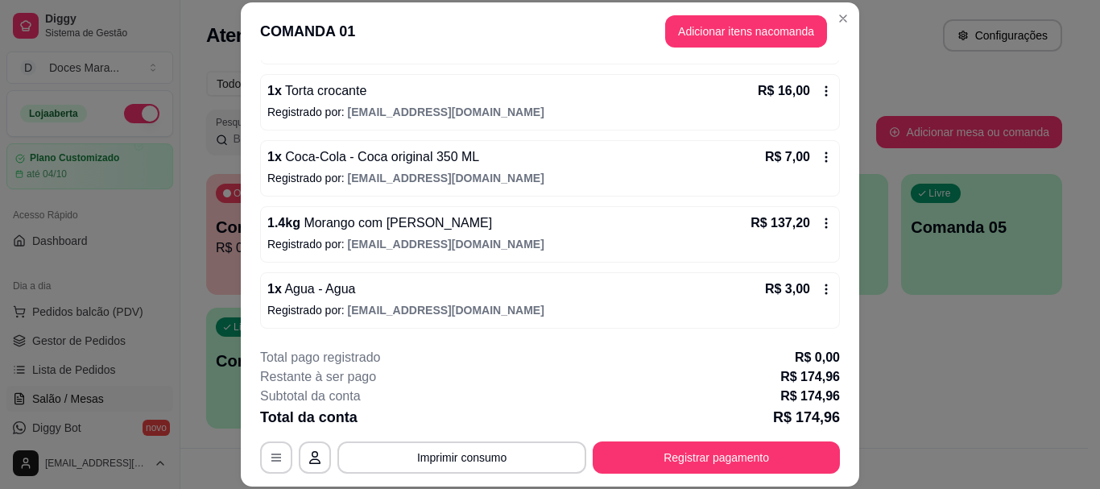
scroll to position [49, 0]
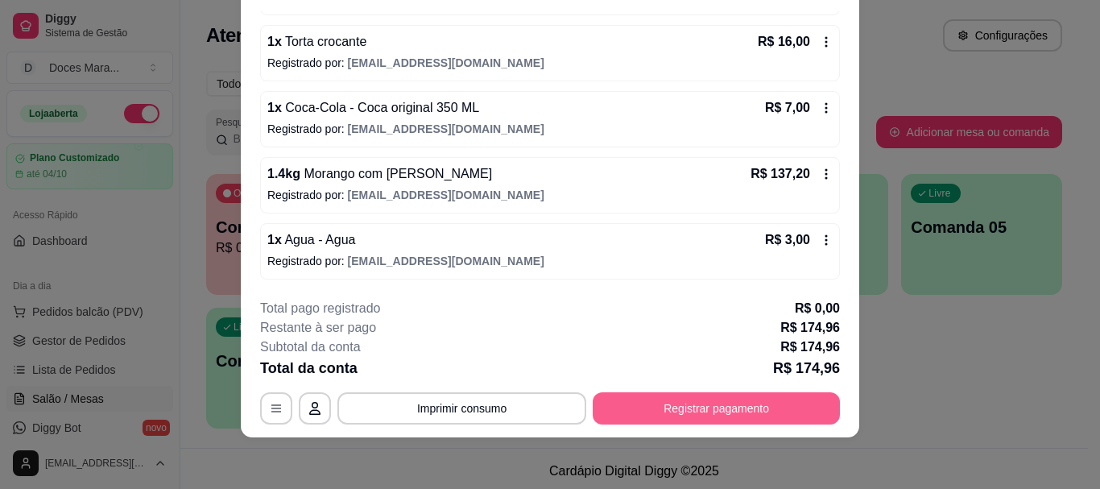
click at [715, 399] on button "Registrar pagamento" at bounding box center [716, 408] width 247 height 32
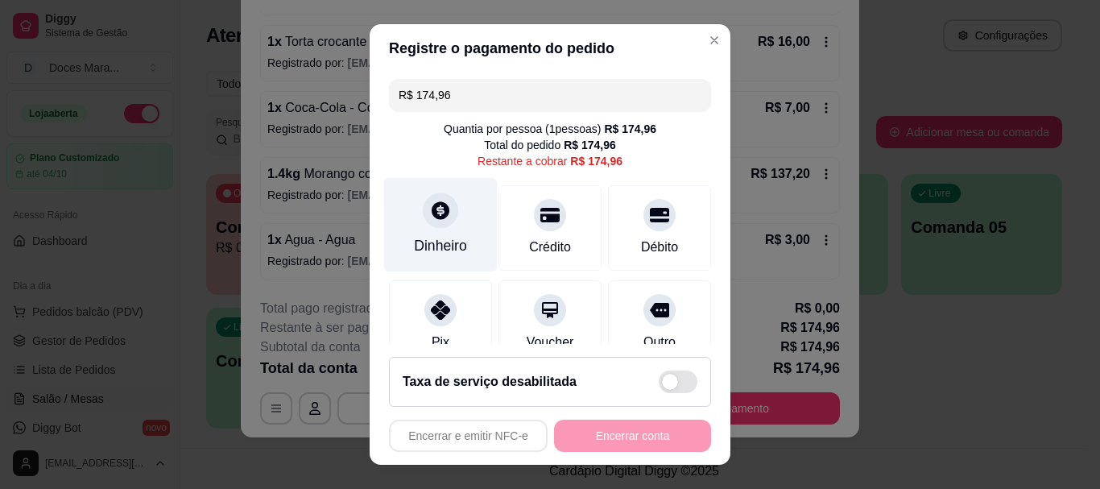
click at [438, 216] on icon at bounding box center [440, 211] width 21 height 21
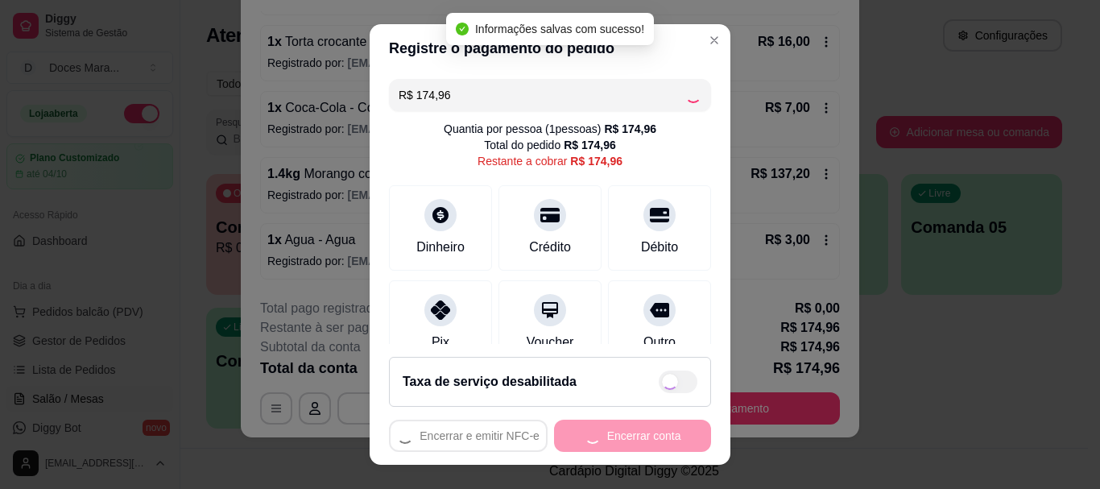
type input "R$ 0,00"
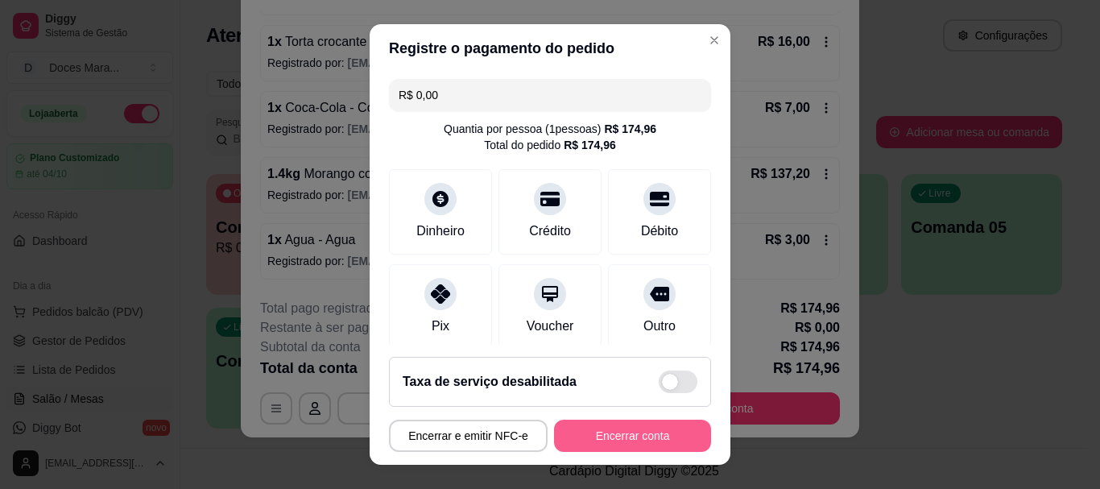
click at [610, 431] on button "Encerrar conta" at bounding box center [632, 436] width 157 height 32
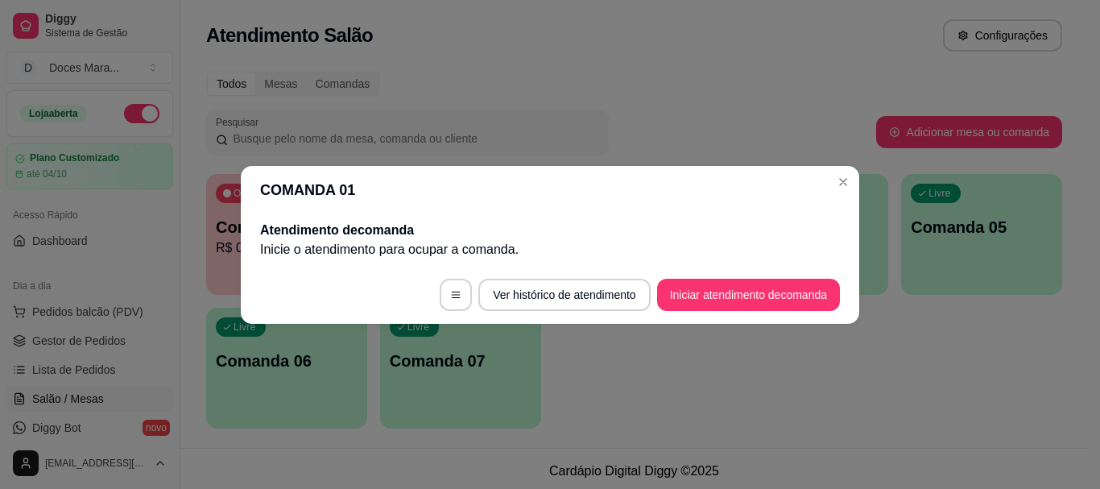
scroll to position [0, 0]
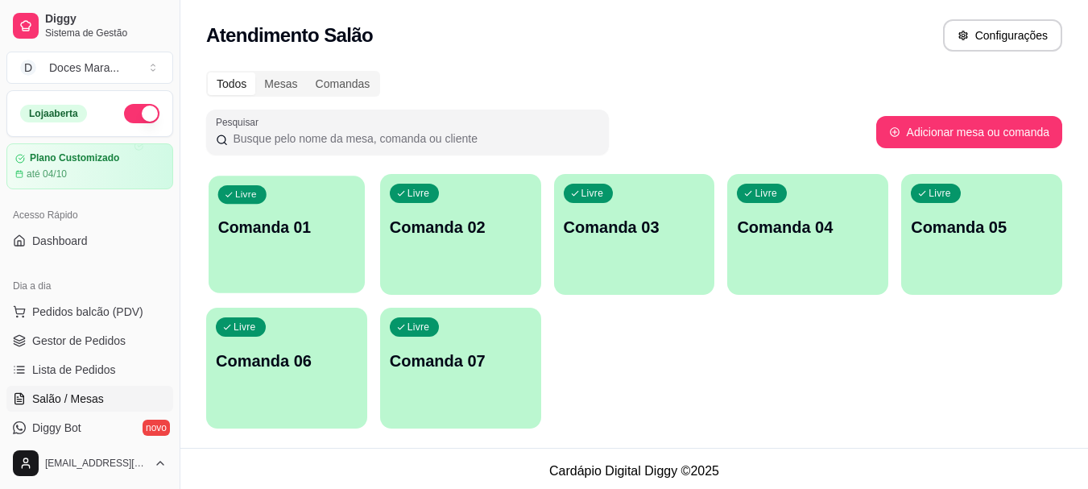
click at [305, 251] on div "Livre Comanda 01" at bounding box center [287, 225] width 156 height 98
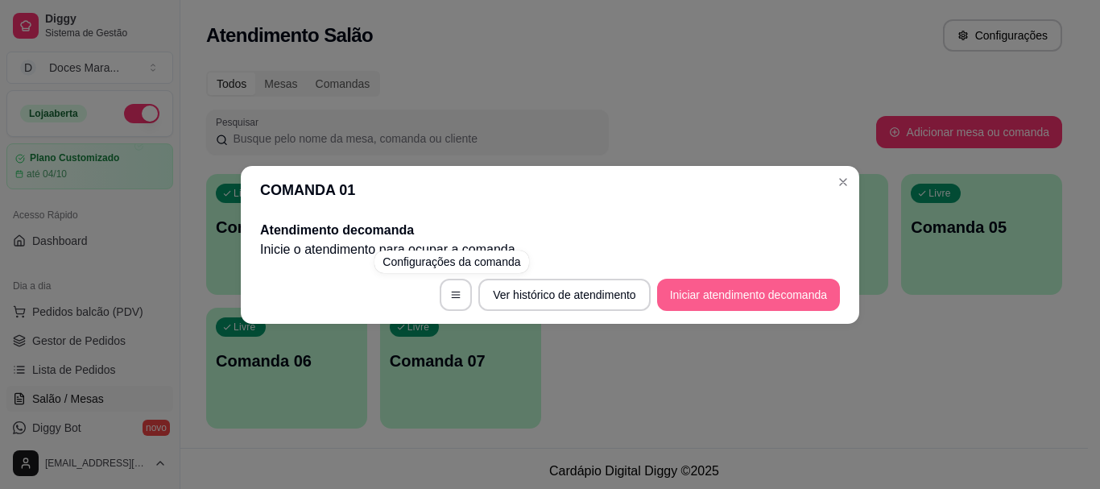
click at [707, 290] on button "Iniciar atendimento de comanda" at bounding box center [748, 295] width 183 height 32
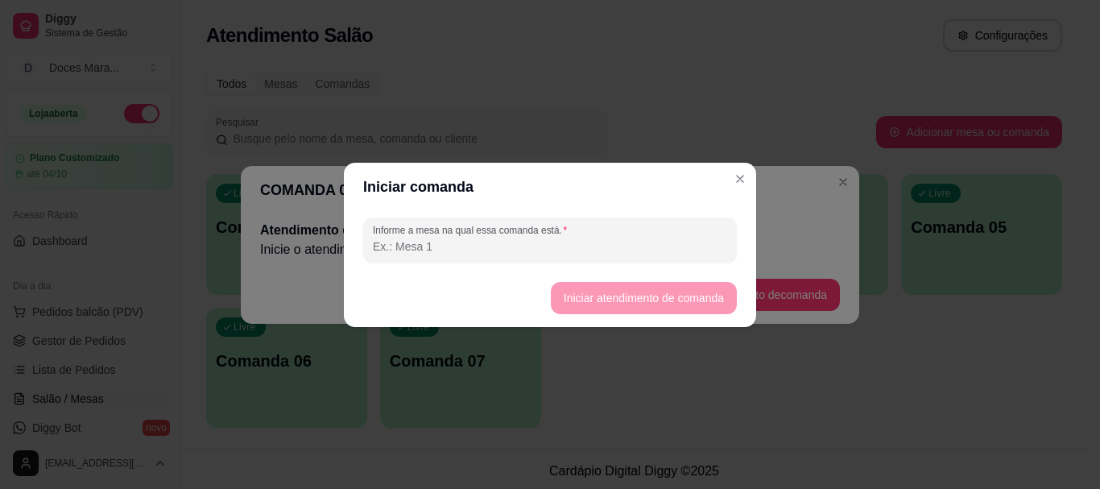
click at [557, 240] on input "Informe a mesa na qual essa comanda está." at bounding box center [550, 246] width 354 height 16
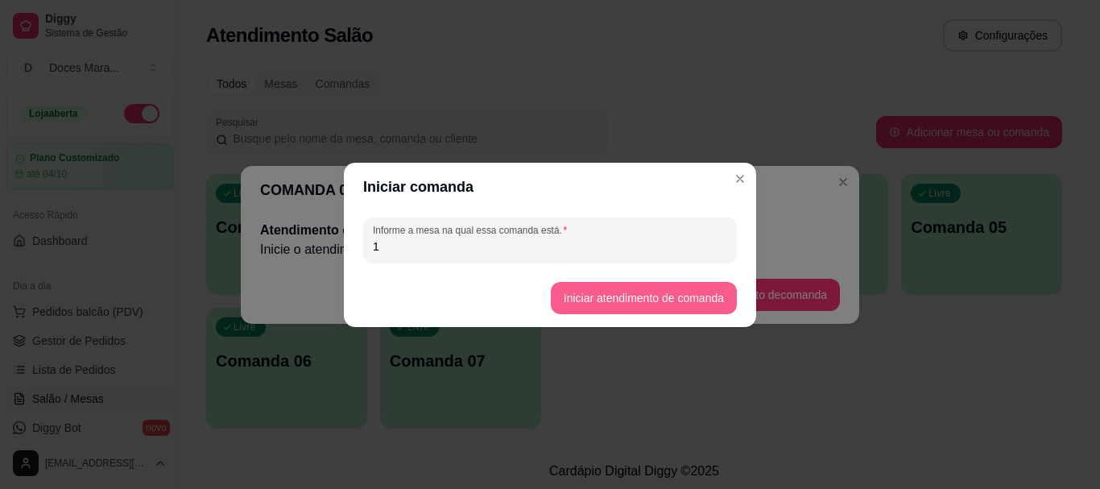
type input "1"
click at [652, 298] on button "Iniciar atendimento de comanda" at bounding box center [644, 298] width 186 height 32
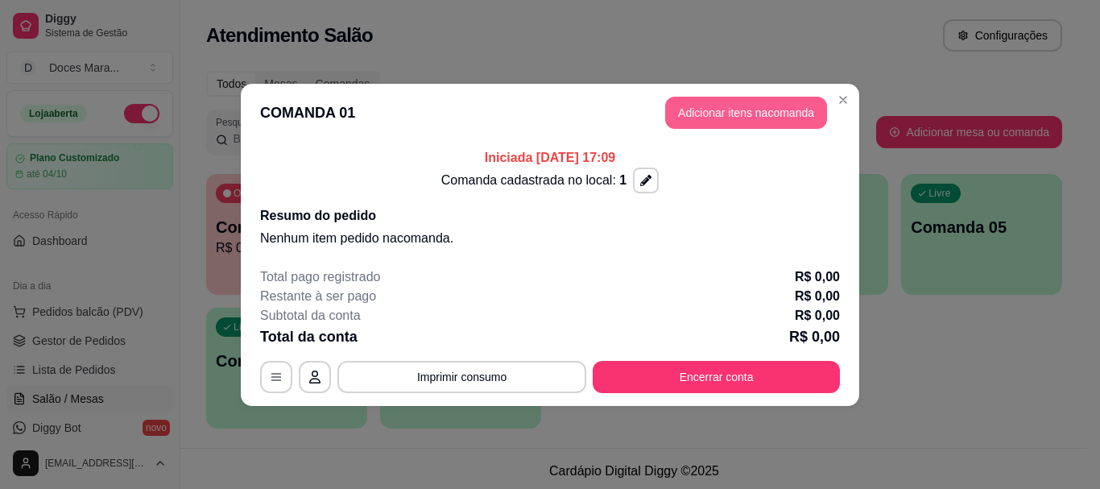
click at [712, 111] on button "Adicionar itens na comanda" at bounding box center [746, 113] width 162 height 32
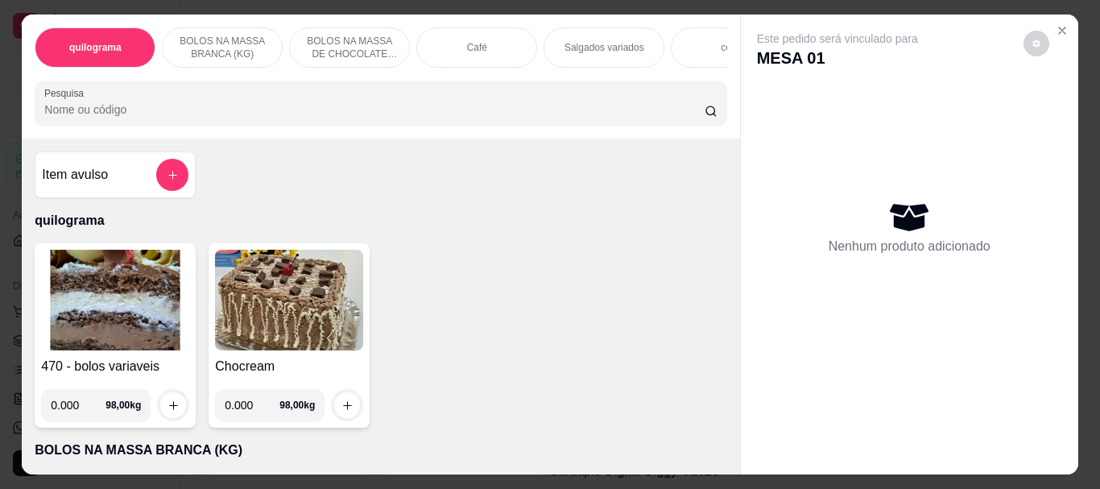
click at [116, 276] on img at bounding box center [115, 300] width 148 height 101
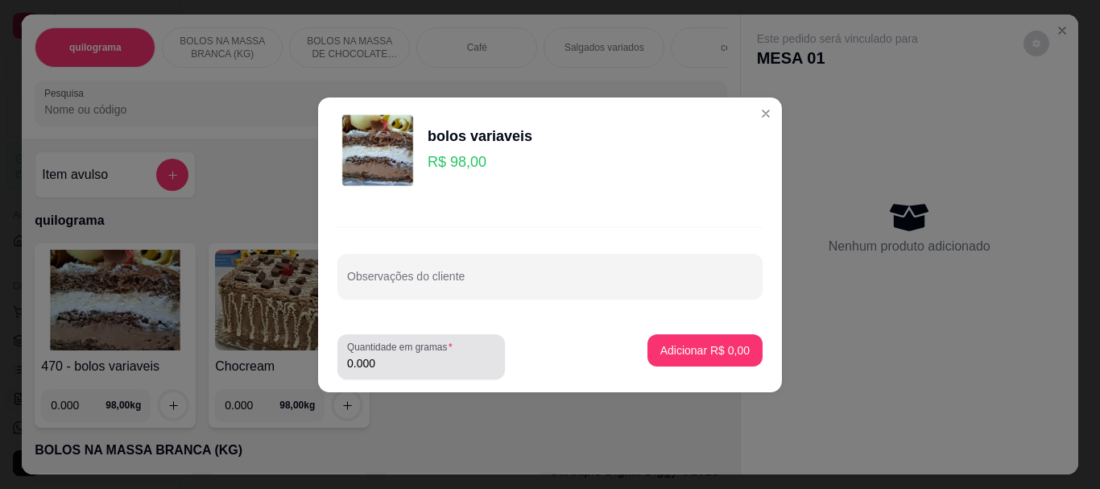
click at [392, 367] on input "0.000" at bounding box center [421, 363] width 148 height 16
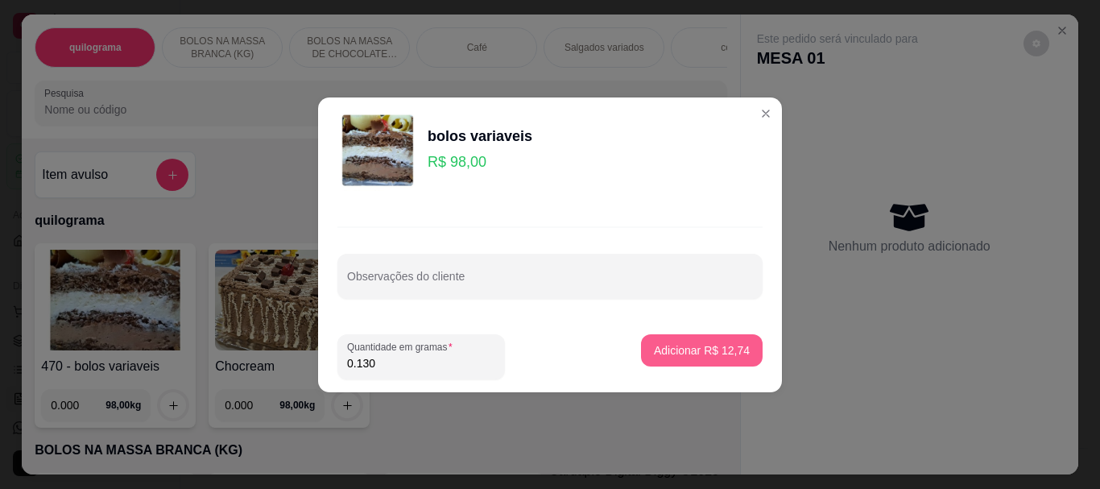
type input "0.130"
click at [693, 350] on p "Adicionar R$ 12,74" at bounding box center [702, 350] width 96 height 16
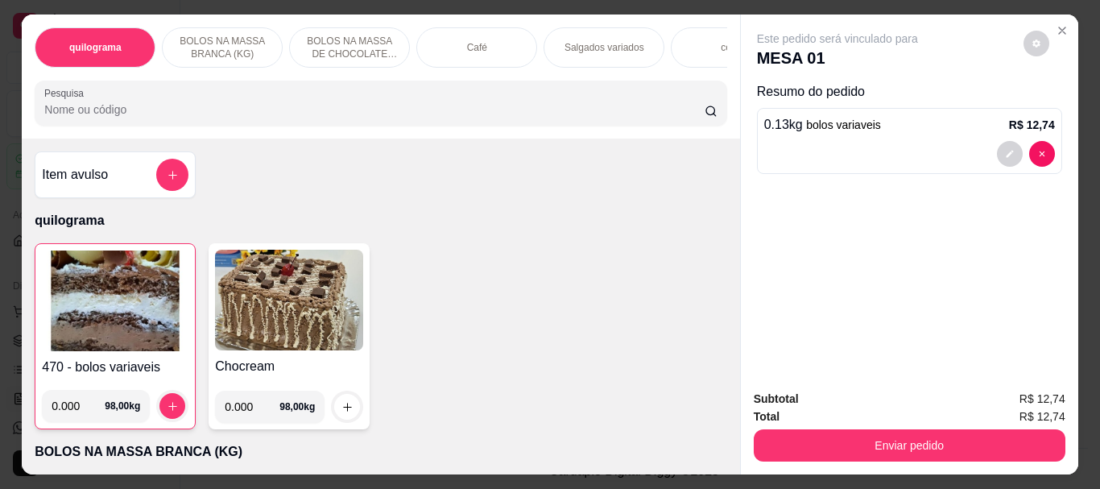
click at [139, 292] on img at bounding box center [115, 301] width 147 height 101
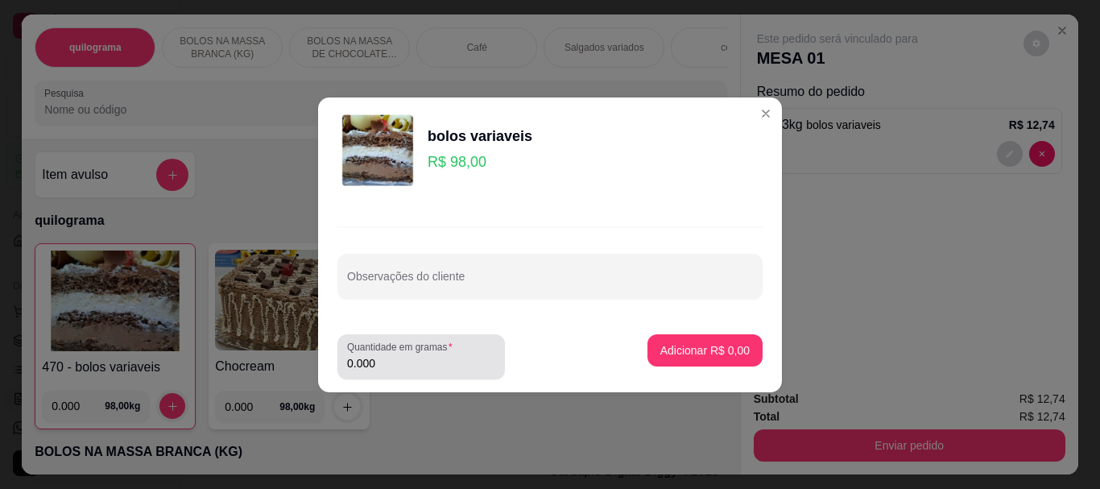
click at [396, 358] on input "0.000" at bounding box center [421, 363] width 148 height 16
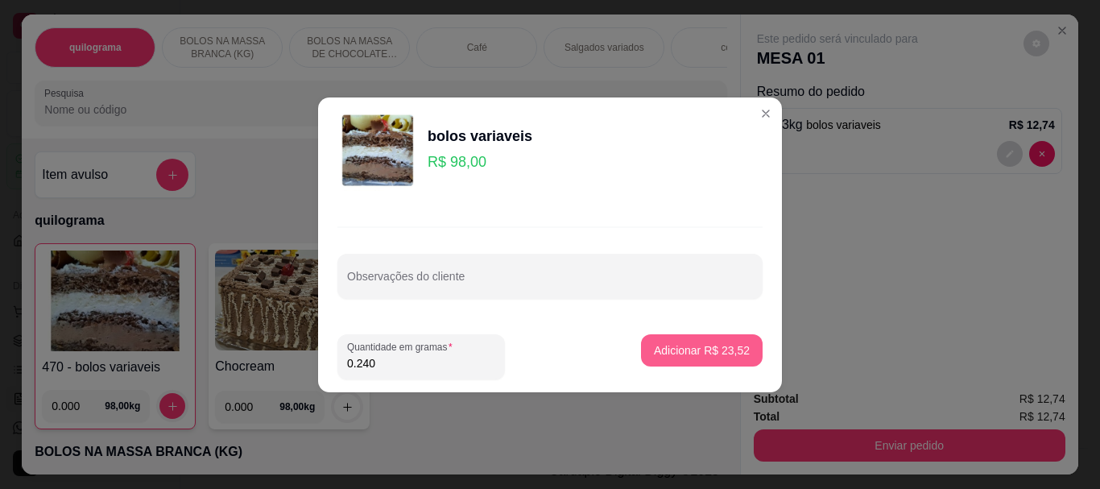
type input "0.240"
click at [657, 347] on p "Adicionar R$ 23,52" at bounding box center [702, 349] width 93 height 15
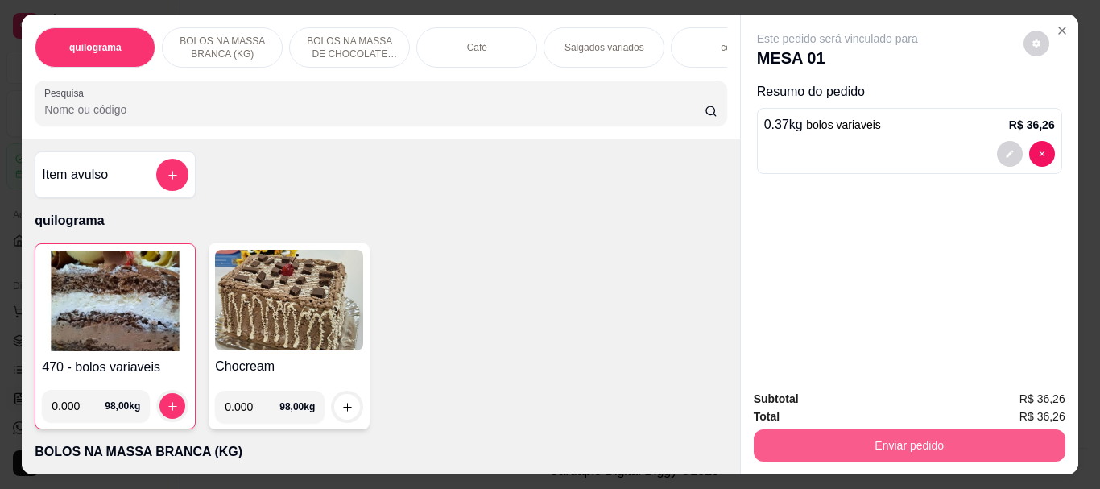
click at [916, 430] on button "Enviar pedido" at bounding box center [910, 445] width 312 height 32
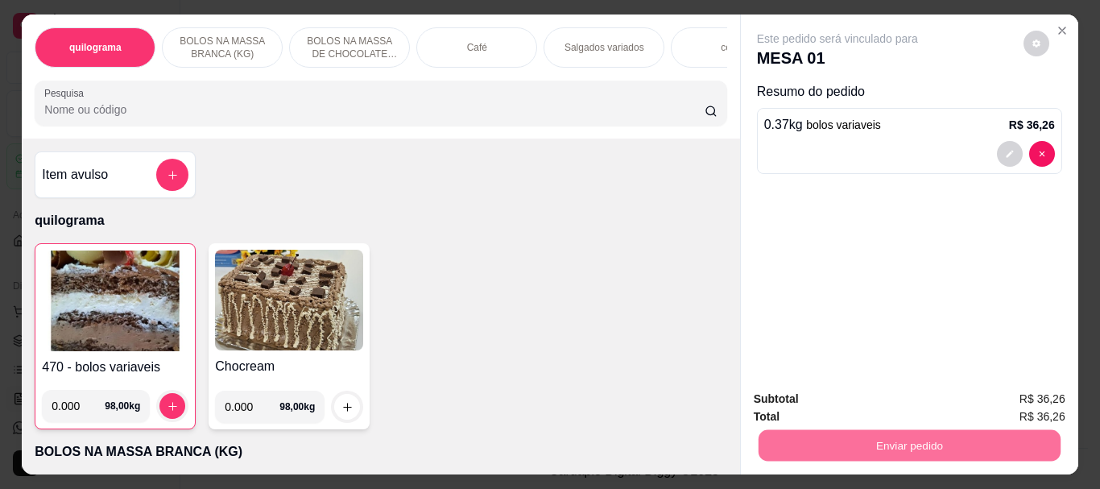
click at [890, 398] on button "Não registrar e enviar pedido" at bounding box center [857, 399] width 168 height 31
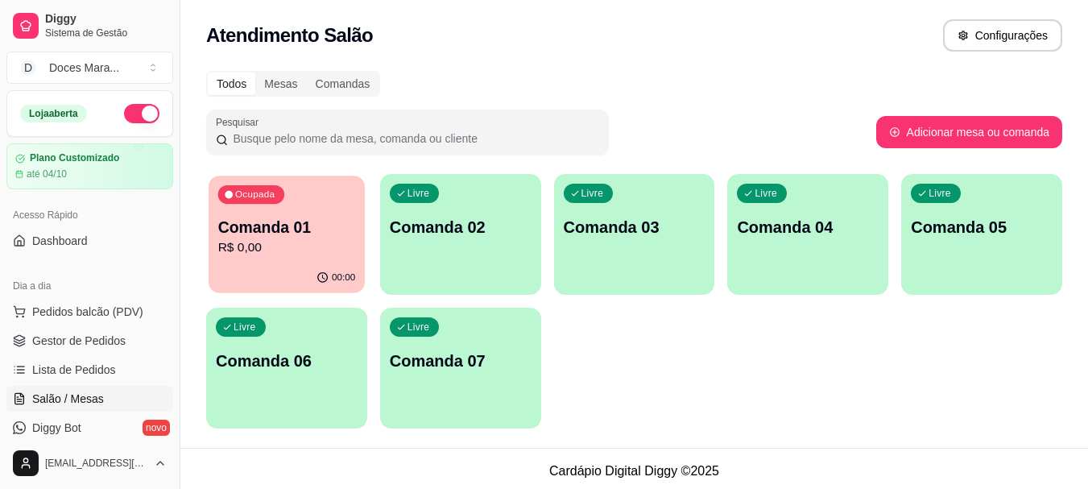
click at [309, 215] on div "Ocupada Comanda 01 R$ 0,00" at bounding box center [287, 219] width 156 height 87
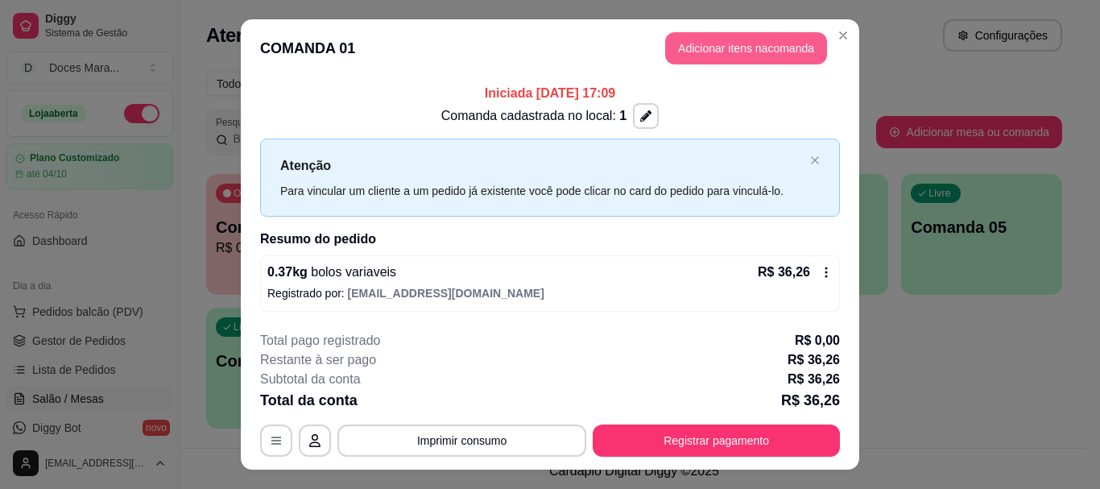
click at [723, 46] on button "Adicionar itens na comanda" at bounding box center [746, 48] width 162 height 32
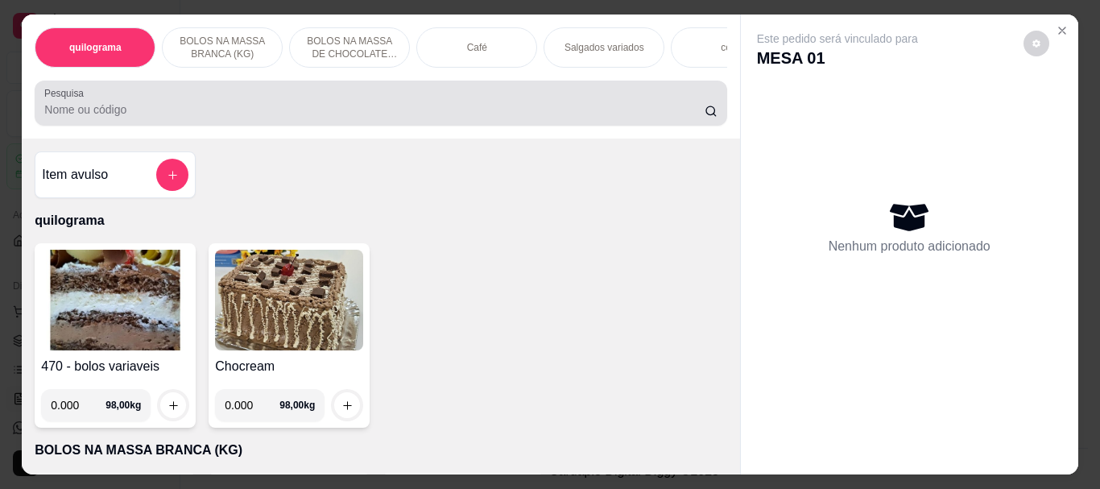
click at [166, 107] on input "Pesquisa" at bounding box center [374, 110] width 661 height 16
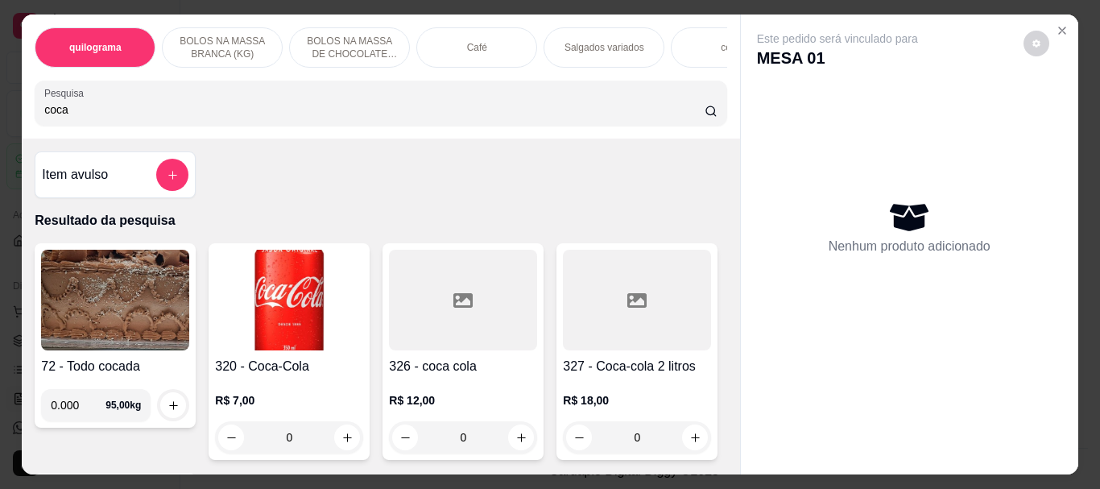
type input "coca"
click at [278, 292] on img at bounding box center [289, 300] width 148 height 101
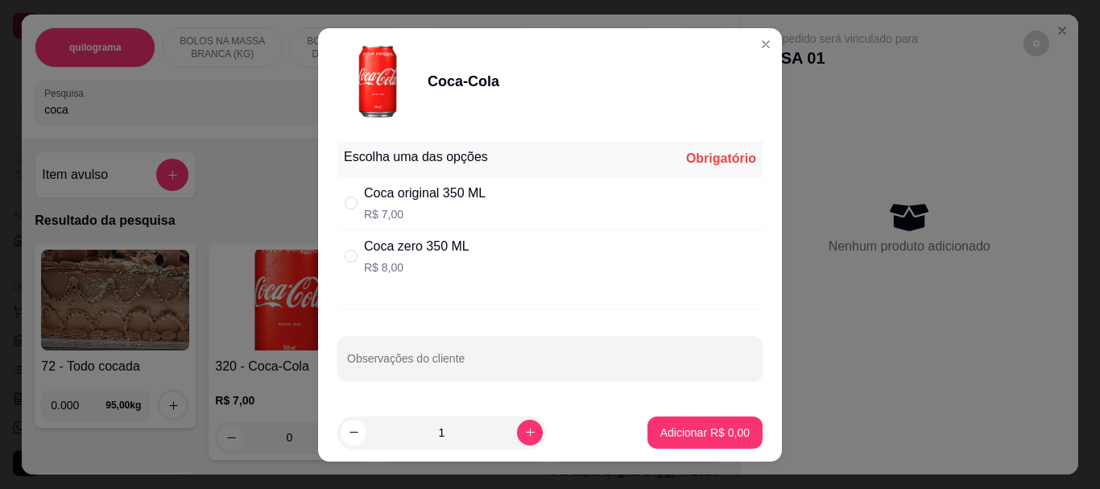
click at [379, 188] on div "Coca original 350 ML" at bounding box center [425, 193] width 122 height 19
radio input "true"
click at [667, 427] on p "Adicionar R$ 7,00" at bounding box center [705, 433] width 89 height 16
type input "1"
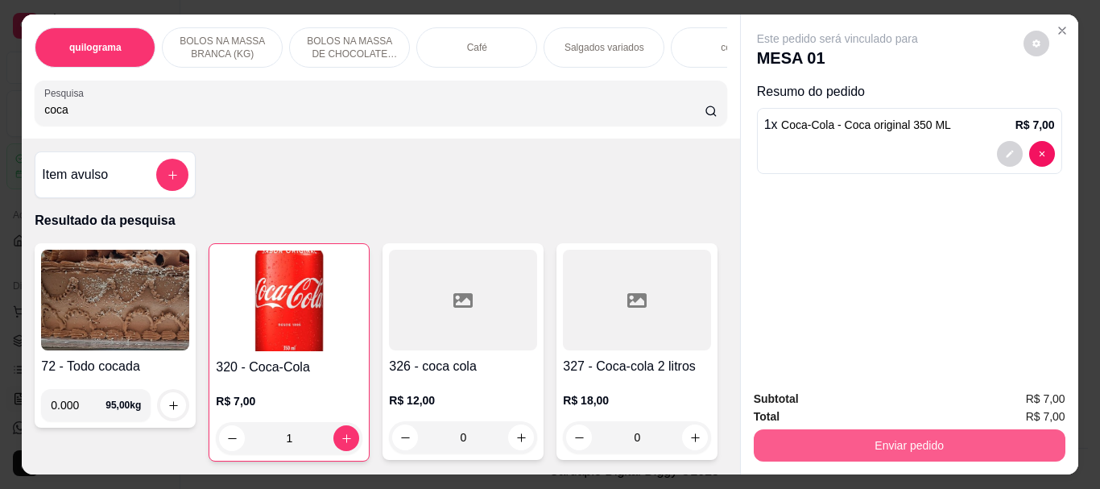
click at [831, 431] on button "Enviar pedido" at bounding box center [910, 445] width 312 height 32
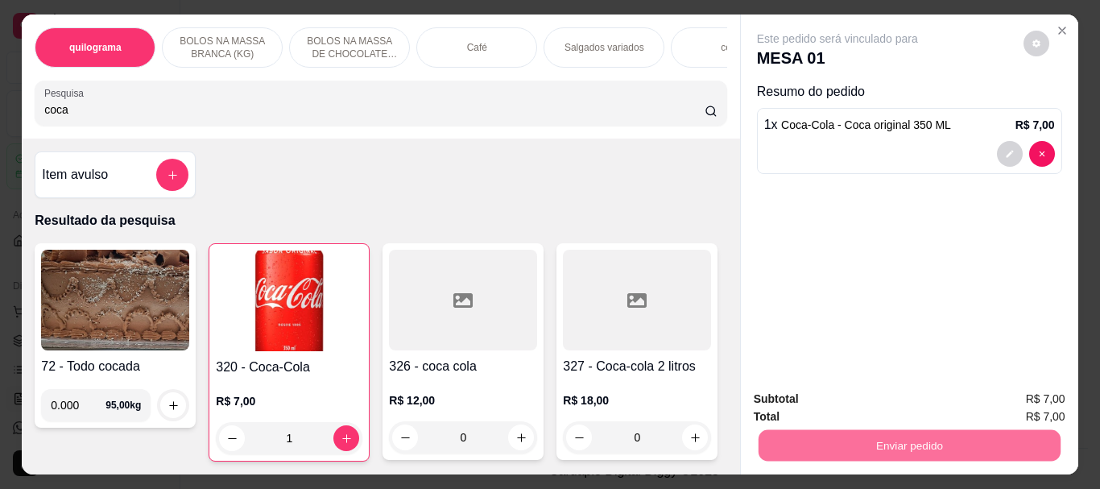
click at [856, 396] on button "Não registrar e enviar pedido" at bounding box center [857, 399] width 168 height 31
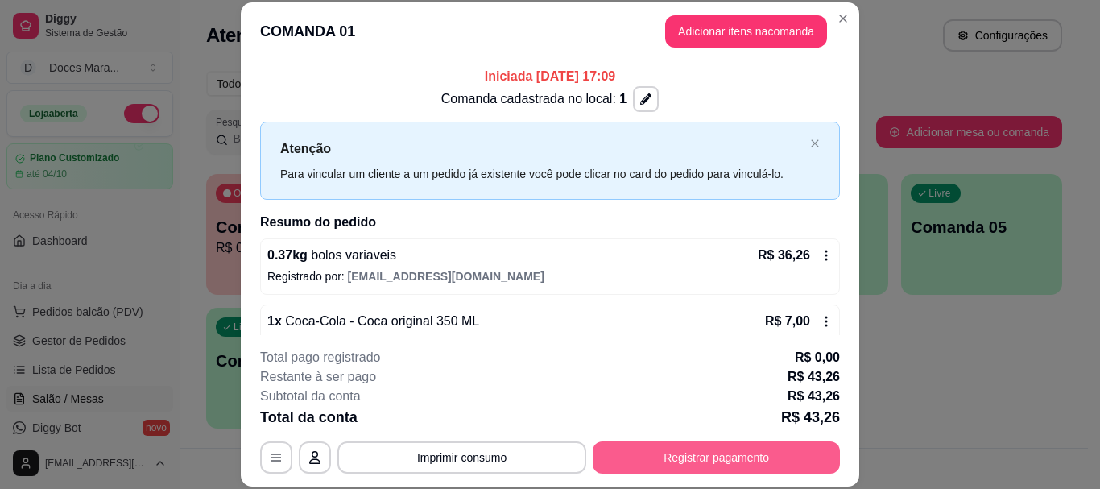
click at [789, 455] on button "Registrar pagamento" at bounding box center [716, 457] width 247 height 32
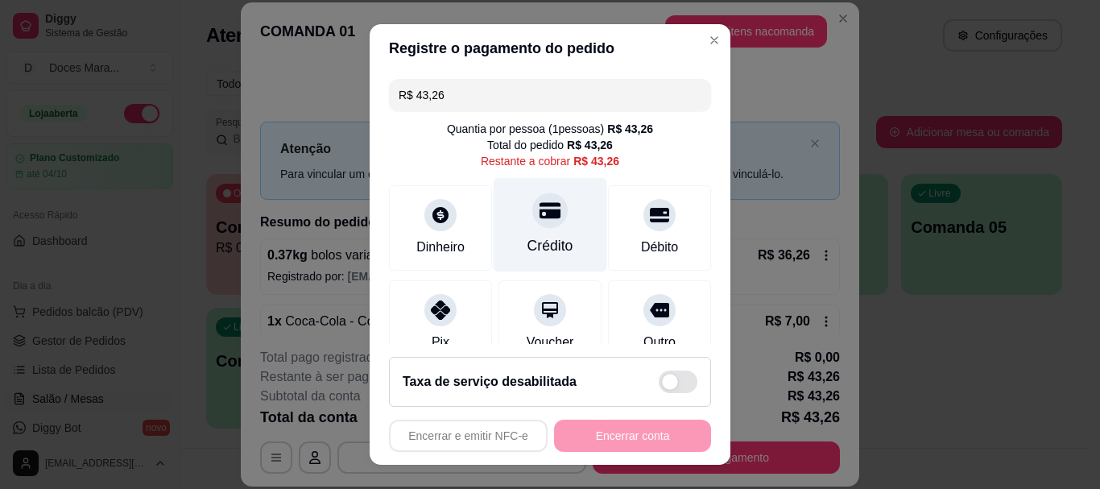
click at [532, 226] on div at bounding box center [549, 210] width 35 height 35
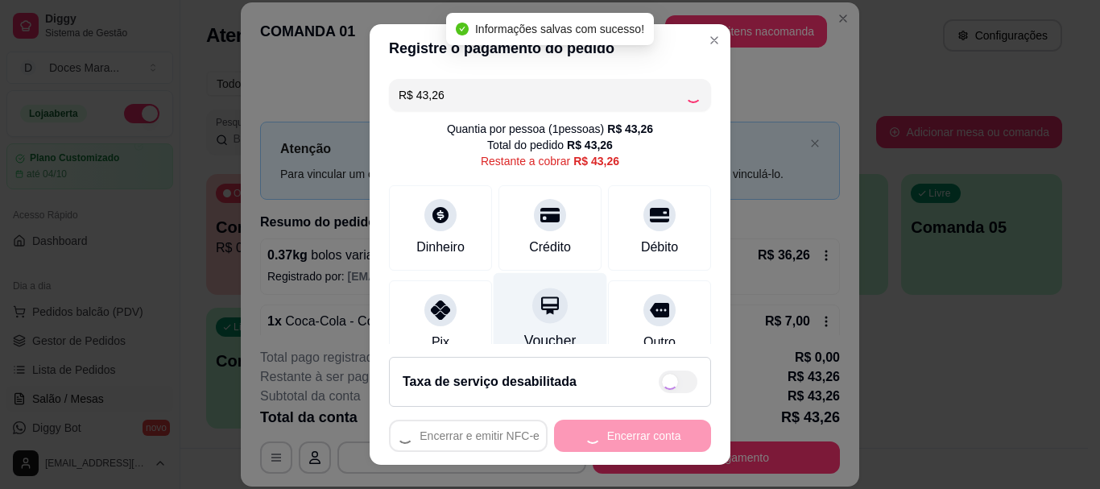
type input "R$ 0,00"
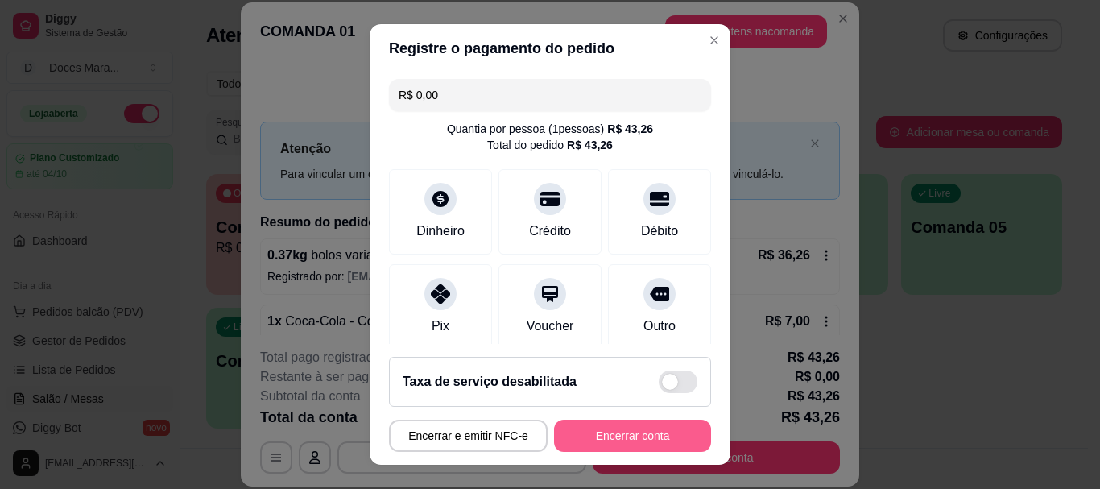
click at [617, 432] on button "Encerrar conta" at bounding box center [632, 436] width 157 height 32
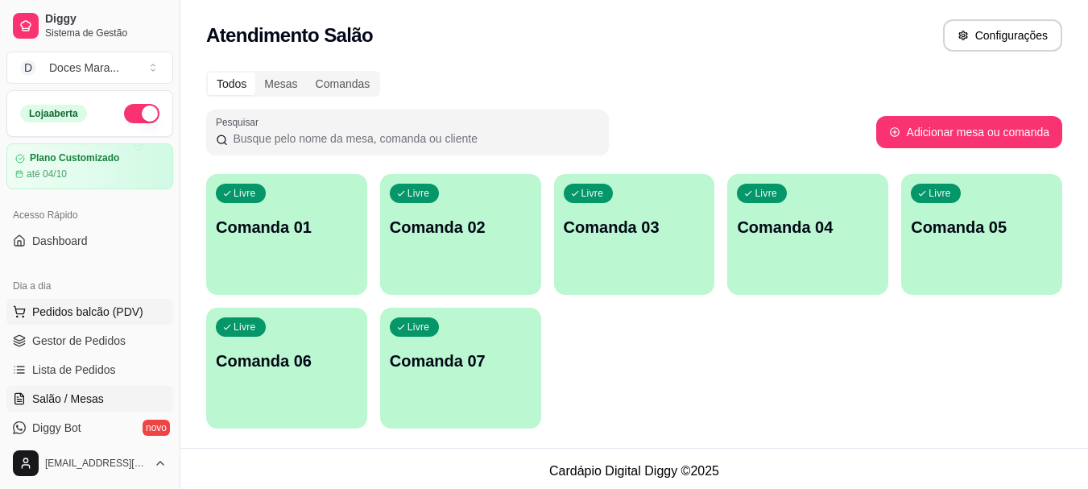
click at [75, 308] on span "Pedidos balcão (PDV)" at bounding box center [87, 312] width 111 height 16
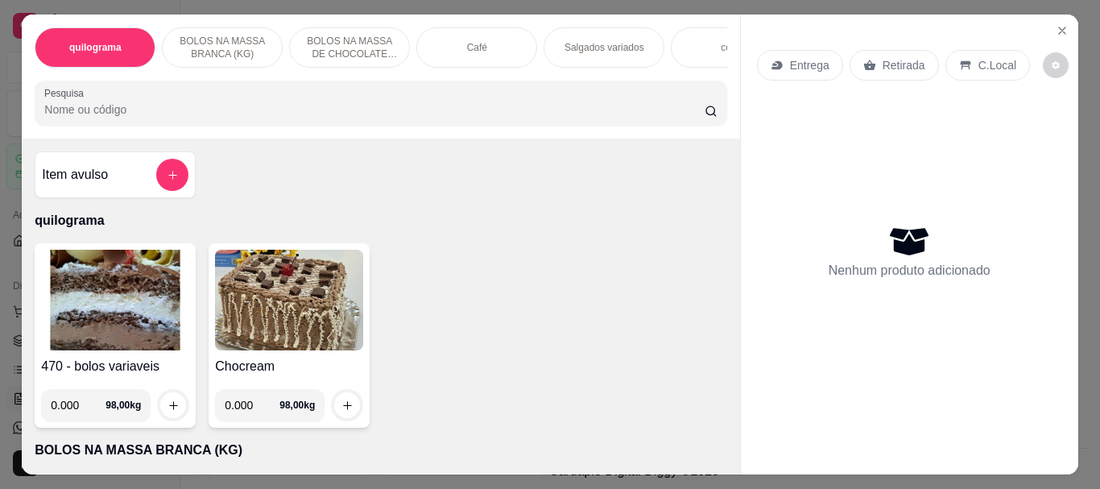
select select "ALL"
select select "0"
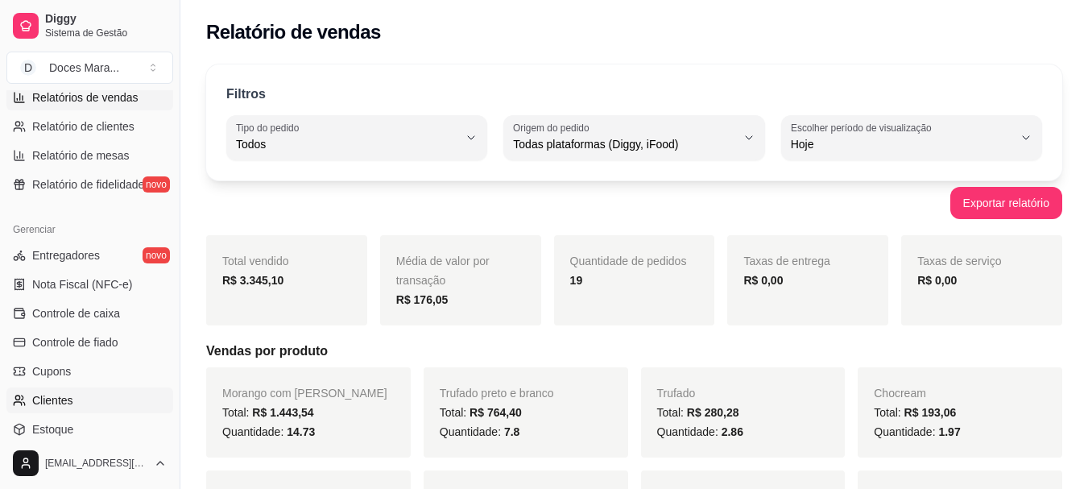
scroll to position [564, 0]
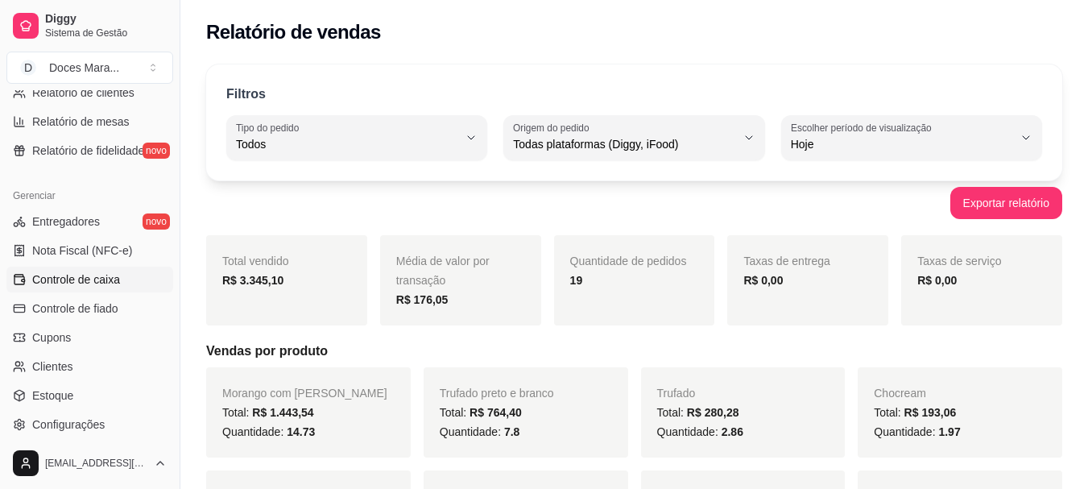
click at [85, 282] on span "Controle de caixa" at bounding box center [76, 279] width 88 height 16
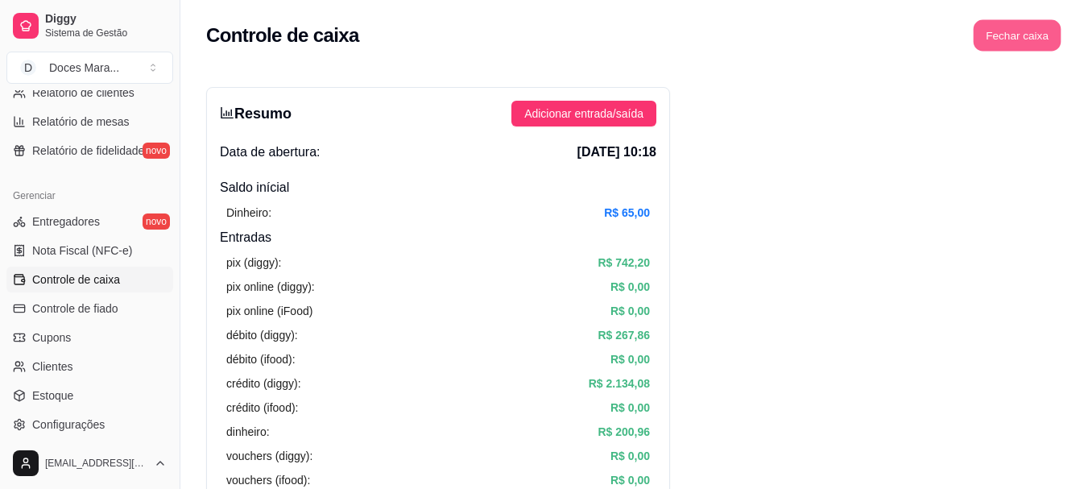
click at [1013, 41] on button "Fechar caixa" at bounding box center [1018, 35] width 88 height 31
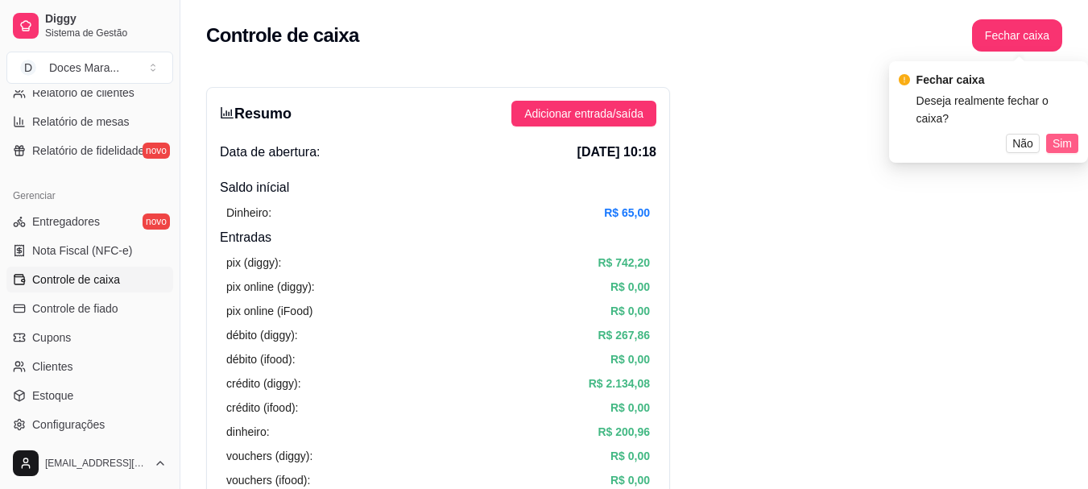
click at [1067, 135] on span "Sim" at bounding box center [1062, 144] width 19 height 18
